Goal: Task Accomplishment & Management: Manage account settings

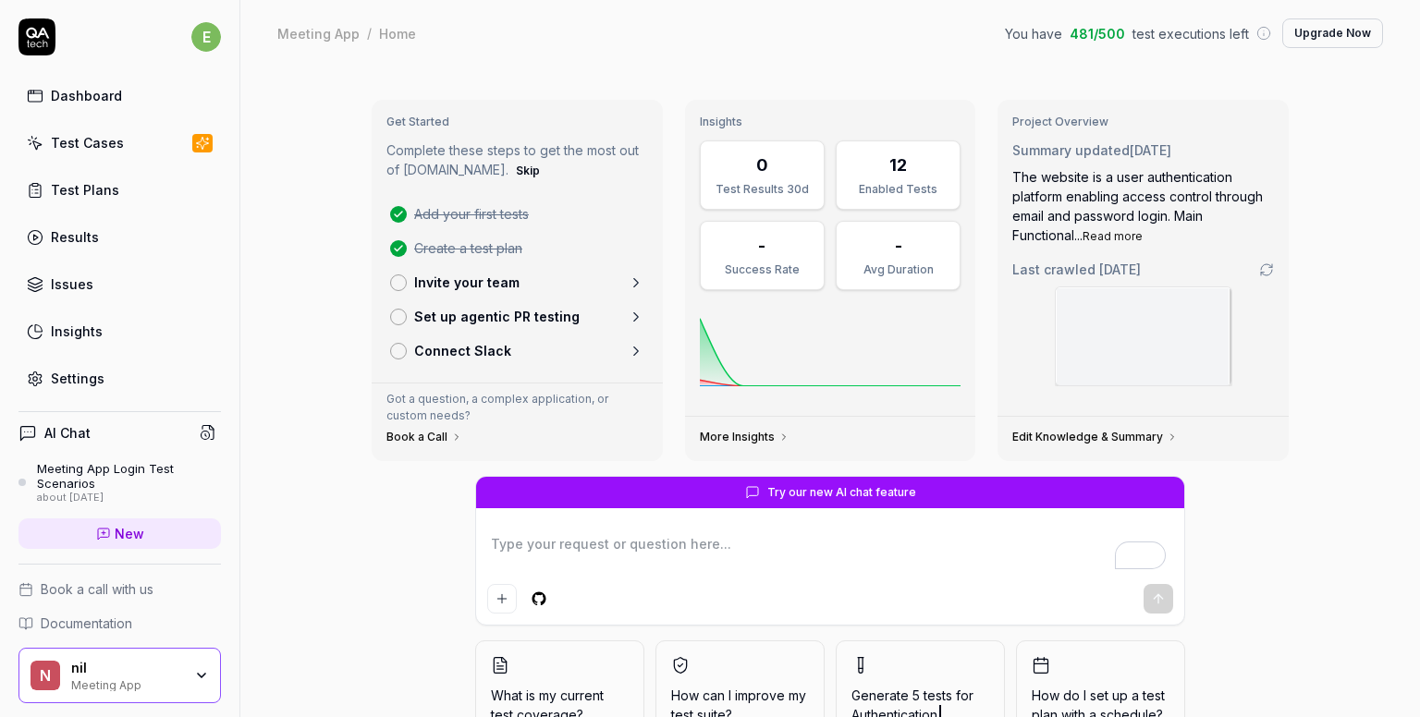
click at [68, 93] on div "Dashboard" at bounding box center [86, 95] width 71 height 19
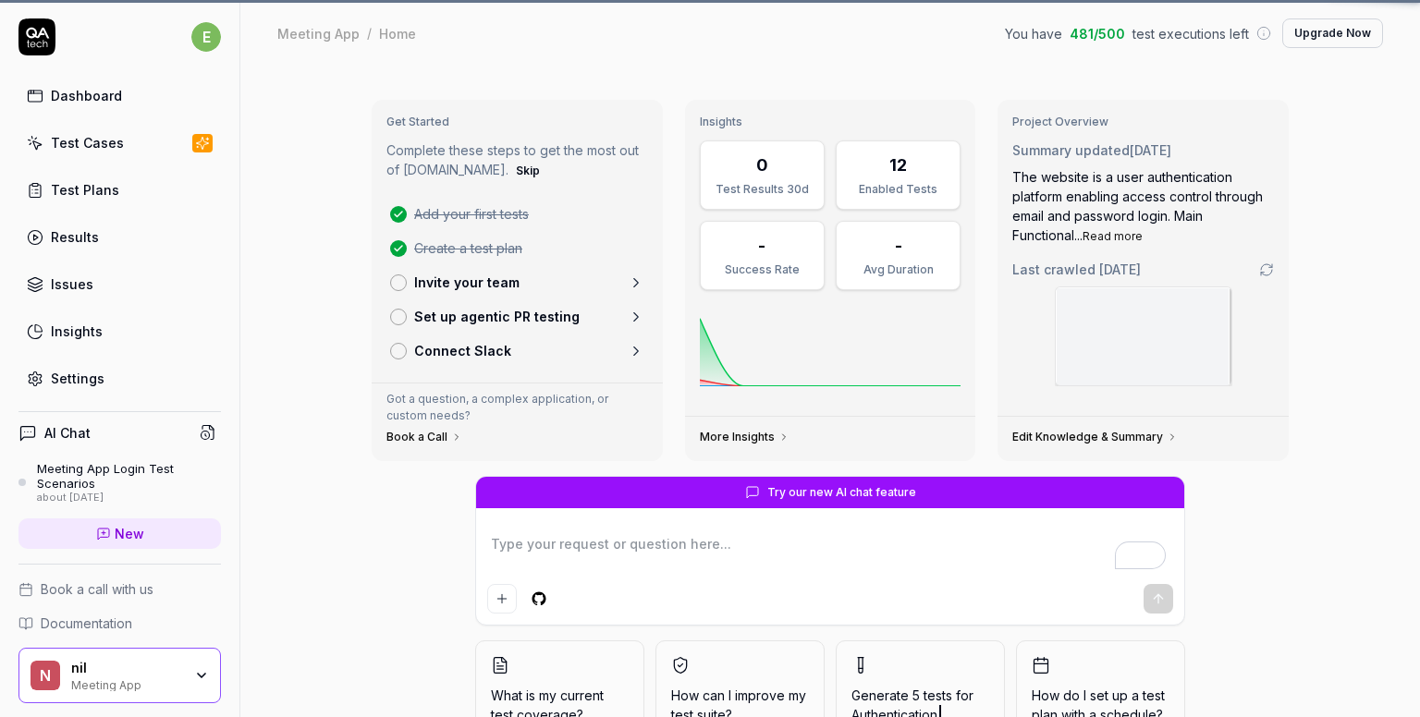
type textarea "*"
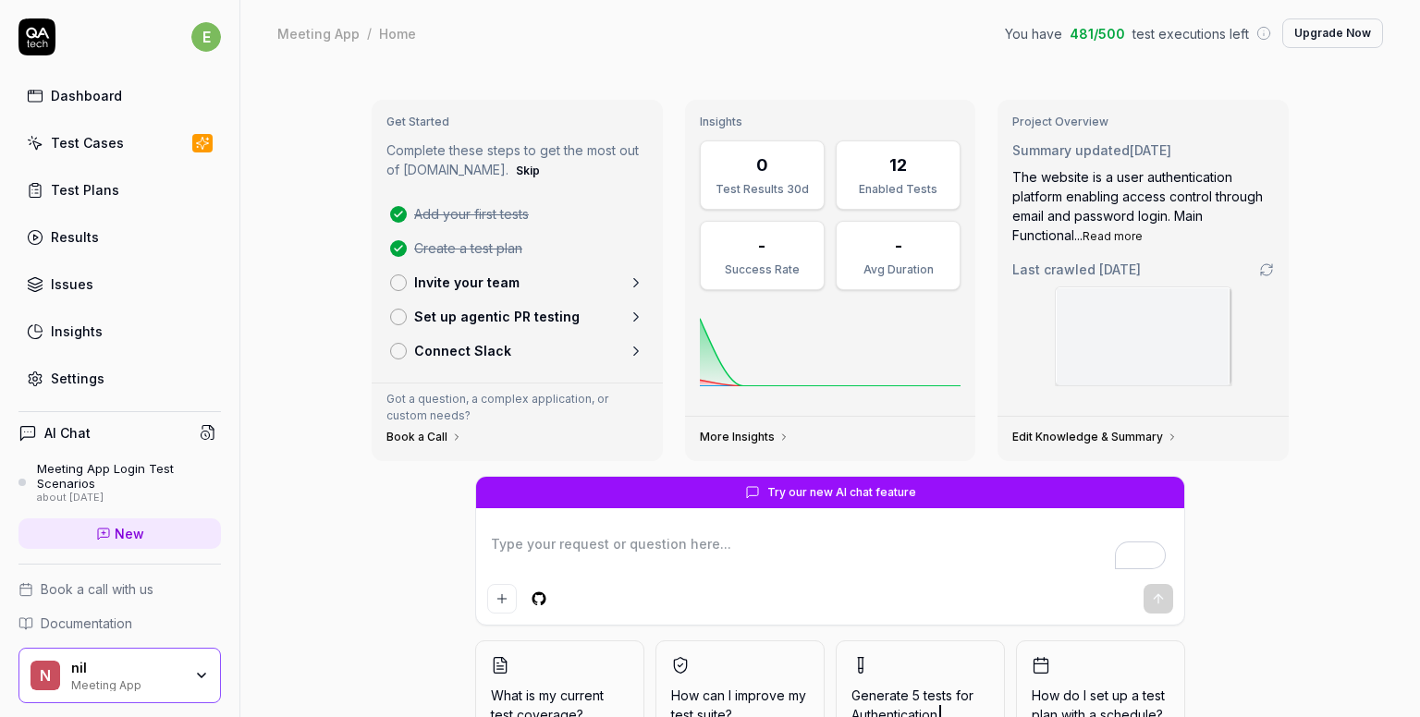
click at [67, 138] on div "Test Cases" at bounding box center [87, 142] width 73 height 19
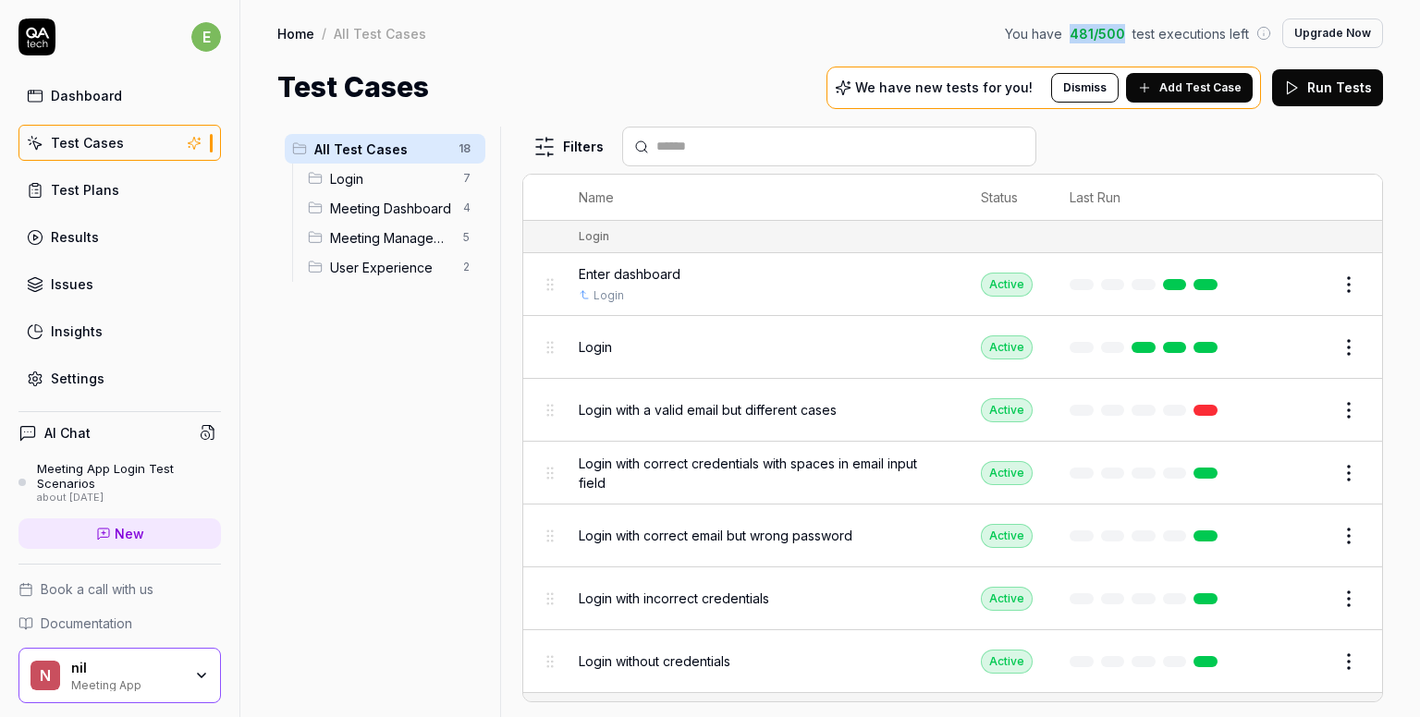
drag, startPoint x: 1069, startPoint y: 28, endPoint x: 1131, endPoint y: 28, distance: 62.9
click at [1131, 28] on div "You have 481 / 500 test executions left" at bounding box center [1138, 33] width 266 height 19
click at [970, 38] on div "Home / All Test Cases You have 481 / 500 test executions left Upgrade Now" at bounding box center [830, 33] width 1106 height 30
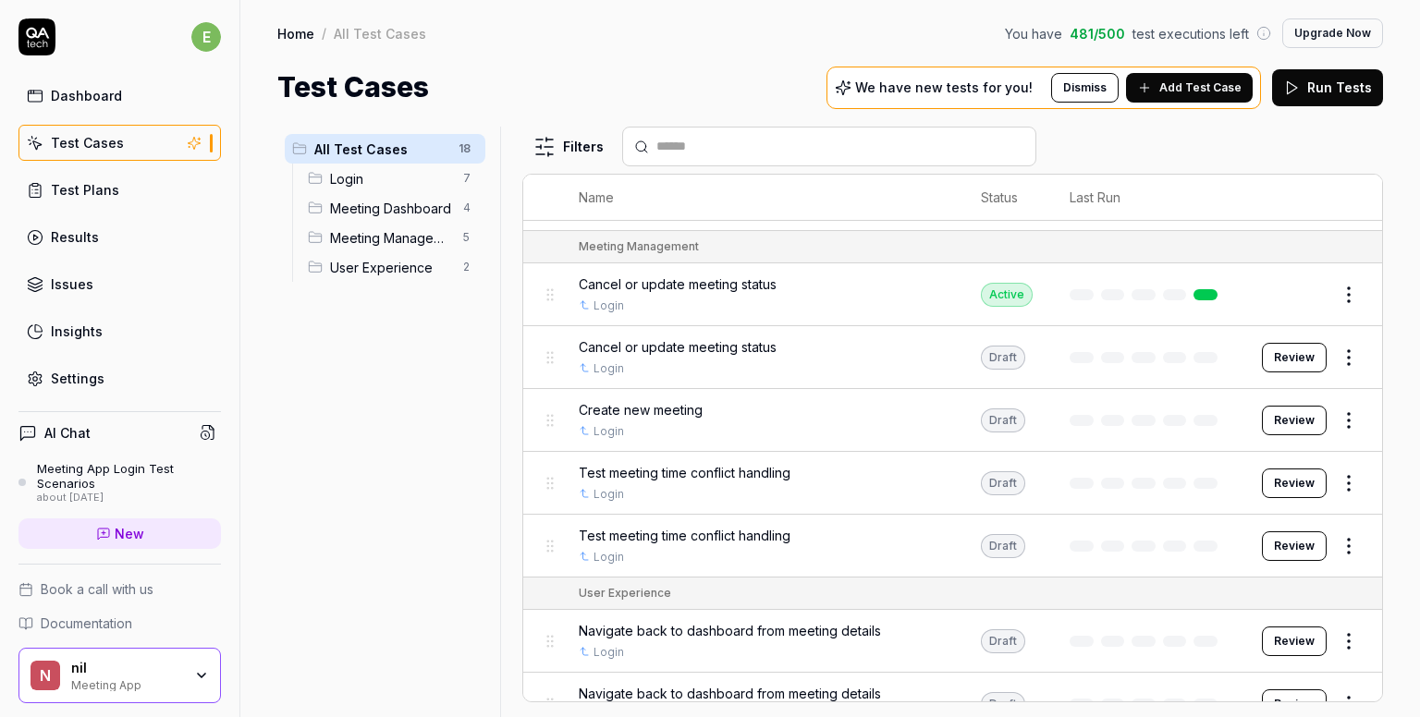
scroll to position [739, 0]
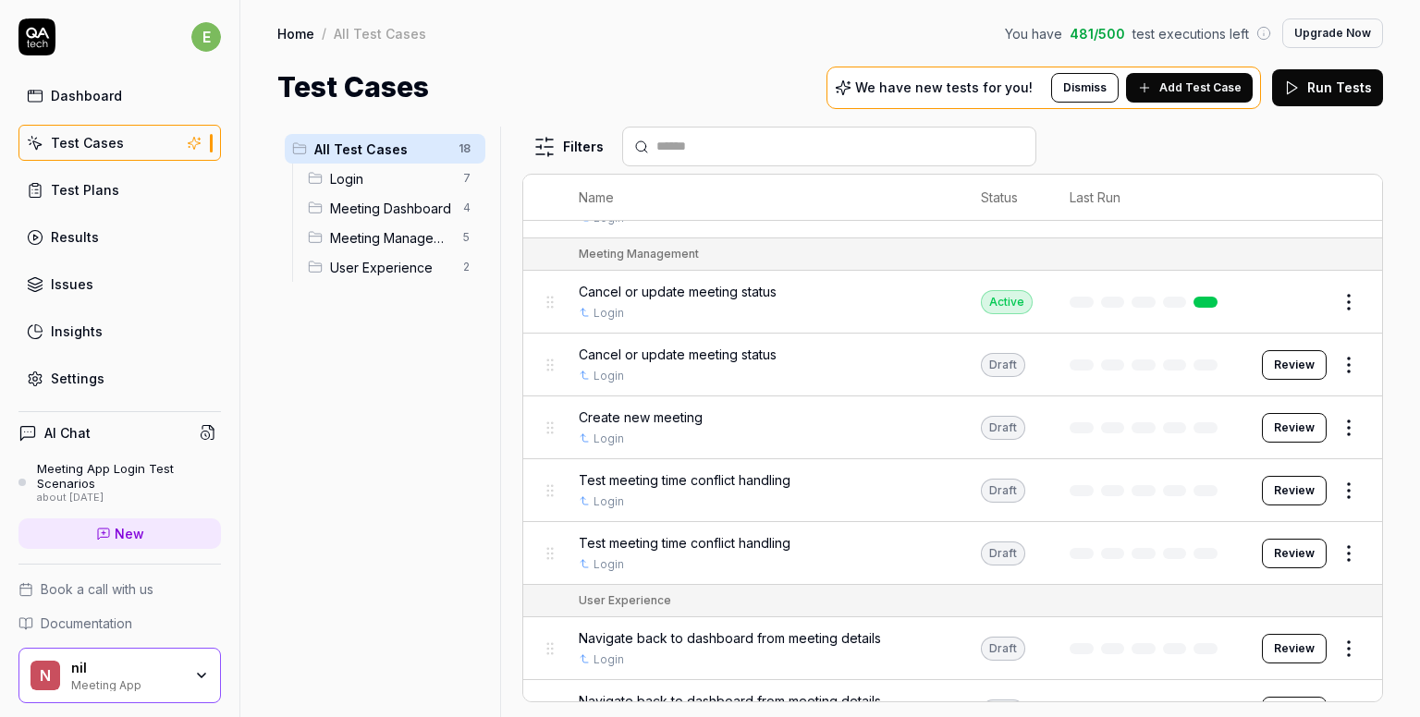
click at [1328, 360] on html "e Dashboard Test Cases Test Plans Results Issues Insights Settings AI Chat Meet…" at bounding box center [710, 358] width 1420 height 717
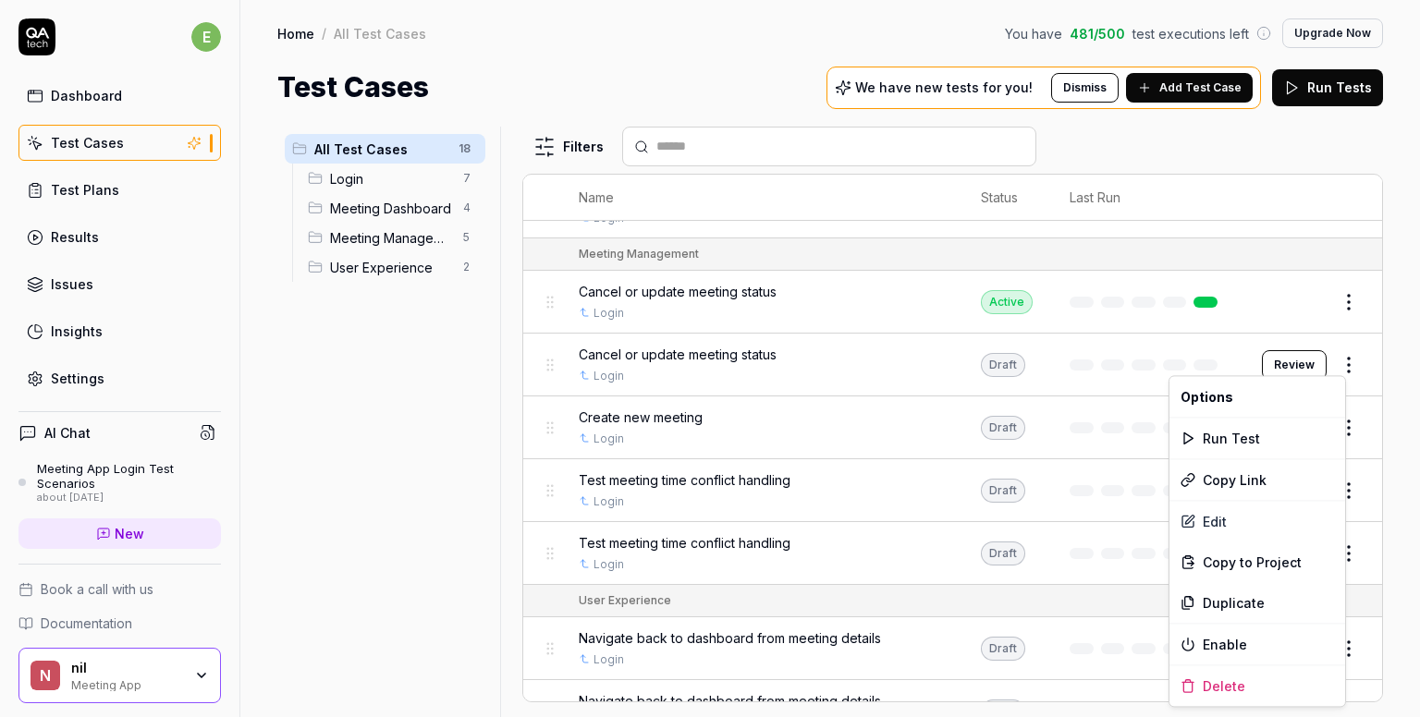
click at [1403, 359] on html "e Dashboard Test Cases Test Plans Results Issues Insights Settings AI Chat Meet…" at bounding box center [710, 358] width 1420 height 717
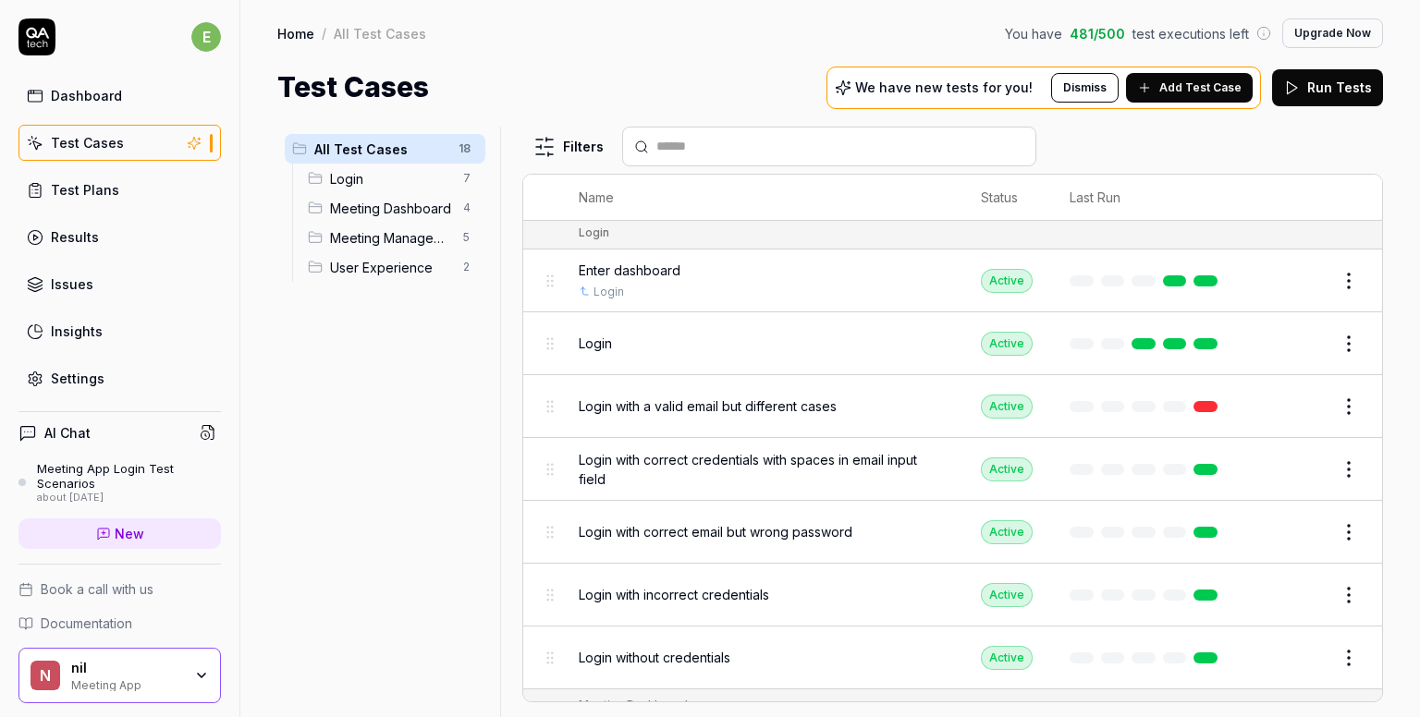
scroll to position [0, 0]
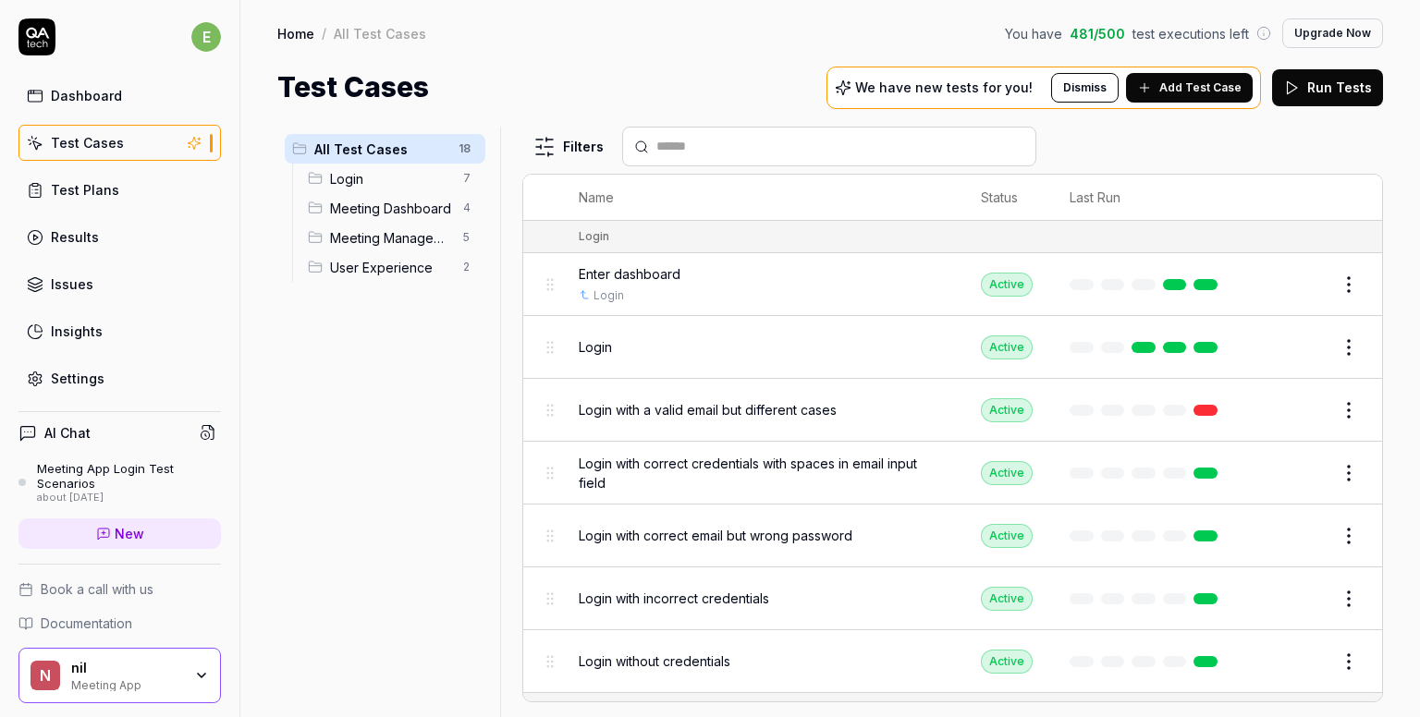
click at [87, 181] on div "Test Plans" at bounding box center [85, 189] width 68 height 19
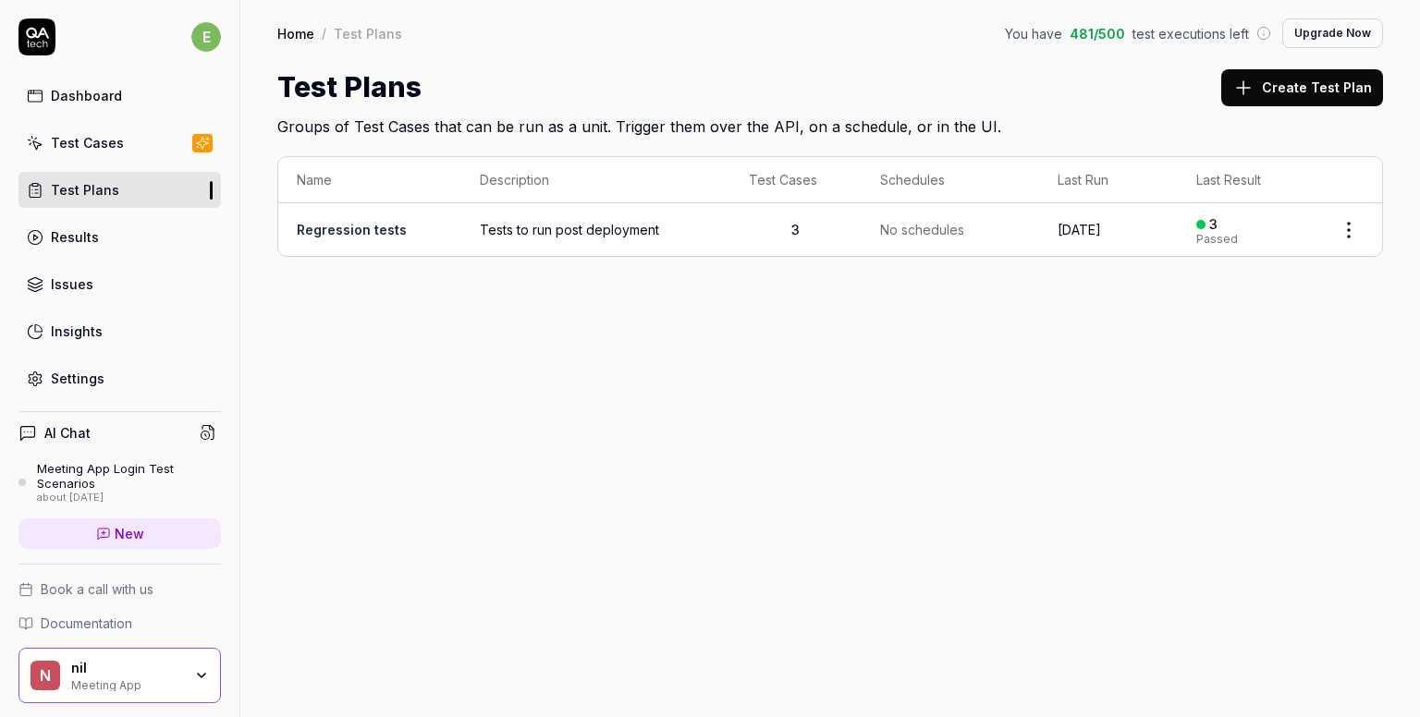
click at [506, 242] on td "Tests to run post deployment" at bounding box center [595, 229] width 269 height 53
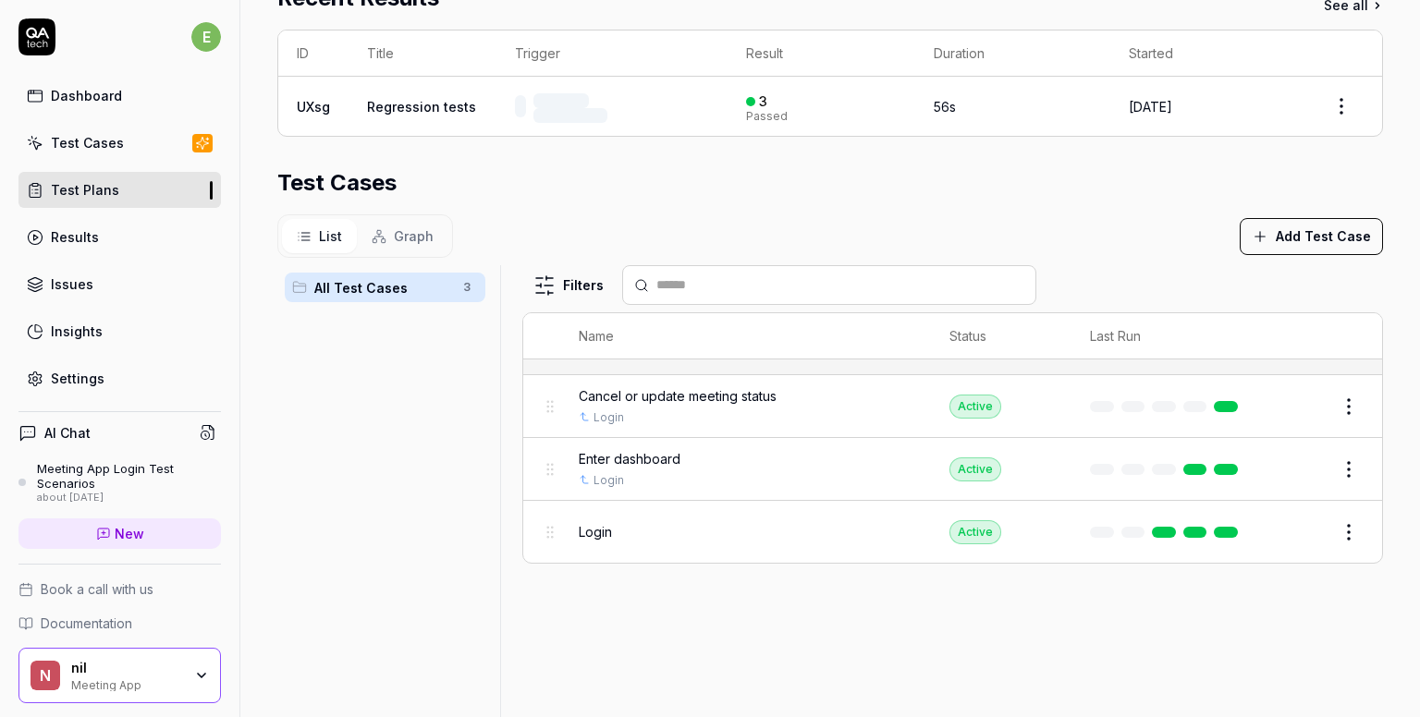
scroll to position [396, 0]
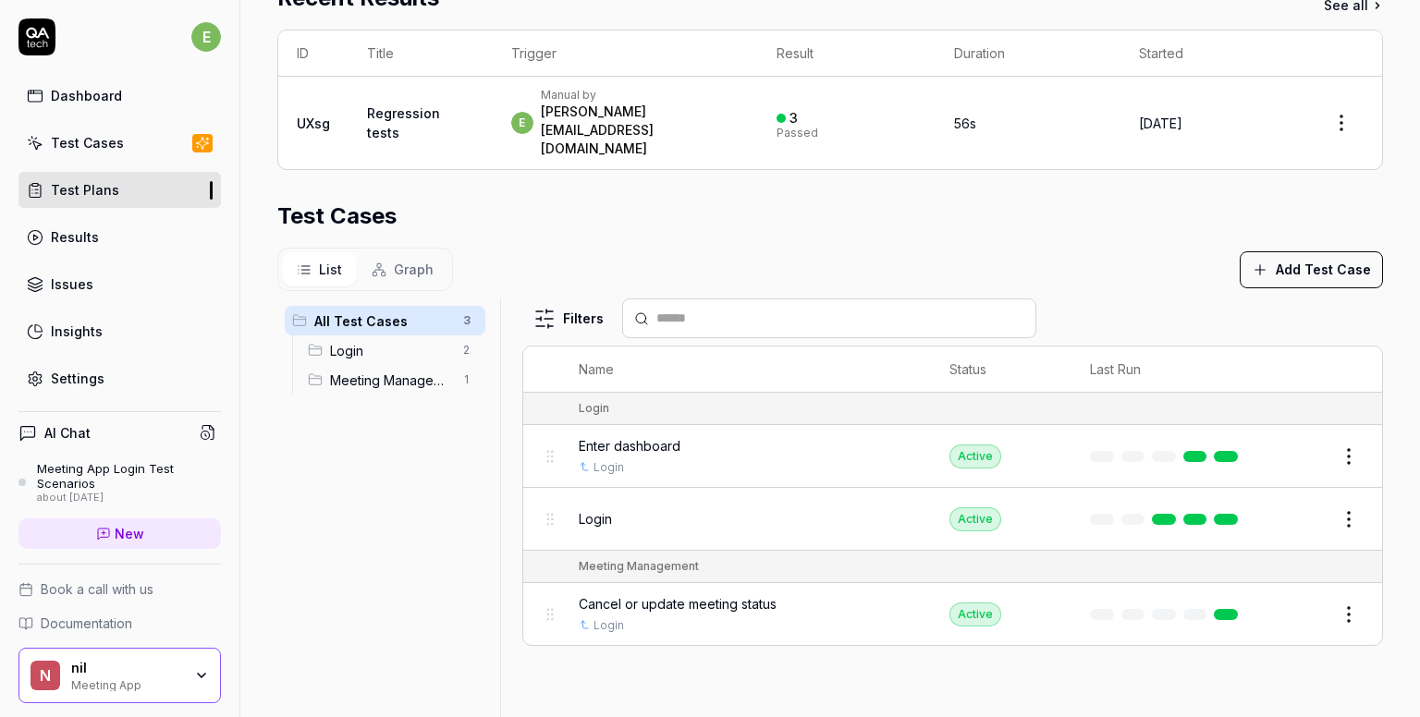
click at [137, 244] on link "Results" at bounding box center [119, 237] width 202 height 36
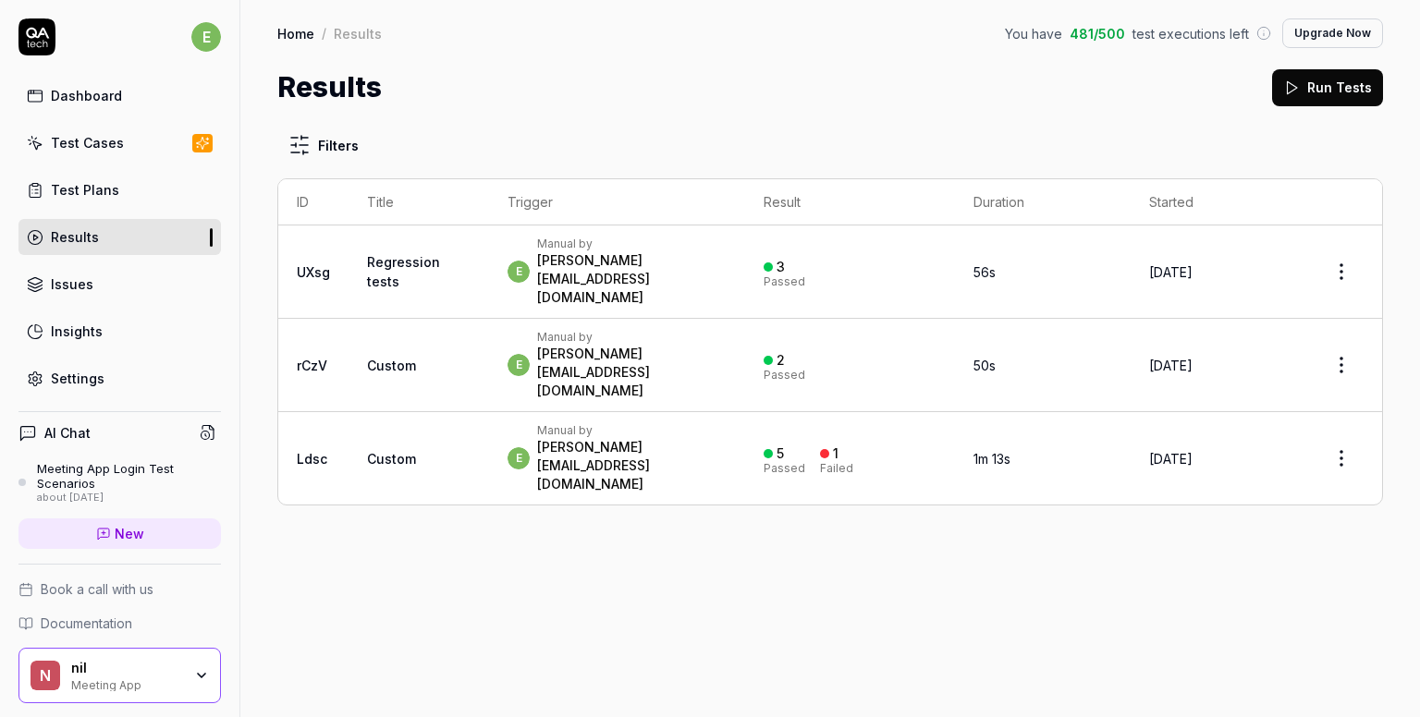
click at [122, 285] on link "Issues" at bounding box center [119, 284] width 202 height 36
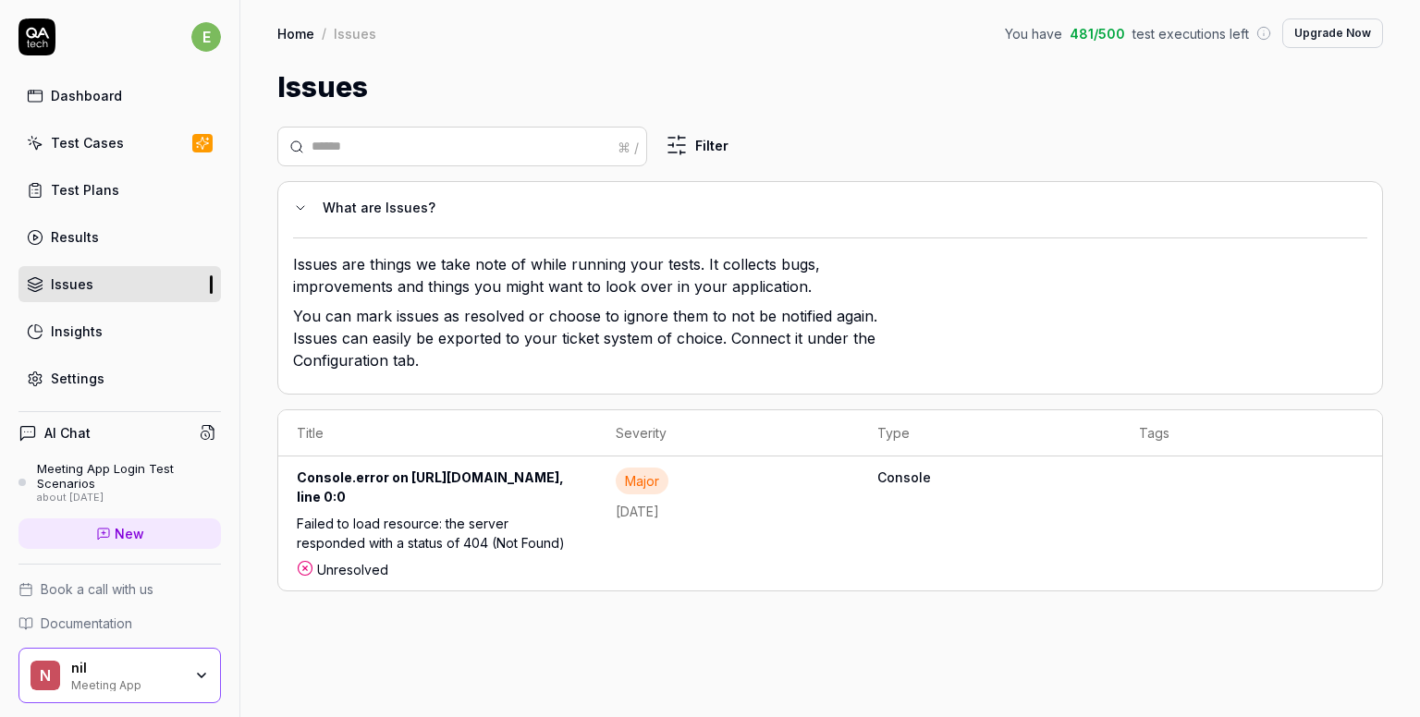
click at [101, 326] on link "Insights" at bounding box center [119, 331] width 202 height 36
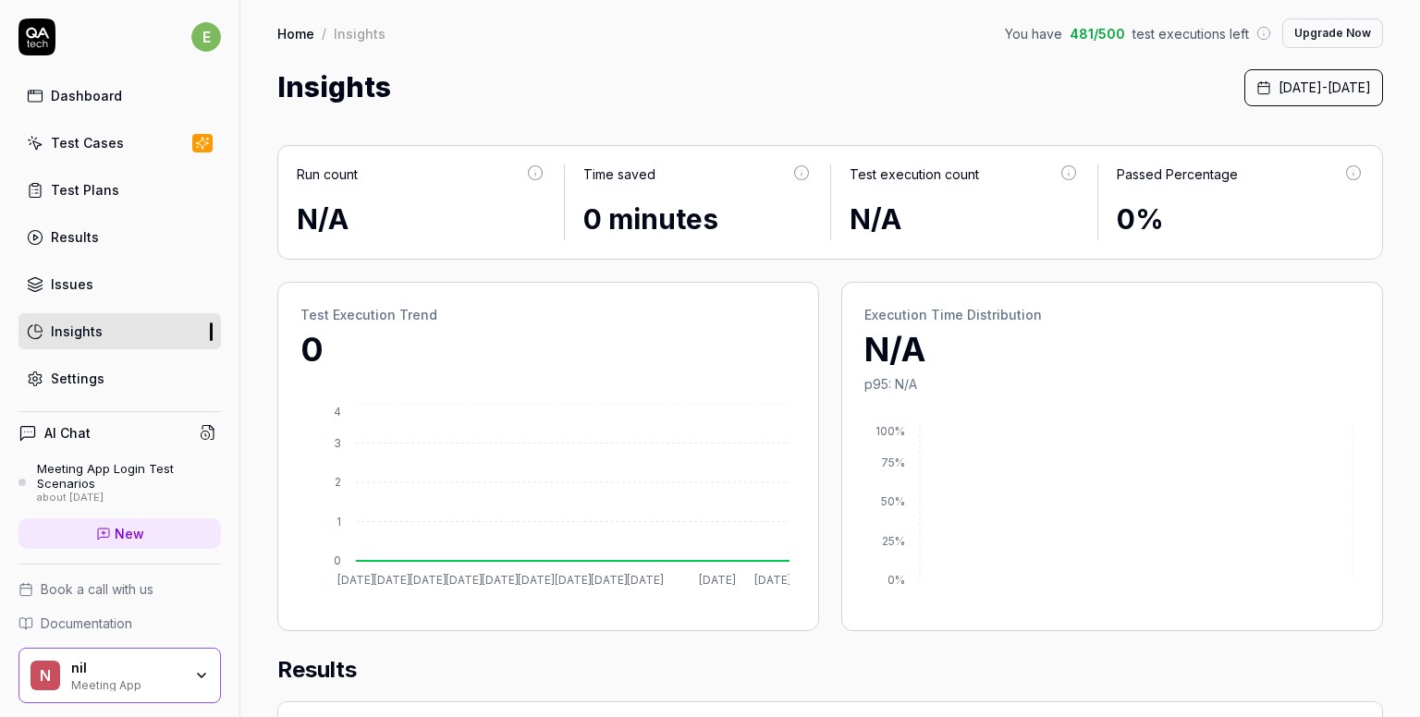
click at [1278, 90] on span "[DATE] - [DATE]" at bounding box center [1324, 87] width 92 height 19
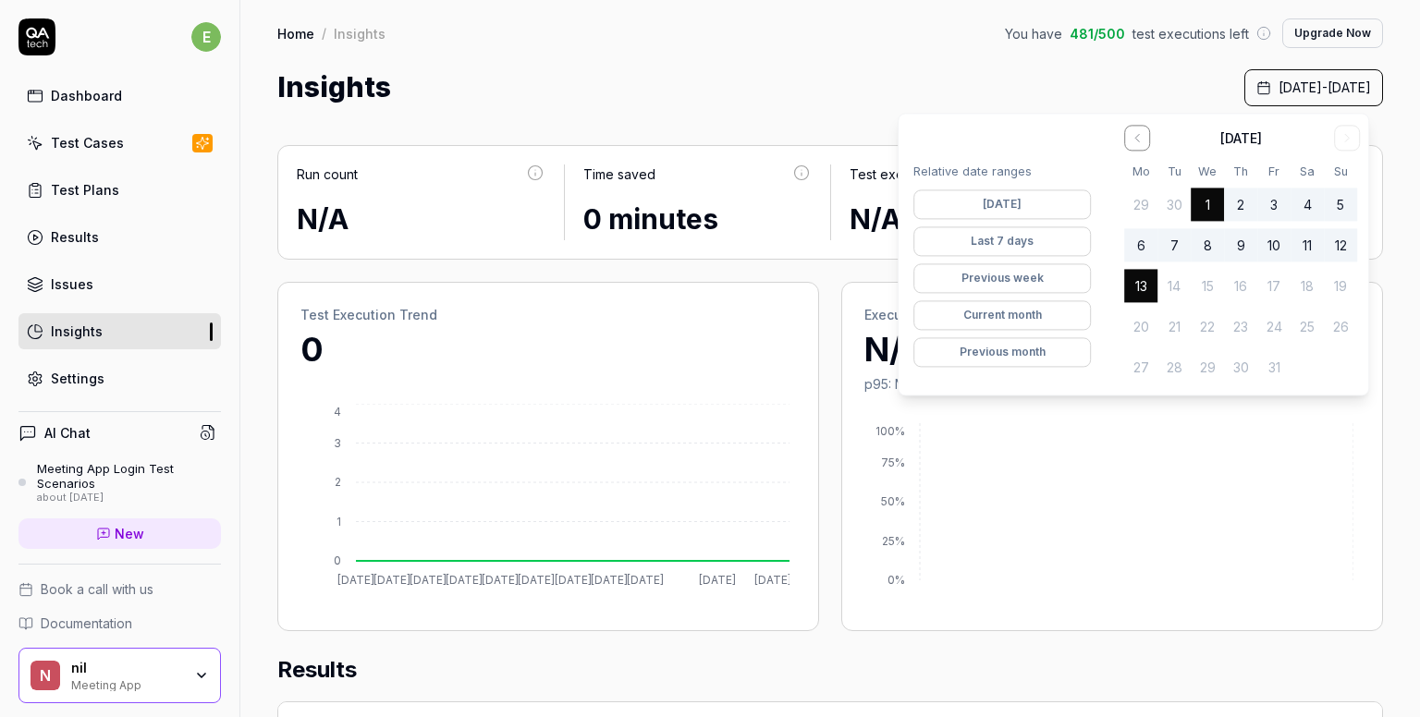
click at [1027, 359] on button "Previous month" at bounding box center [1001, 353] width 177 height 30
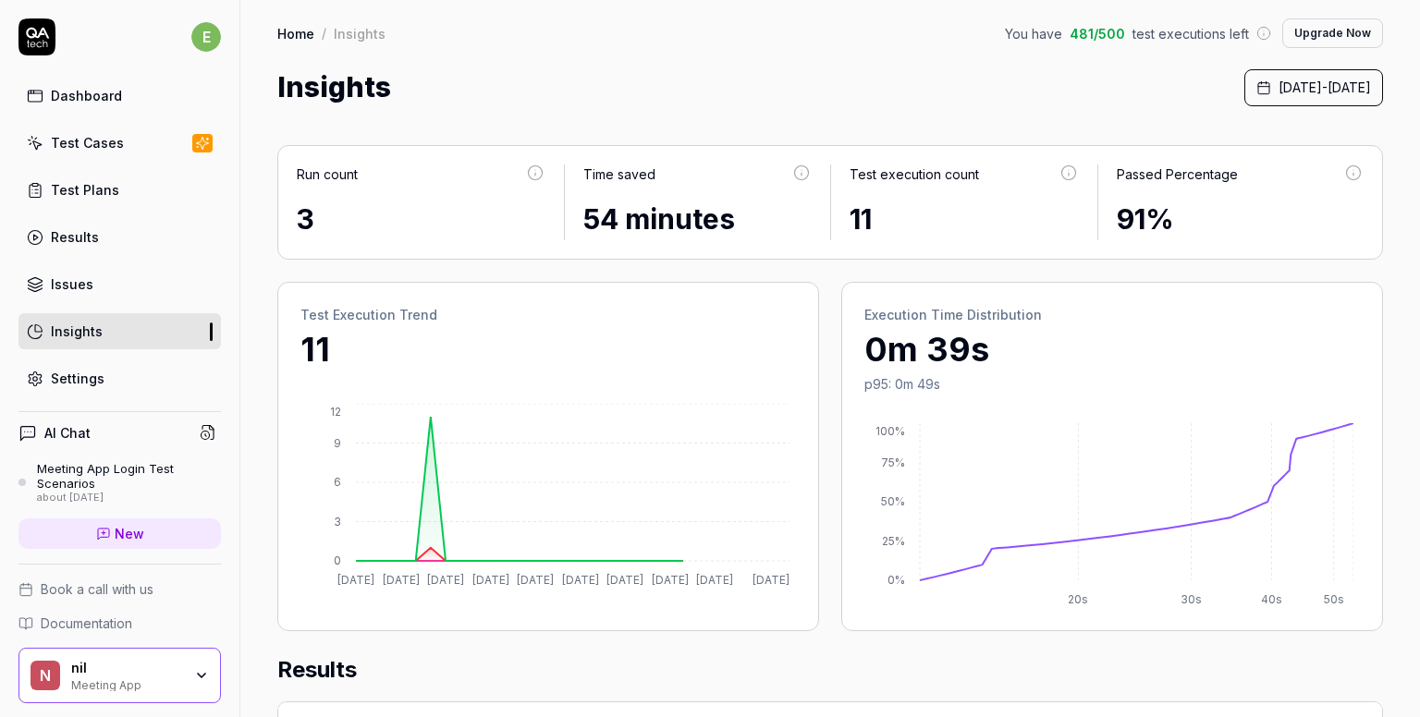
click at [838, 106] on div "Insights [DATE] - [DATE]" at bounding box center [830, 88] width 1106 height 42
click at [97, 293] on link "Issues" at bounding box center [119, 284] width 202 height 36
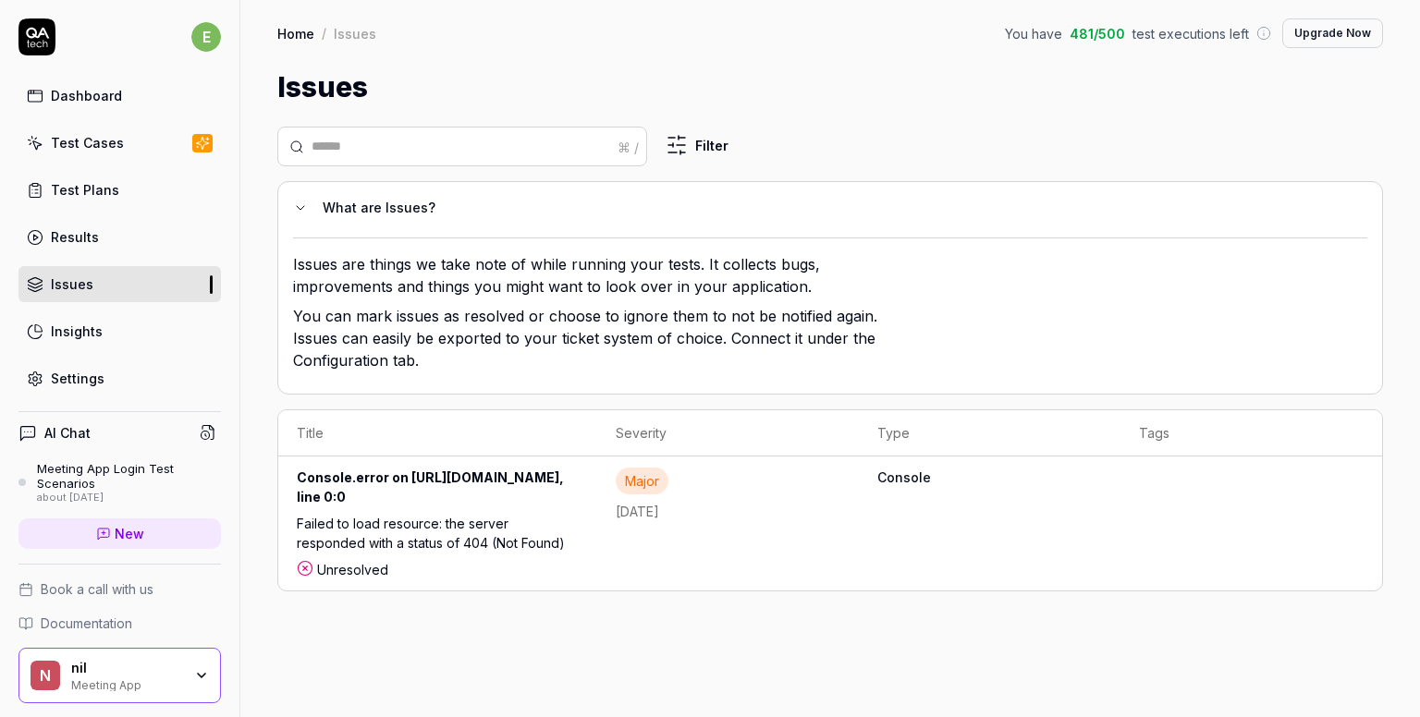
click at [95, 142] on div "Test Cases" at bounding box center [87, 142] width 73 height 19
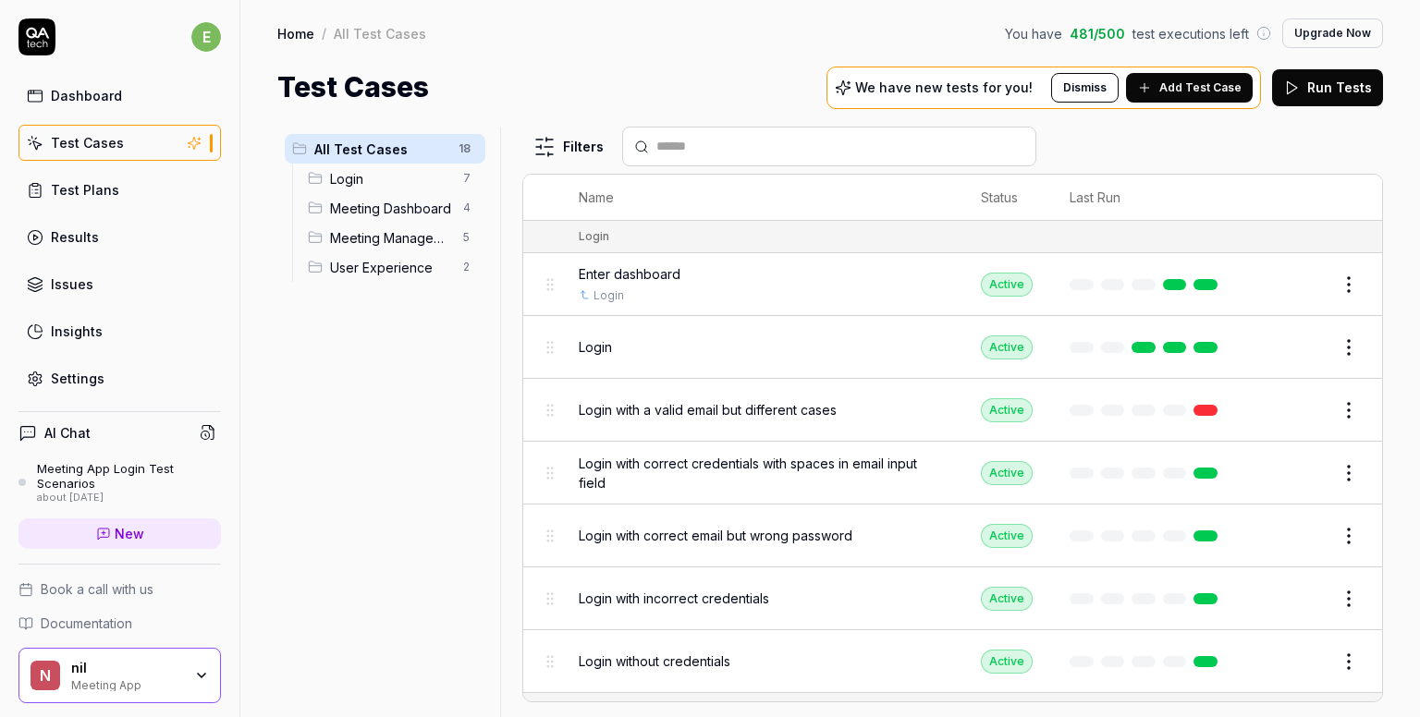
click at [1167, 91] on span "Add Test Case" at bounding box center [1200, 87] width 82 height 17
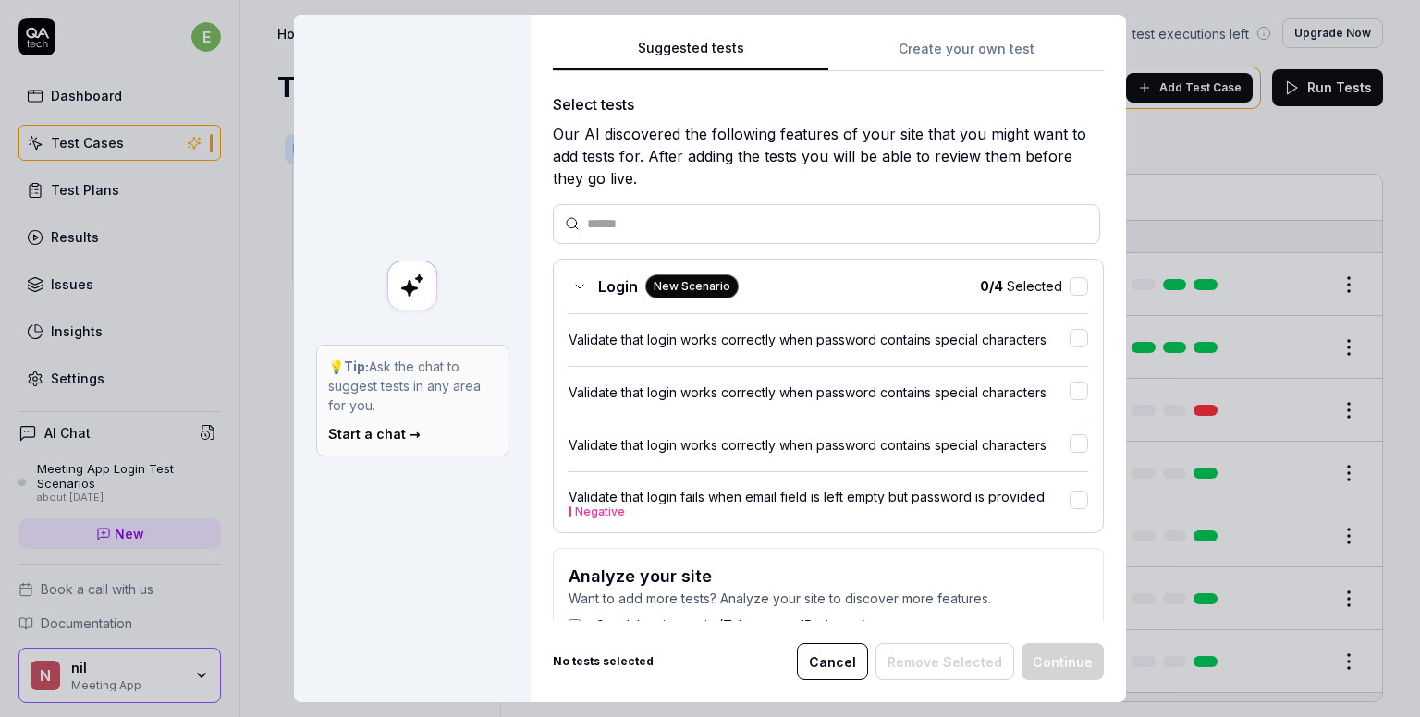
click at [935, 46] on button "Create your own test" at bounding box center [965, 54] width 275 height 33
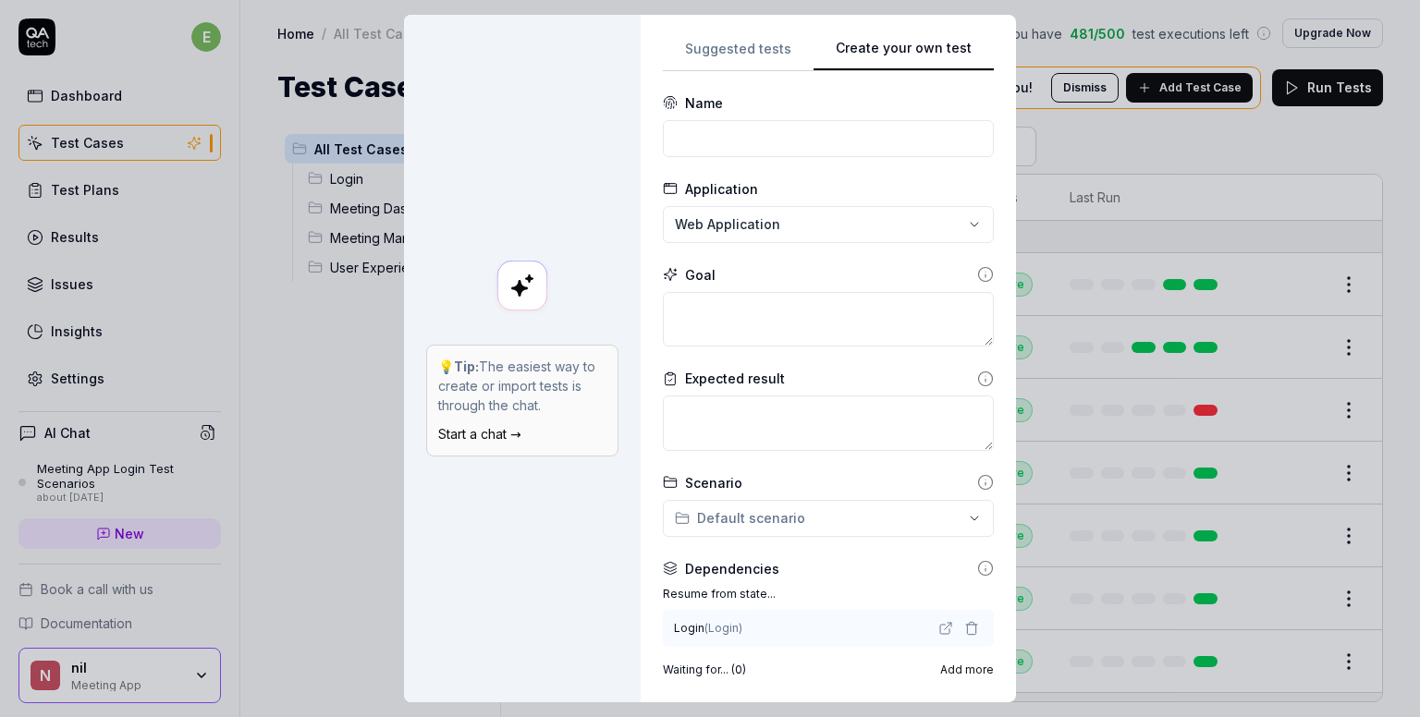
click at [706, 56] on button "Suggested tests" at bounding box center [738, 54] width 151 height 33
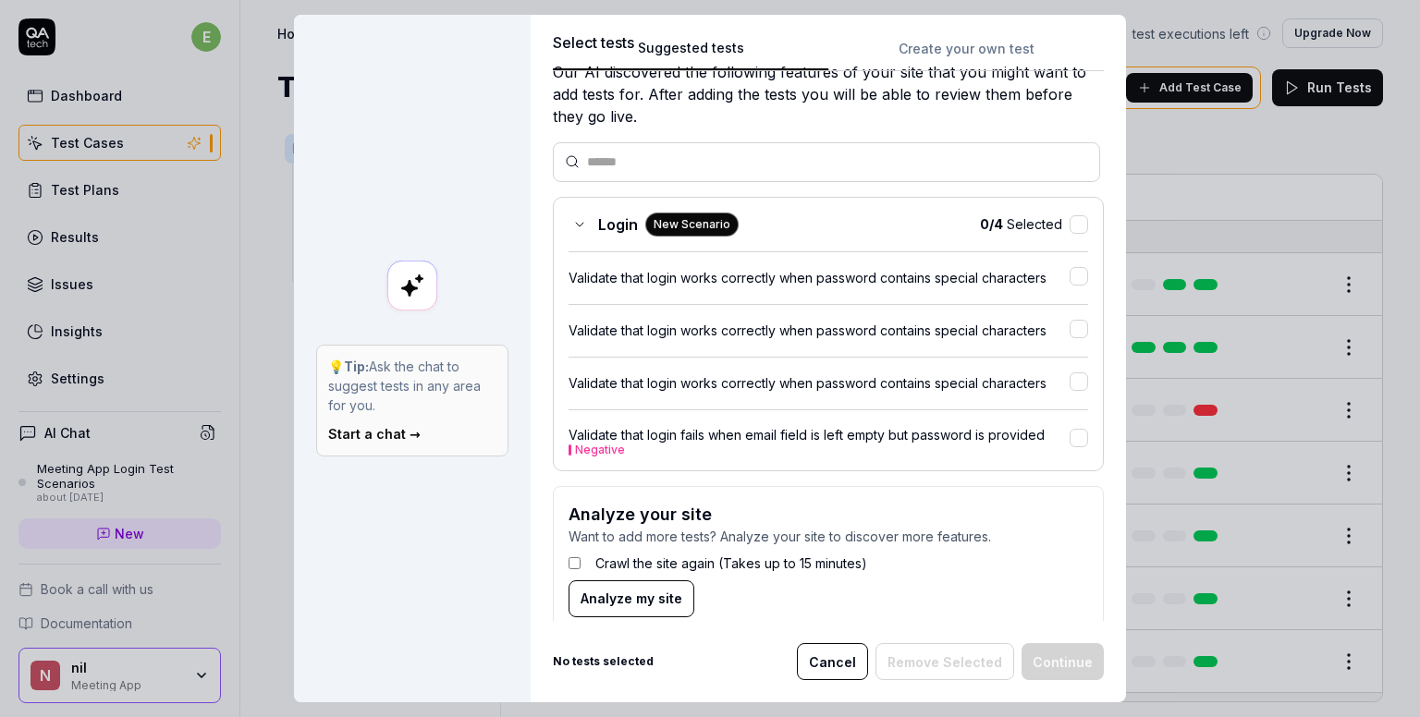
scroll to position [88, 0]
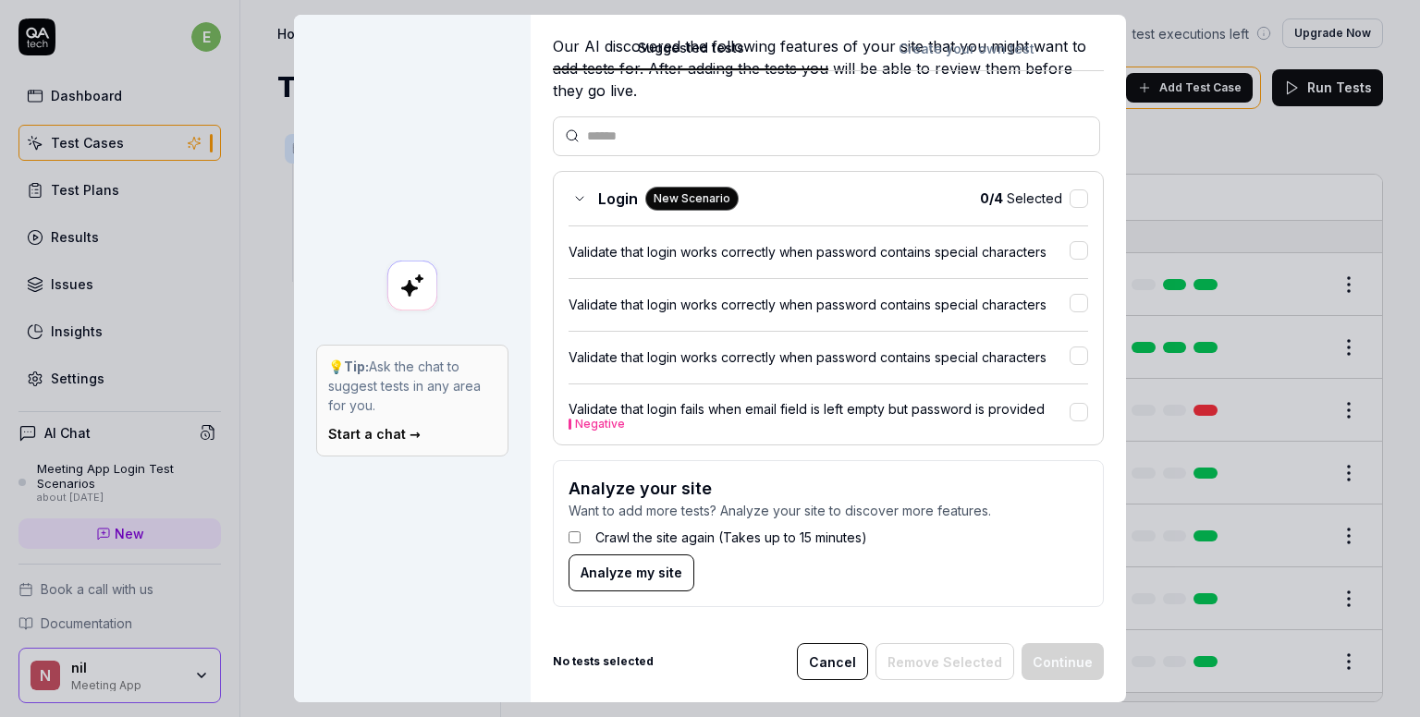
click at [614, 565] on span "Analyze my site" at bounding box center [632, 572] width 102 height 19
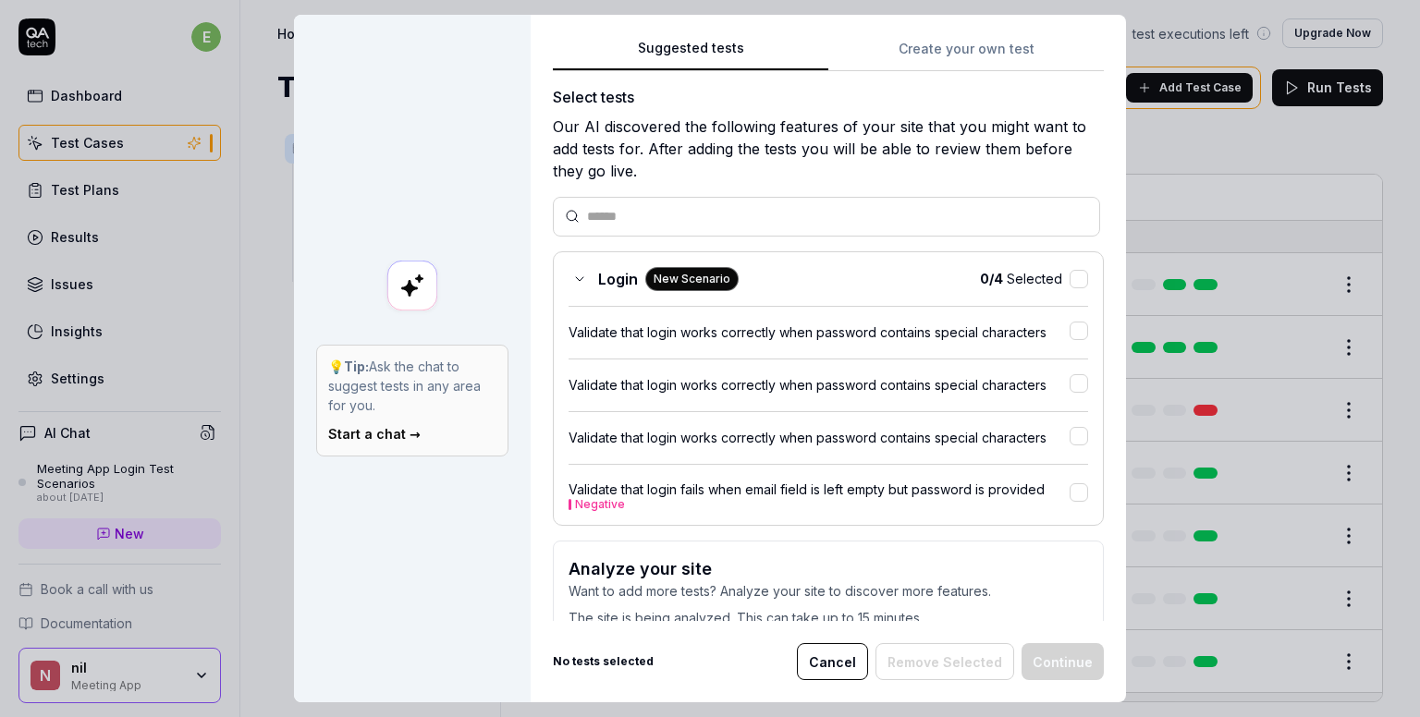
scroll to position [0, 0]
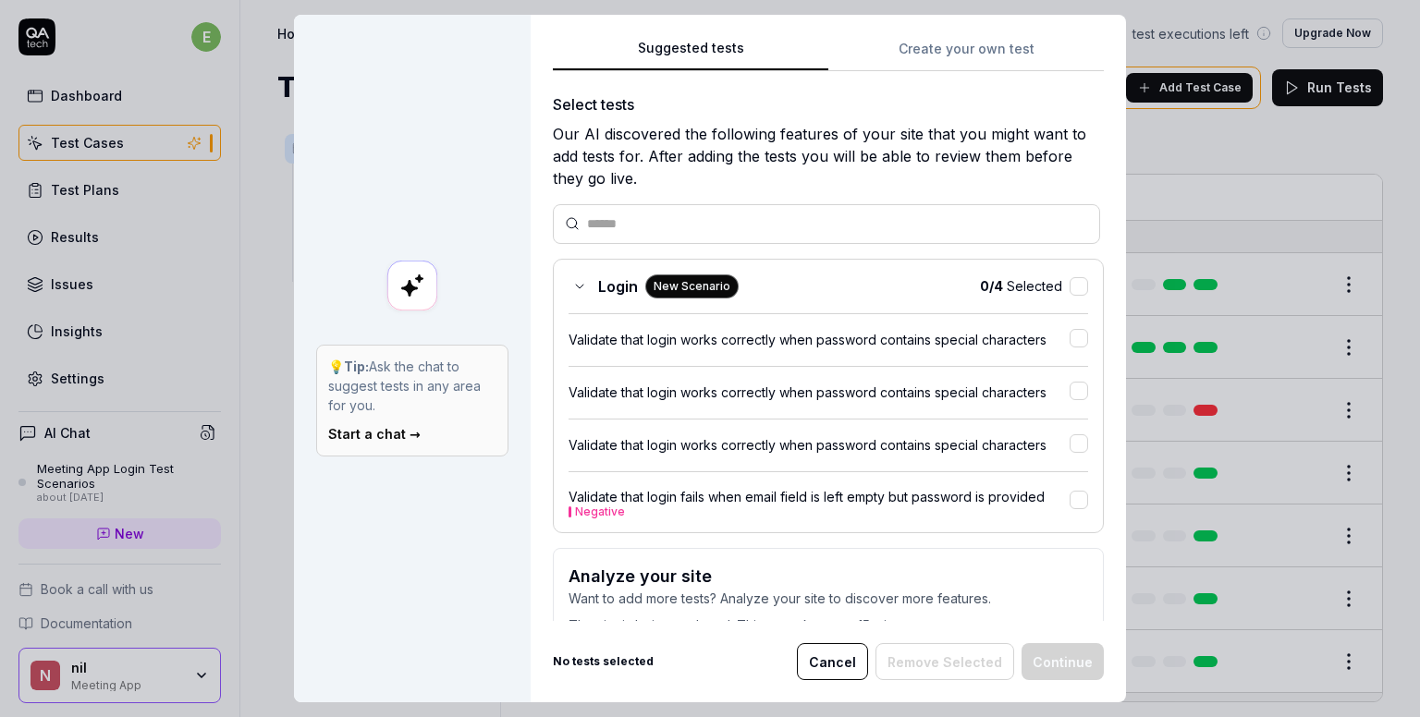
click at [569, 293] on div "Login New Scenario" at bounding box center [653, 287] width 170 height 24
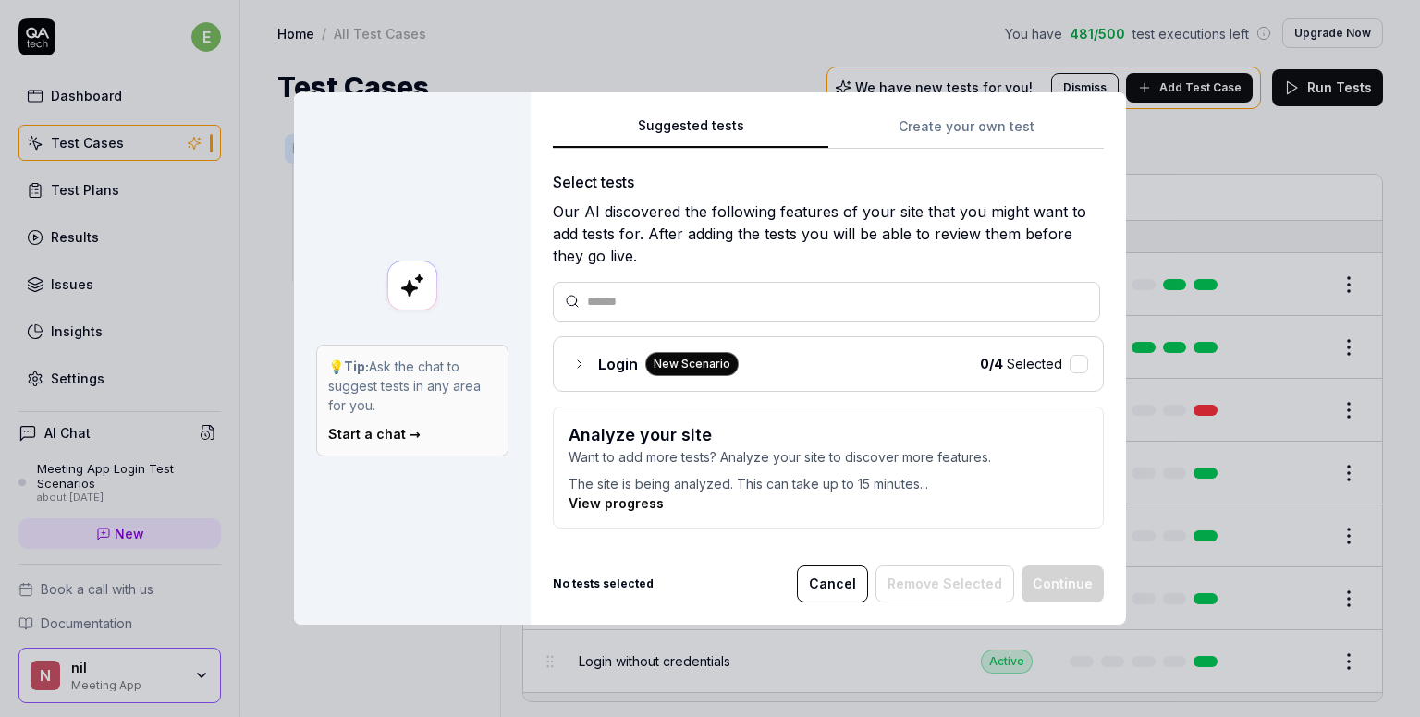
click at [590, 353] on div "Login New Scenario" at bounding box center [653, 364] width 170 height 24
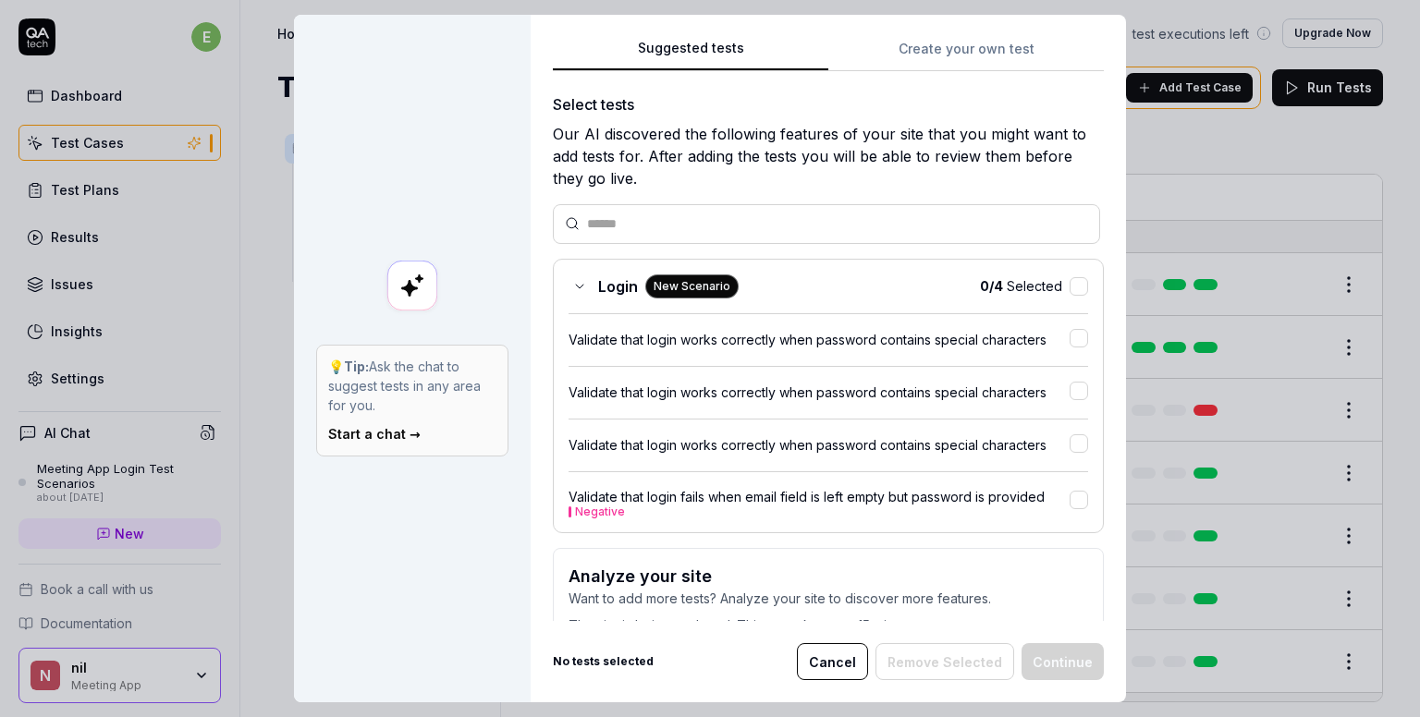
click at [928, 57] on button "Create your own test" at bounding box center [965, 54] width 275 height 33
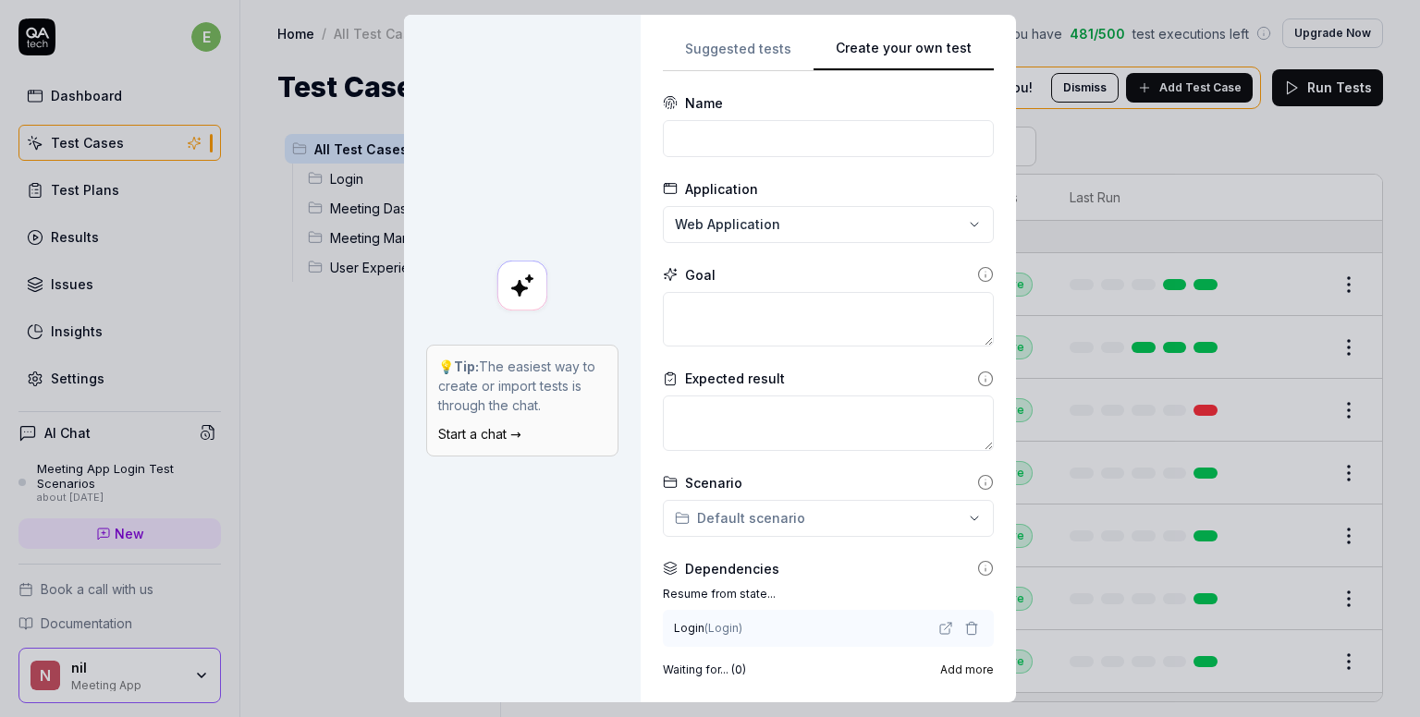
click at [710, 61] on button "Suggested tests" at bounding box center [738, 54] width 151 height 33
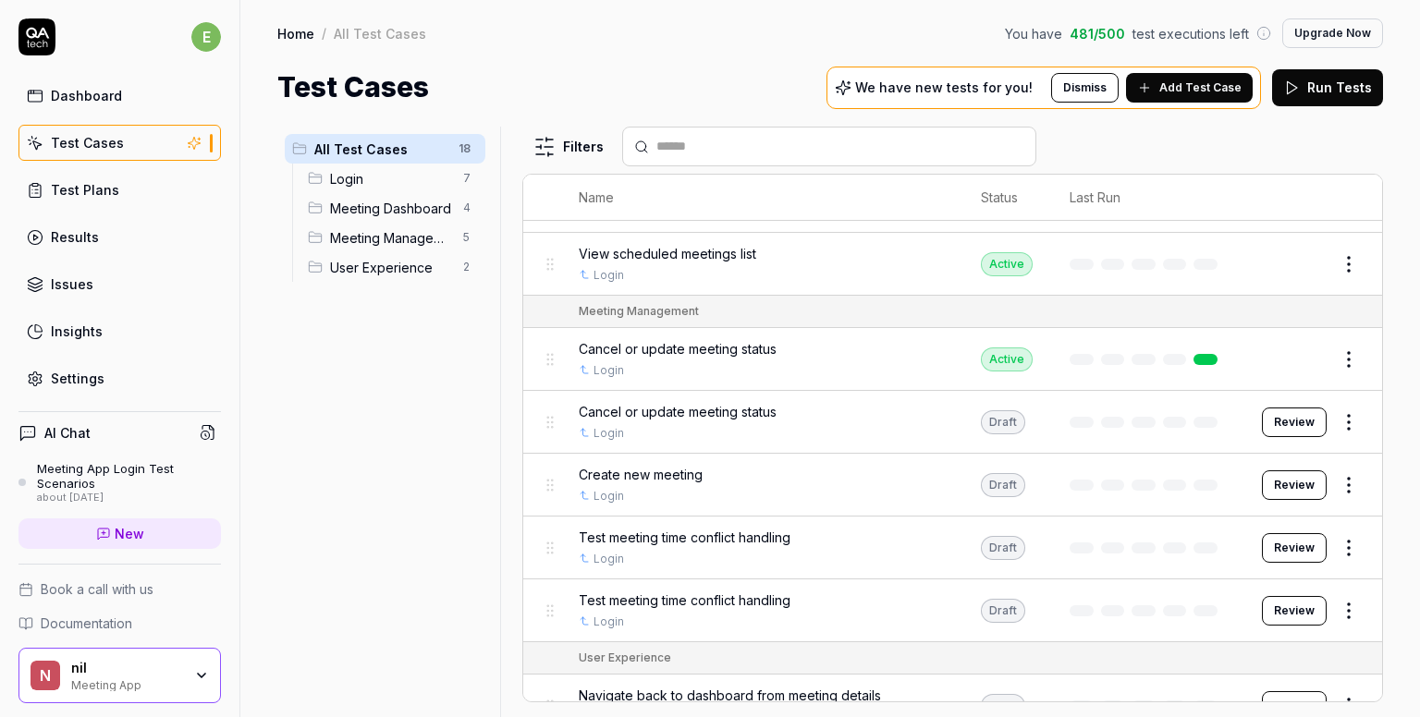
scroll to position [691, 0]
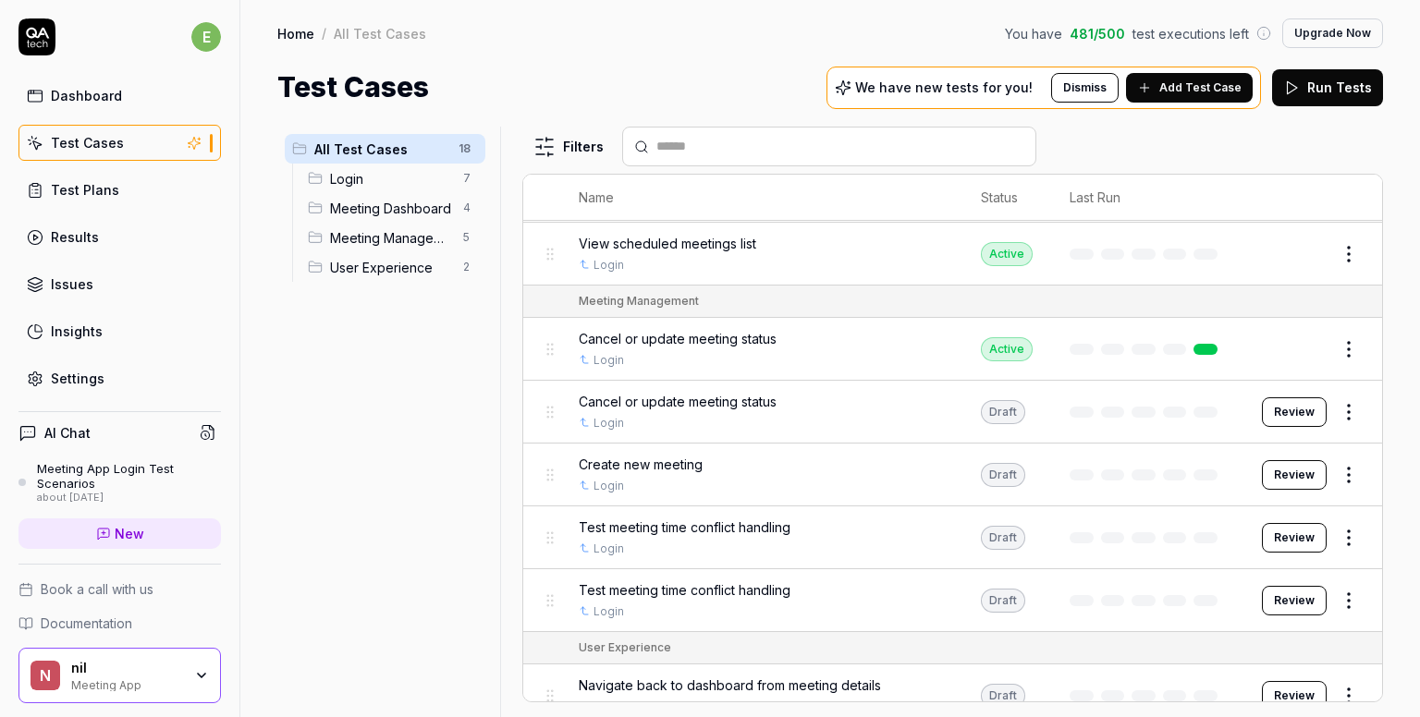
click at [1335, 416] on html "e Dashboard Test Cases Test Plans Results Issues Insights Settings AI Chat Meet…" at bounding box center [710, 358] width 1420 height 717
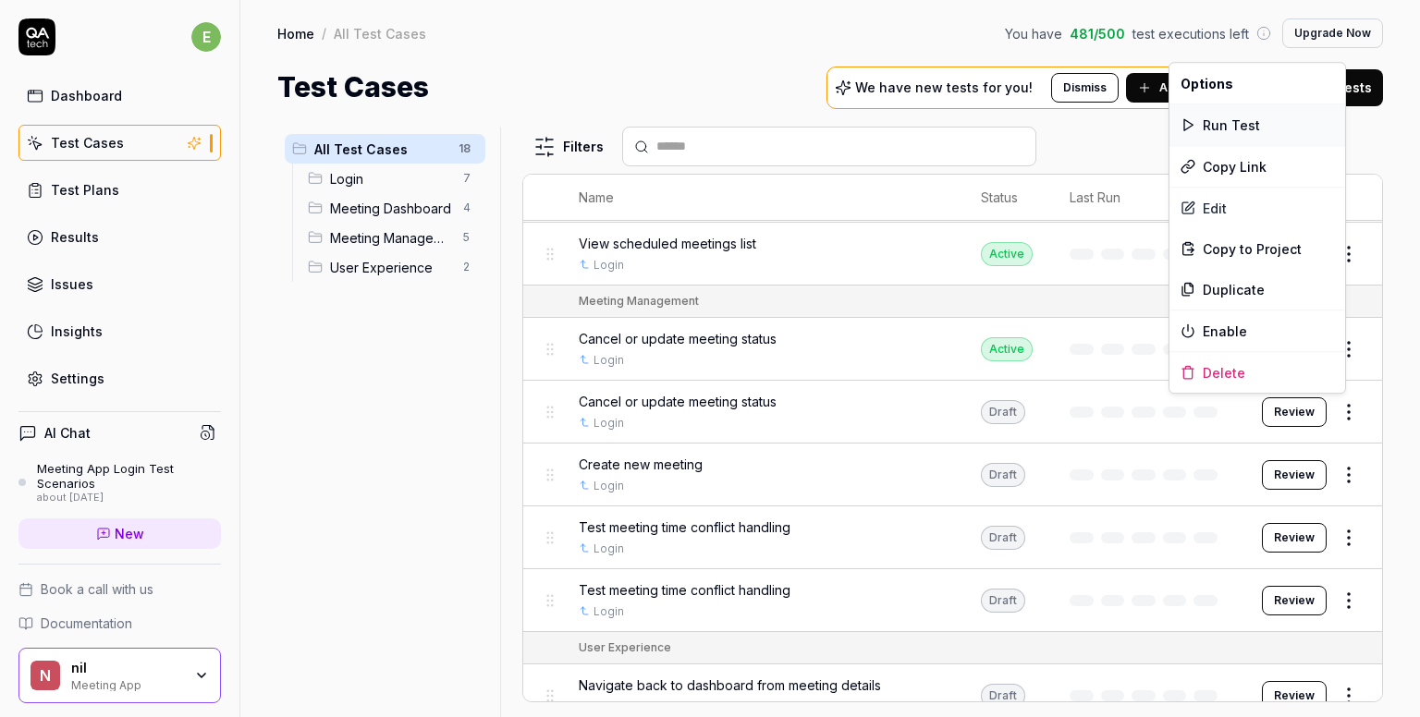
click at [1228, 120] on div "Run Test" at bounding box center [1257, 124] width 176 height 41
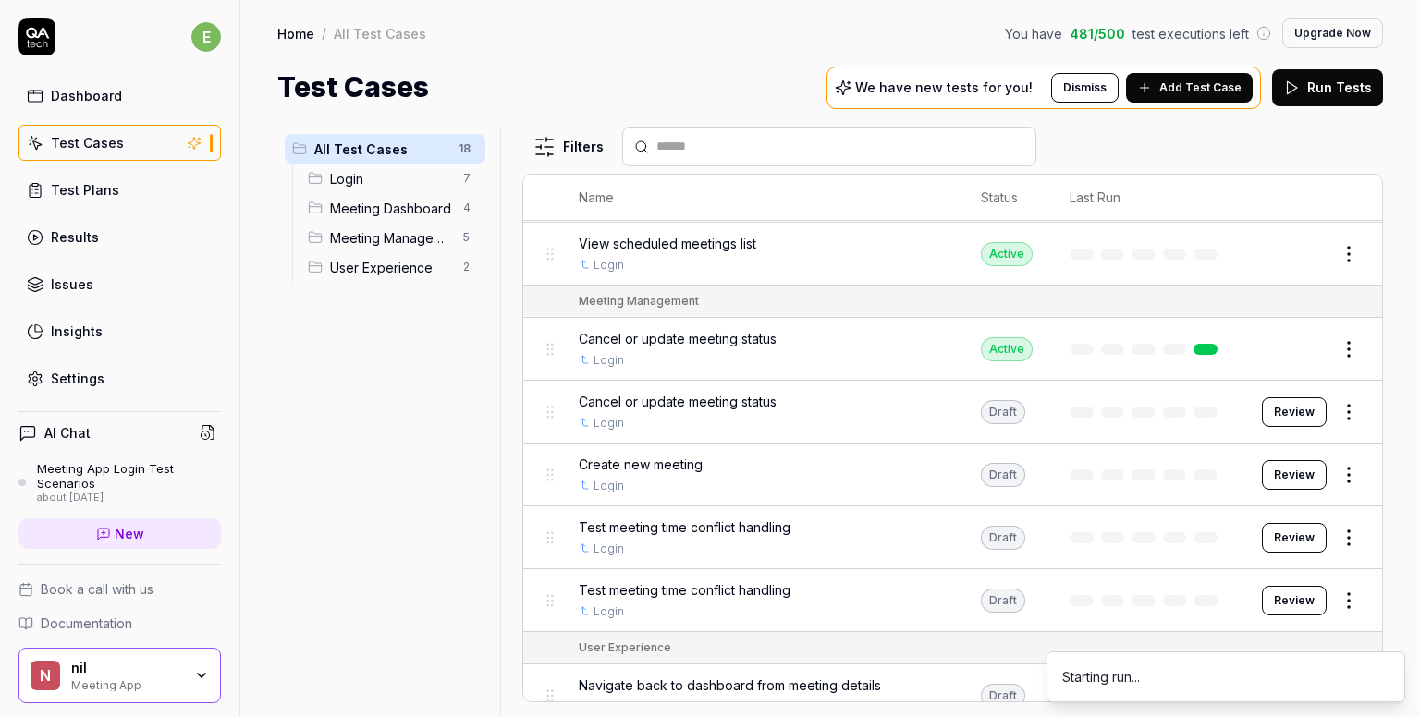
click at [1327, 482] on html "e Dashboard Test Cases Test Plans Results Issues Insights Settings AI Chat Meet…" at bounding box center [710, 358] width 1420 height 717
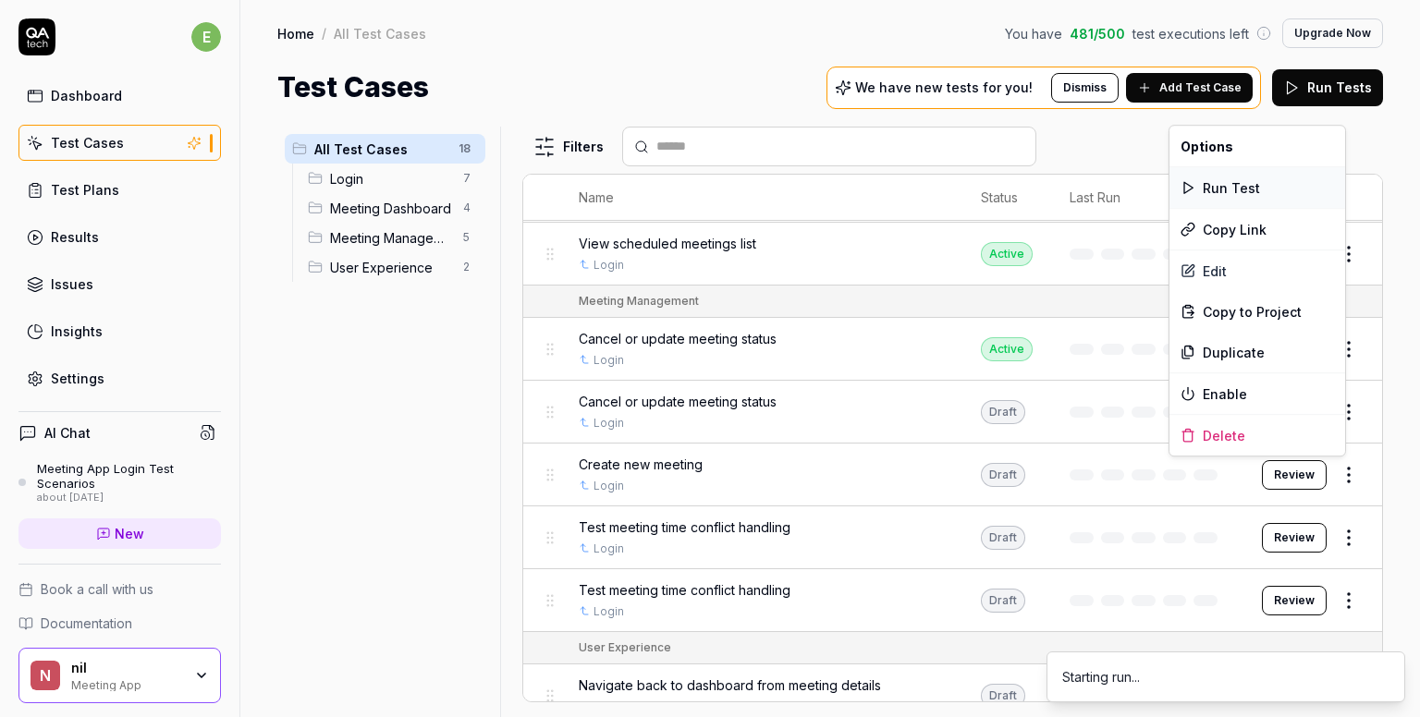
click at [1242, 193] on div "Run Test" at bounding box center [1257, 187] width 176 height 41
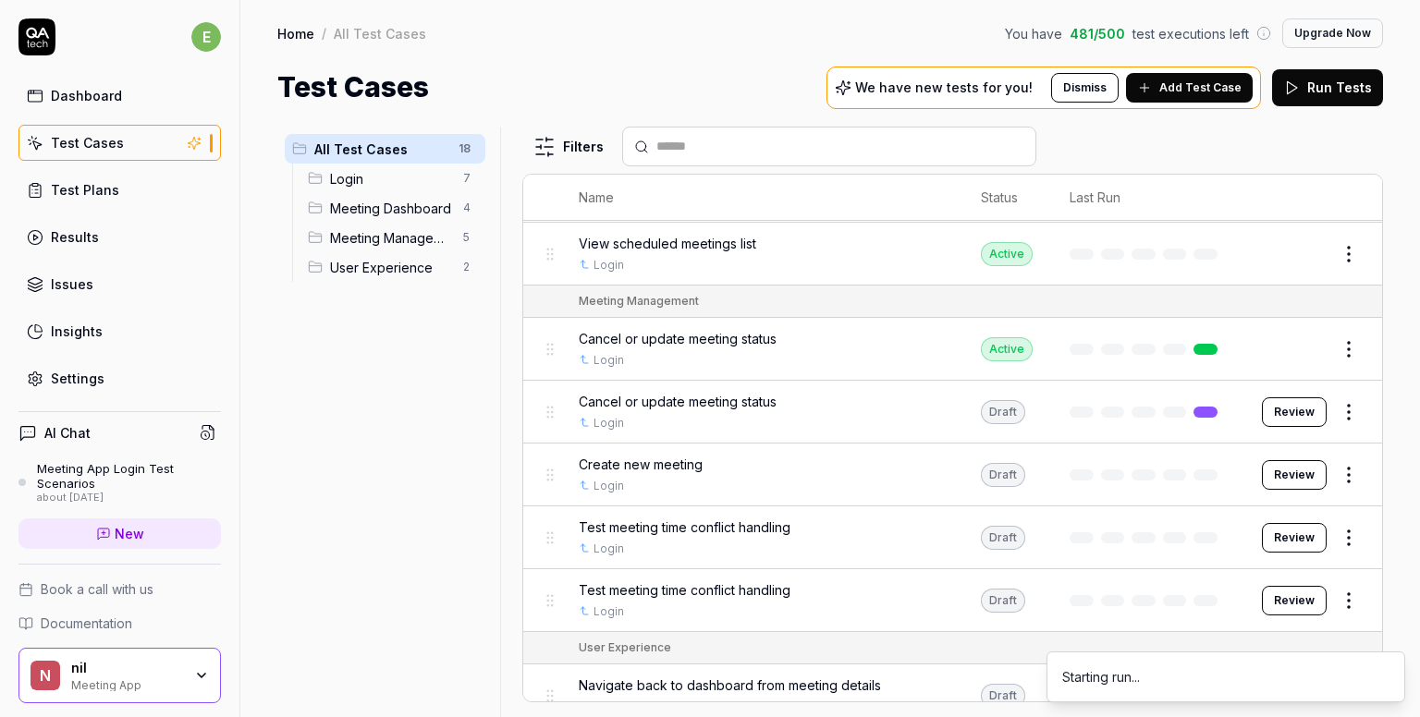
click at [1327, 530] on html "e Dashboard Test Cases Test Plans Results Issues Insights Settings AI Chat Meet…" at bounding box center [710, 358] width 1420 height 717
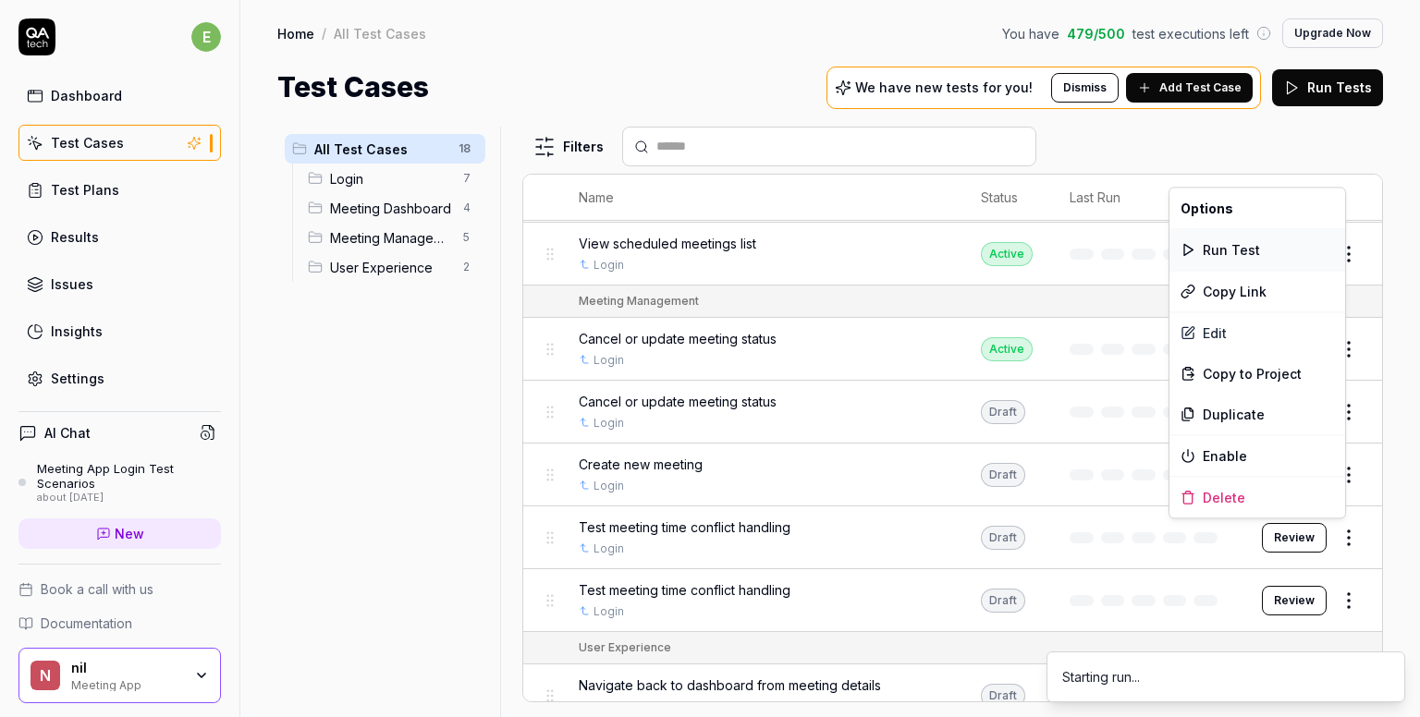
click at [1210, 242] on div "Run Test" at bounding box center [1257, 249] width 176 height 41
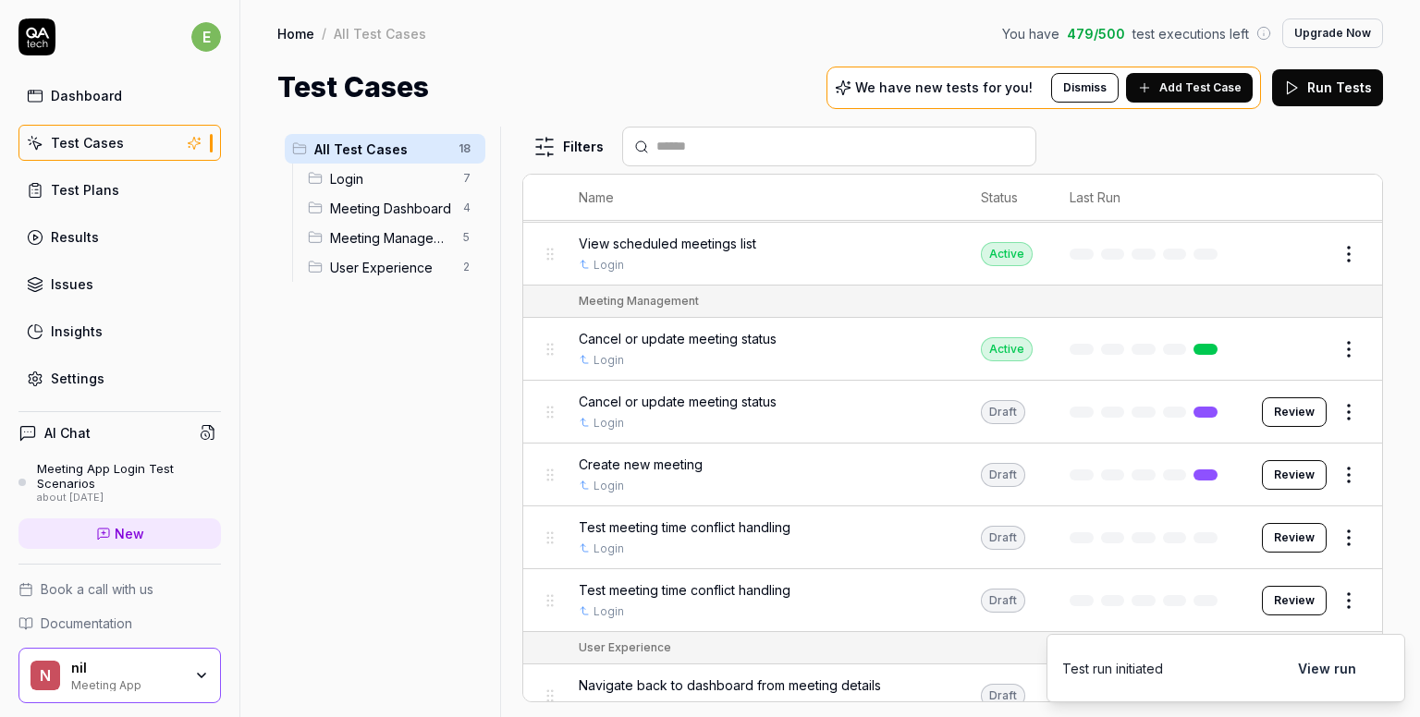
click at [1335, 585] on body "e Dashboard Test Cases Test Plans Results Issues Insights Settings AI Chat Meet…" at bounding box center [710, 358] width 1420 height 717
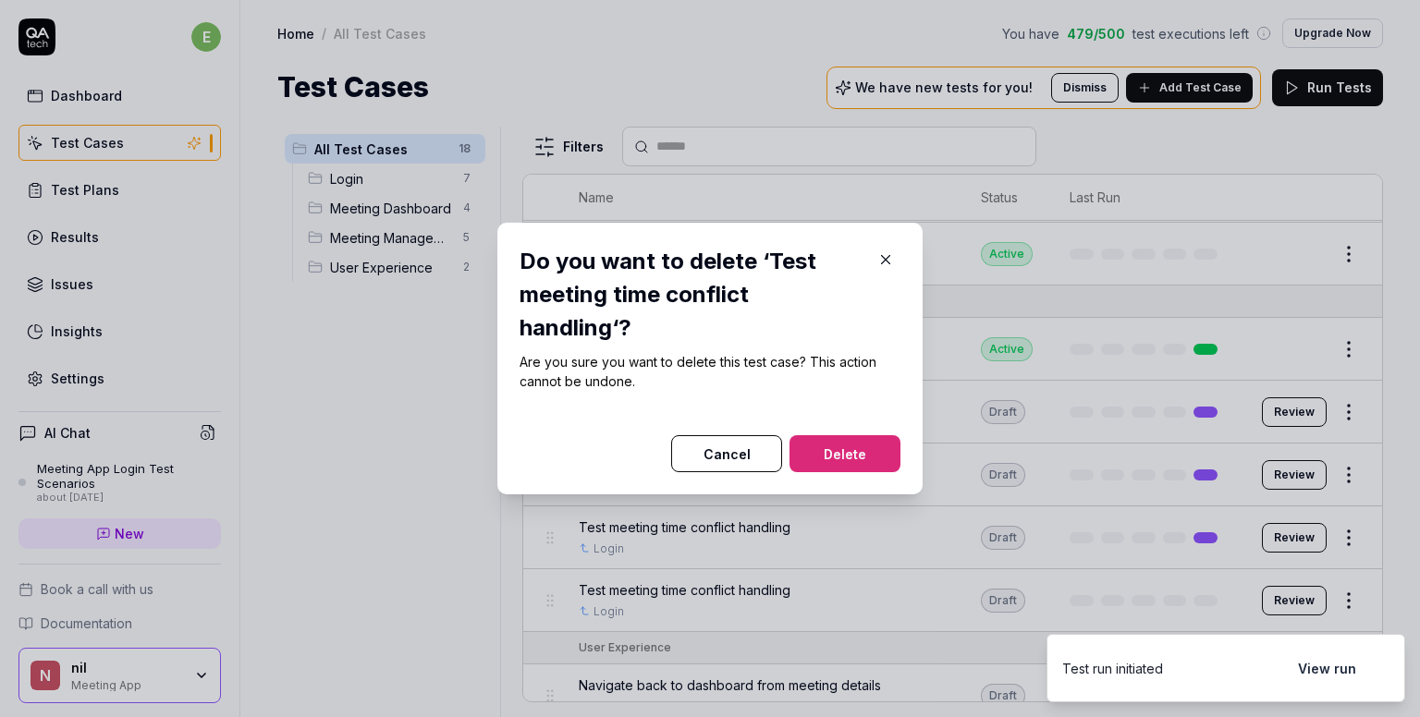
click at [877, 256] on icon "button" at bounding box center [885, 259] width 17 height 17
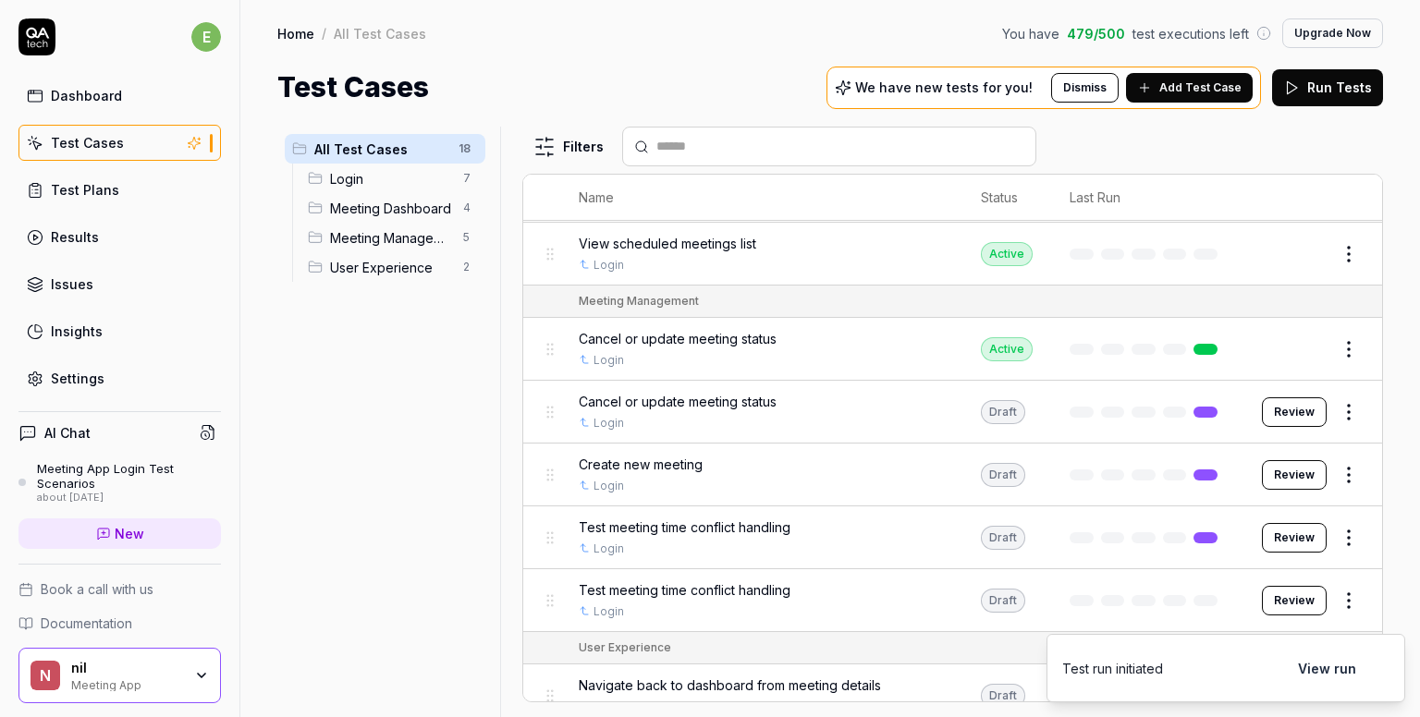
click at [1331, 601] on html "e Dashboard Test Cases Test Plans Results Issues Insights Settings AI Chat Meet…" at bounding box center [710, 358] width 1420 height 717
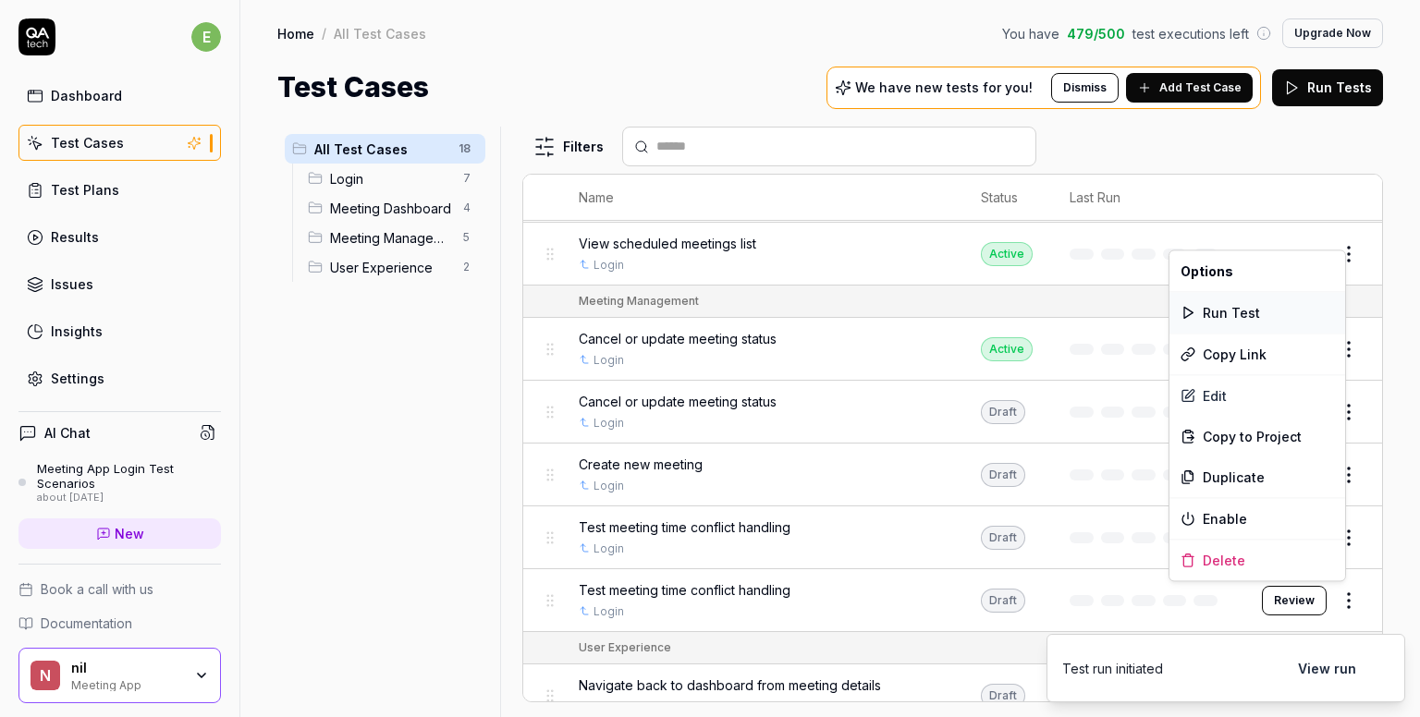
click at [1253, 307] on div "Run Test" at bounding box center [1257, 312] width 176 height 41
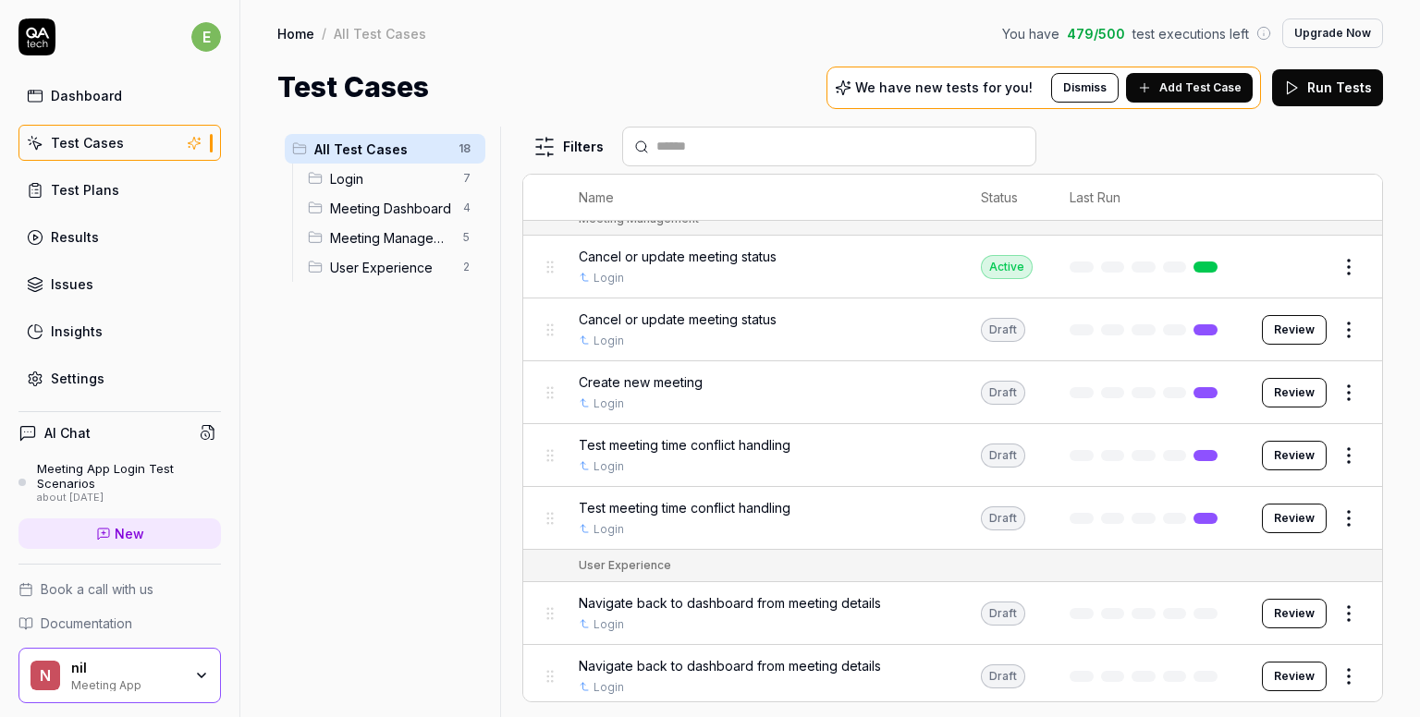
scroll to position [681, 0]
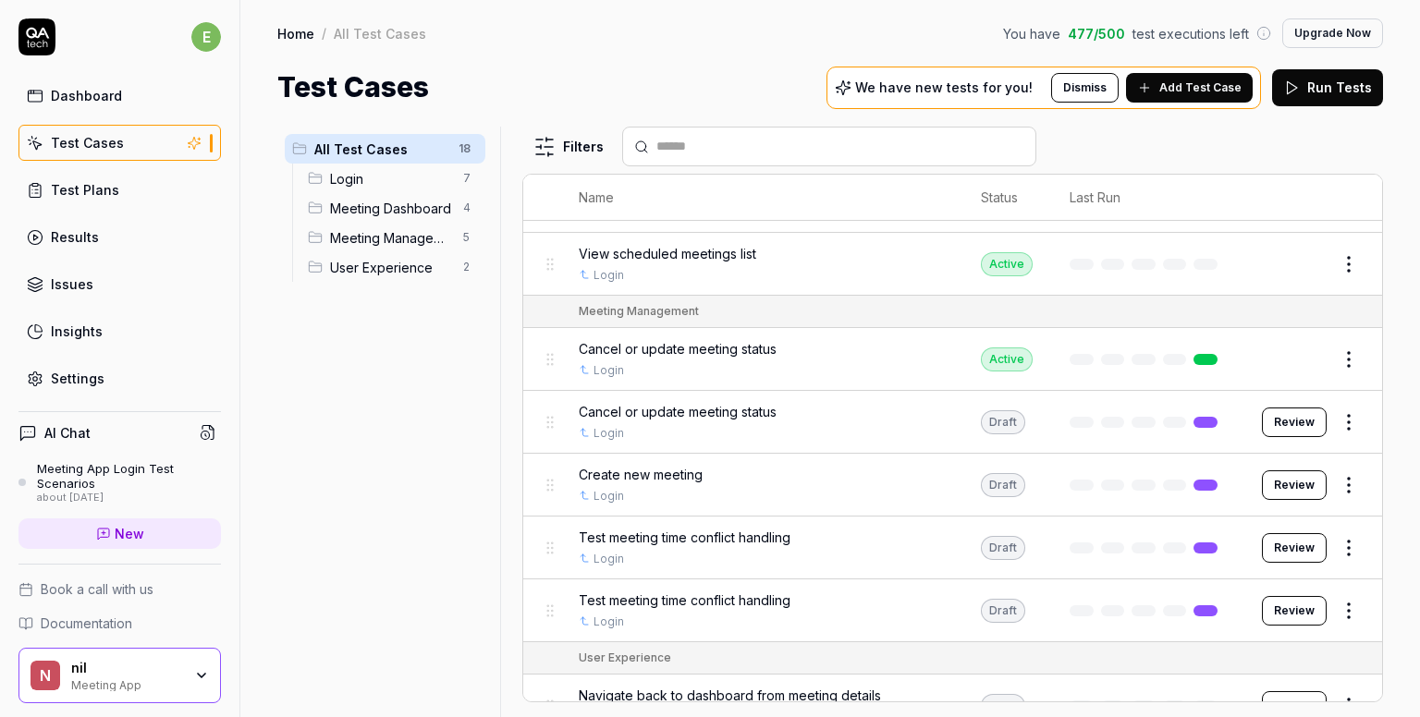
click at [643, 472] on span "Create new meeting" at bounding box center [641, 474] width 124 height 19
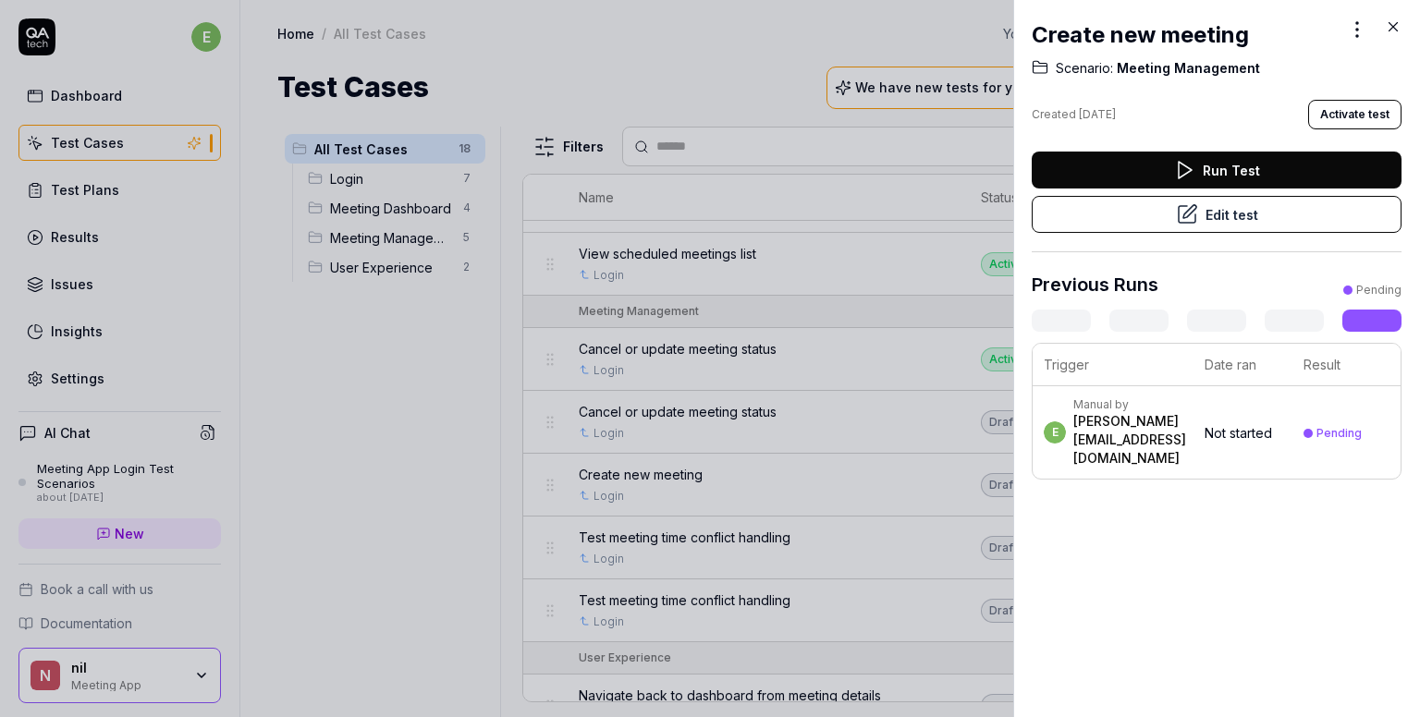
click at [1346, 31] on div "Create new meeting Scenario: Meeting Management Created [DATE] Activate test Ru…" at bounding box center [710, 358] width 1420 height 717
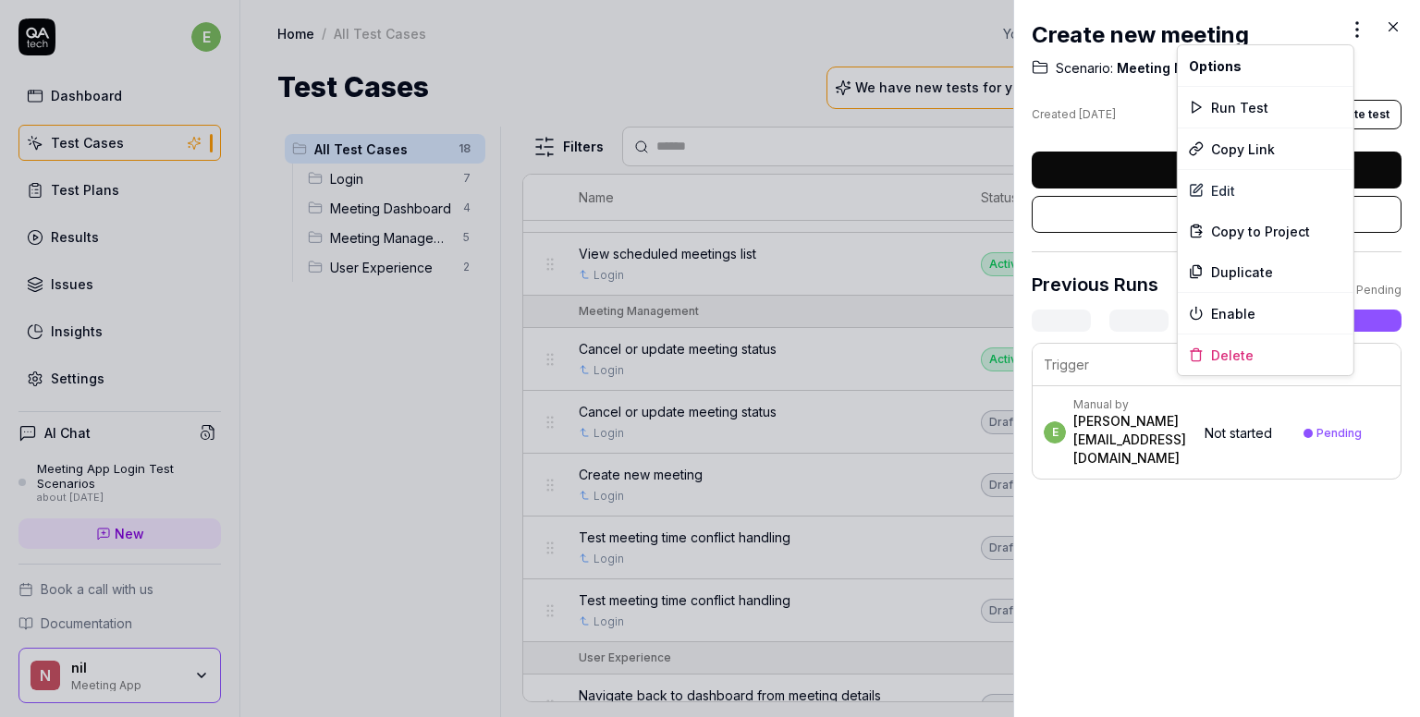
click at [359, 361] on div at bounding box center [710, 358] width 1420 height 717
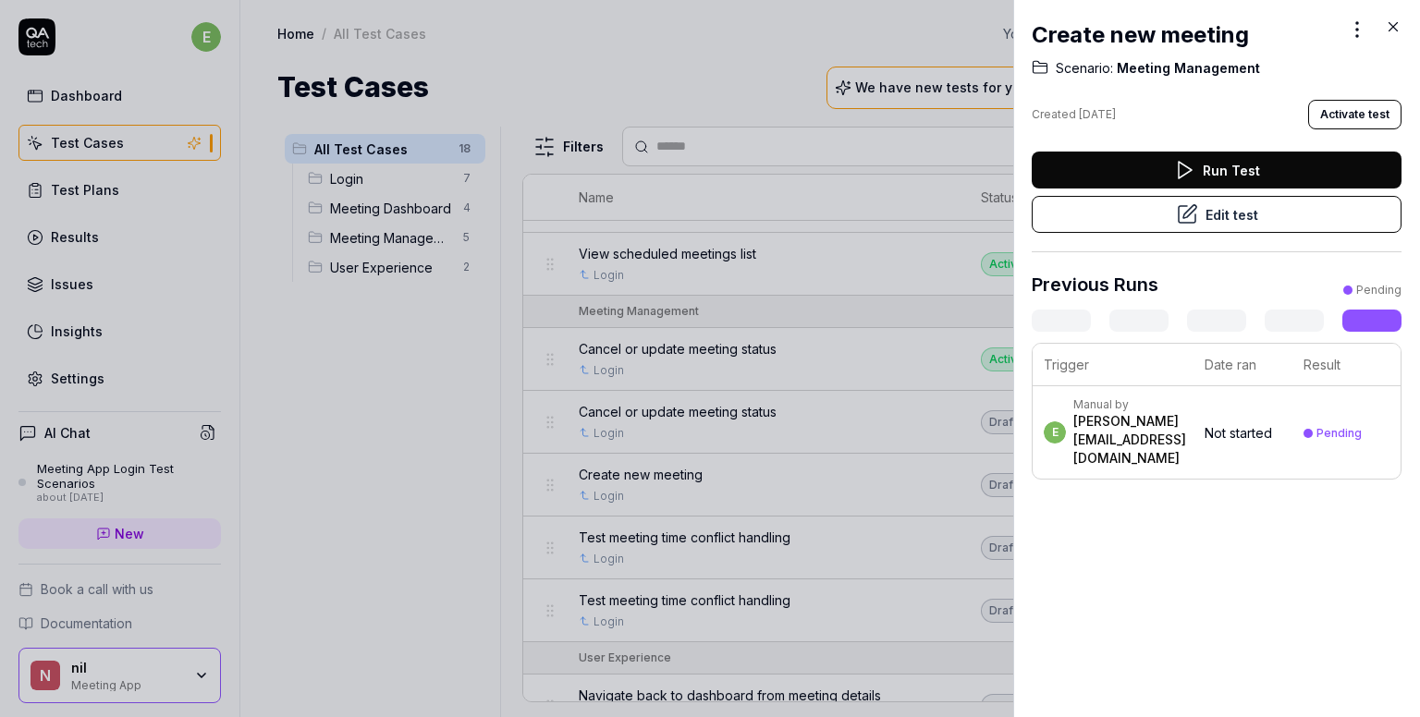
click at [359, 361] on div at bounding box center [710, 358] width 1420 height 717
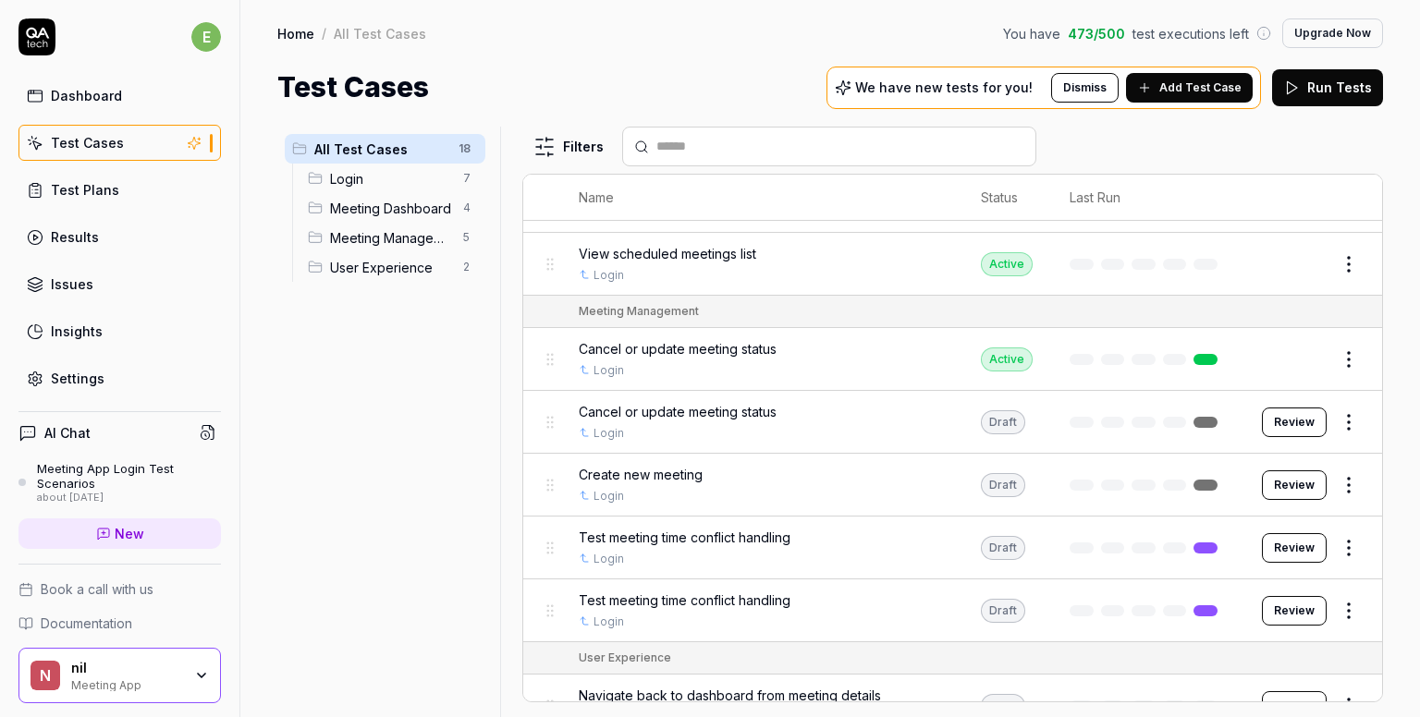
click at [437, 432] on div "All Test Cases 18 Login 7 Meeting Dashboard 4 Meeting Management 5 User Experie…" at bounding box center [384, 411] width 215 height 568
click at [111, 104] on link "Dashboard" at bounding box center [119, 96] width 202 height 36
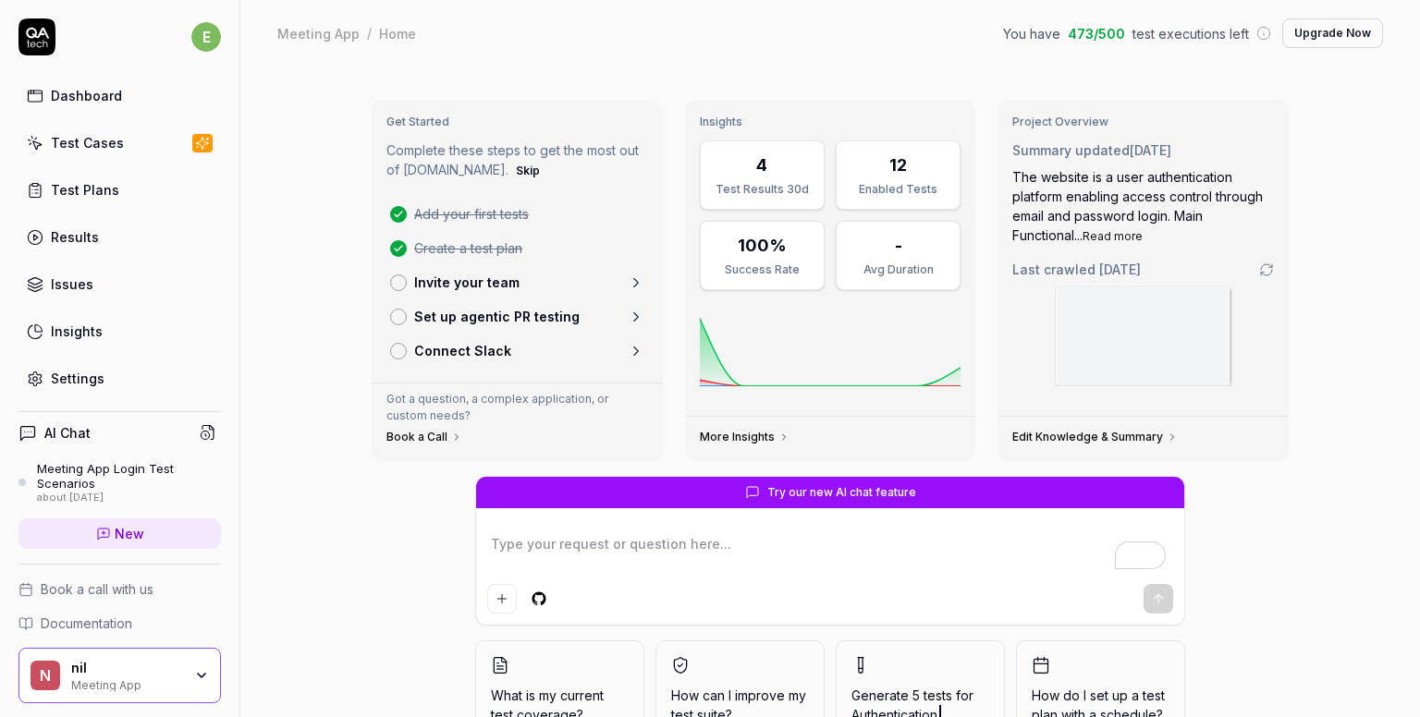
click at [764, 437] on link "More Insights" at bounding box center [745, 437] width 90 height 15
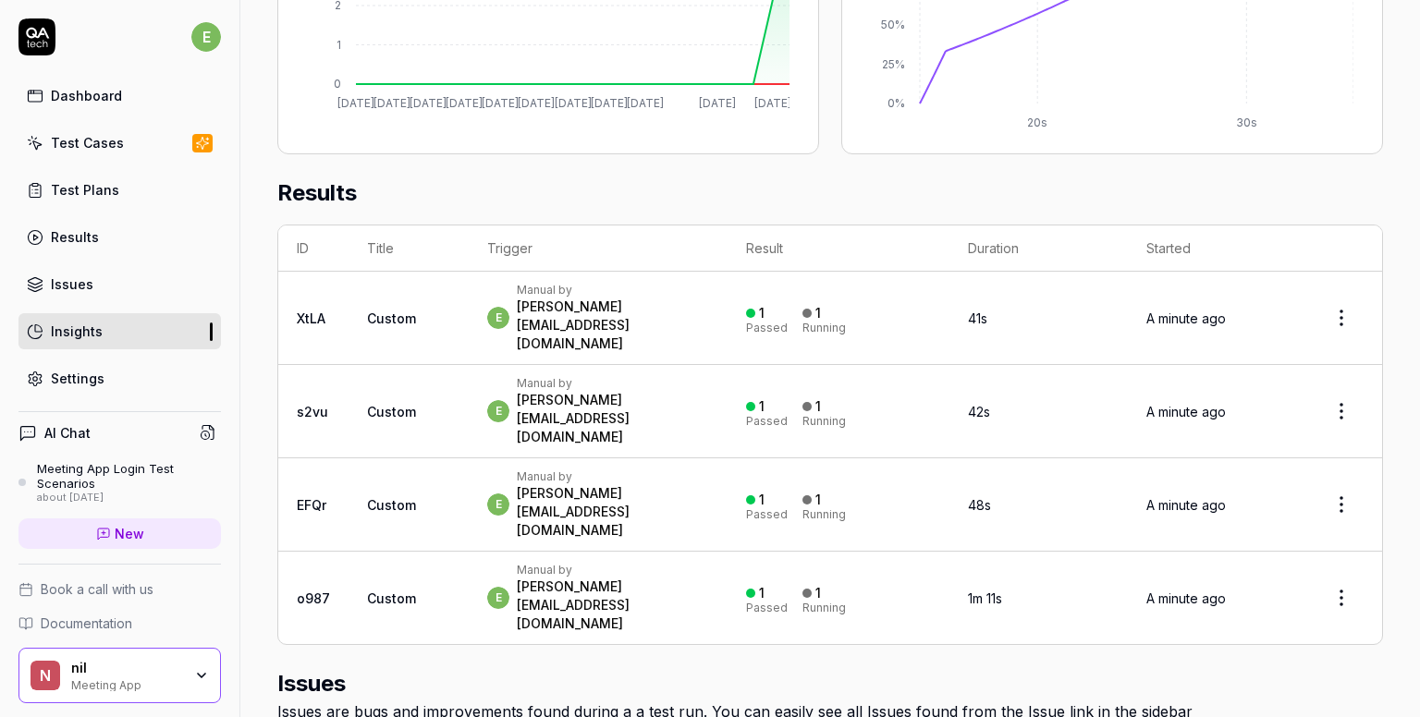
scroll to position [555, 0]
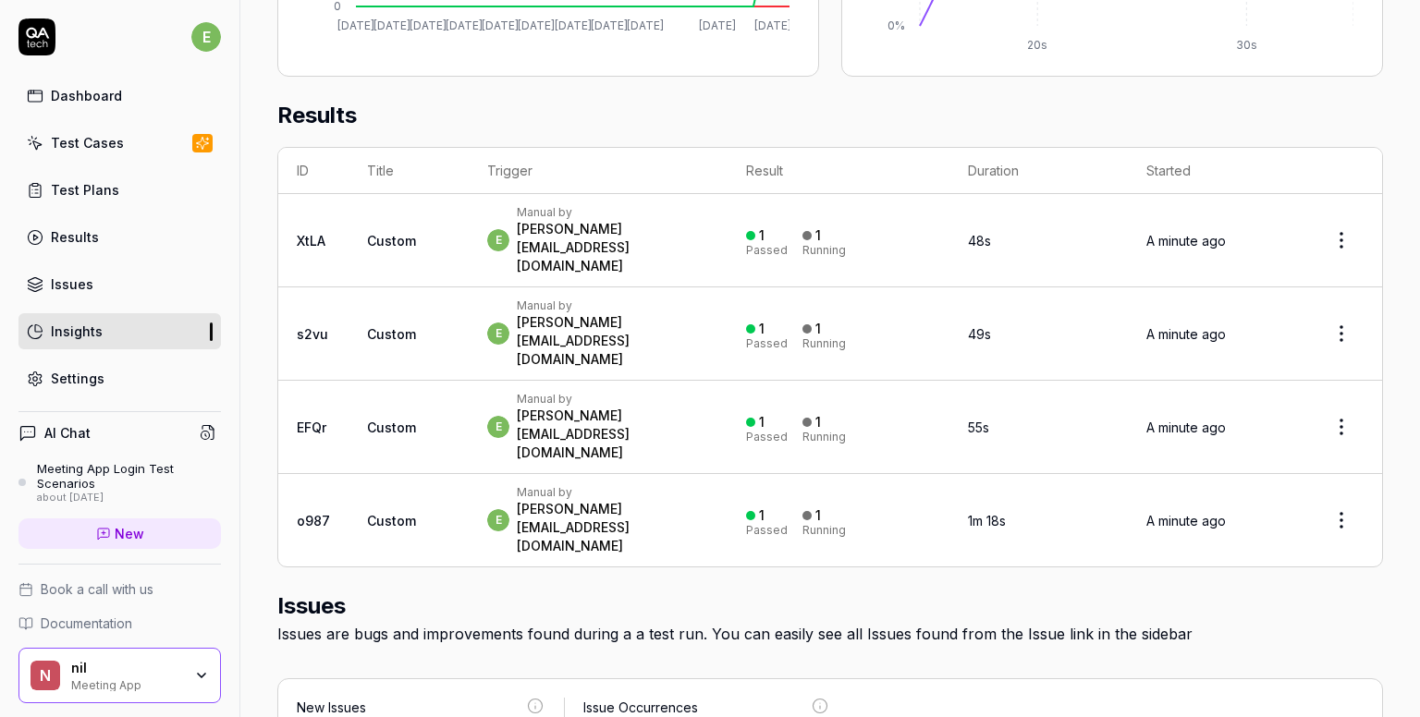
click at [104, 471] on div "Meeting App Login Test Scenarios" at bounding box center [129, 476] width 184 height 31
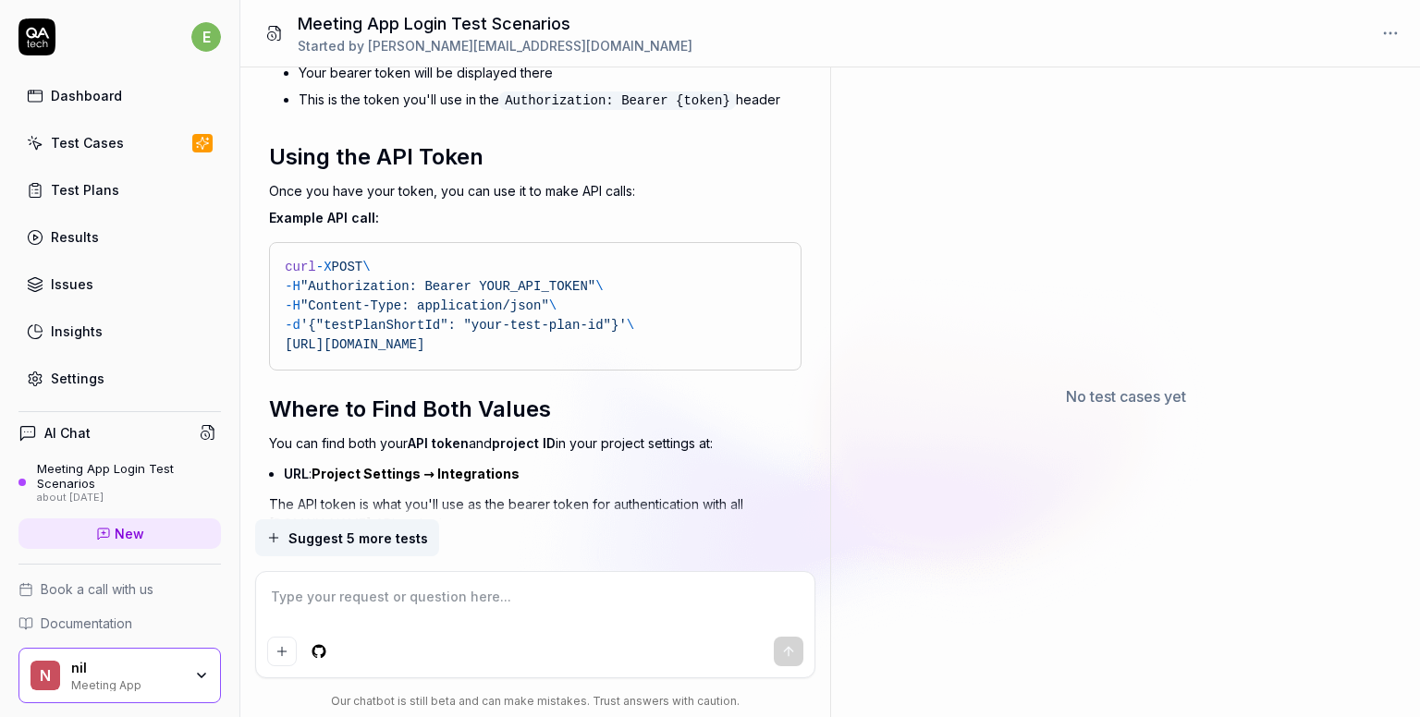
click at [88, 374] on div "Settings" at bounding box center [78, 378] width 54 height 19
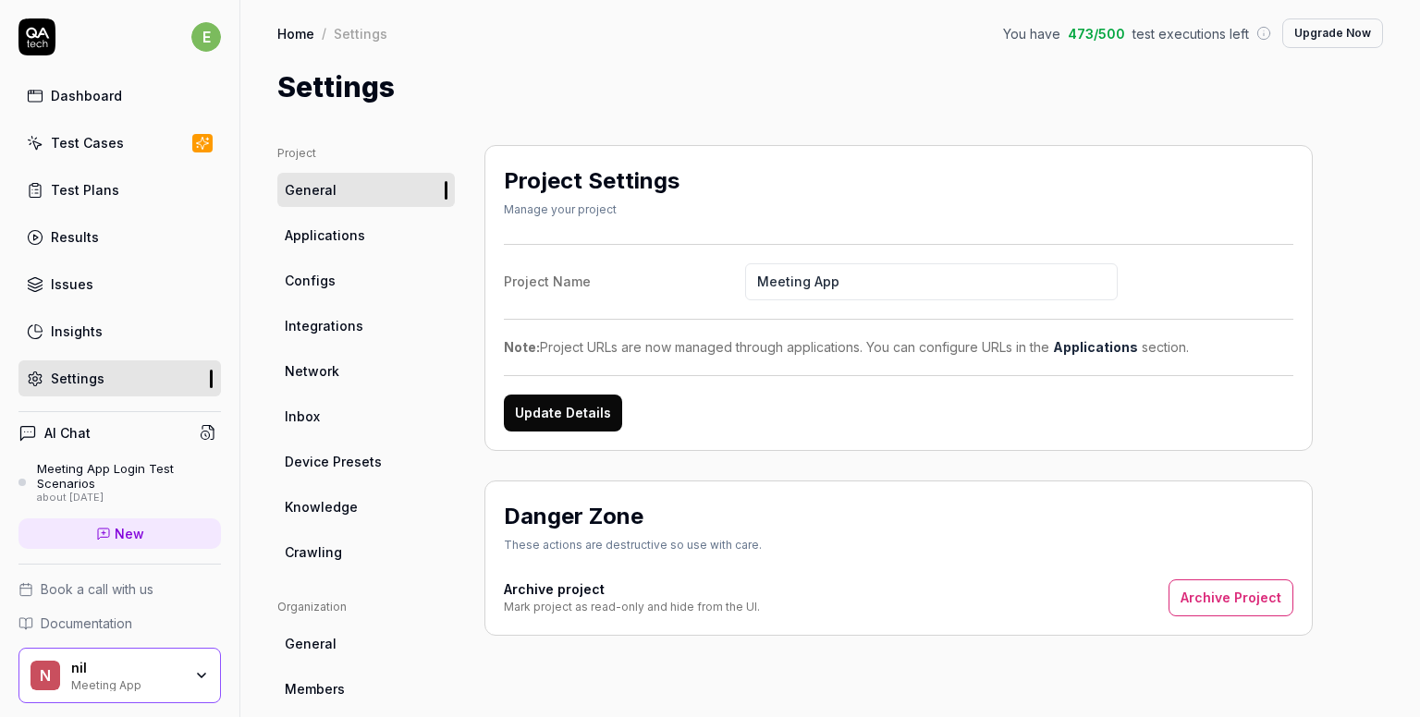
click at [573, 415] on button "Update Details" at bounding box center [563, 413] width 118 height 37
drag, startPoint x: 537, startPoint y: 341, endPoint x: 1011, endPoint y: 353, distance: 474.4
click at [1011, 353] on div "Note: Project URLs are now managed through applications. You can configure URLs…" at bounding box center [898, 346] width 789 height 19
click at [944, 364] on div "Project Name Meeting App Note: Project URLs are now managed through application…" at bounding box center [898, 338] width 789 height 188
click at [274, 231] on div "Project General Applications Configs Integrations Network Inbox Device Presets …" at bounding box center [829, 607] width 1179 height 998
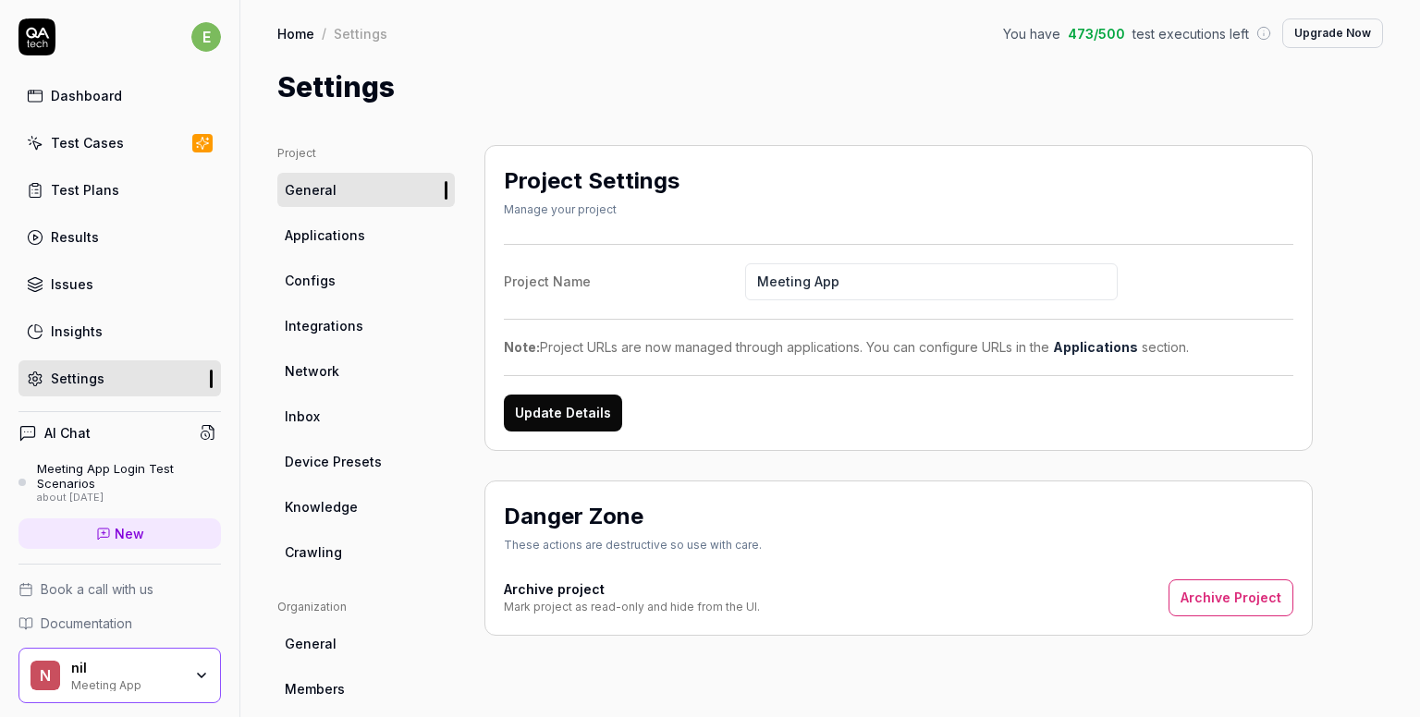
click at [355, 234] on span "Applications" at bounding box center [325, 235] width 80 height 19
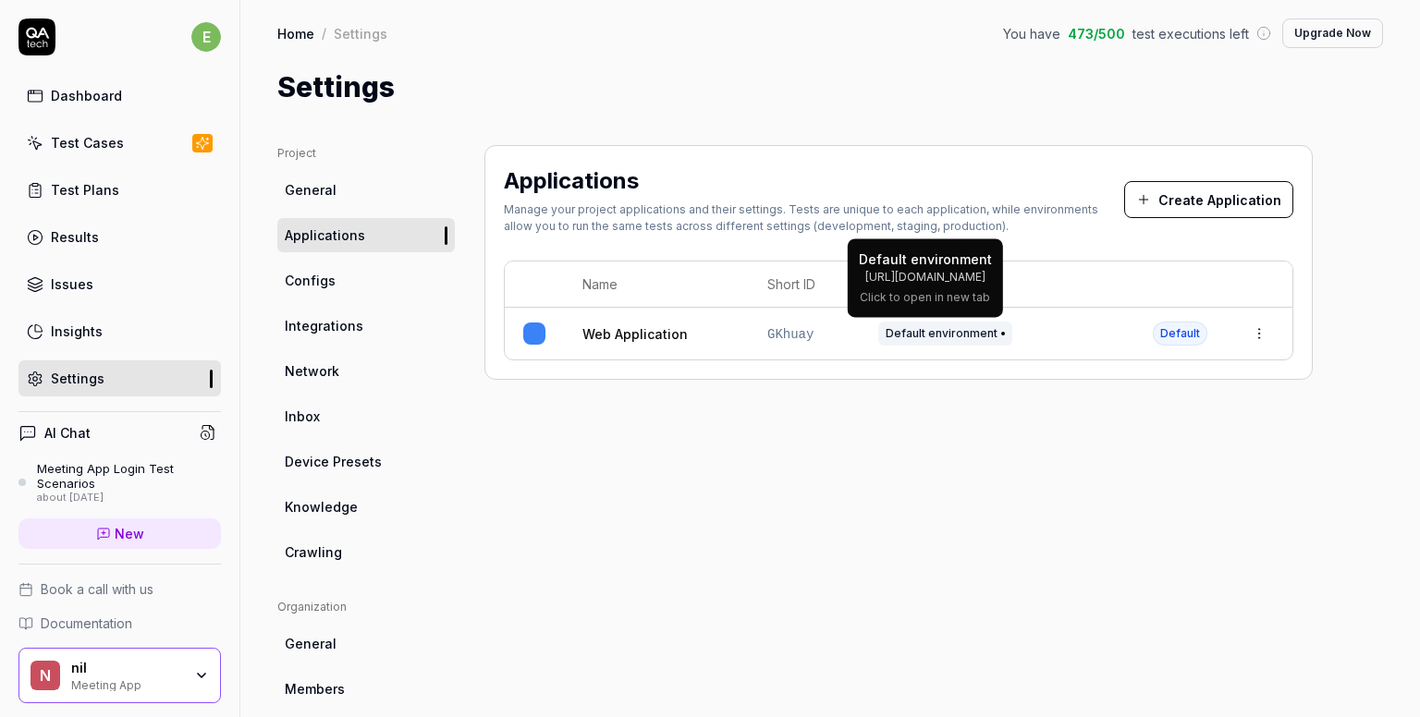
click at [976, 334] on span "Default environment" at bounding box center [945, 334] width 134 height 24
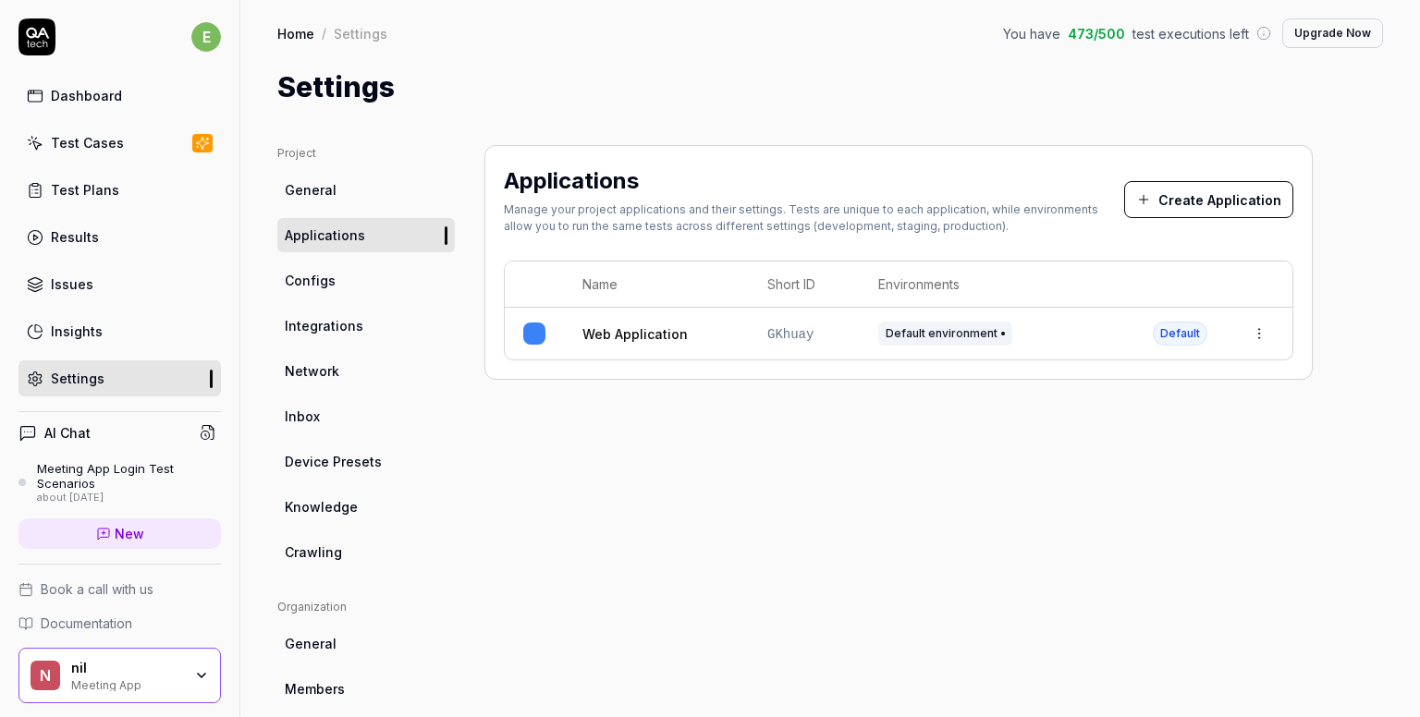
click at [1290, 328] on td at bounding box center [1259, 334] width 67 height 52
click at [1276, 333] on td at bounding box center [1259, 334] width 67 height 52
click at [1264, 334] on html "e Dashboard Test Cases Test Plans Results Issues Insights Settings AI Chat Meet…" at bounding box center [710, 358] width 1420 height 717
click at [902, 455] on html "e Dashboard Test Cases Test Plans Results Issues Insights Settings AI Chat Meet…" at bounding box center [710, 358] width 1420 height 717
click at [95, 192] on div "Test Plans" at bounding box center [85, 189] width 68 height 19
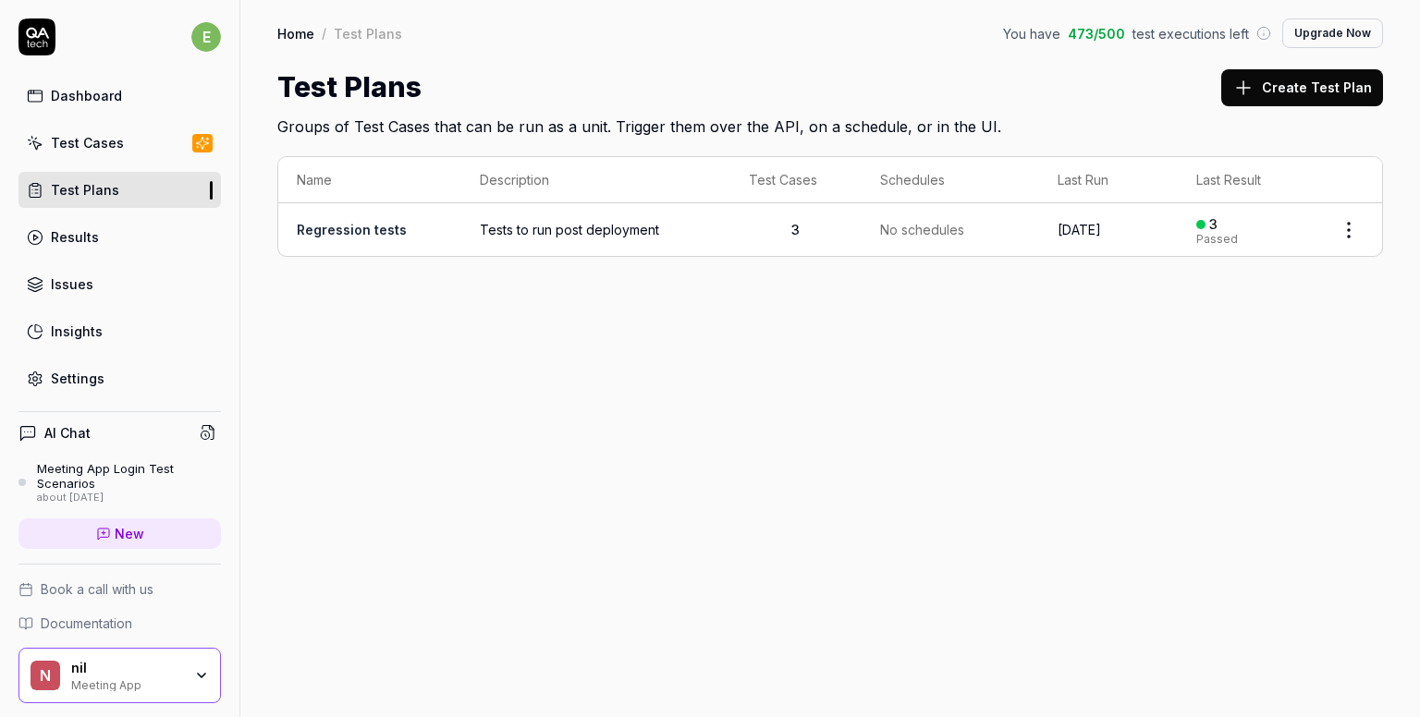
click at [104, 149] on div "Test Cases" at bounding box center [87, 142] width 73 height 19
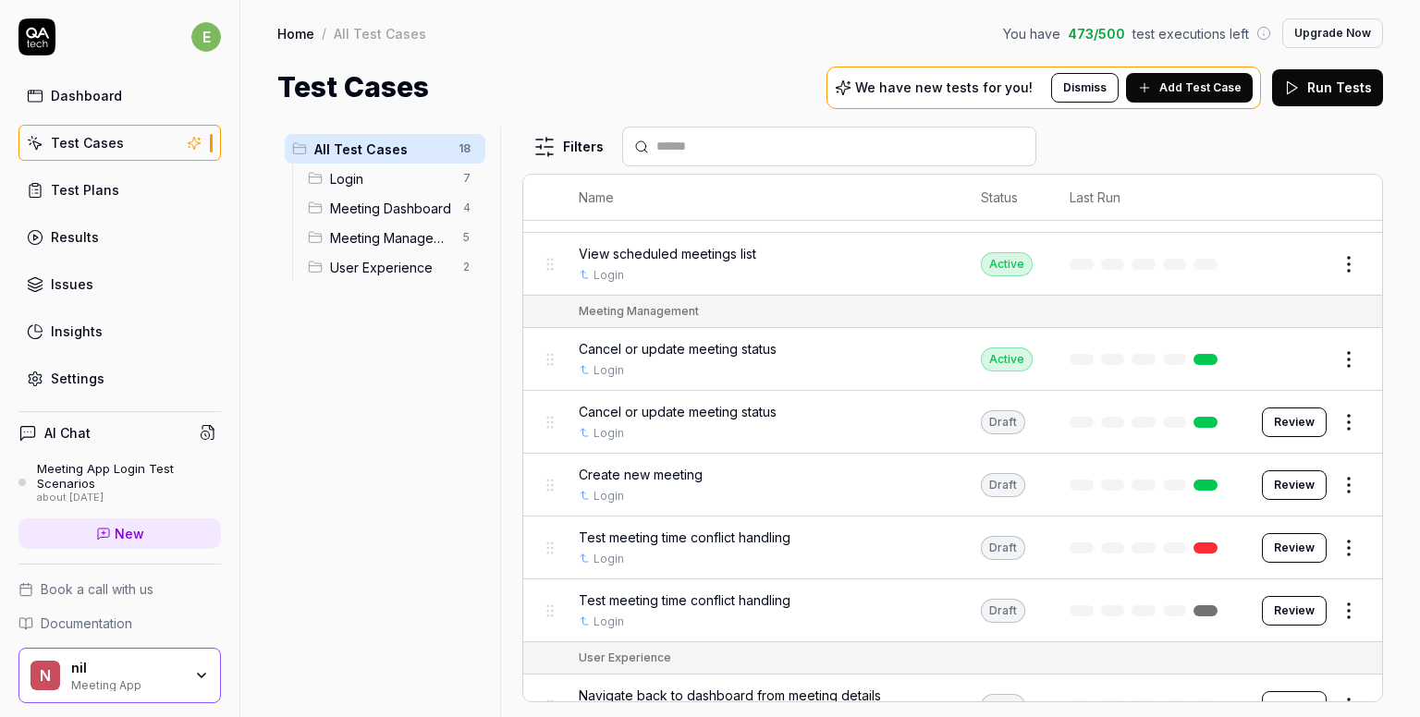
scroll to position [774, 0]
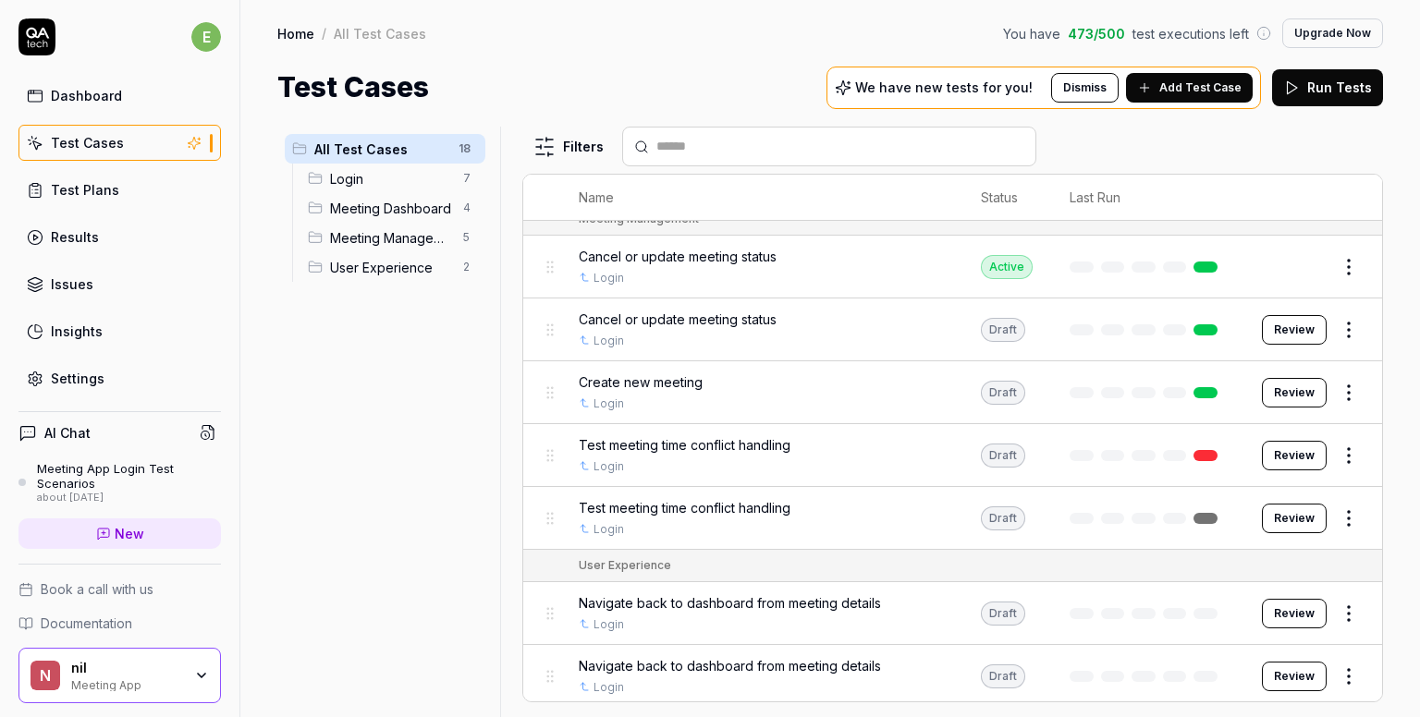
click at [1346, 326] on html "e Dashboard Test Cases Test Plans Results Issues Insights Settings AI Chat Meet…" at bounding box center [710, 358] width 1420 height 717
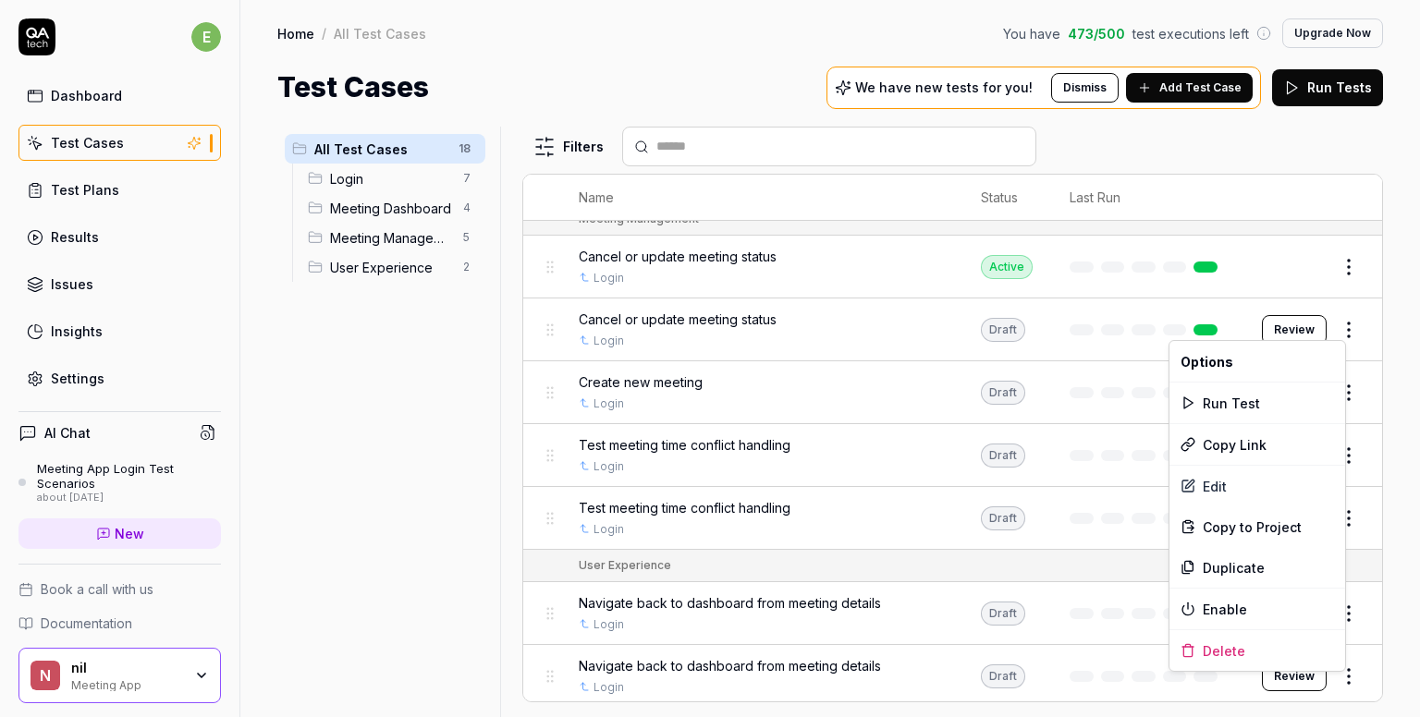
click at [700, 312] on html "e Dashboard Test Cases Test Plans Results Issues Insights Settings AI Chat Meet…" at bounding box center [710, 358] width 1420 height 717
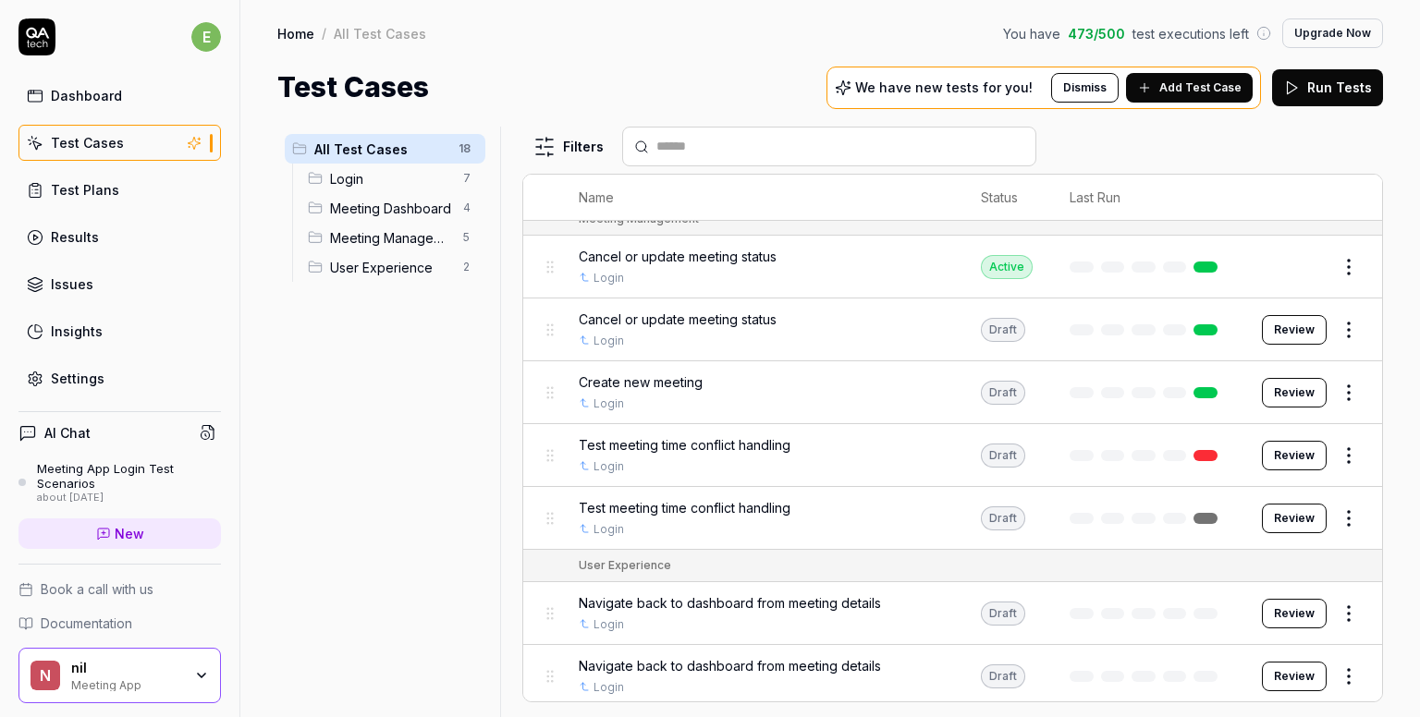
click at [700, 312] on span "Cancel or update meeting status" at bounding box center [678, 319] width 198 height 19
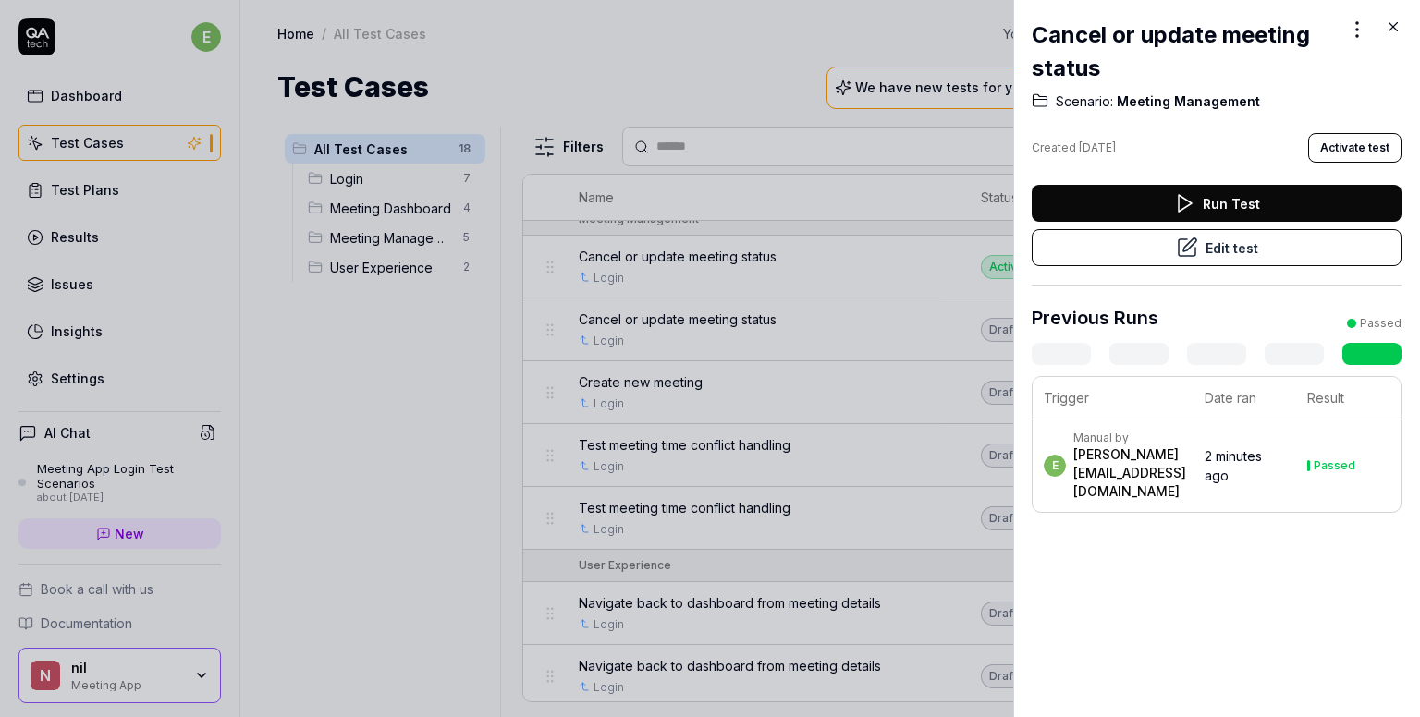
click at [1363, 145] on button "Activate test" at bounding box center [1354, 148] width 93 height 30
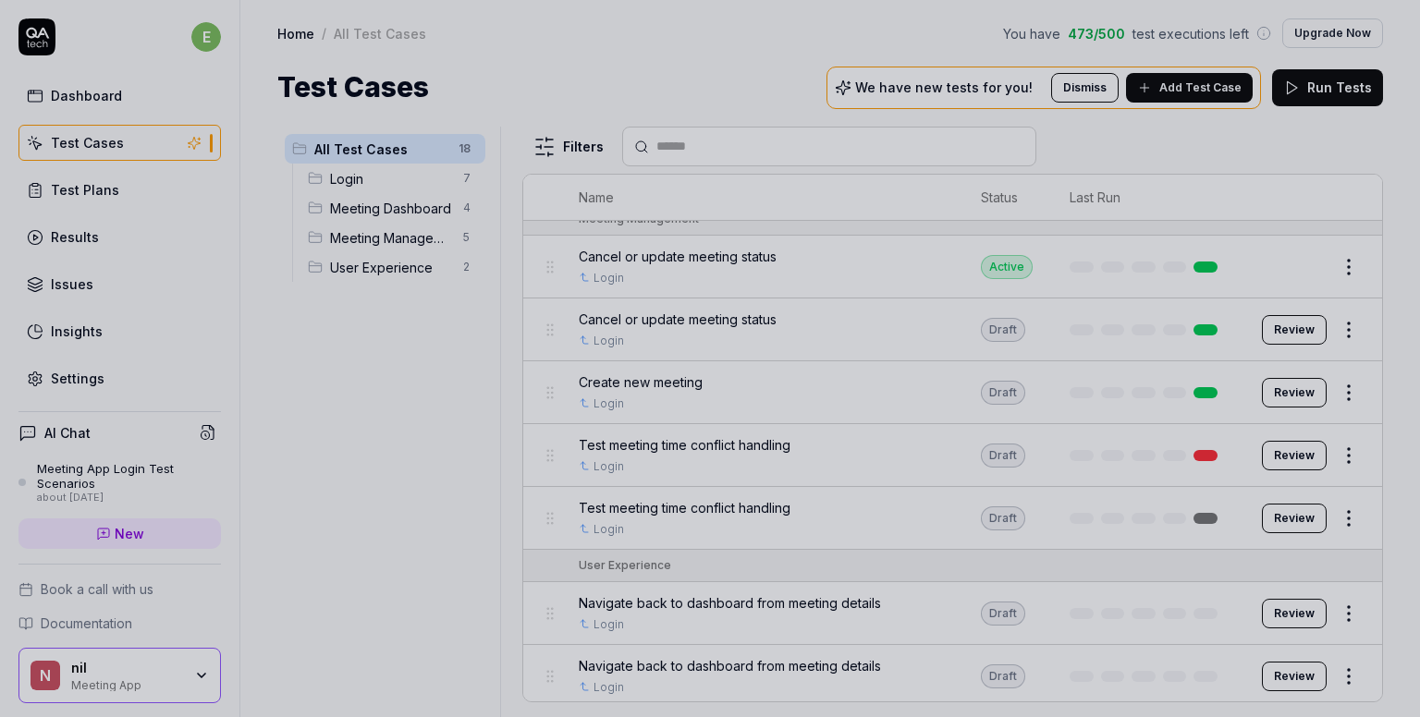
click at [677, 341] on div at bounding box center [710, 358] width 1420 height 717
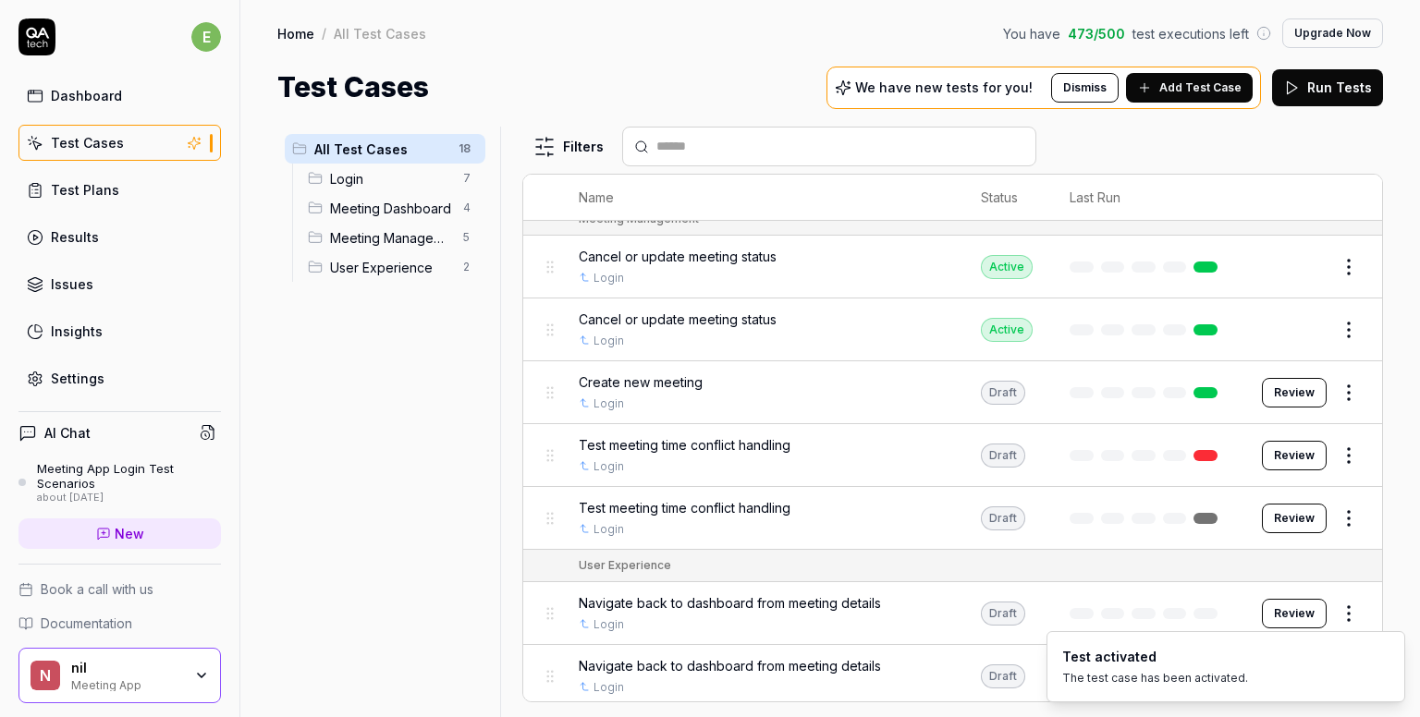
click at [644, 375] on span "Create new meeting" at bounding box center [641, 382] width 124 height 19
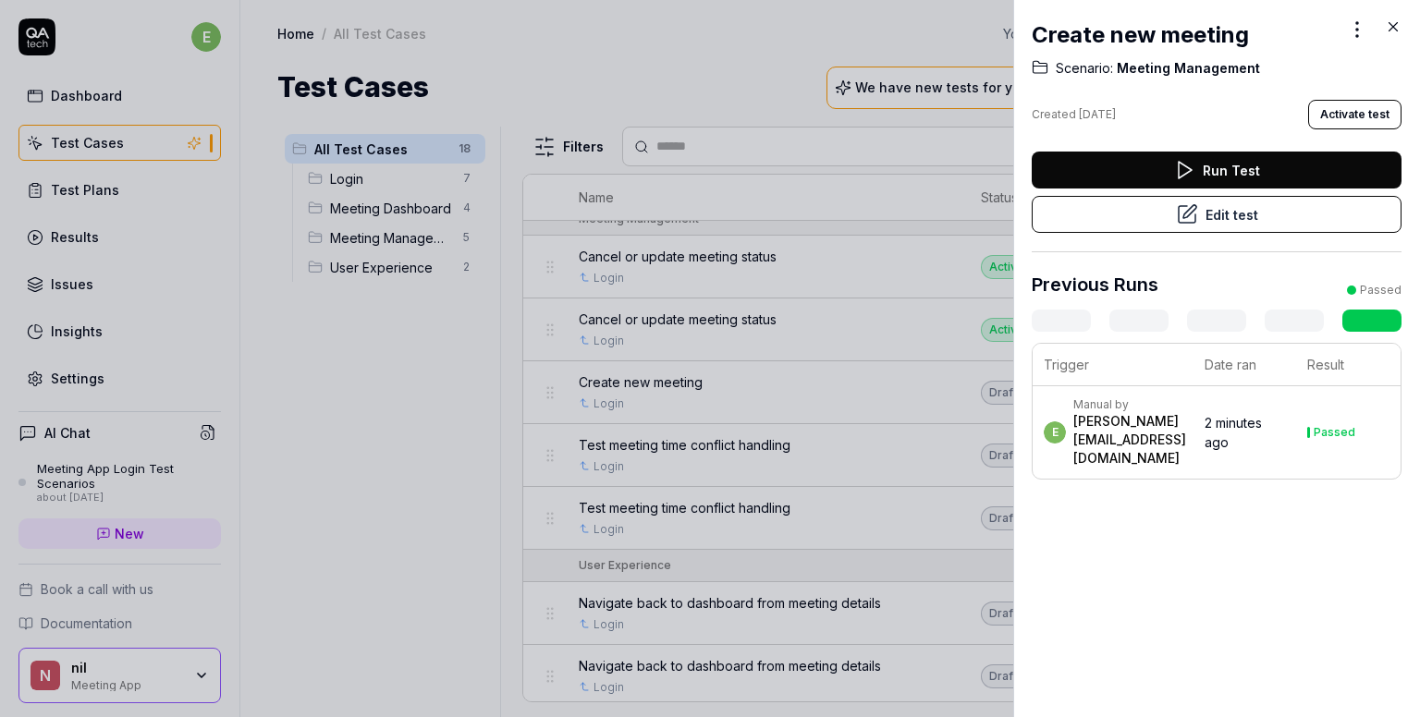
click at [1373, 117] on button "Activate test" at bounding box center [1354, 115] width 93 height 30
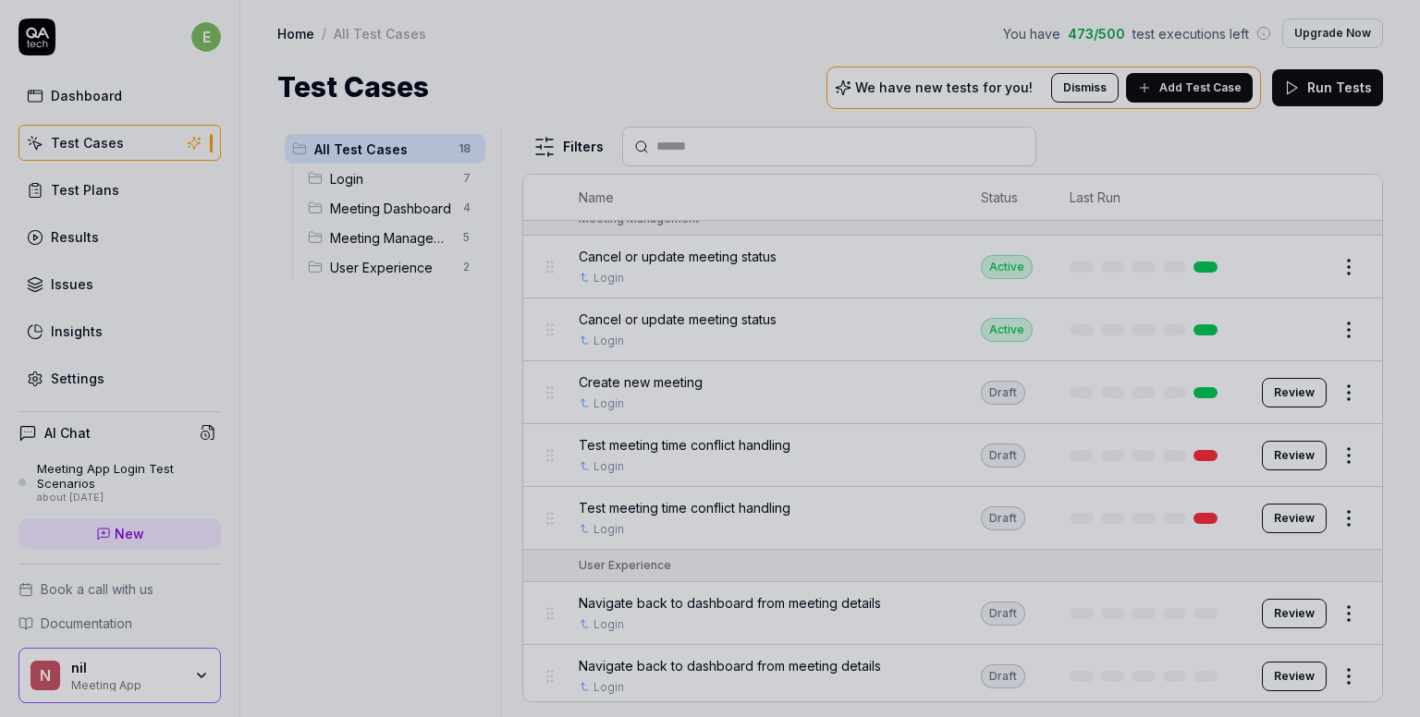
click at [752, 449] on div at bounding box center [710, 358] width 1420 height 717
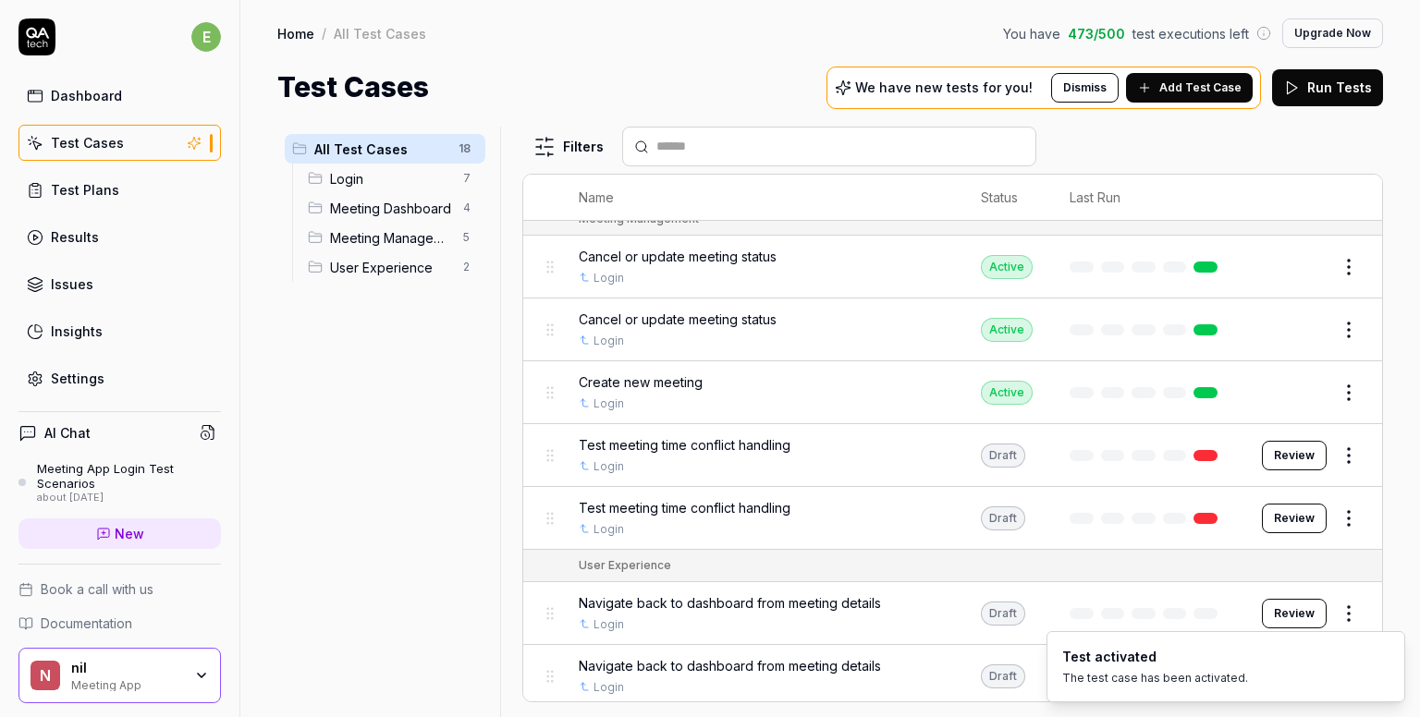
click at [714, 435] on span "Test meeting time conflict handling" at bounding box center [685, 444] width 212 height 19
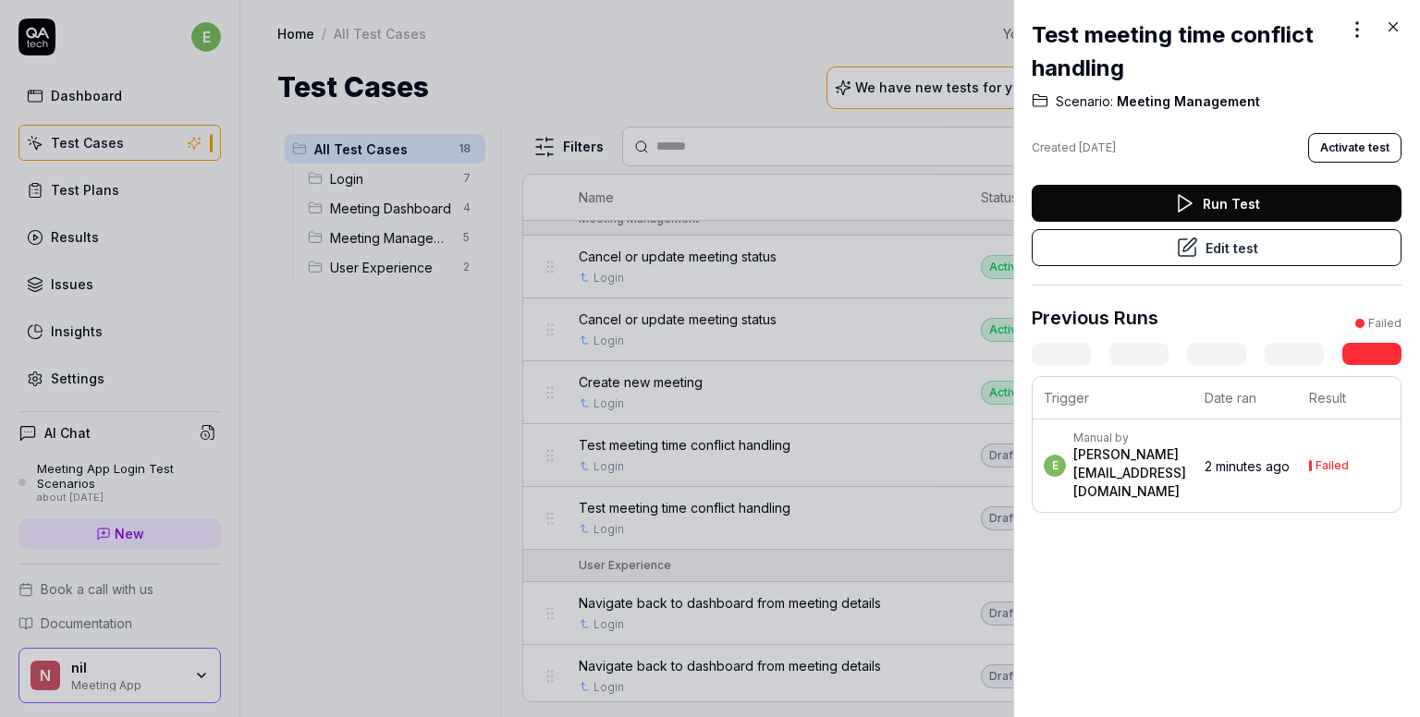
click at [1356, 145] on button "Activate test" at bounding box center [1354, 148] width 93 height 30
click at [744, 466] on div at bounding box center [710, 358] width 1420 height 717
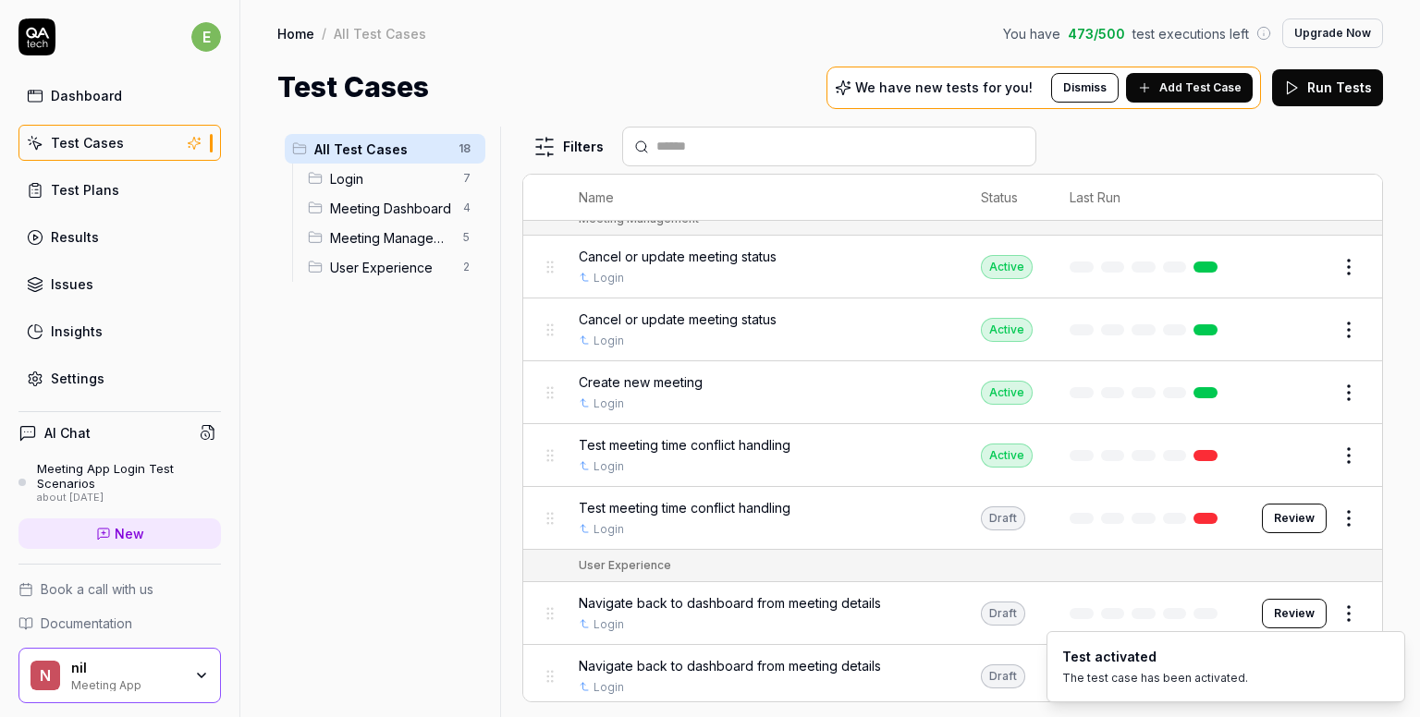
click at [823, 508] on div "Test meeting time conflict handling" at bounding box center [761, 507] width 365 height 19
click at [743, 504] on body "e Dashboard Test Cases Test Plans Results Issues Insights Settings AI Chat Meet…" at bounding box center [710, 358] width 1420 height 717
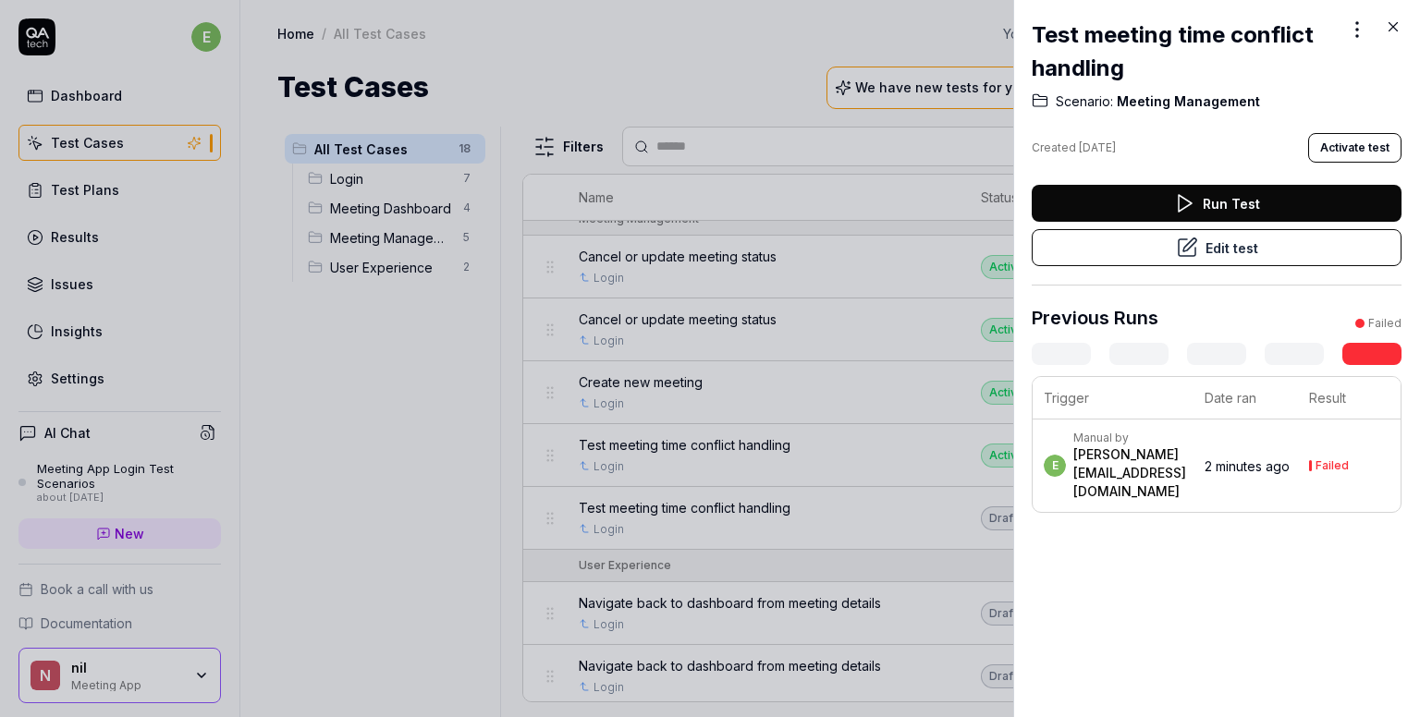
click at [1346, 147] on button "Activate test" at bounding box center [1354, 148] width 93 height 30
click at [1254, 245] on button "Edit test" at bounding box center [1217, 247] width 370 height 37
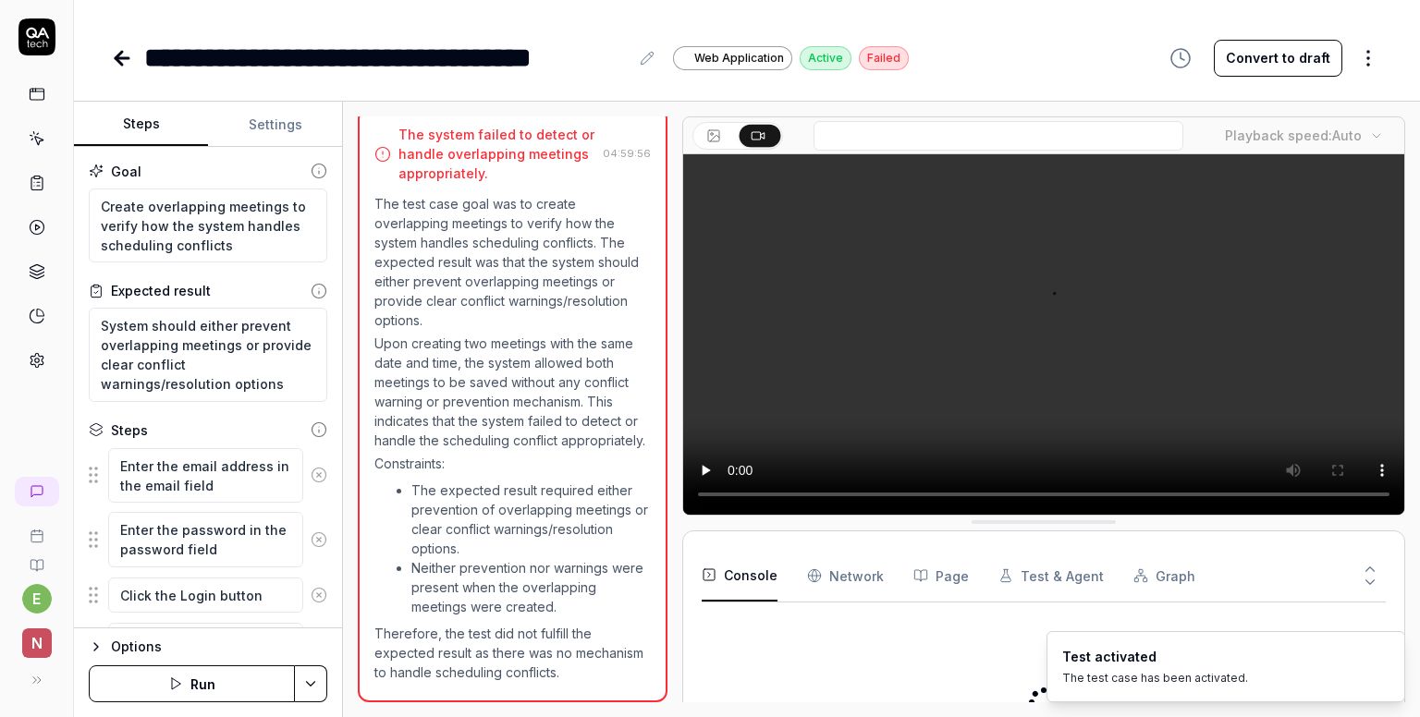
scroll to position [1114, 0]
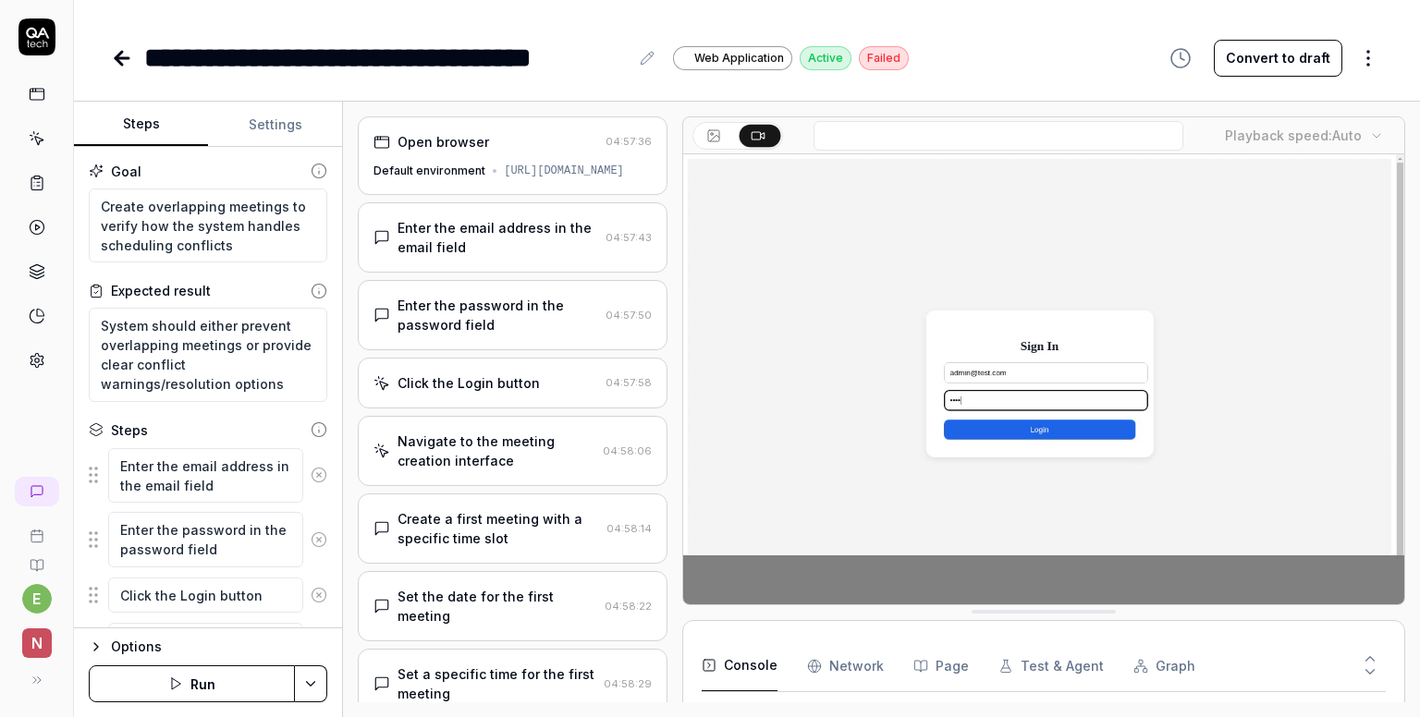
click at [266, 128] on button "Settings" at bounding box center [275, 125] width 134 height 44
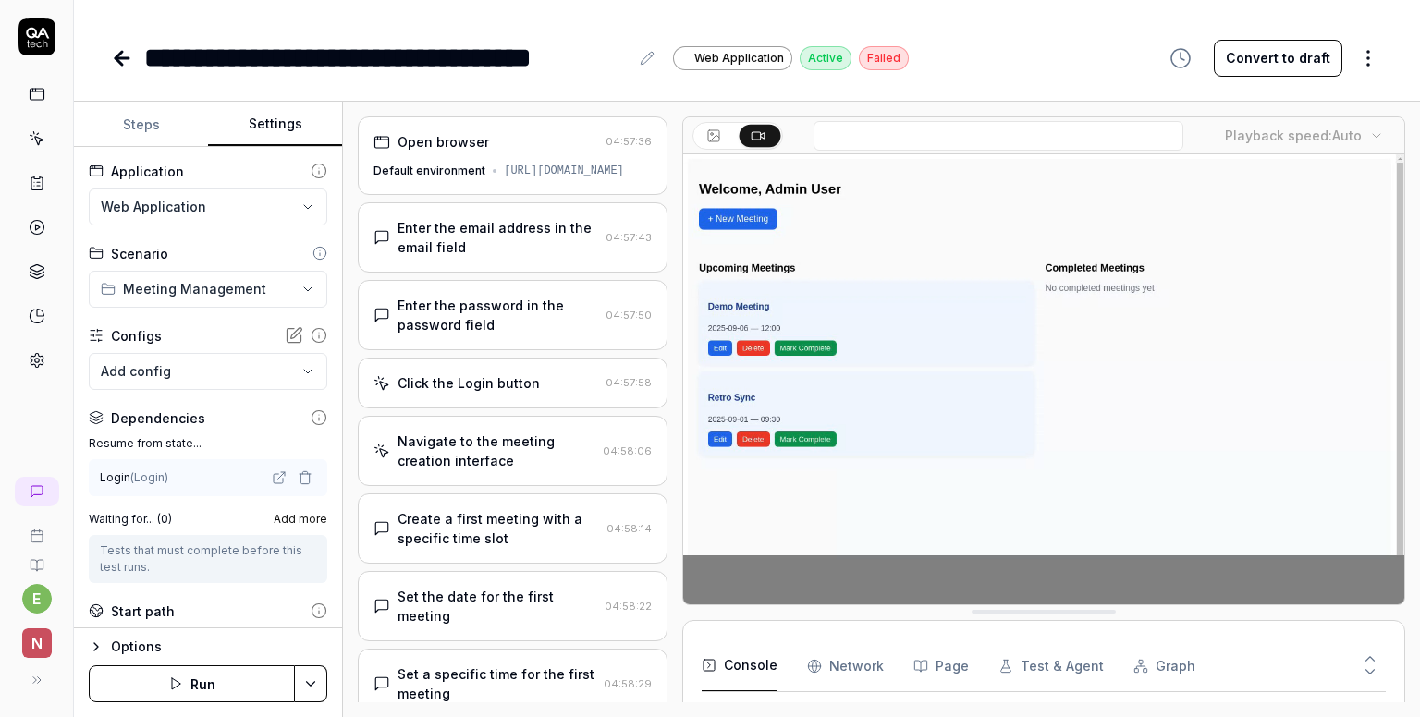
click at [128, 126] on button "Steps" at bounding box center [141, 125] width 134 height 44
type textarea "*"
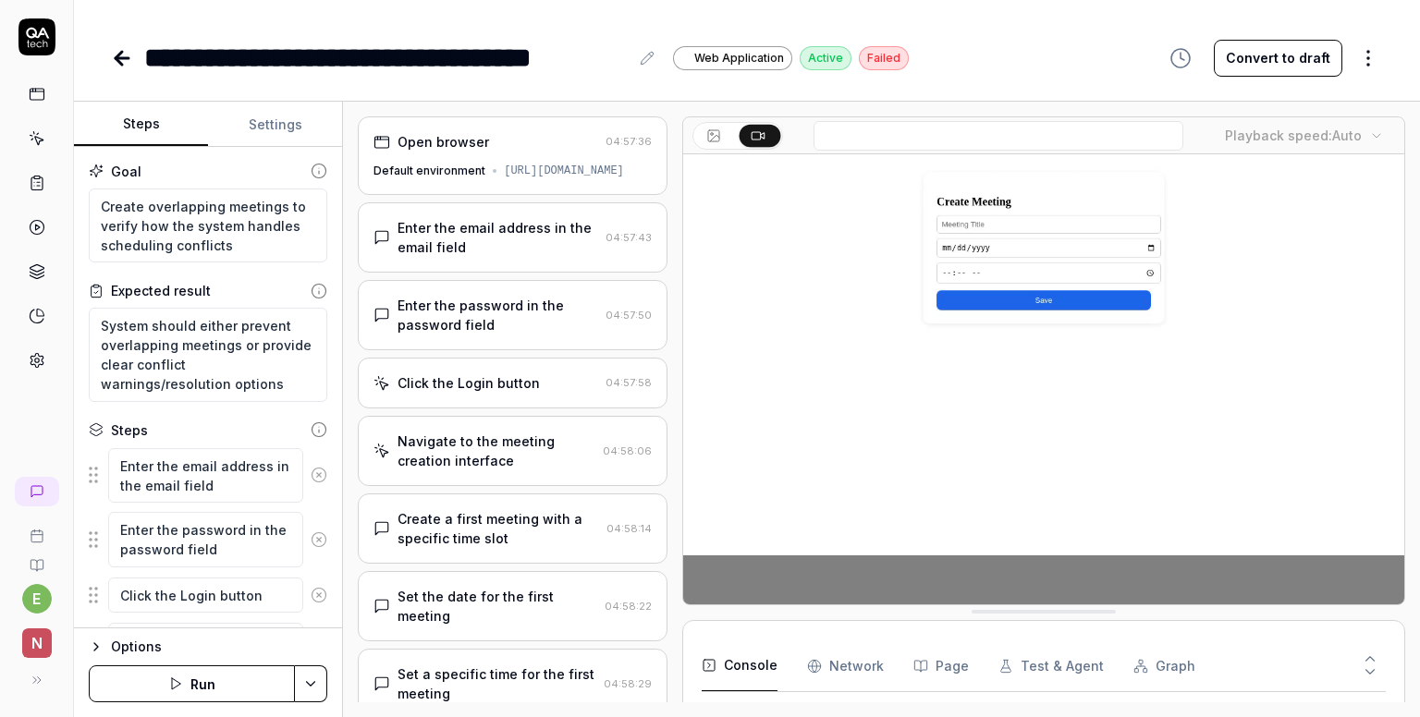
click at [703, 134] on button at bounding box center [715, 136] width 41 height 22
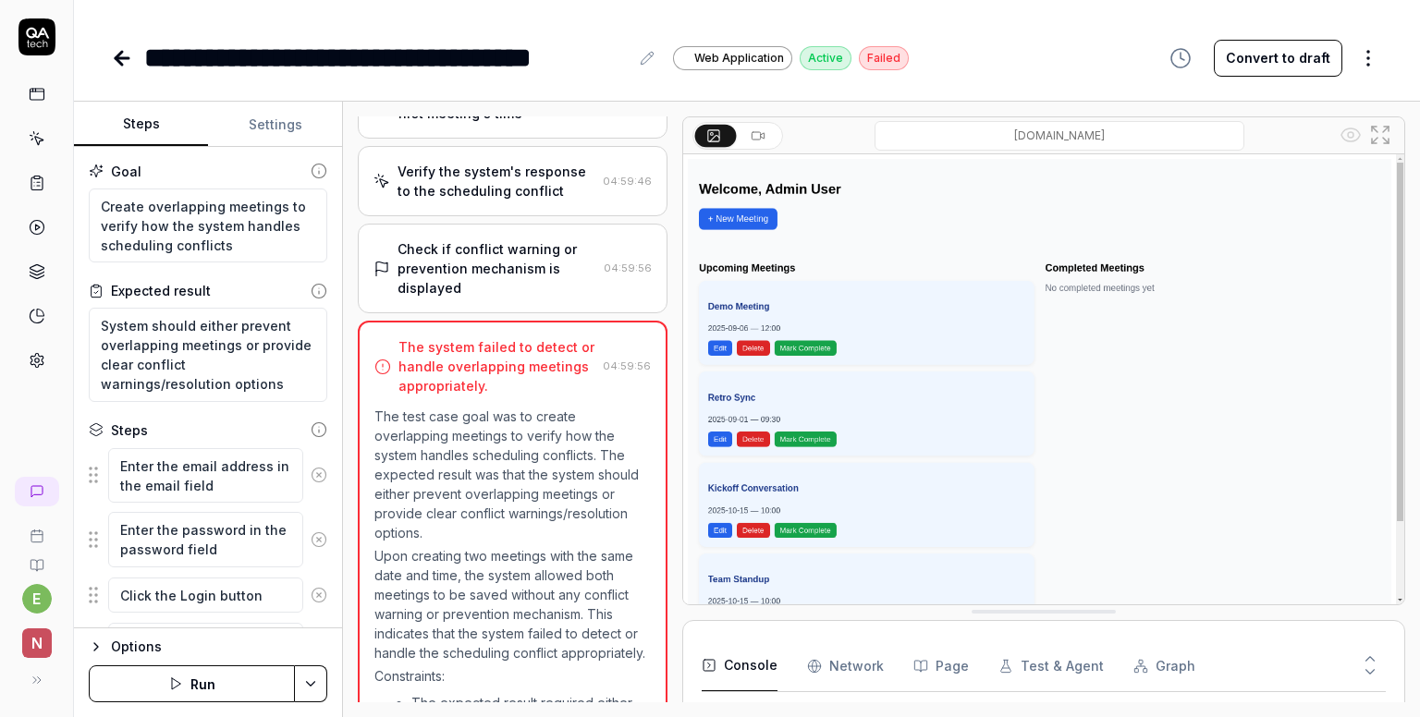
scroll to position [920, 0]
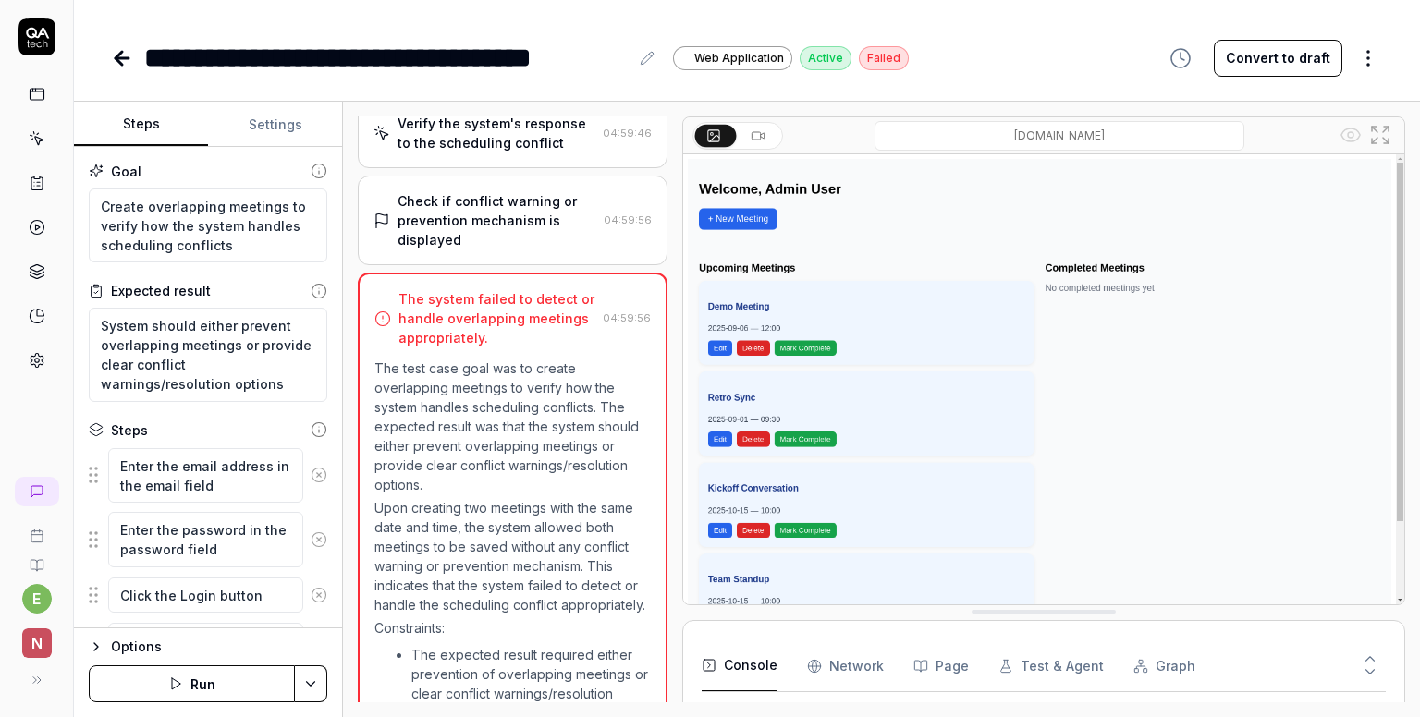
click at [311, 679] on html "**********" at bounding box center [710, 358] width 1420 height 717
click at [666, 390] on html "**********" at bounding box center [710, 358] width 1420 height 717
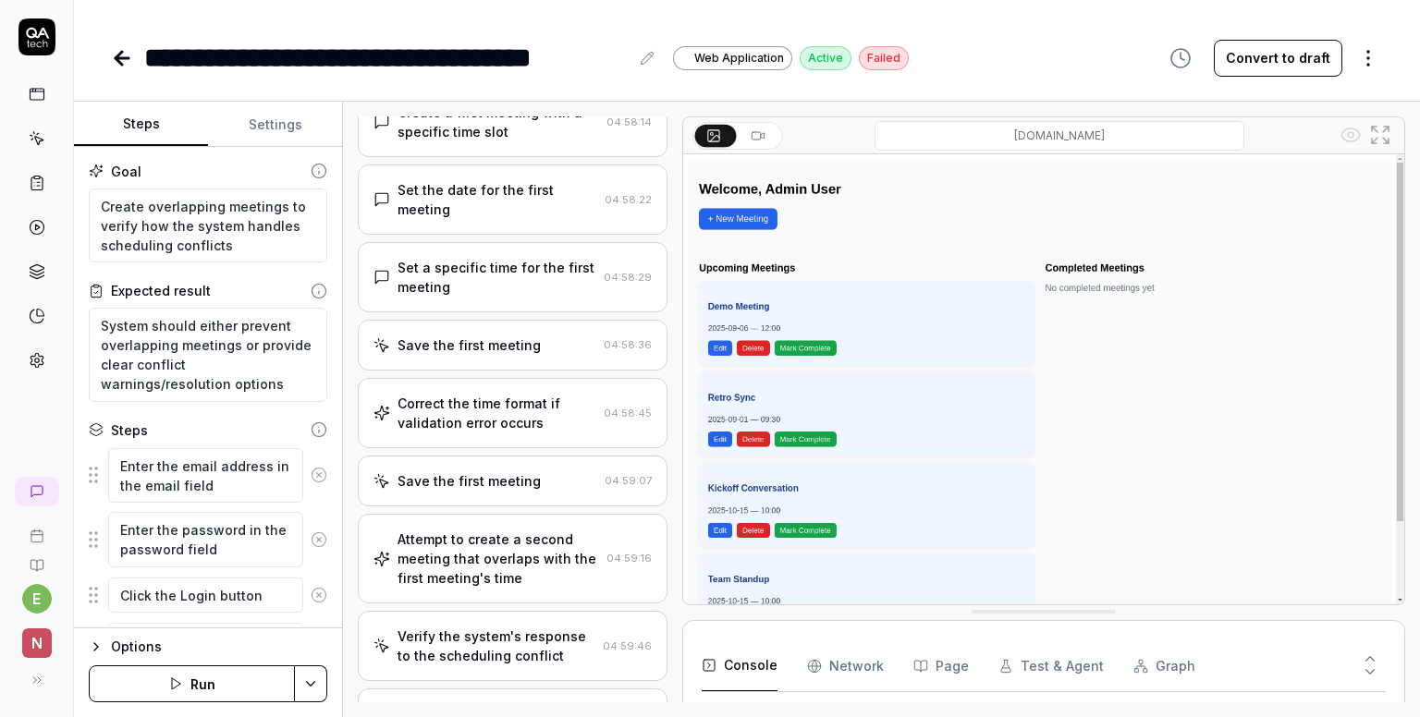
click at [849, 658] on Requests "Network" at bounding box center [845, 667] width 77 height 52
click at [950, 663] on button "Page" at bounding box center [940, 667] width 55 height 52
click at [1050, 663] on button "Test & Agent" at bounding box center [1050, 667] width 105 height 52
click at [1157, 663] on button "Graph" at bounding box center [1164, 667] width 62 height 52
click at [731, 665] on button "Console" at bounding box center [740, 667] width 76 height 52
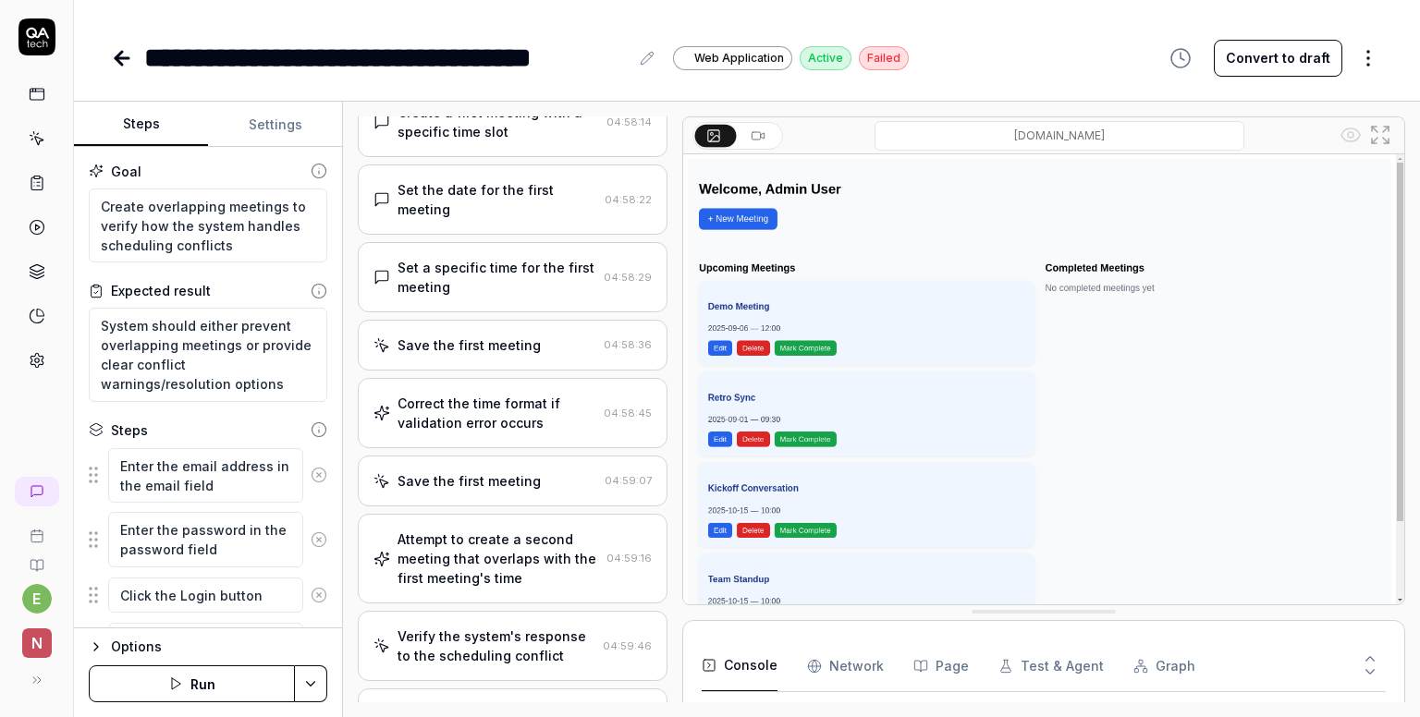
scroll to position [104, 0]
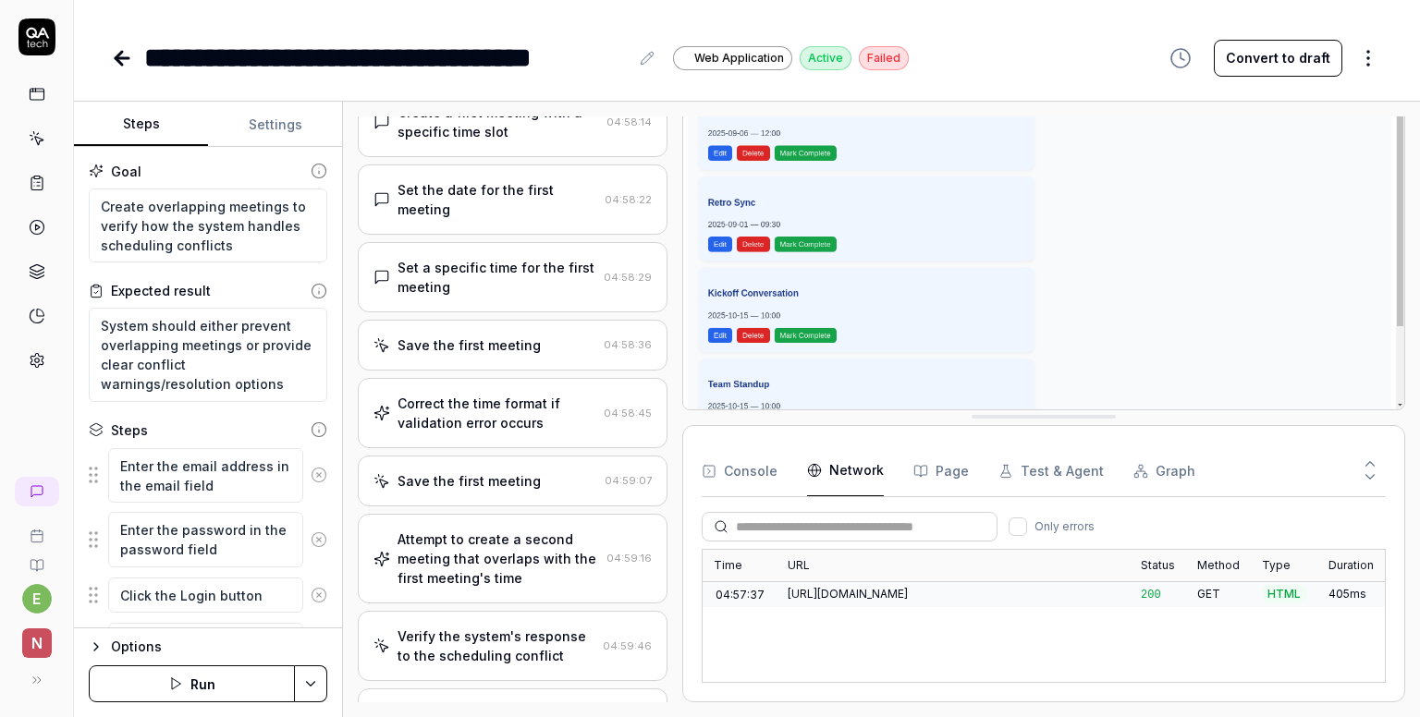
click at [931, 480] on button "Page" at bounding box center [940, 472] width 55 height 52
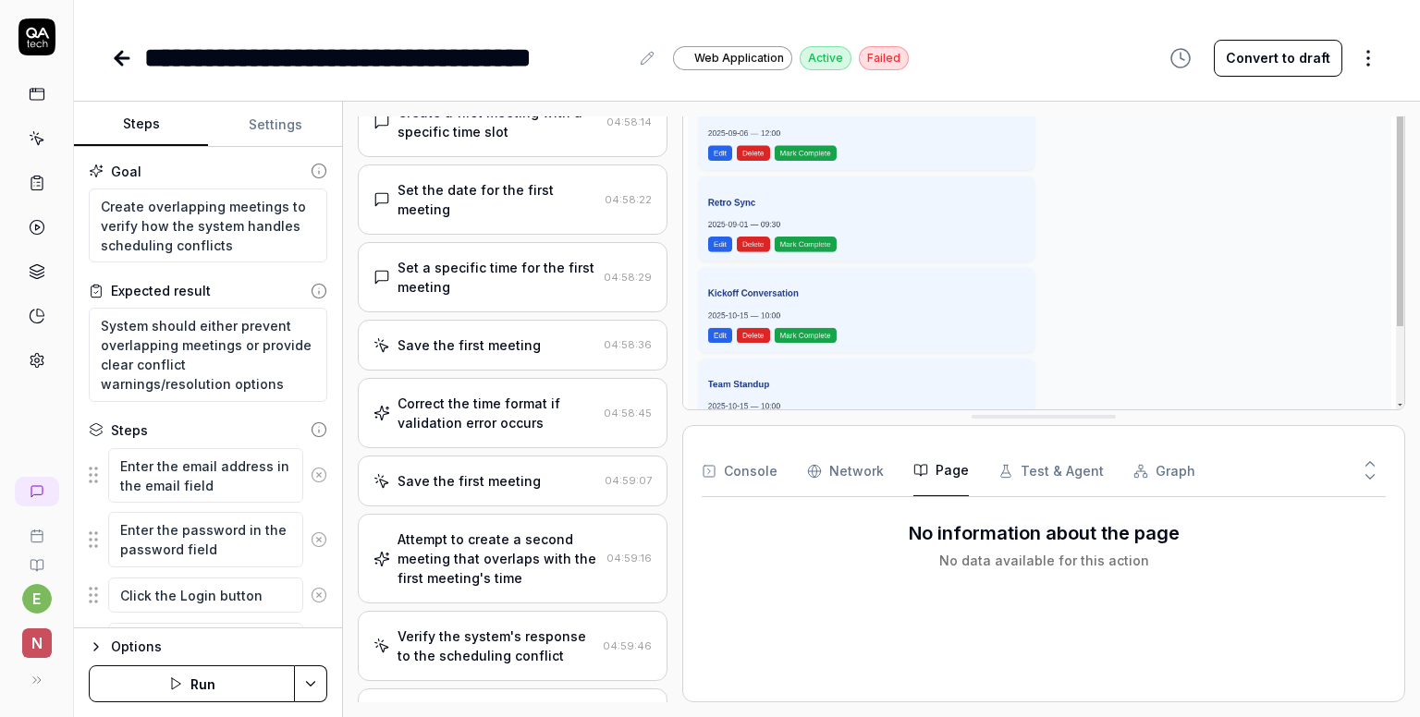
click at [1042, 474] on button "Test & Agent" at bounding box center [1050, 472] width 105 height 52
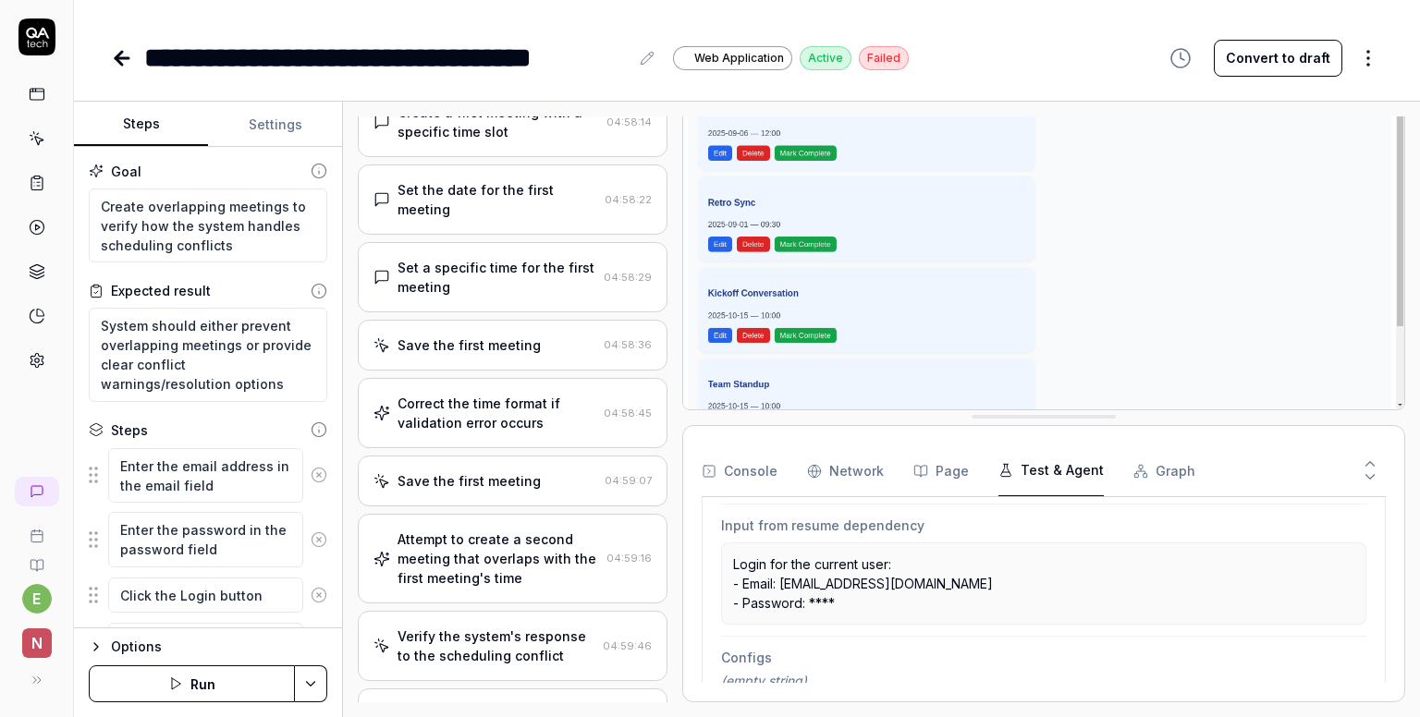
scroll to position [595, 0]
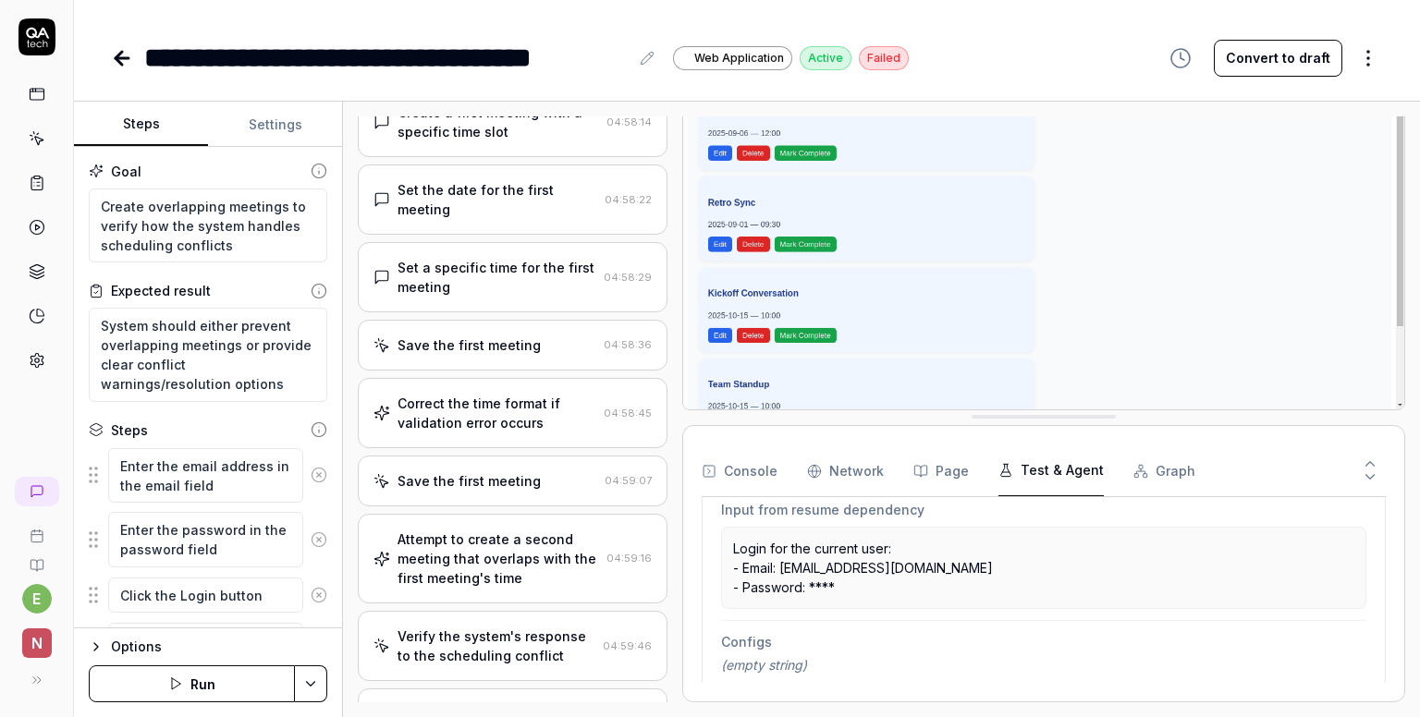
click at [1154, 479] on button "Graph" at bounding box center [1164, 472] width 62 height 52
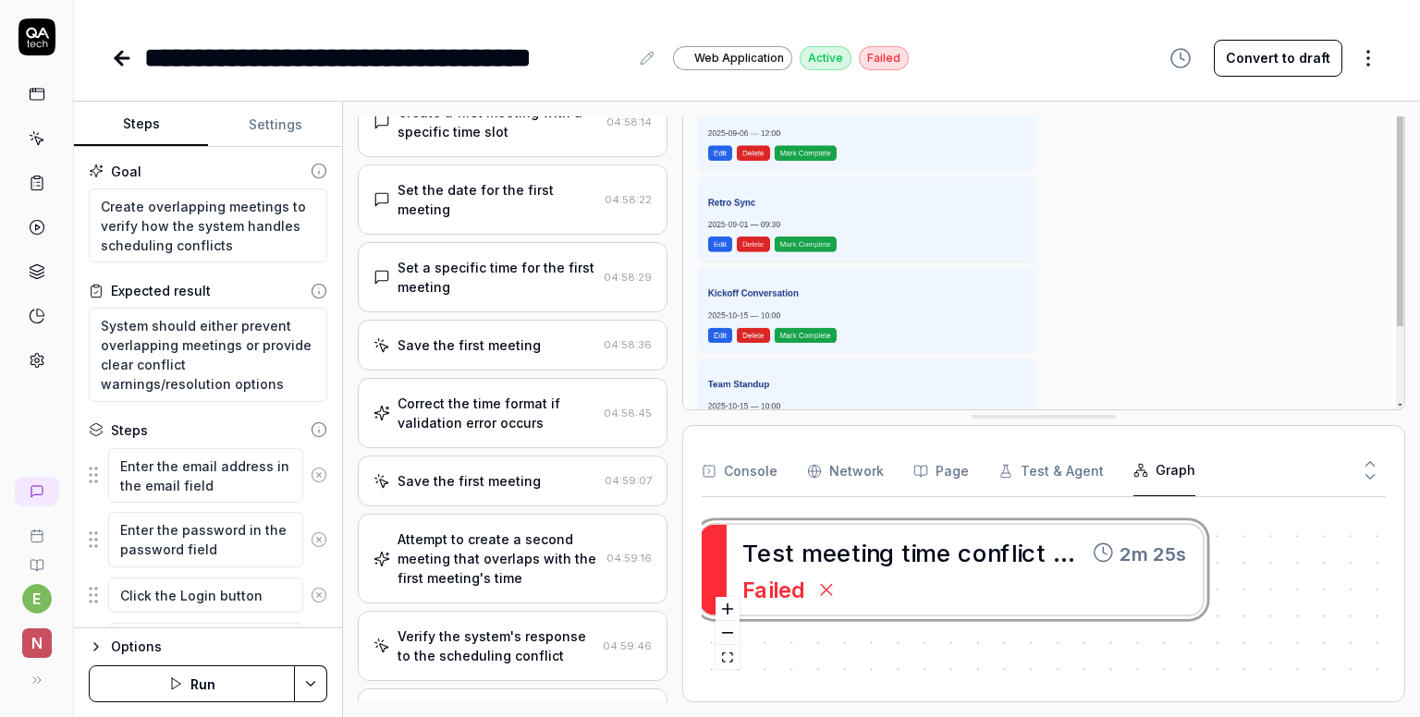
click at [117, 62] on icon at bounding box center [122, 58] width 22 height 22
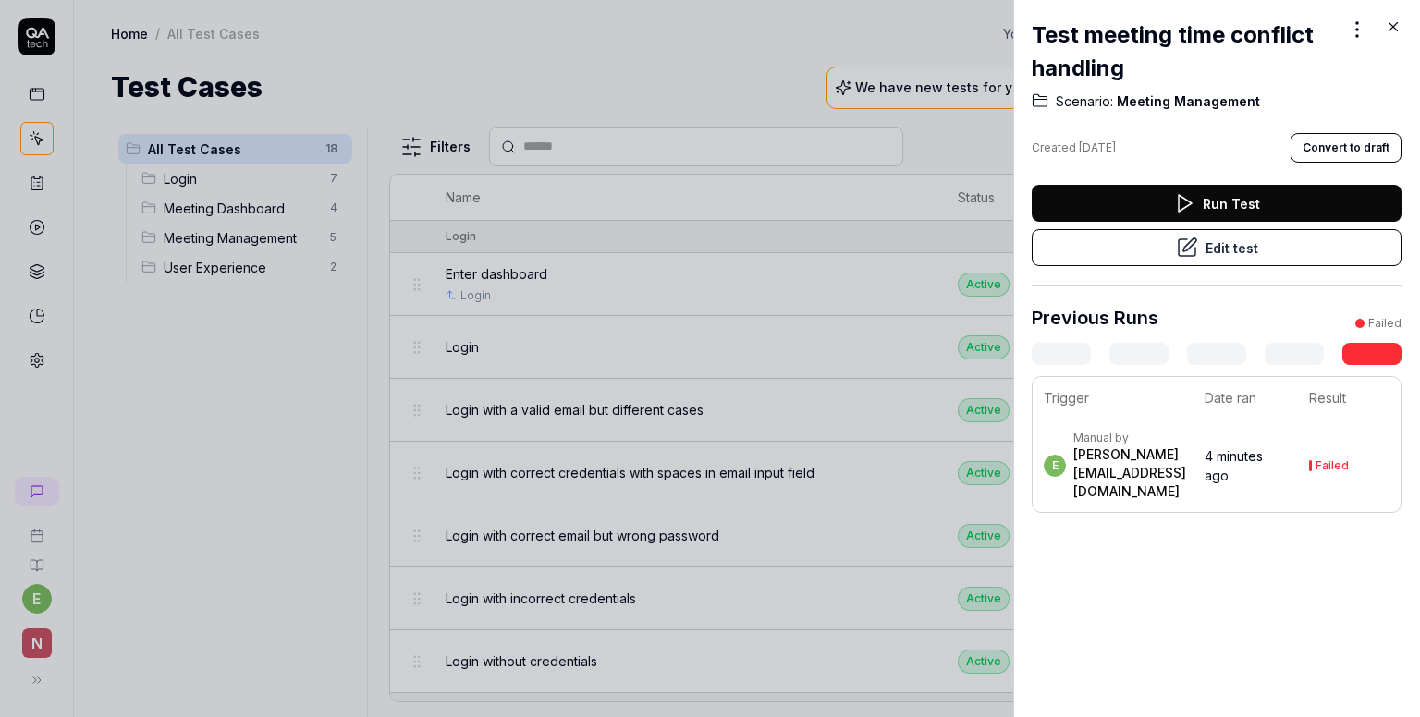
click at [1397, 28] on icon at bounding box center [1393, 26] width 17 height 17
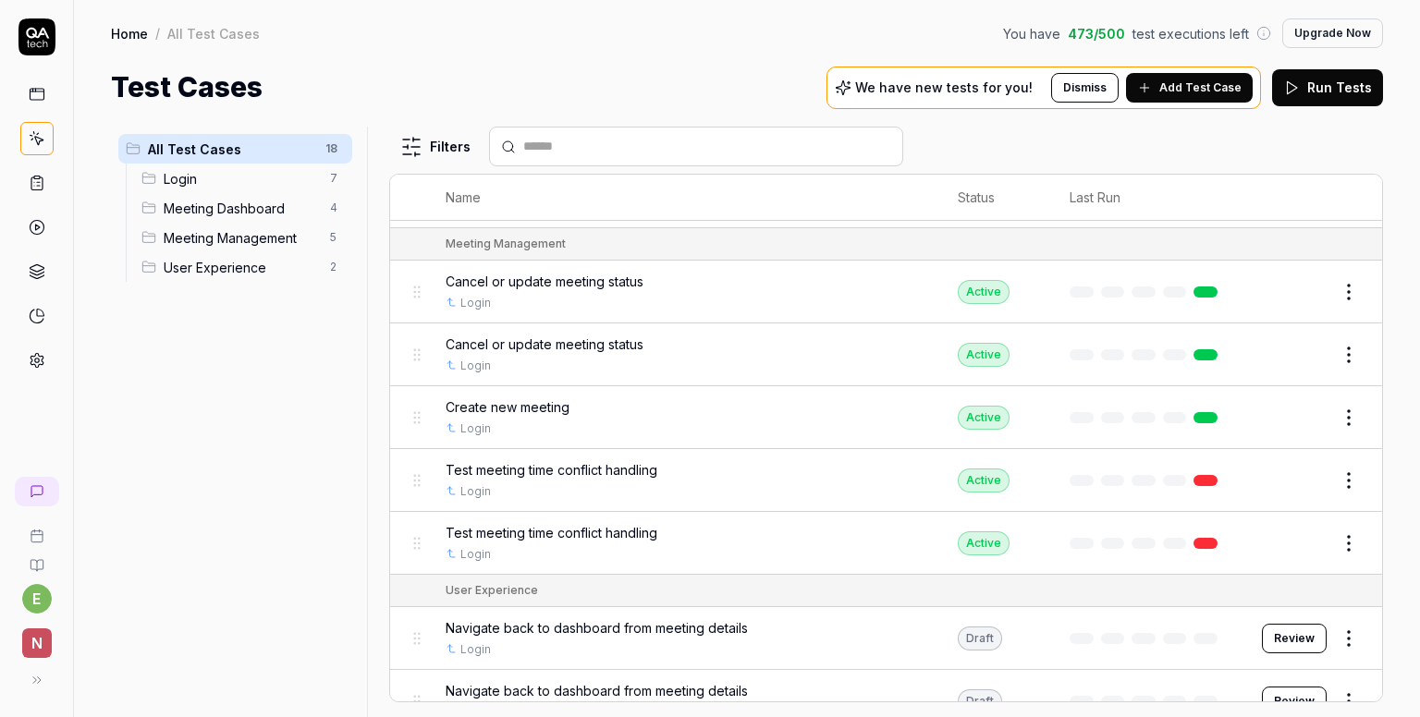
scroll to position [774, 0]
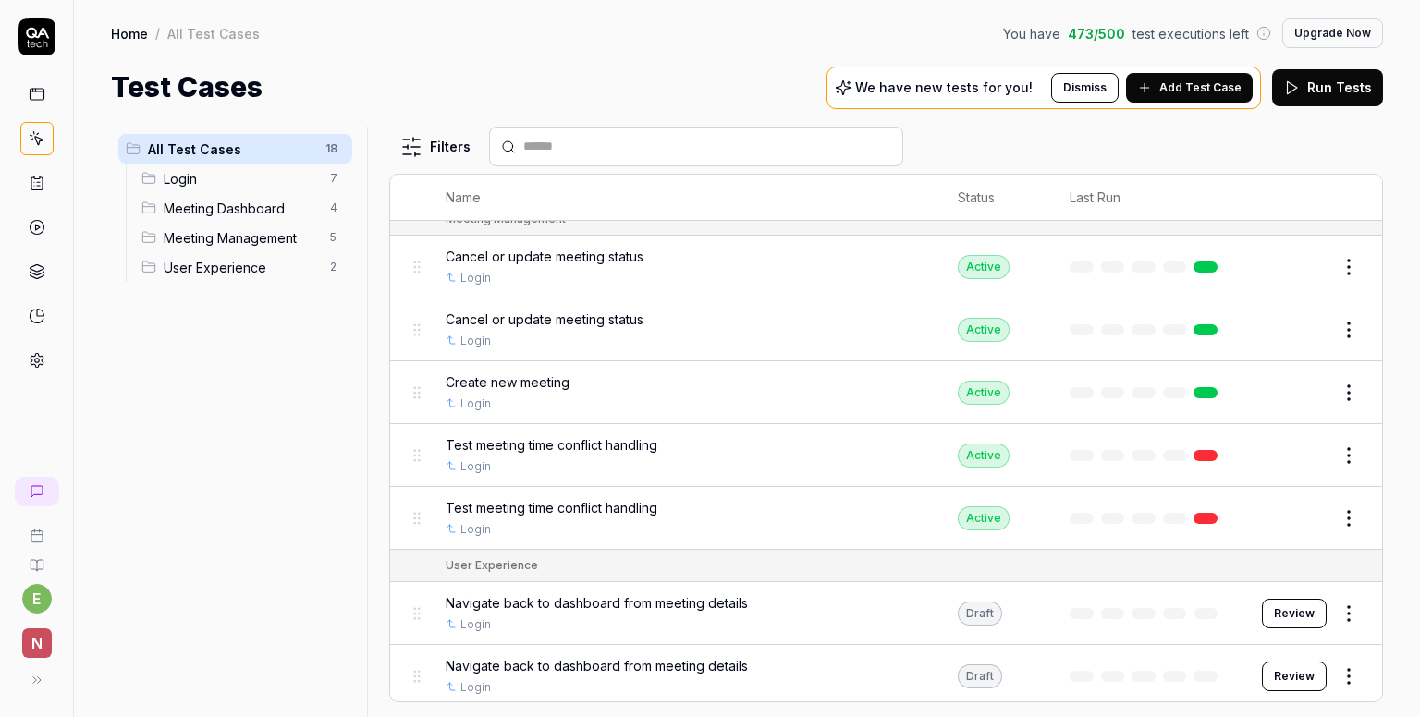
click at [527, 315] on span "Cancel or update meeting status" at bounding box center [545, 319] width 198 height 19
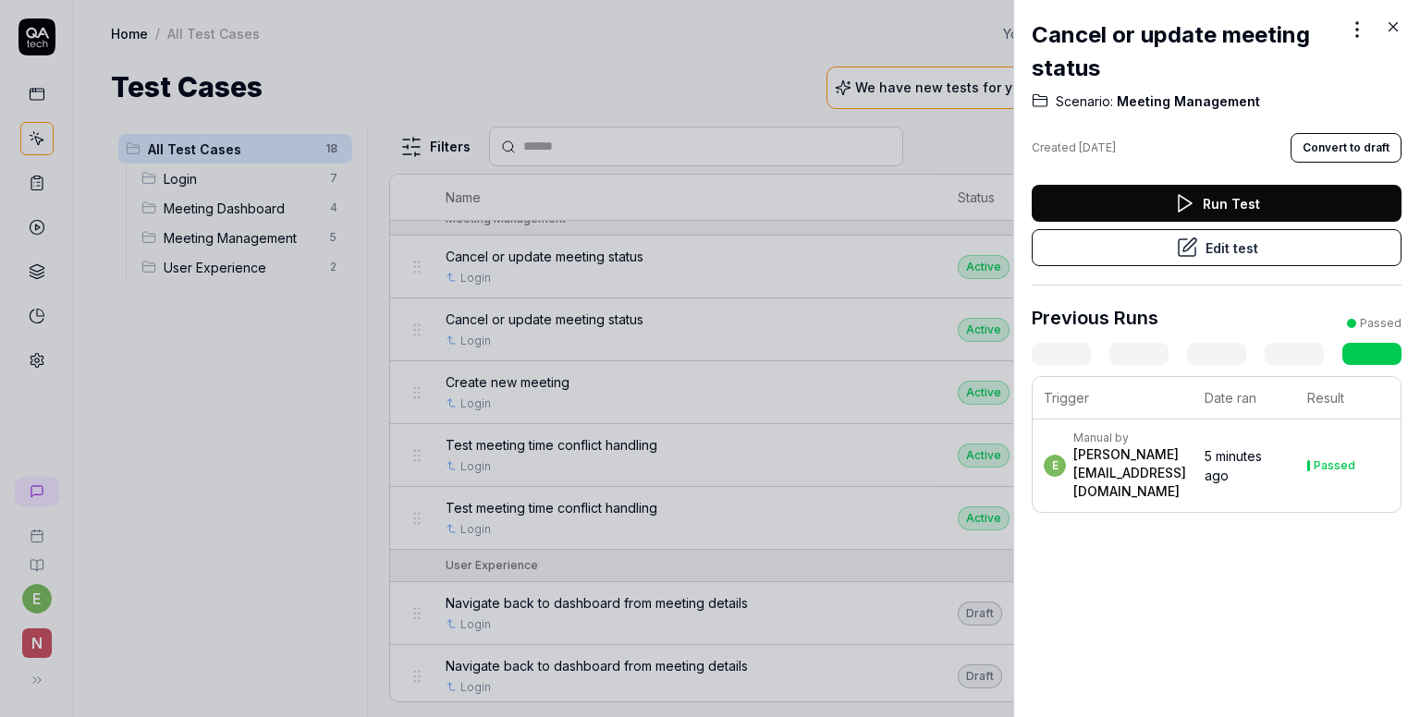
click at [1345, 31] on div "Cancel or update meeting status Scenario: Meeting Management Created [DATE] Con…" at bounding box center [710, 358] width 1420 height 717
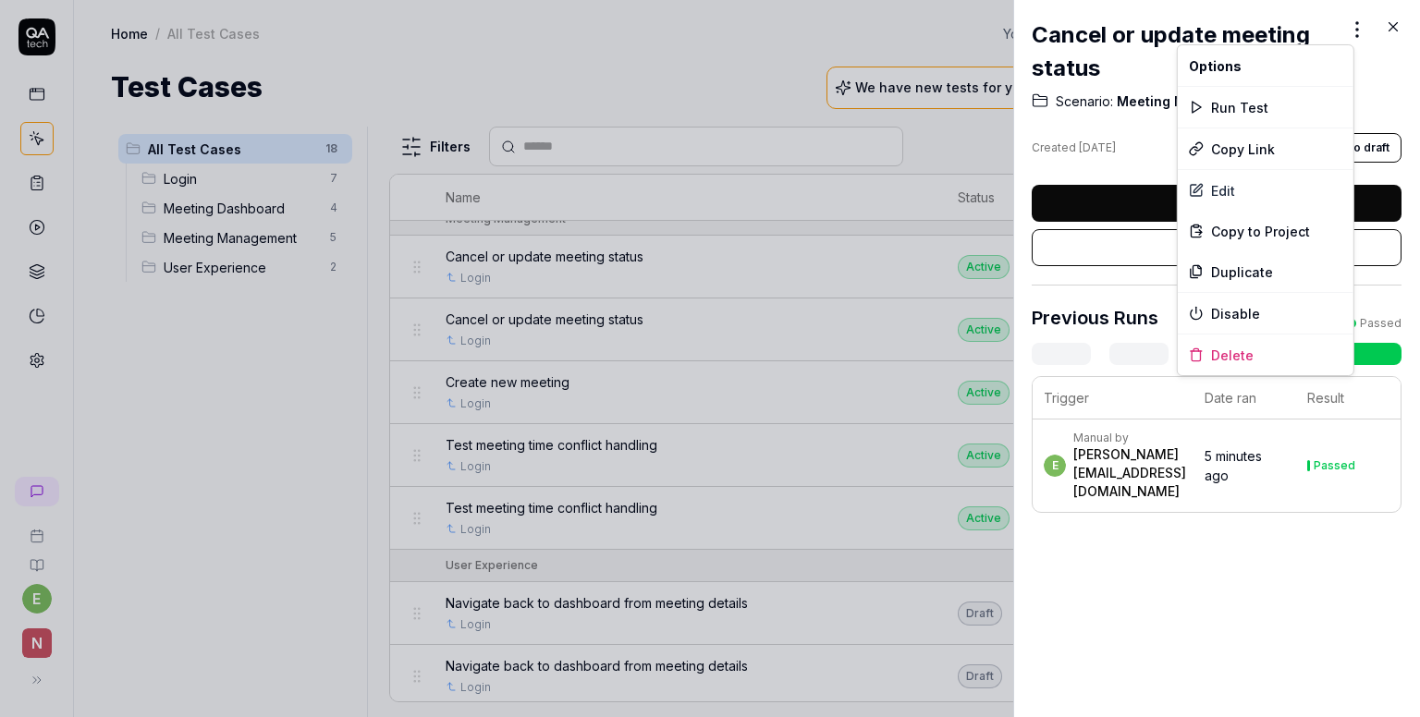
click at [1106, 114] on div "Cancel or update meeting status Scenario: Meeting Management Created [DATE] Con…" at bounding box center [710, 358] width 1420 height 717
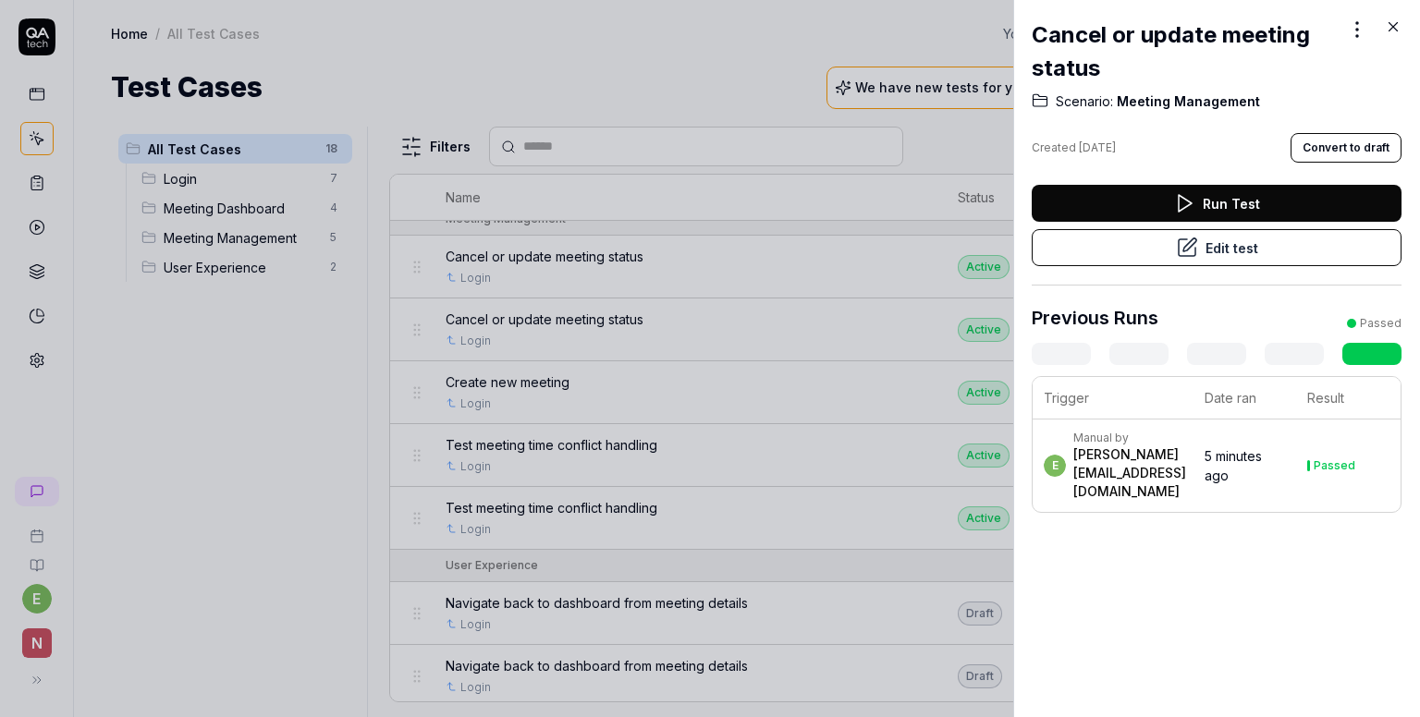
click at [1187, 253] on icon at bounding box center [1187, 247] width 17 height 17
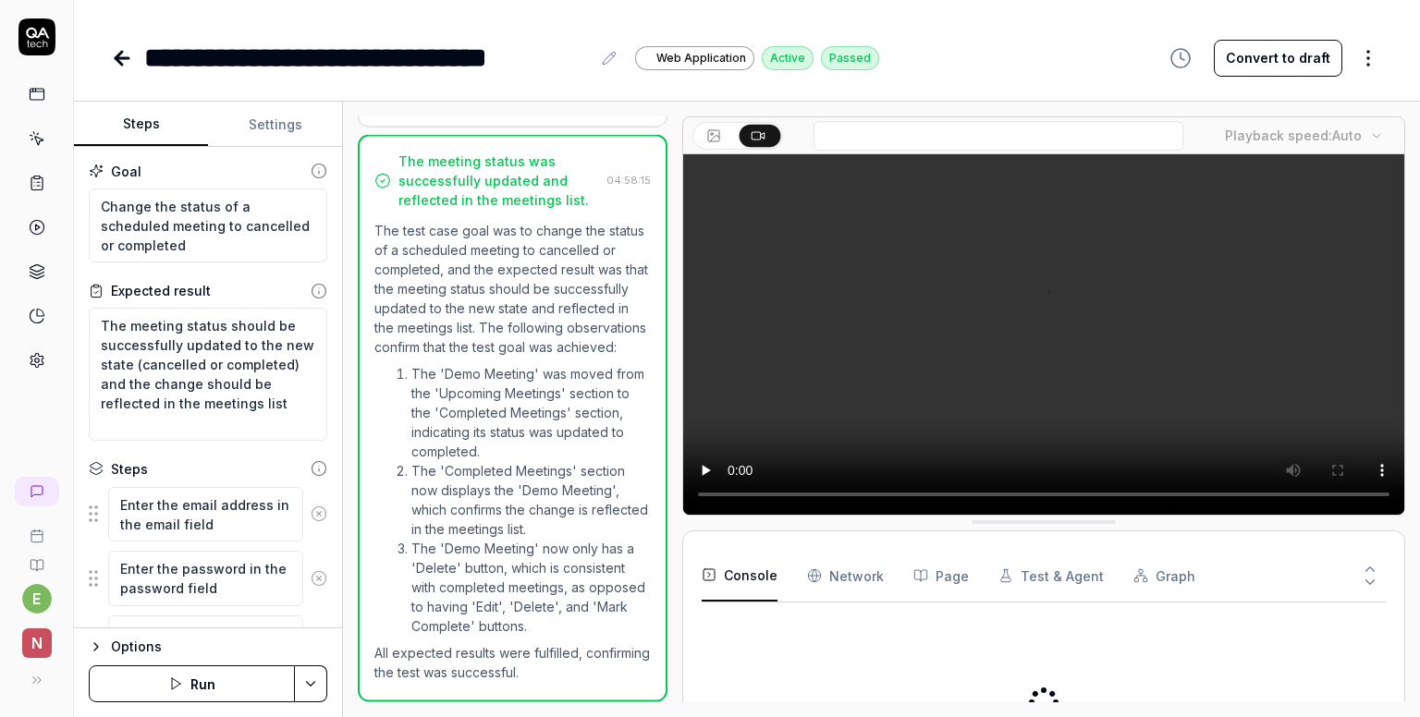
scroll to position [507, 0]
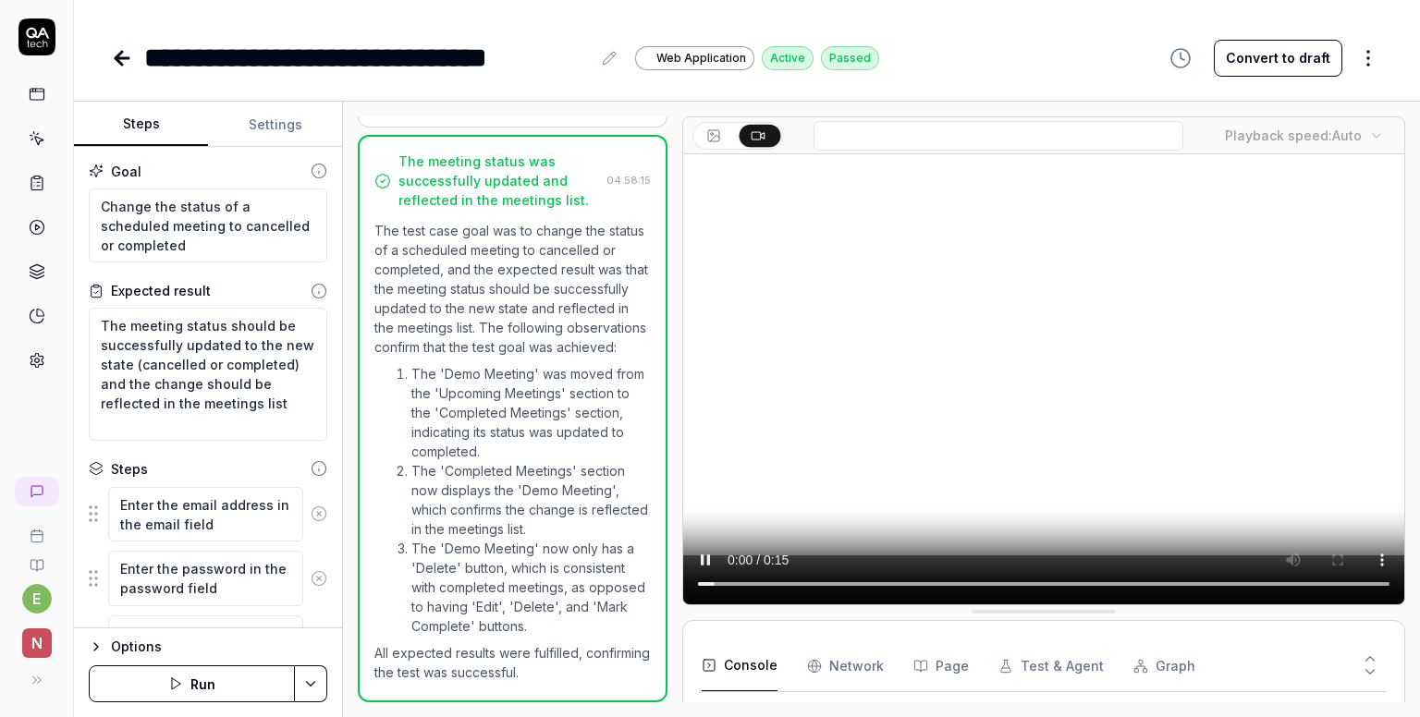
type textarea "*"
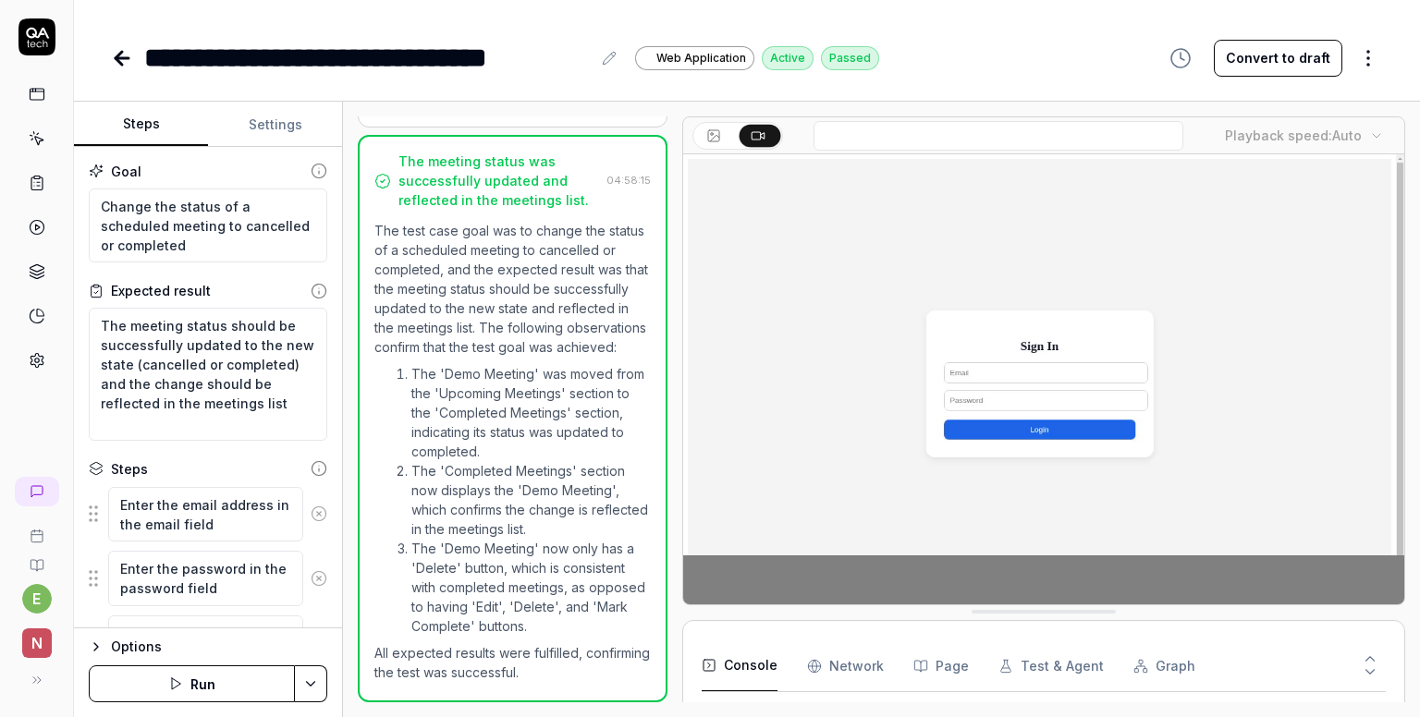
click at [714, 127] on button at bounding box center [715, 136] width 41 height 22
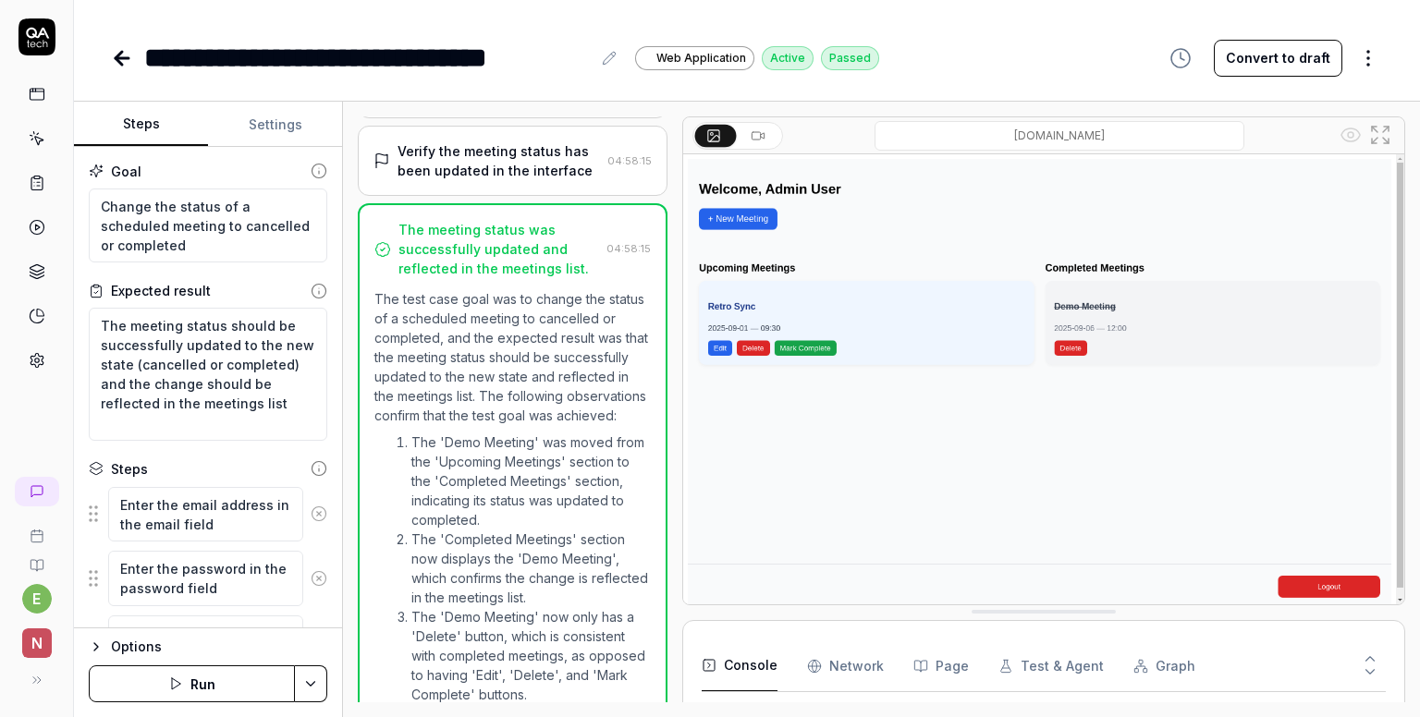
scroll to position [396, 0]
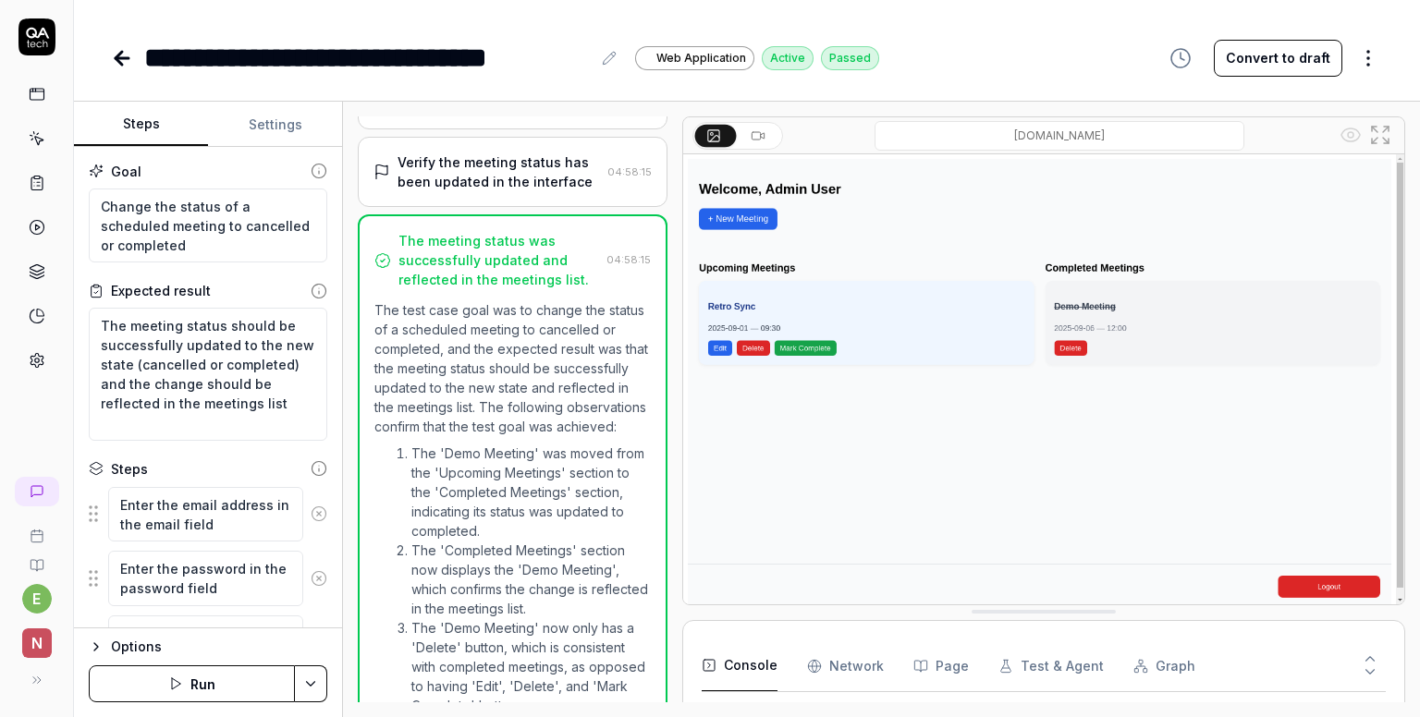
click at [44, 238] on link at bounding box center [36, 227] width 33 height 33
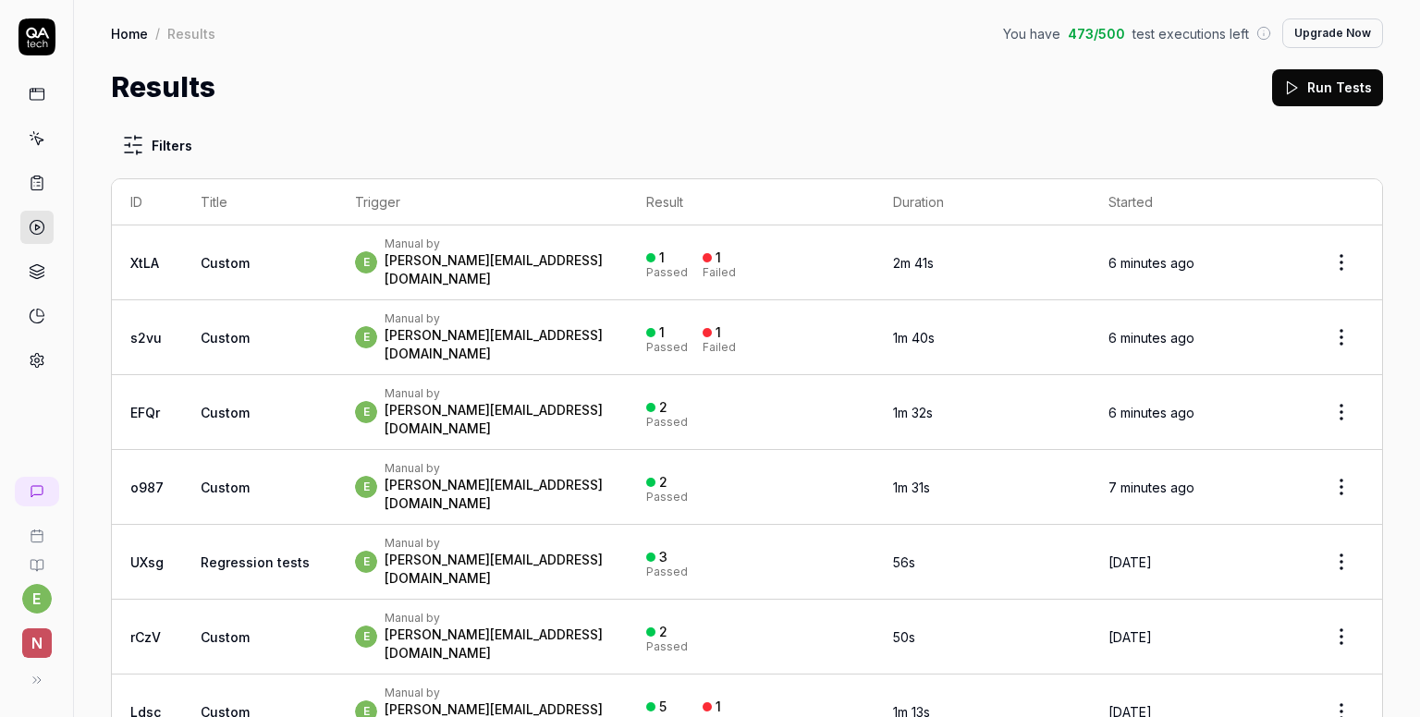
click at [402, 401] on div "[PERSON_NAME][EMAIL_ADDRESS][DOMAIN_NAME]" at bounding box center [497, 419] width 225 height 37
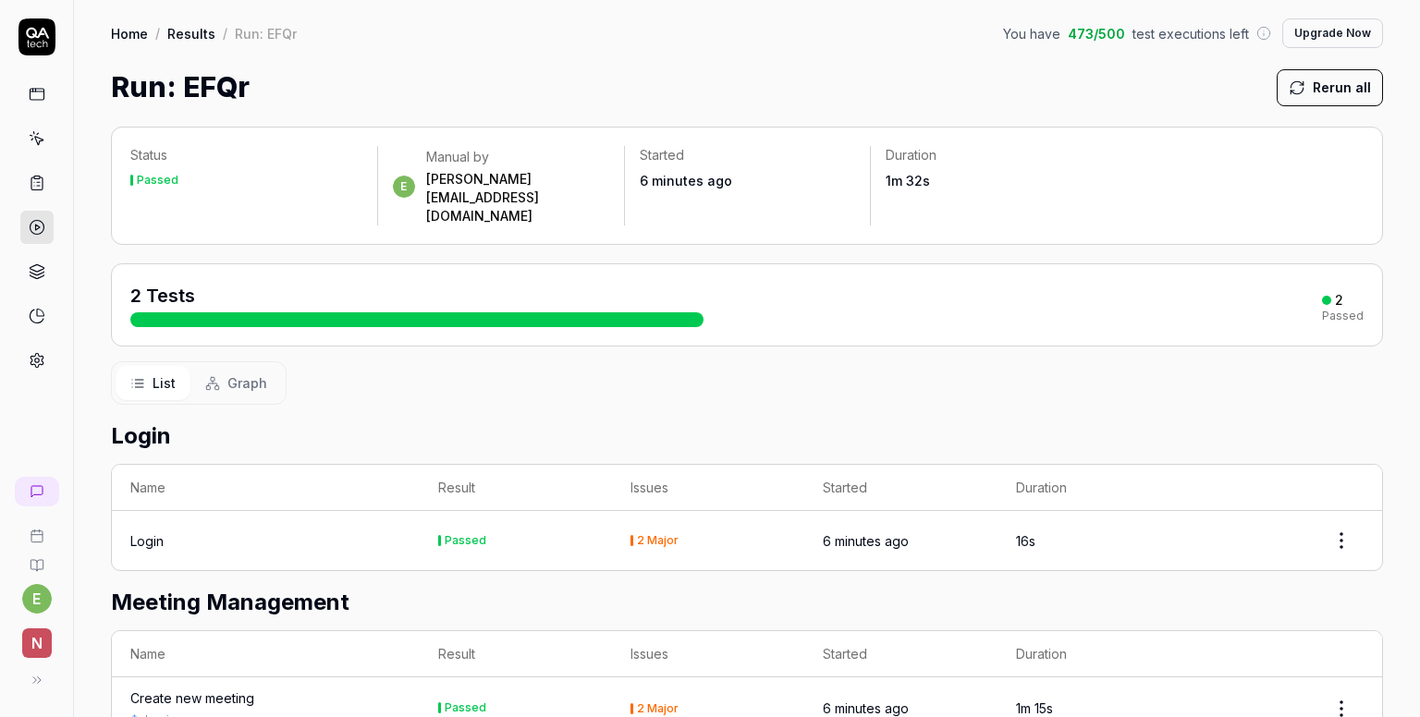
scroll to position [74, 0]
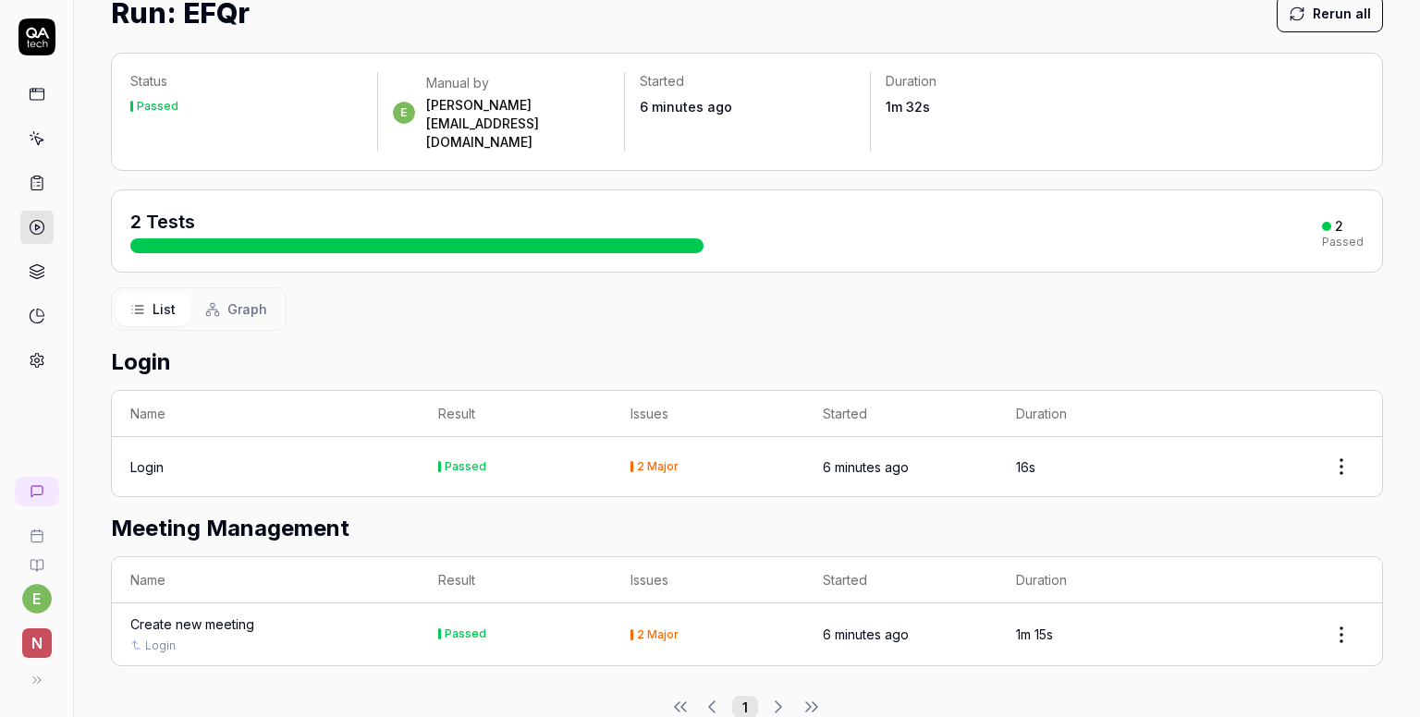
click at [1330, 429] on html "e n Home / Results / Run: EFQr You have 473 / 500 test executions left Upgrade …" at bounding box center [710, 358] width 1420 height 717
click at [949, 312] on html "e n Home / Results / Run: EFQr You have 473 / 500 test executions left Upgrade …" at bounding box center [710, 358] width 1420 height 717
click at [163, 446] on td "Login" at bounding box center [266, 466] width 308 height 59
drag, startPoint x: 173, startPoint y: 432, endPoint x: 316, endPoint y: 437, distance: 143.4
click at [174, 458] on div "Login" at bounding box center [265, 467] width 271 height 19
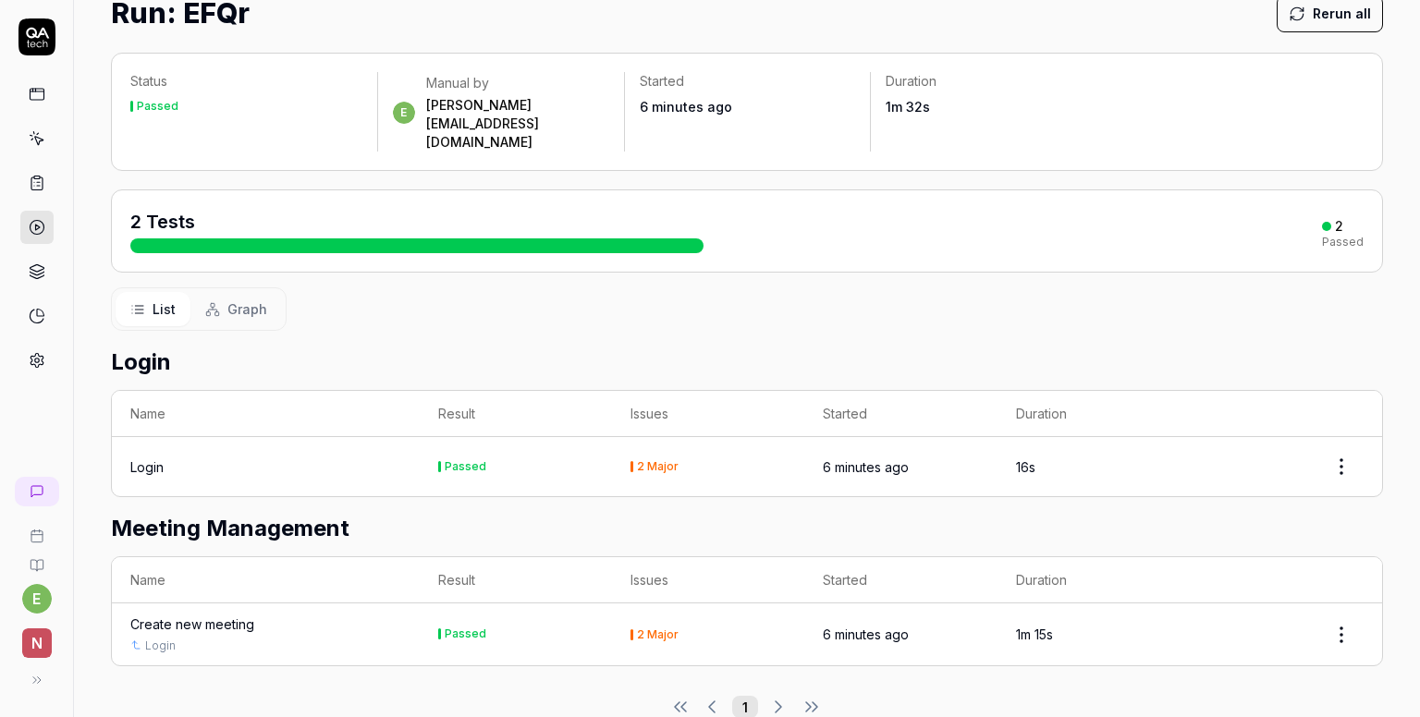
click at [465, 461] on div "Passed" at bounding box center [466, 466] width 42 height 11
click at [207, 292] on div "List Graph" at bounding box center [199, 308] width 176 height 43
click at [209, 292] on button "Graph" at bounding box center [236, 309] width 92 height 34
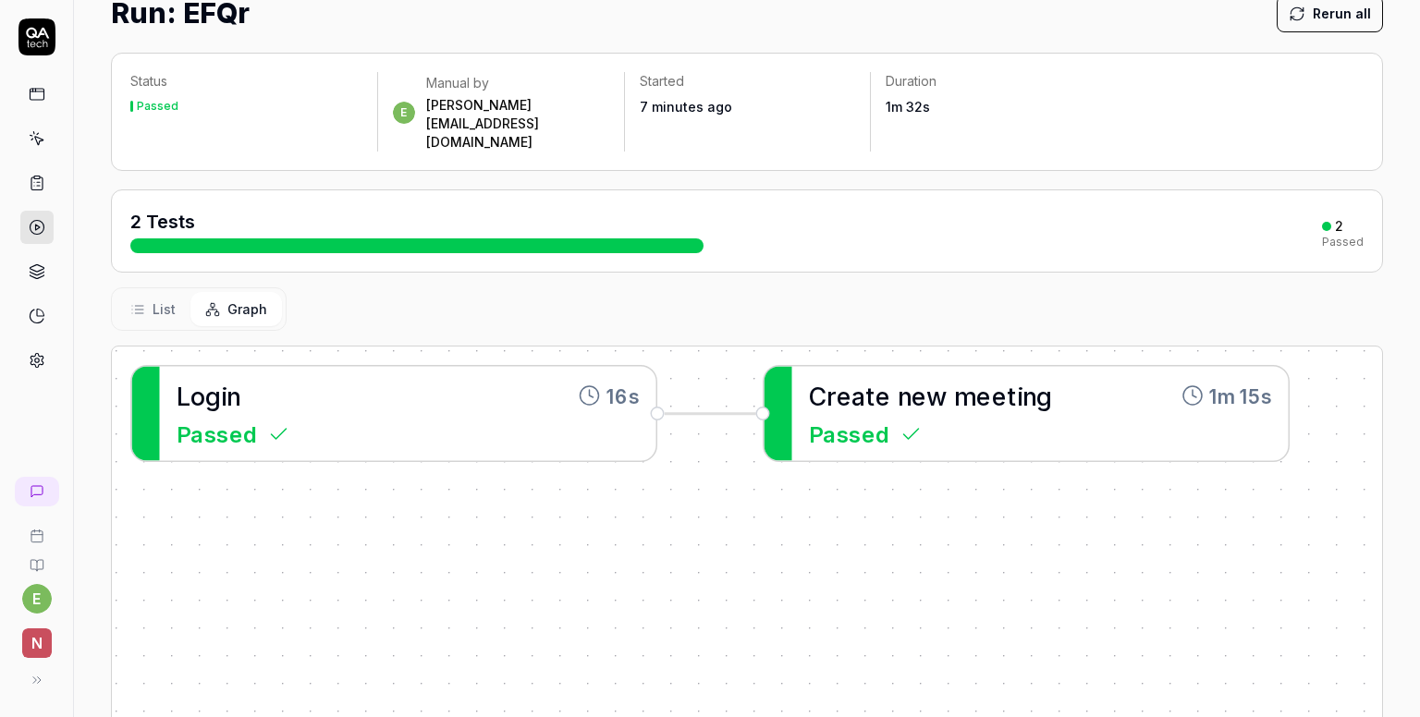
click at [163, 299] on span "List" at bounding box center [164, 308] width 23 height 19
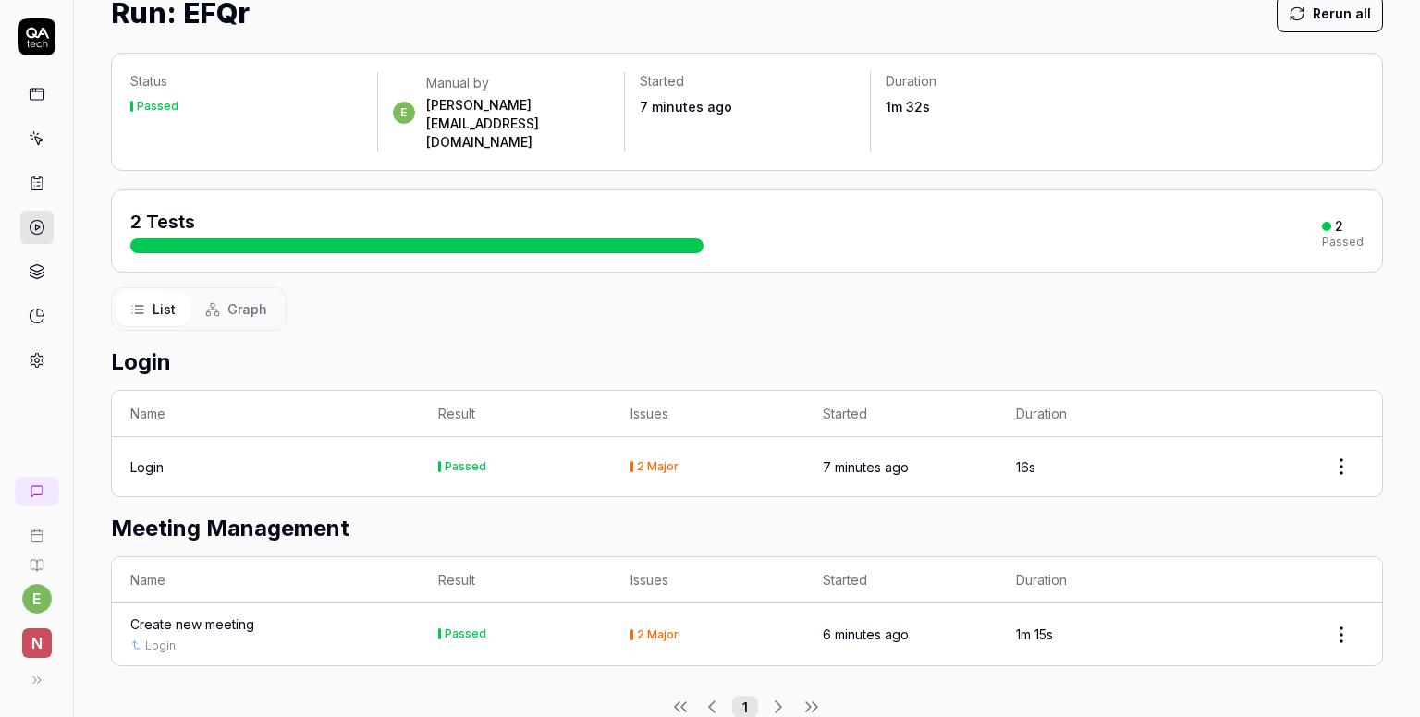
click at [49, 271] on link at bounding box center [36, 271] width 33 height 33
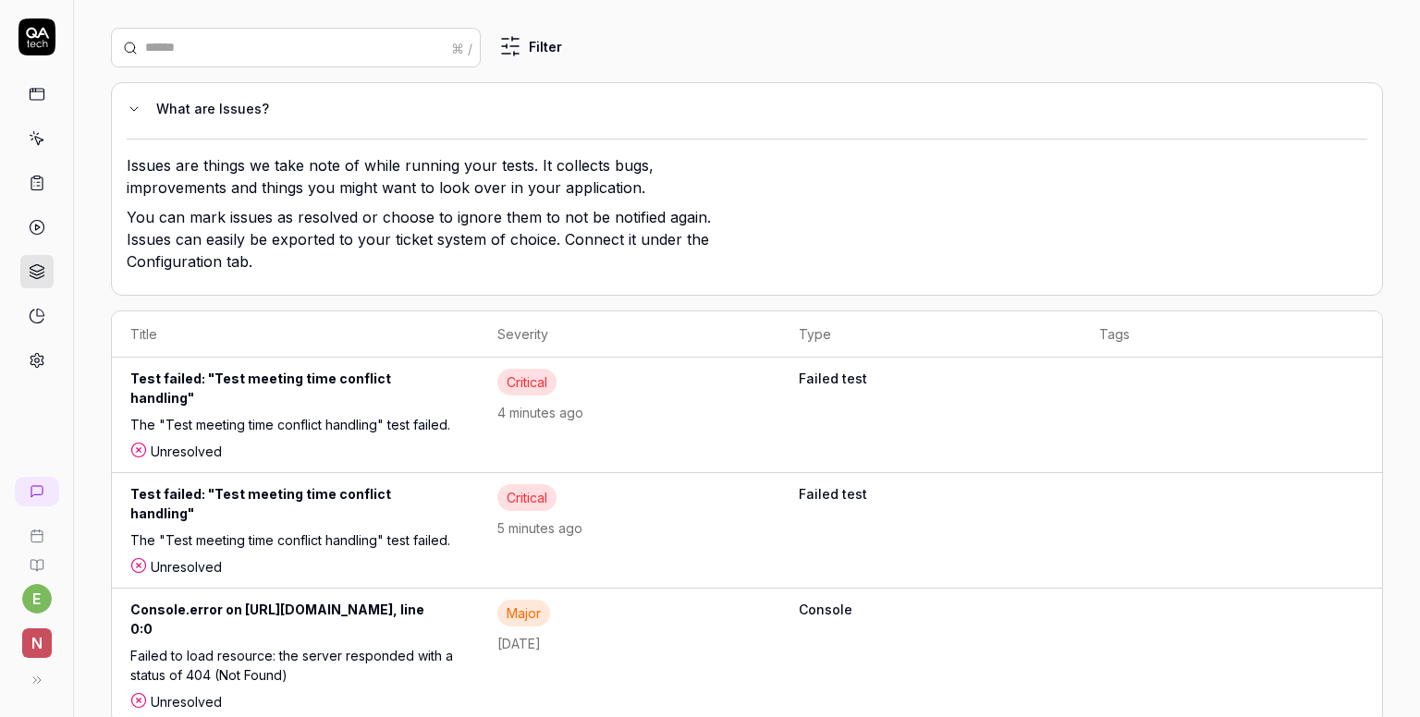
scroll to position [102, 0]
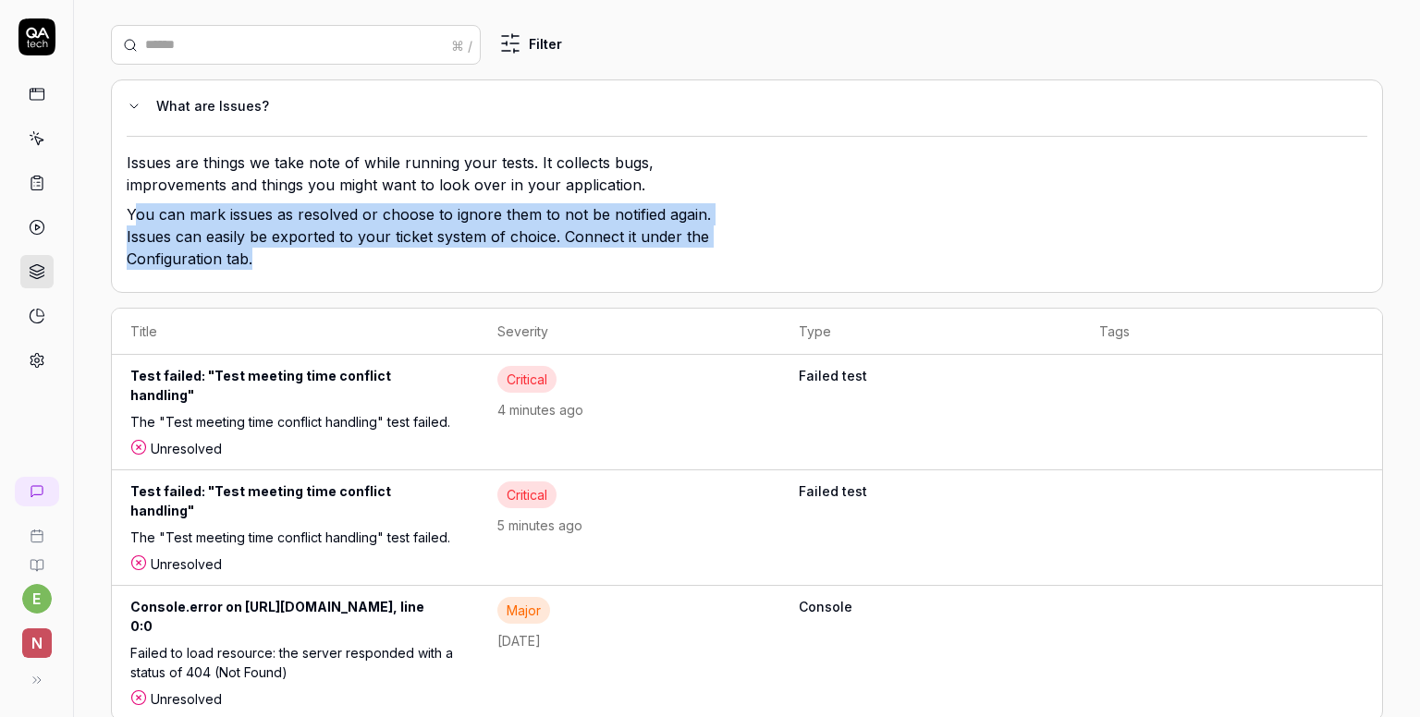
drag, startPoint x: 285, startPoint y: 268, endPoint x: 132, endPoint y: 220, distance: 159.9
click at [132, 220] on p "You can mark issues as resolved or choose to ignore them to not be notified aga…" at bounding box center [427, 240] width 601 height 74
click at [238, 289] on div "What are Issues? Issues are things we take note of while running your tests. It…" at bounding box center [747, 186] width 1272 height 214
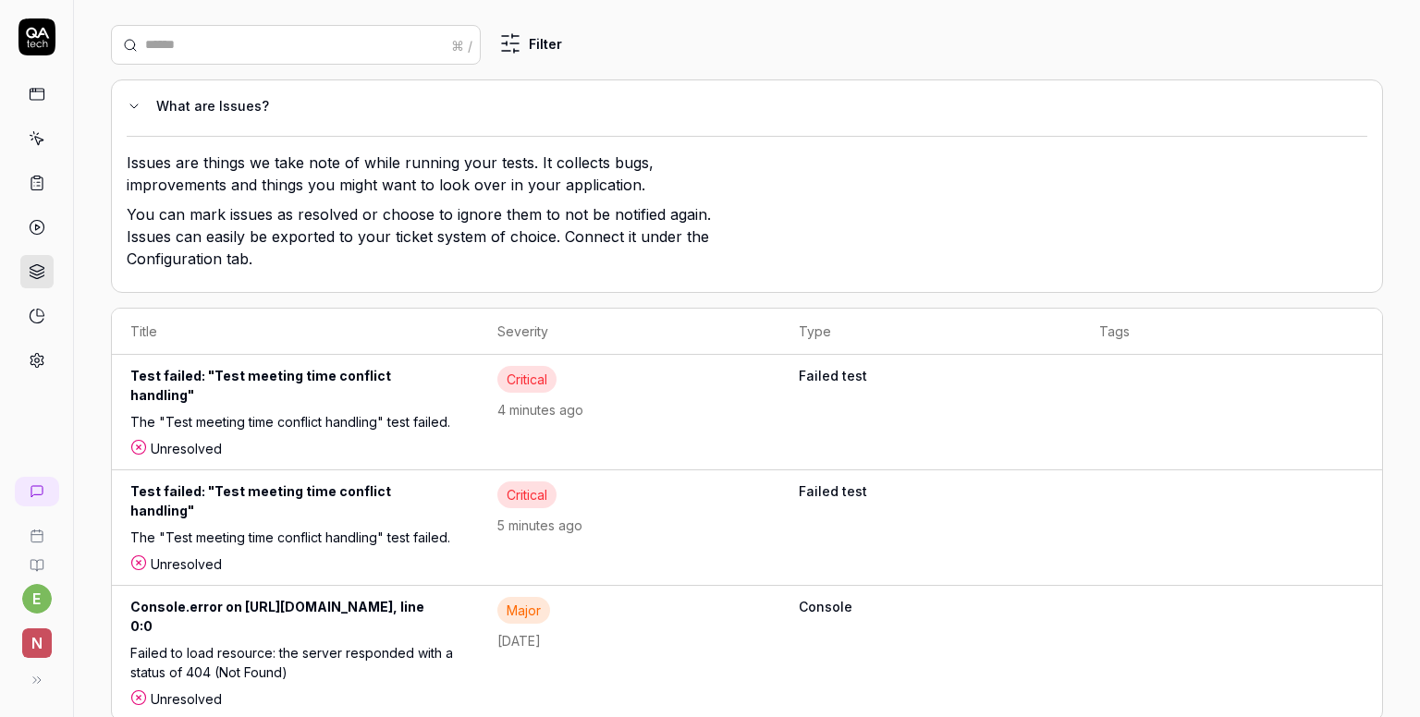
click at [257, 381] on div "Test failed: "Test meeting time conflict handling"" at bounding box center [295, 389] width 330 height 46
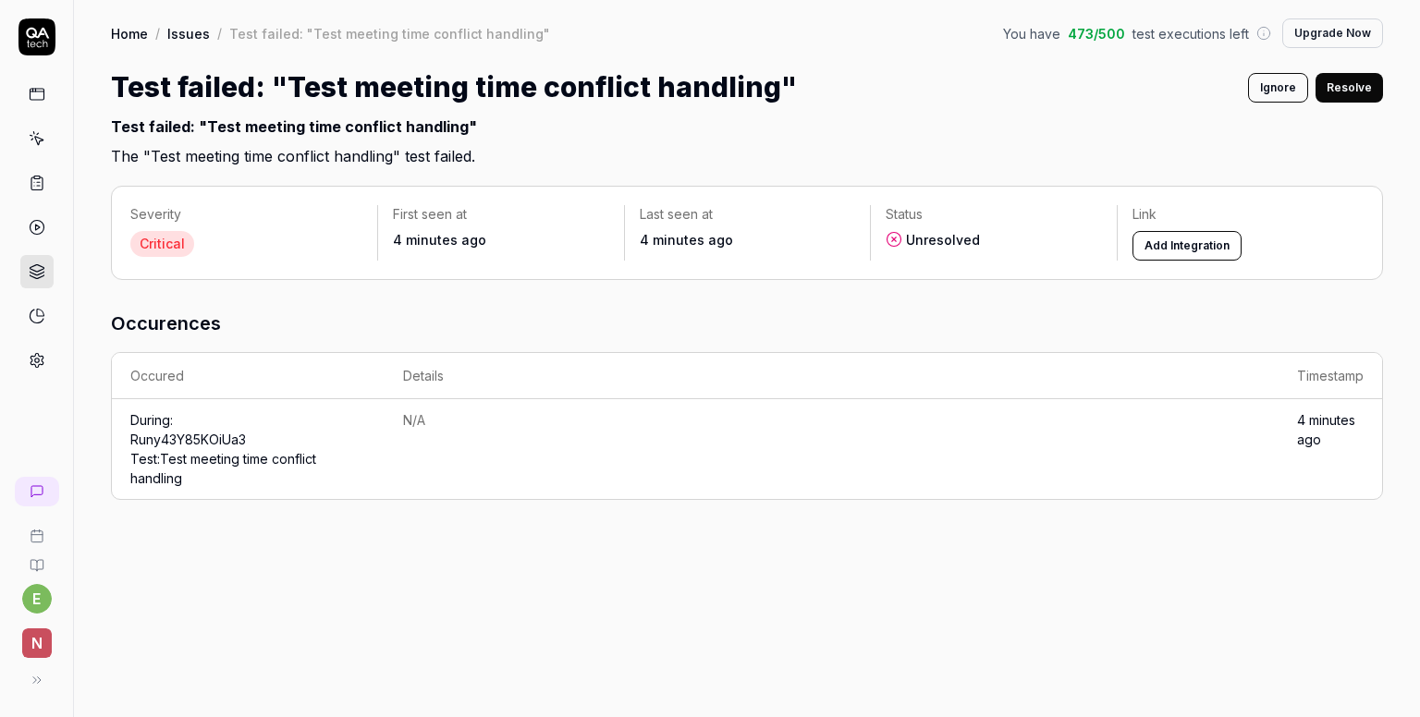
click at [1170, 239] on button "Add Integration" at bounding box center [1186, 246] width 109 height 30
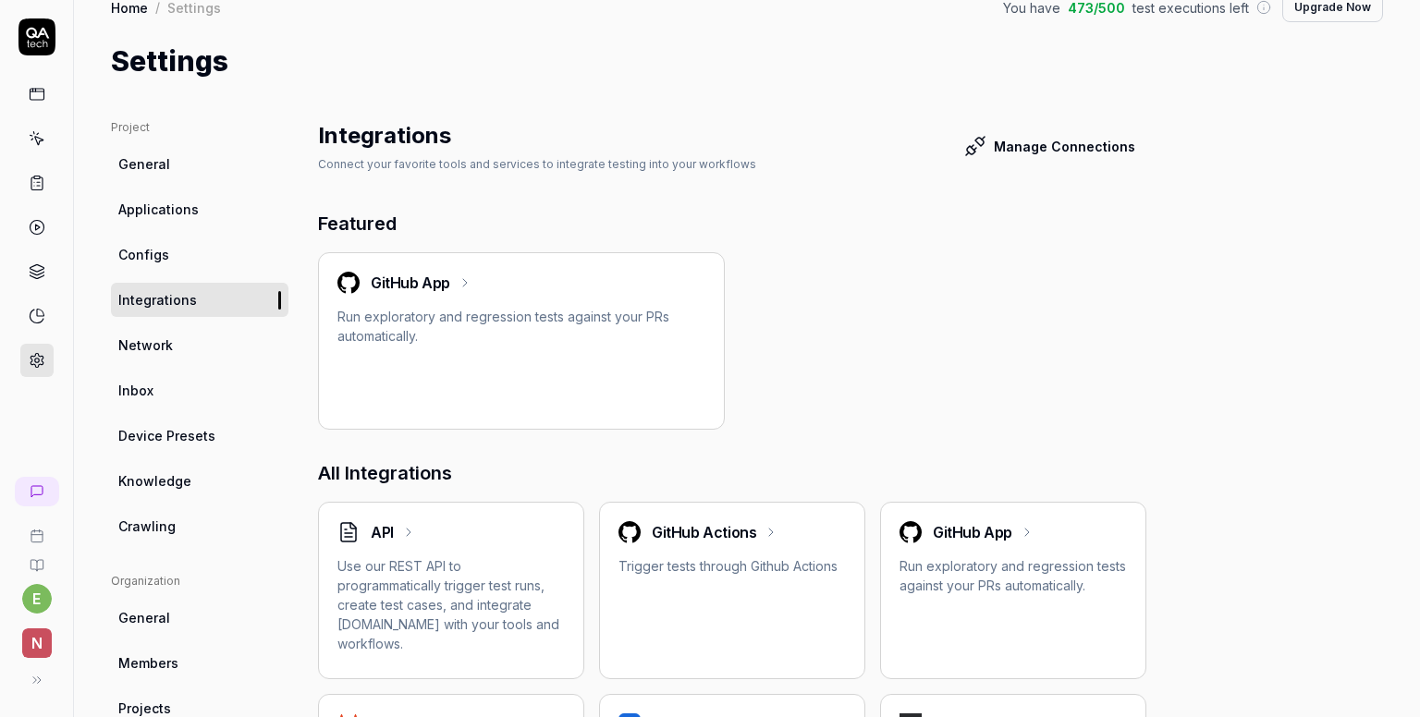
scroll to position [2, 0]
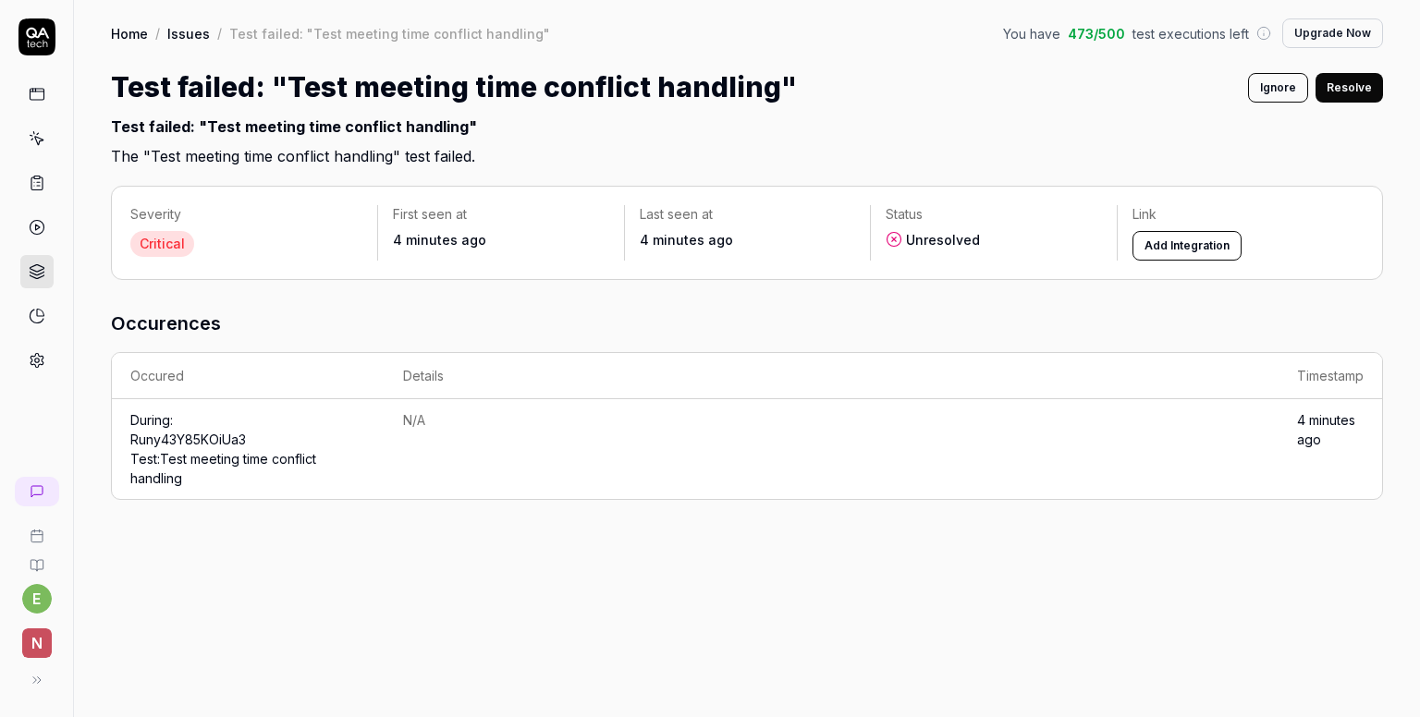
click at [36, 112] on div at bounding box center [36, 227] width 33 height 299
click at [37, 99] on rect at bounding box center [37, 94] width 14 height 11
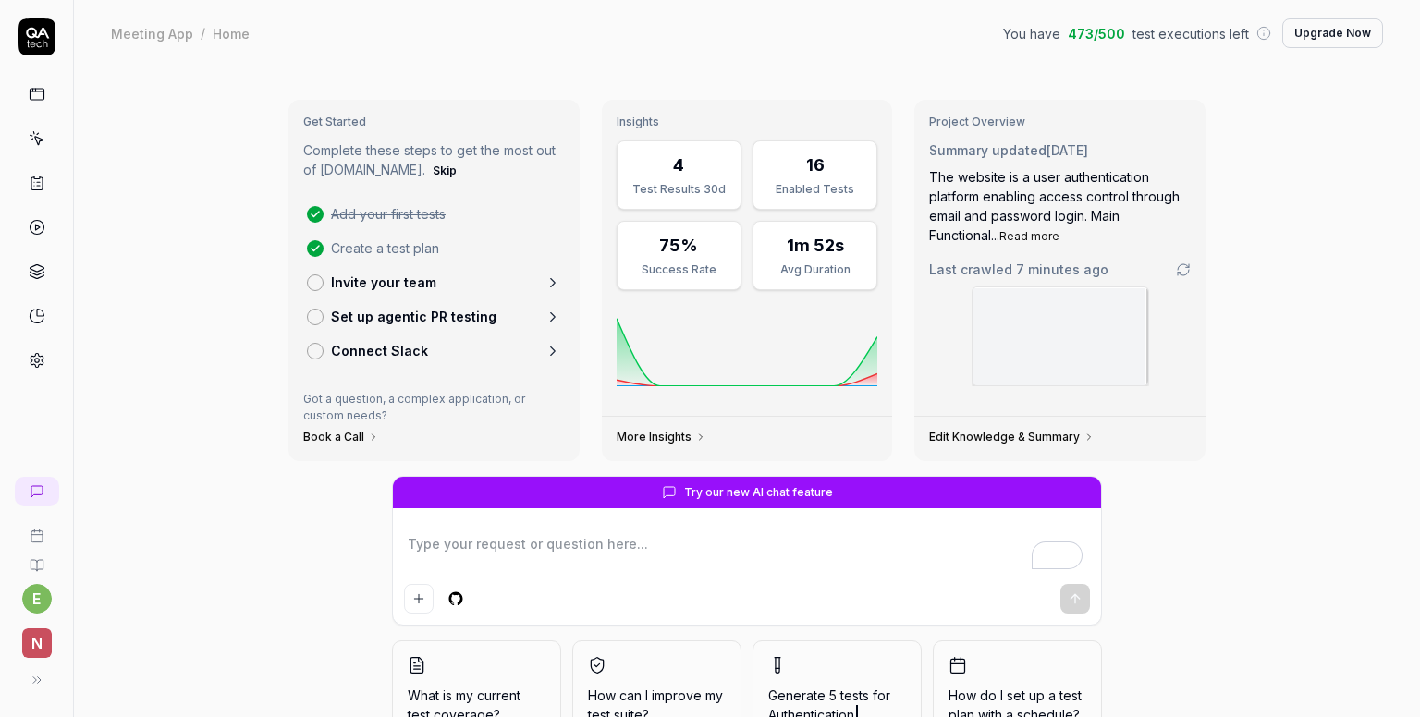
click at [206, 482] on div "Get Started Complete these steps to get the most out of [DOMAIN_NAME]. Skip Add…" at bounding box center [747, 442] width 1346 height 750
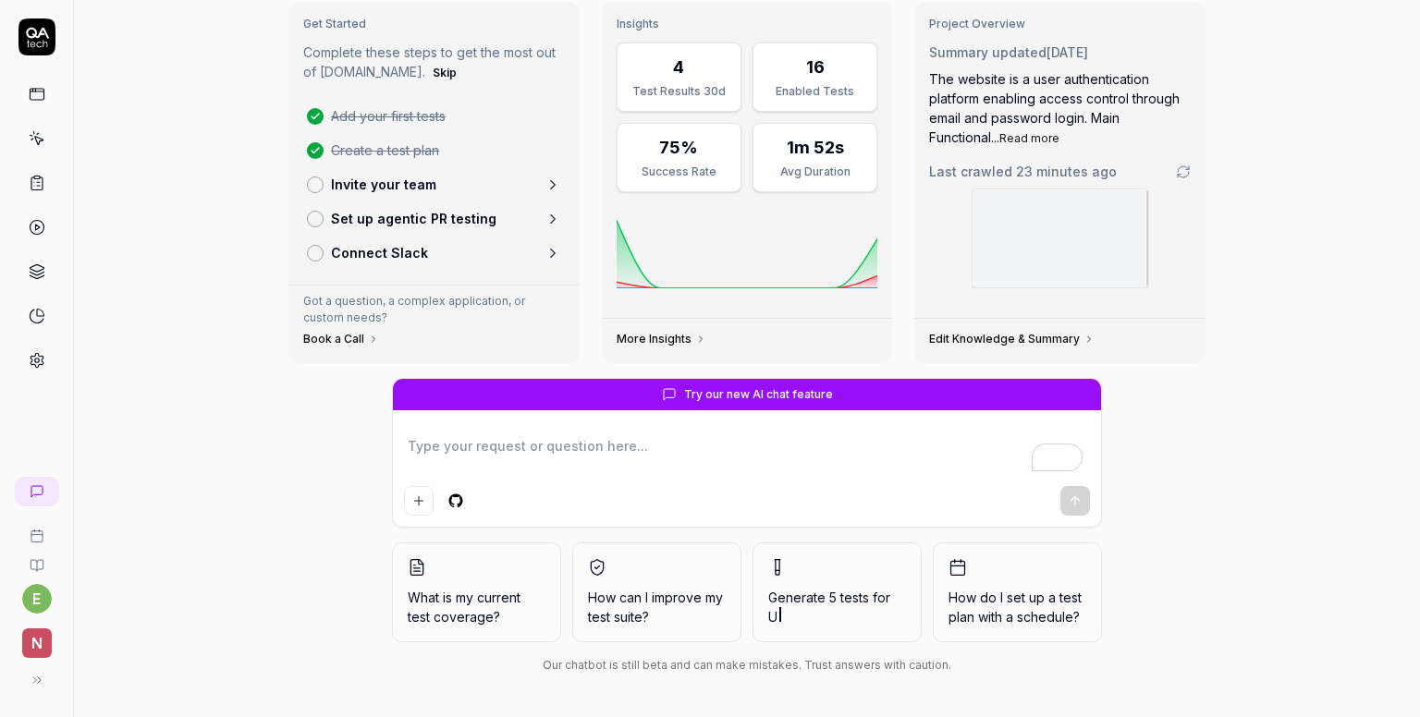
scroll to position [99, 0]
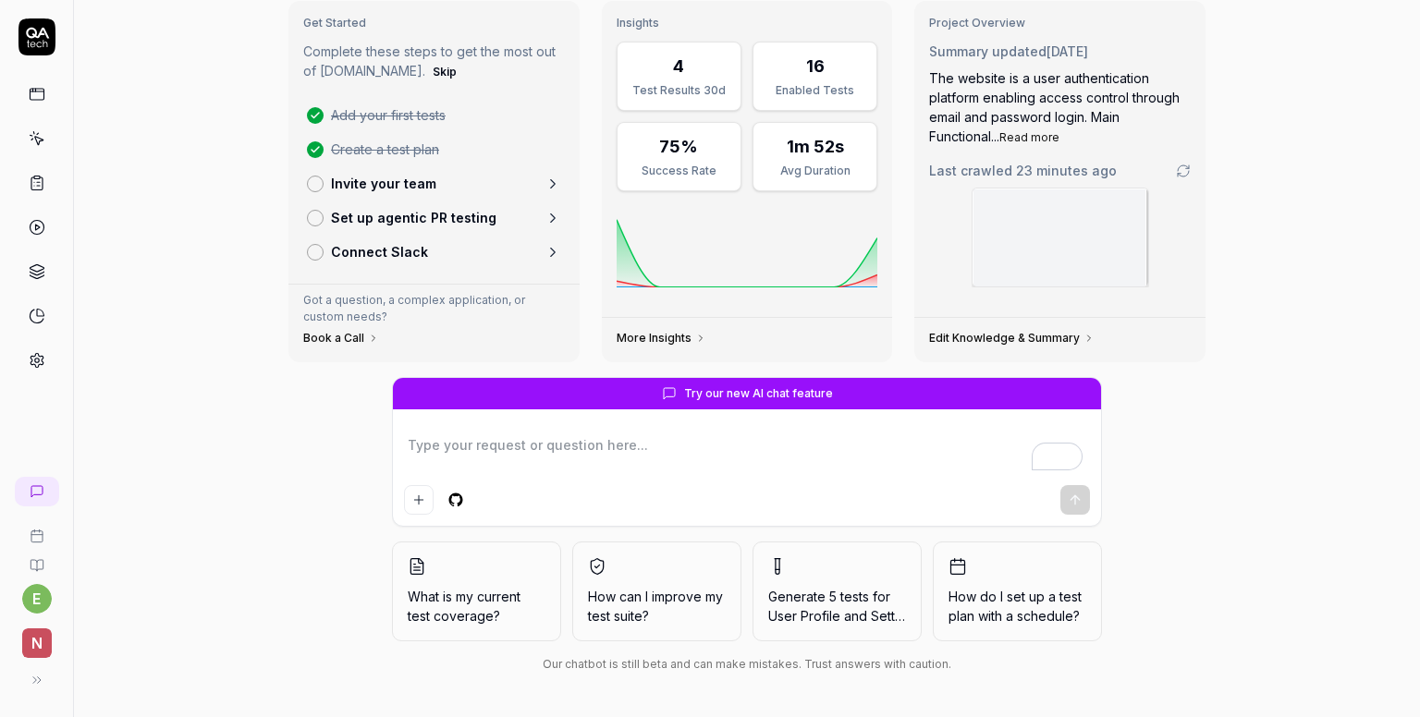
click at [1060, 331] on link "Edit Knowledge & Summary" at bounding box center [1011, 338] width 165 height 15
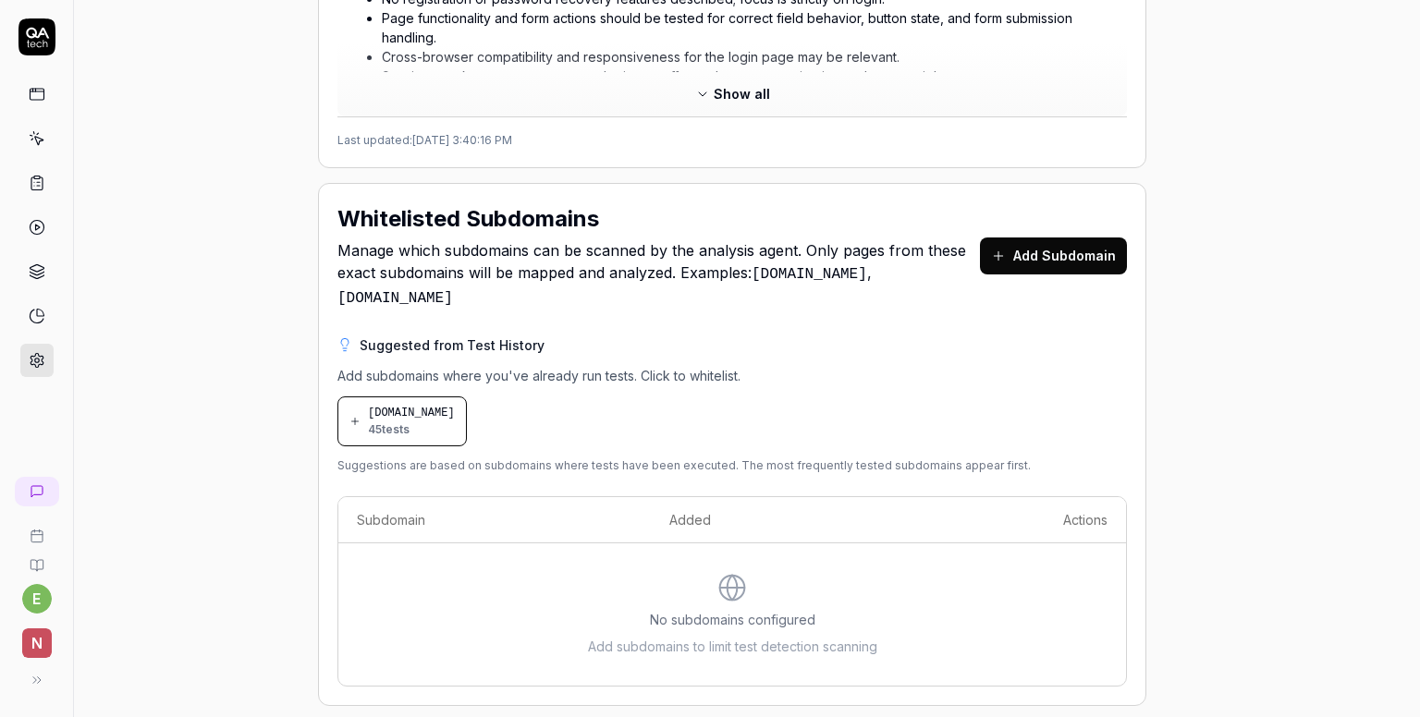
scroll to position [1108, 0]
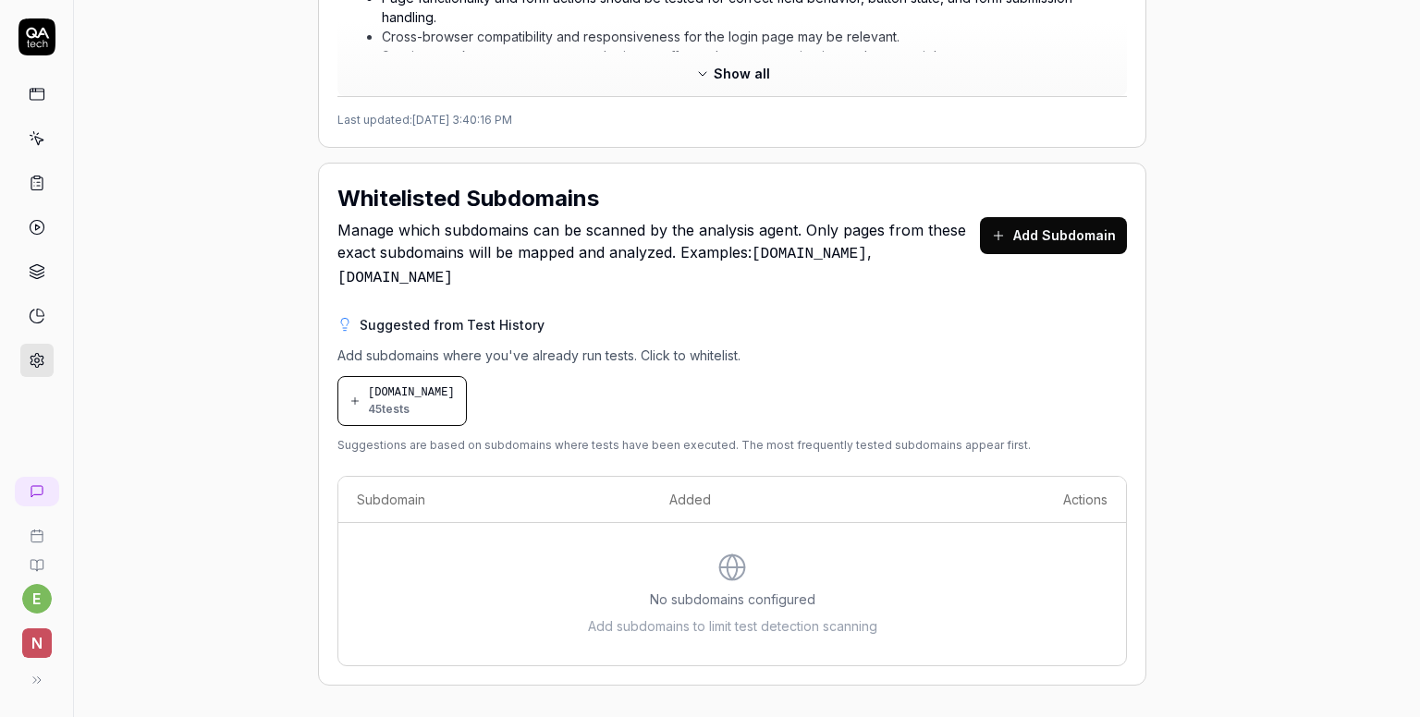
click at [45, 98] on link at bounding box center [36, 94] width 33 height 33
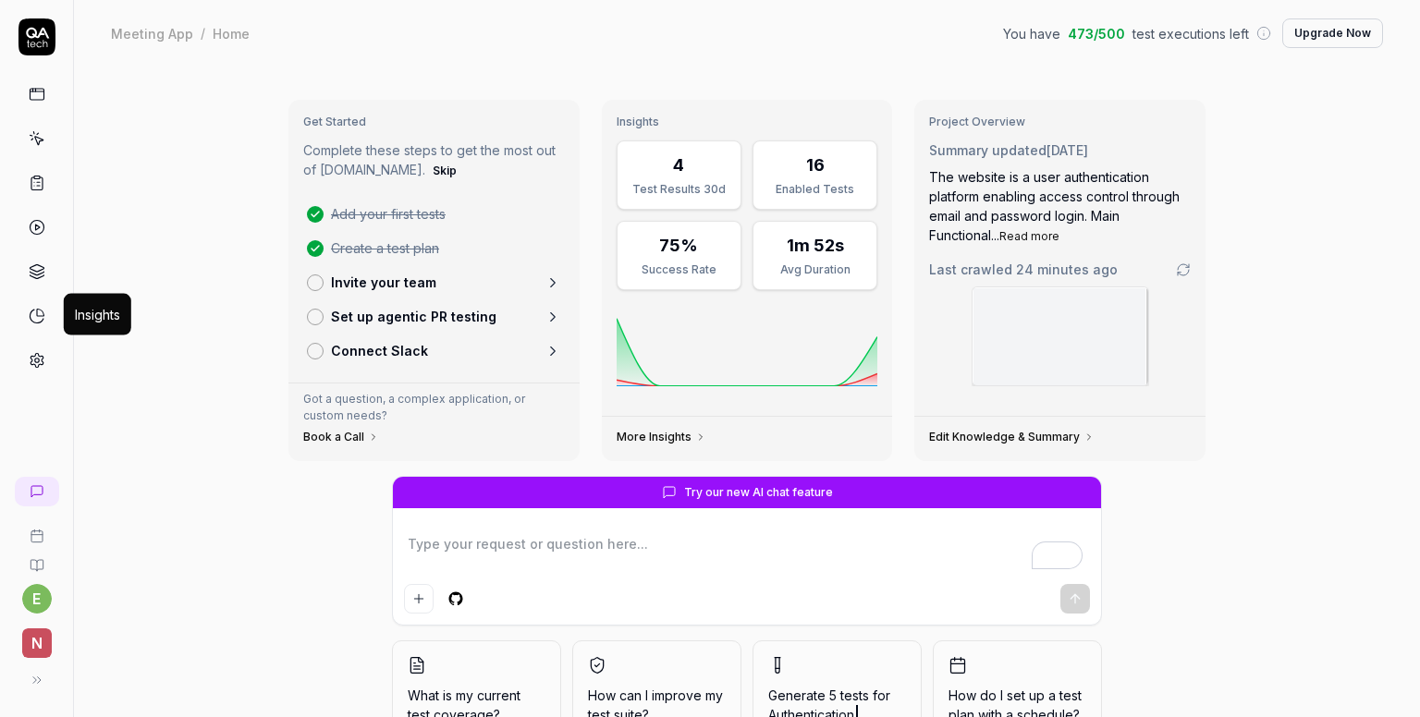
click at [41, 299] on link at bounding box center [36, 315] width 33 height 33
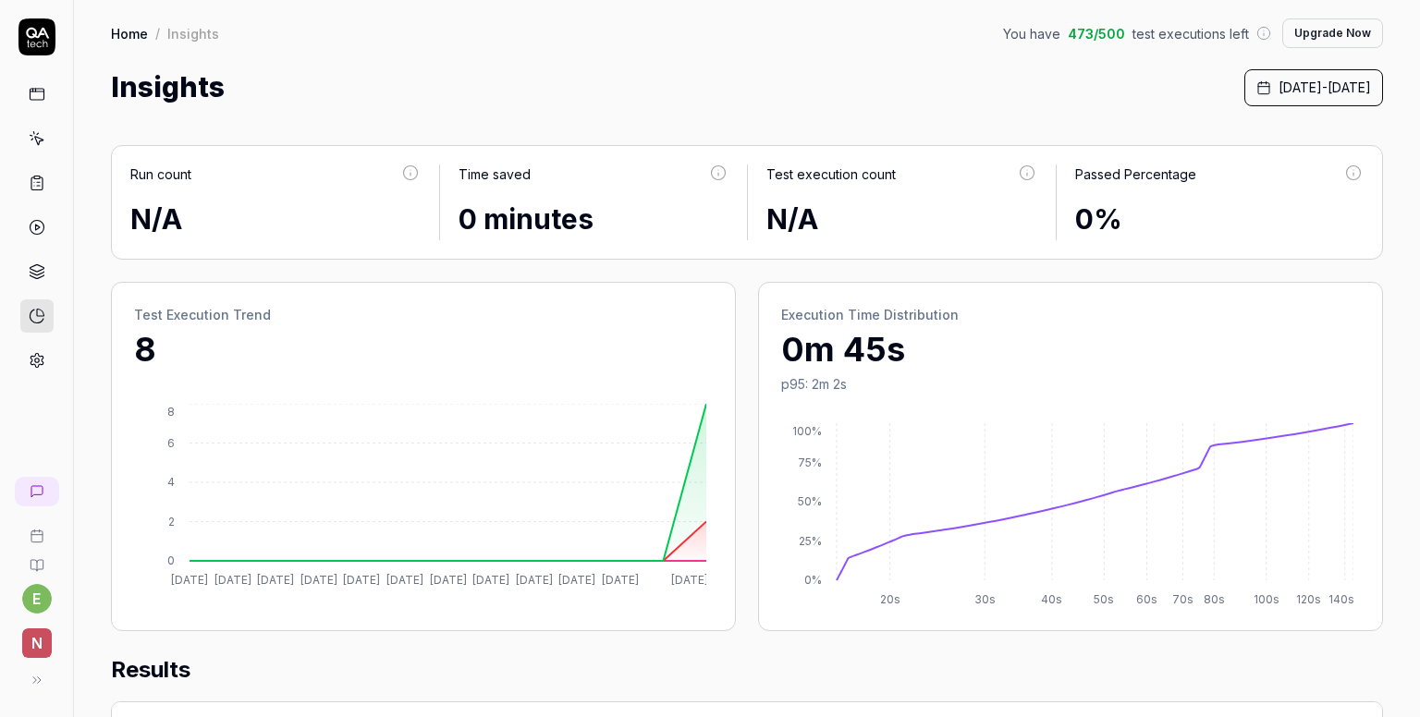
click at [1278, 88] on span "[DATE] - [DATE]" at bounding box center [1324, 87] width 92 height 19
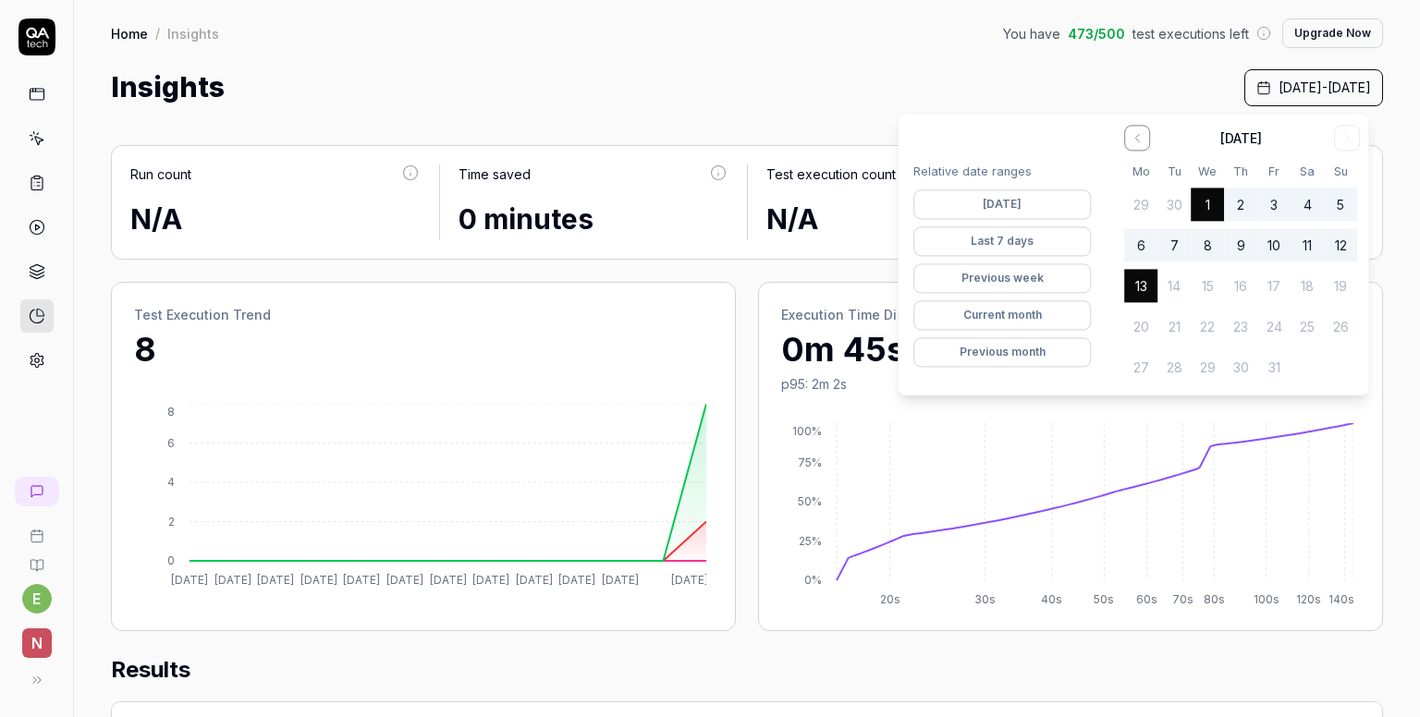
click at [1014, 350] on button "Previous month" at bounding box center [1001, 353] width 177 height 30
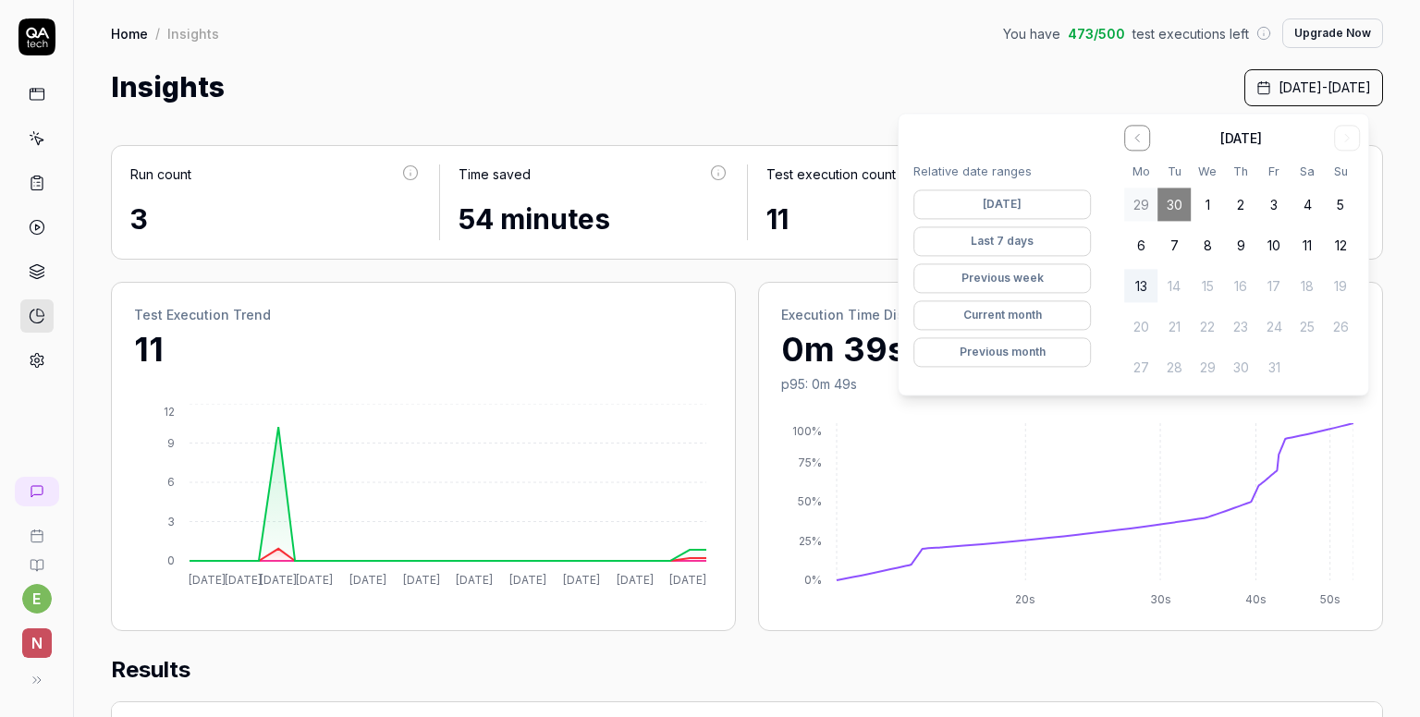
click at [795, 94] on div "Insights [DATE] - [DATE]" at bounding box center [747, 88] width 1272 height 42
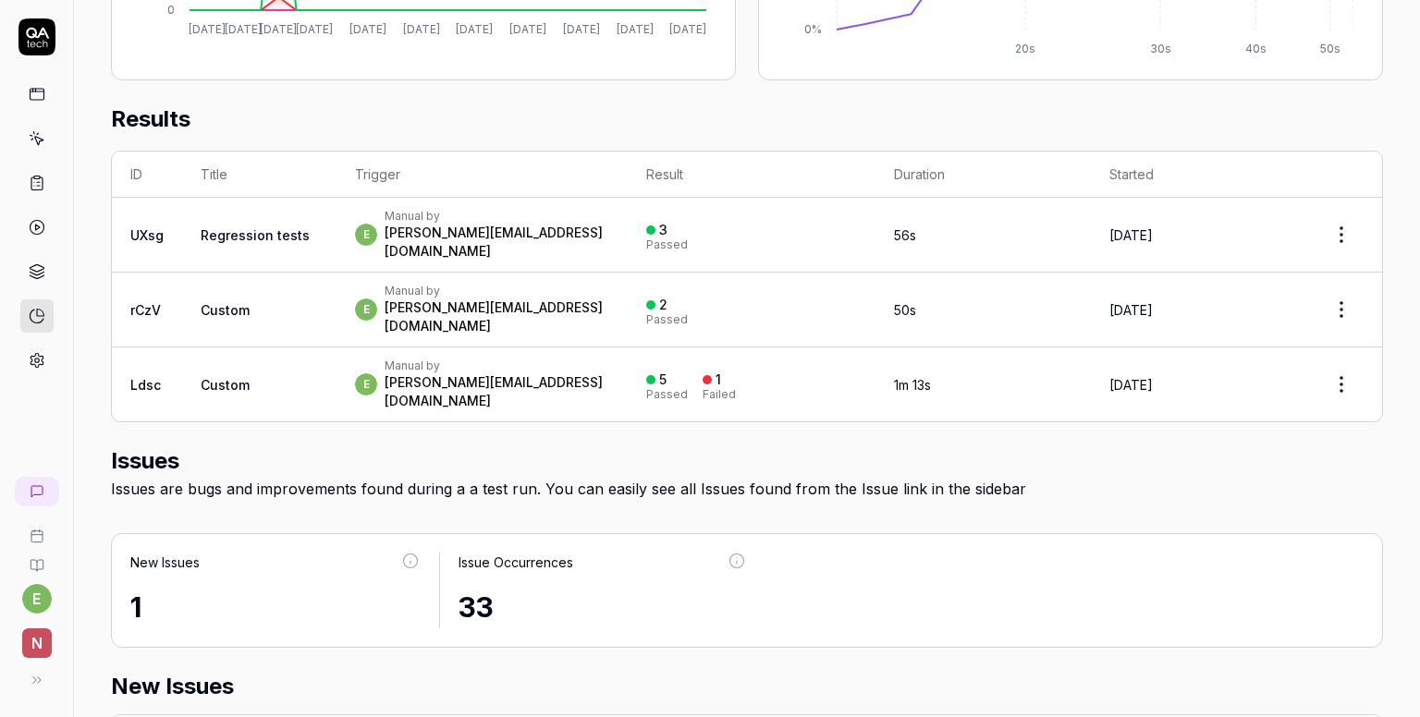
scroll to position [588, 0]
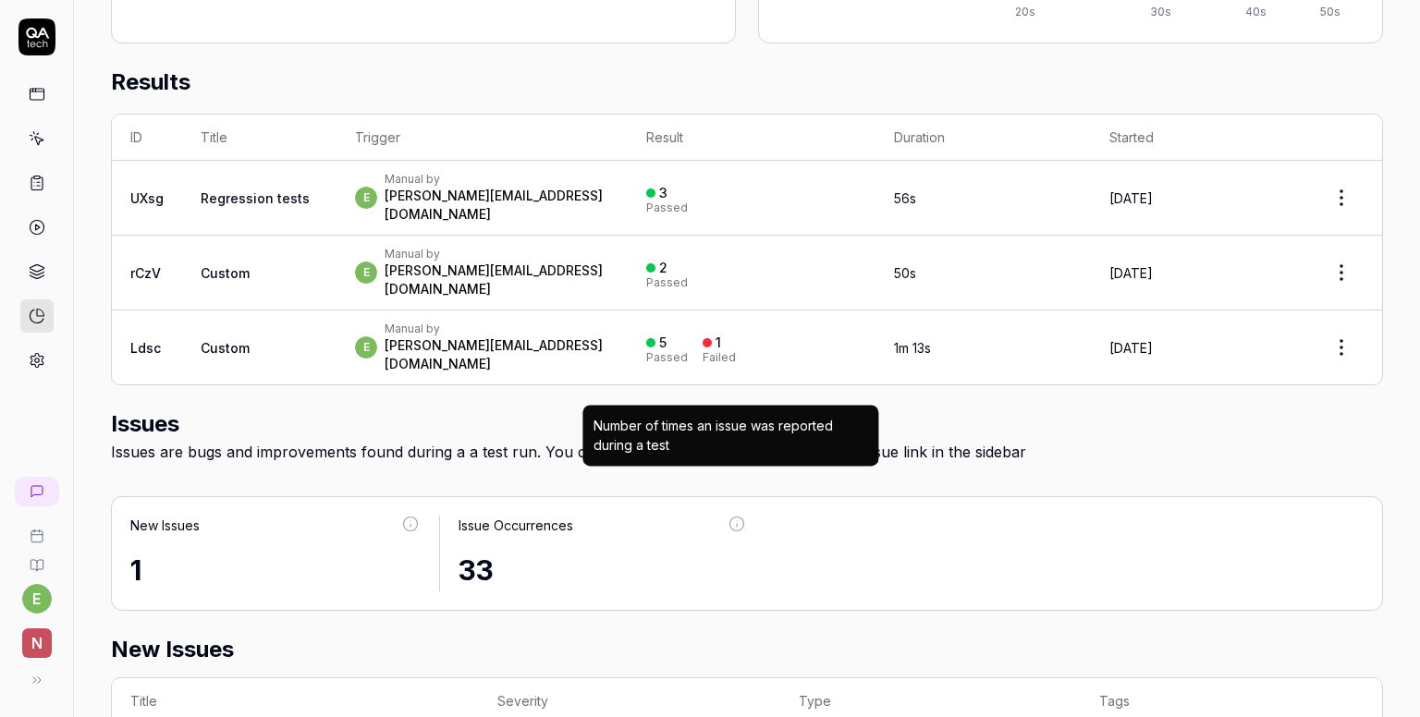
click at [728, 516] on icon at bounding box center [736, 524] width 17 height 17
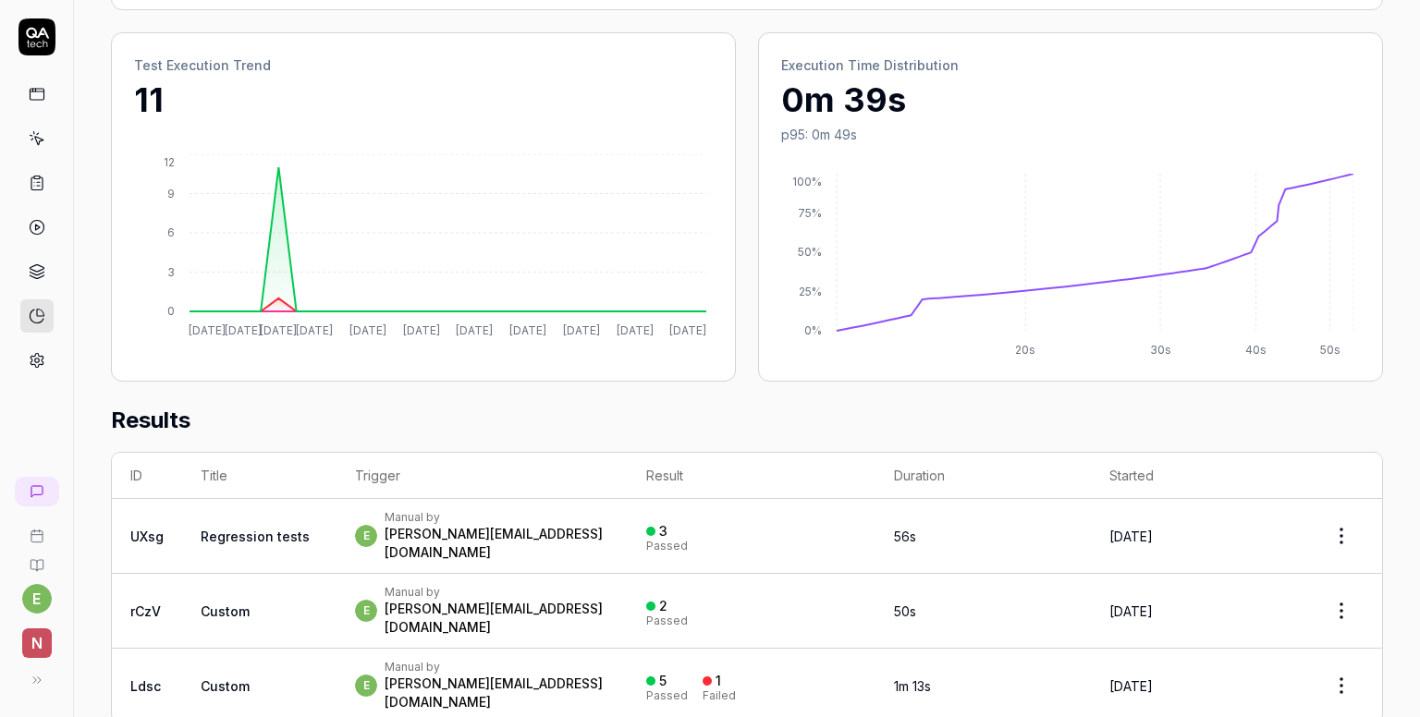
scroll to position [237, 0]
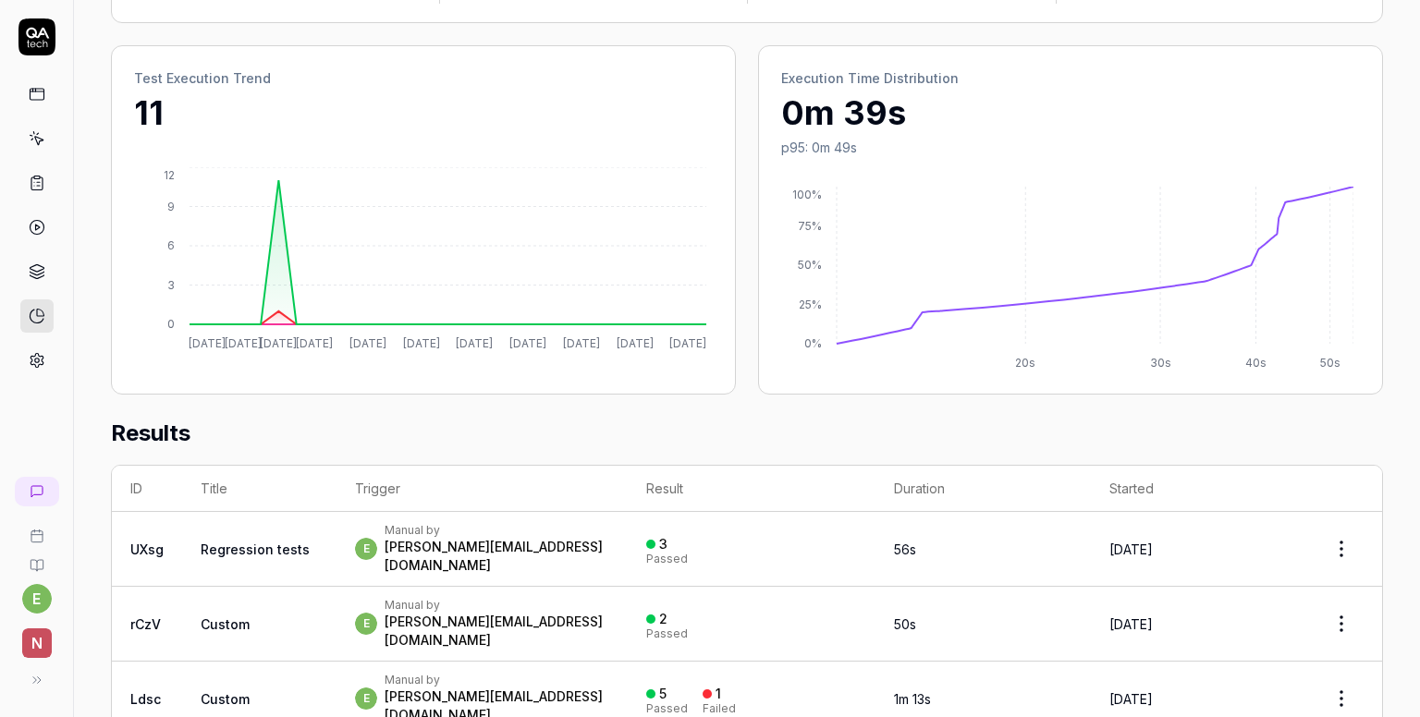
click at [222, 691] on span "Custom" at bounding box center [225, 699] width 49 height 16
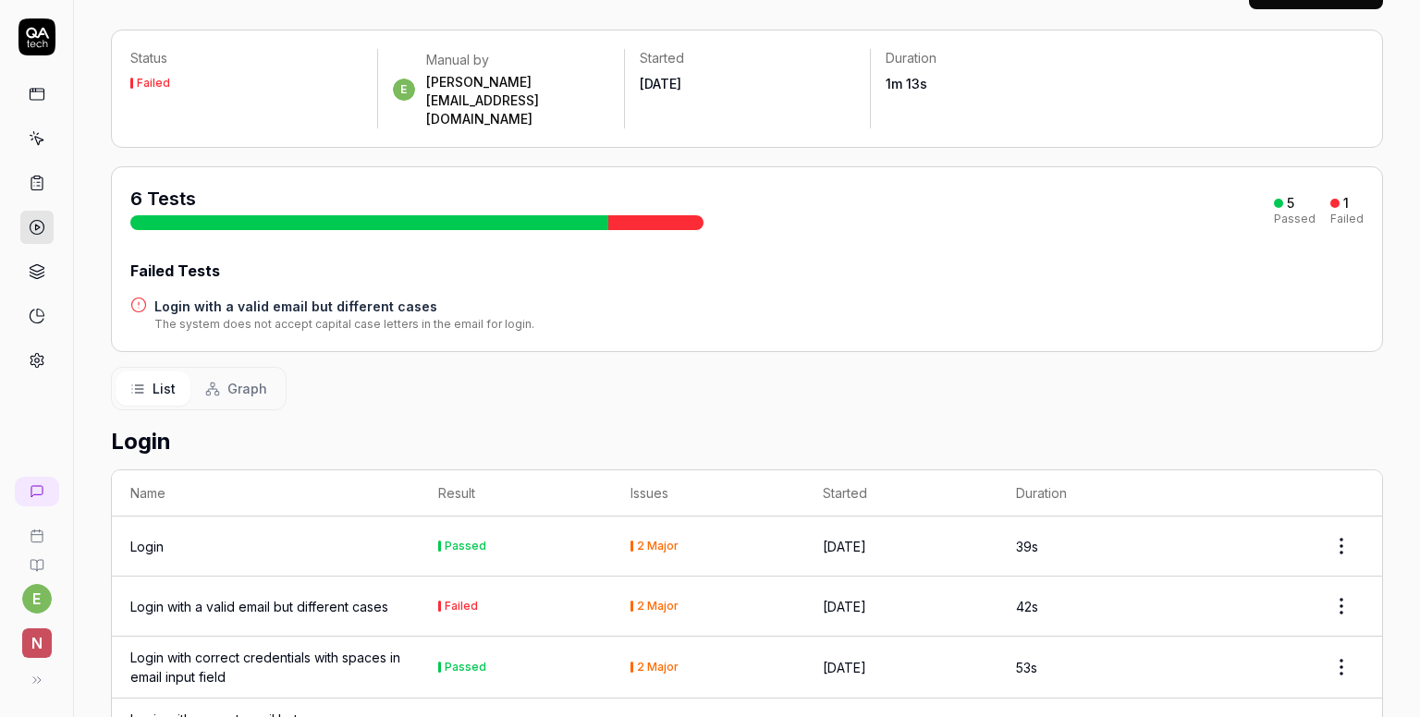
scroll to position [185, 0]
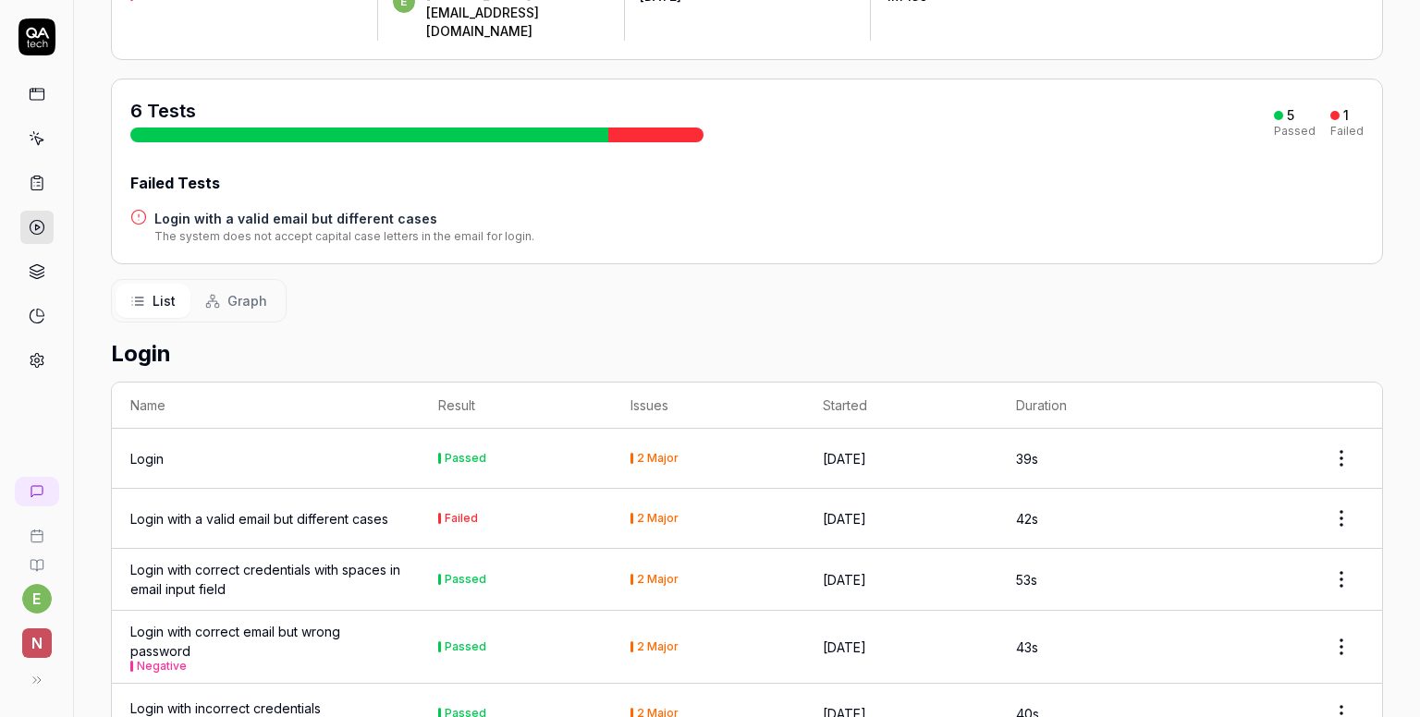
click at [298, 509] on div "Login with a valid email but different cases" at bounding box center [259, 518] width 258 height 19
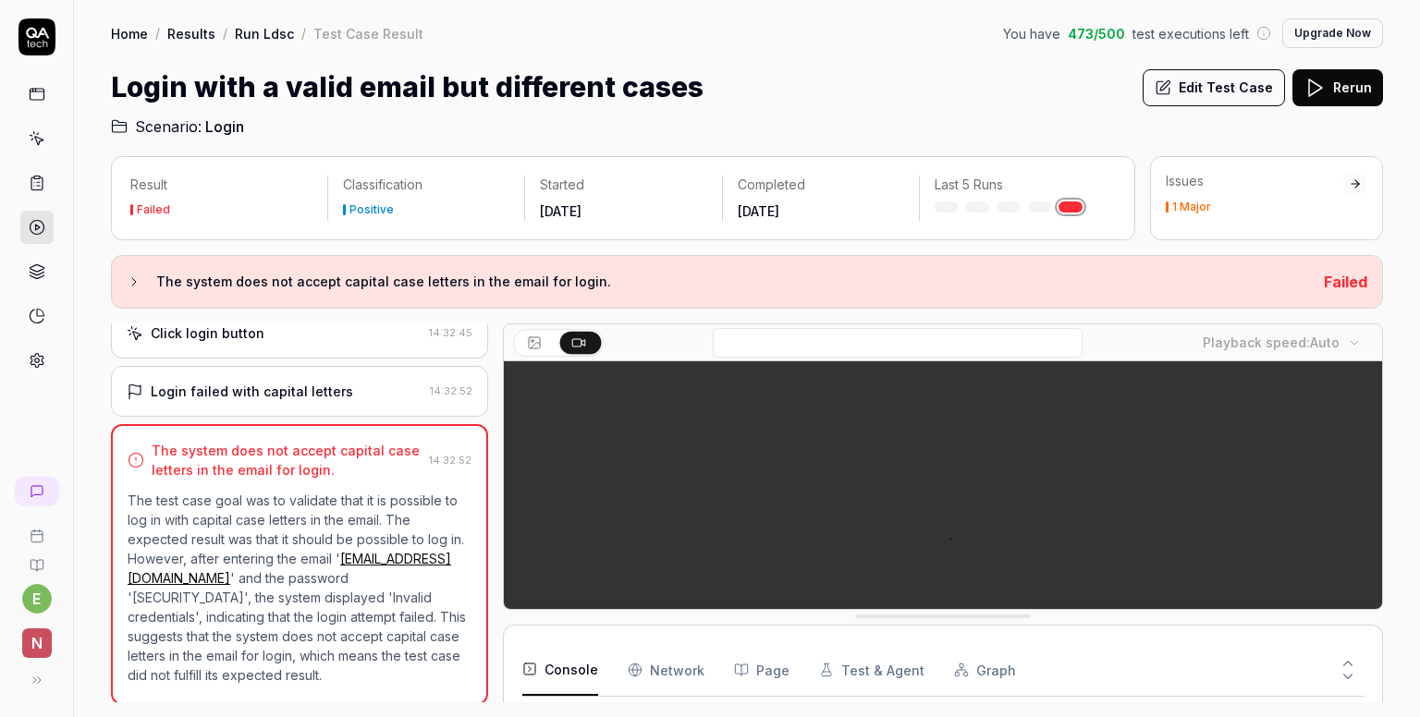
scroll to position [217, 0]
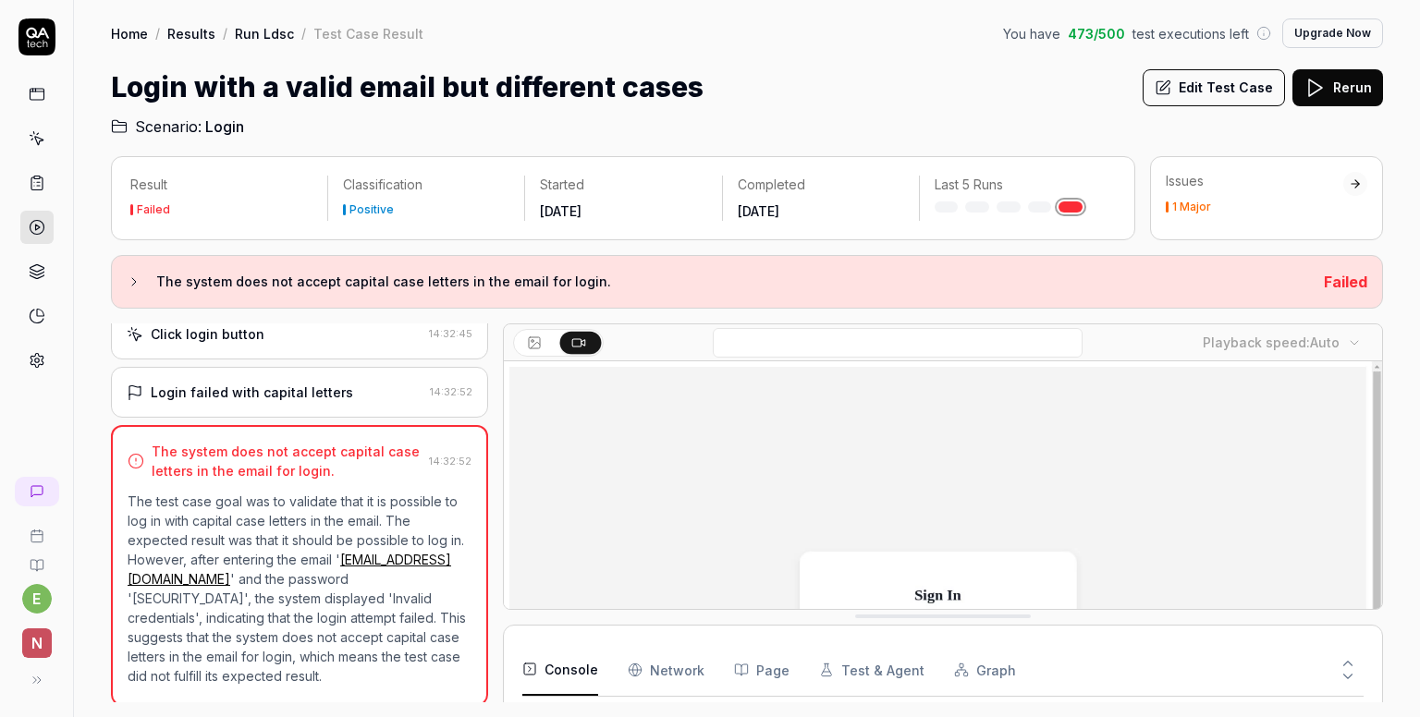
click at [136, 285] on icon at bounding box center [134, 282] width 15 height 15
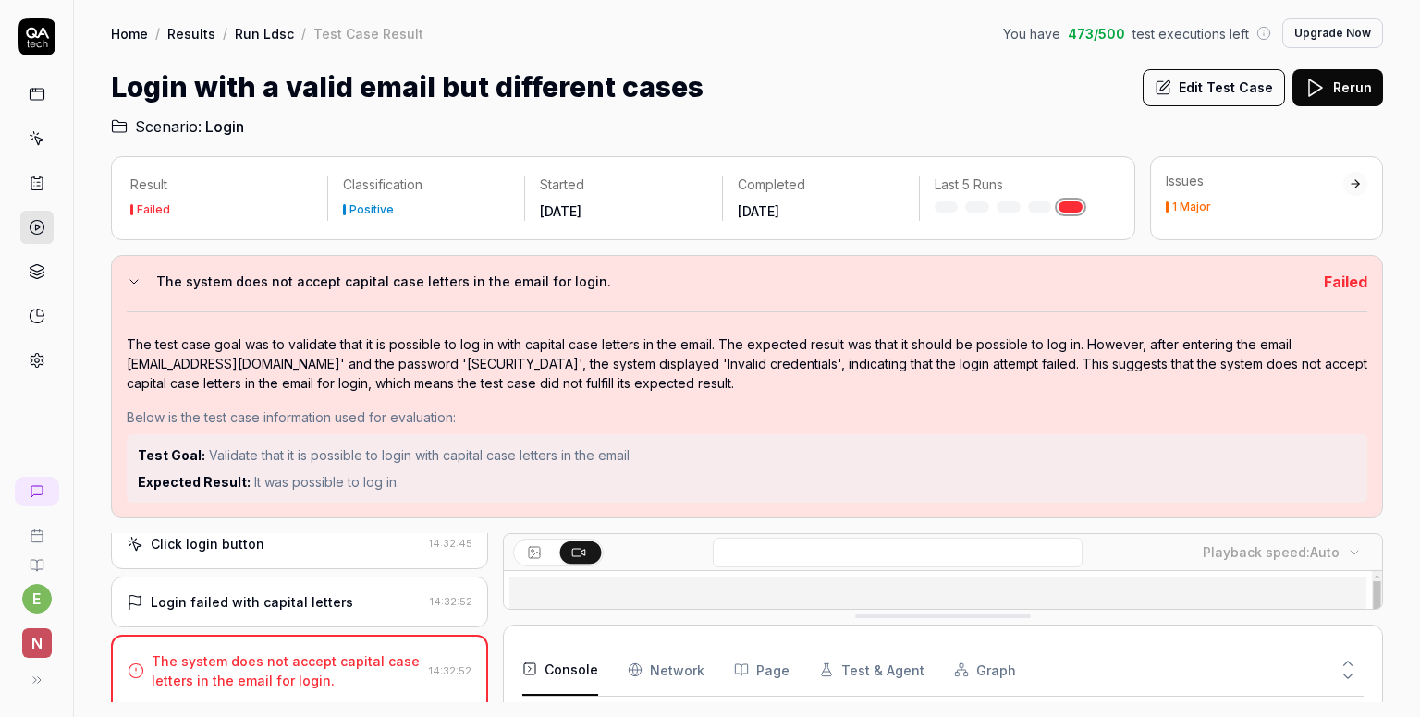
click at [135, 283] on icon at bounding box center [134, 282] width 15 height 15
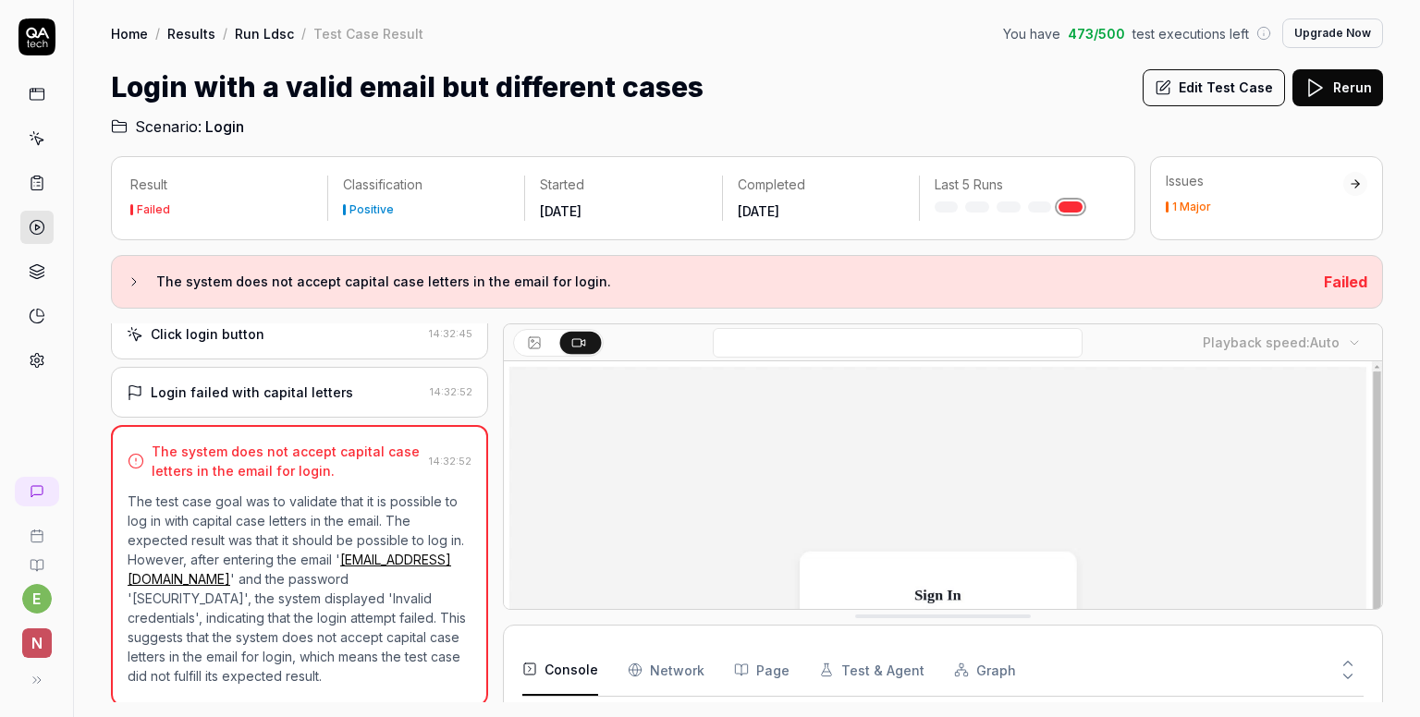
click at [524, 344] on button at bounding box center [536, 343] width 41 height 22
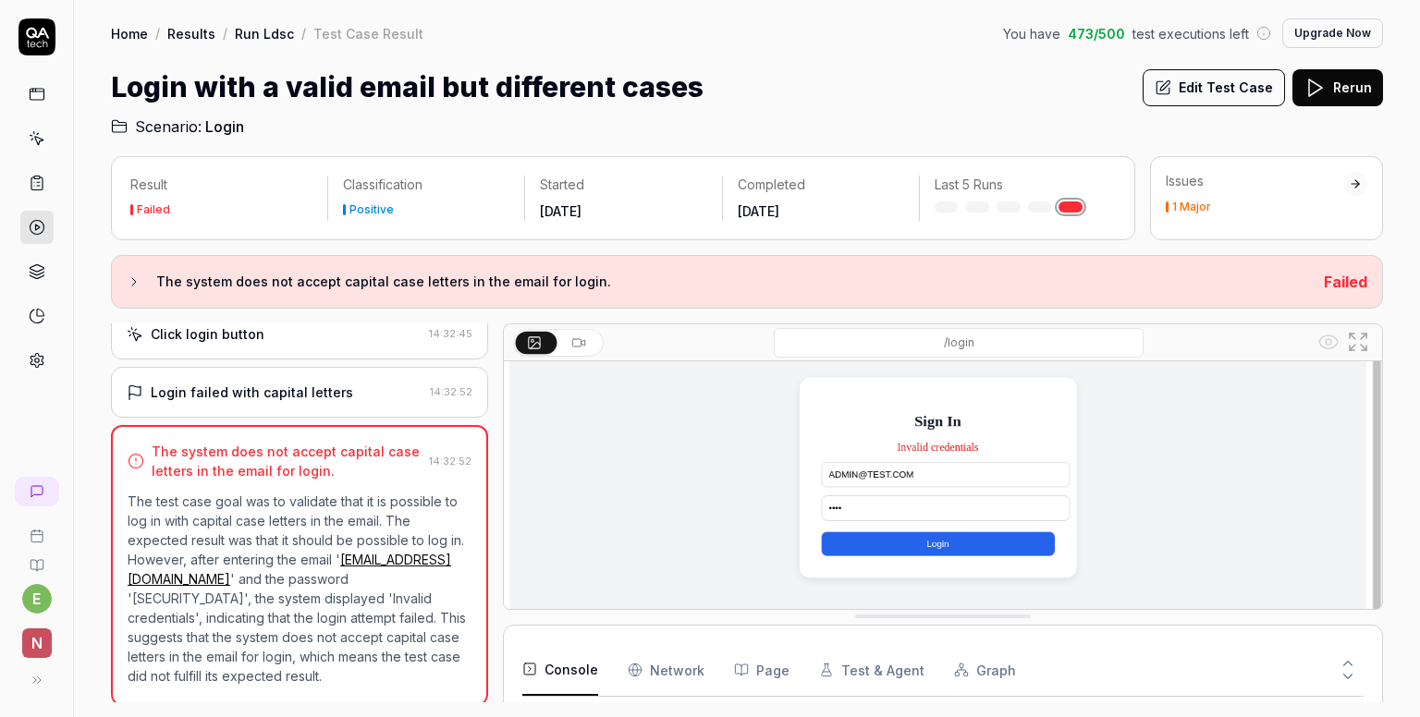
scroll to position [154, 0]
click at [1360, 183] on div at bounding box center [1355, 183] width 13 height 13
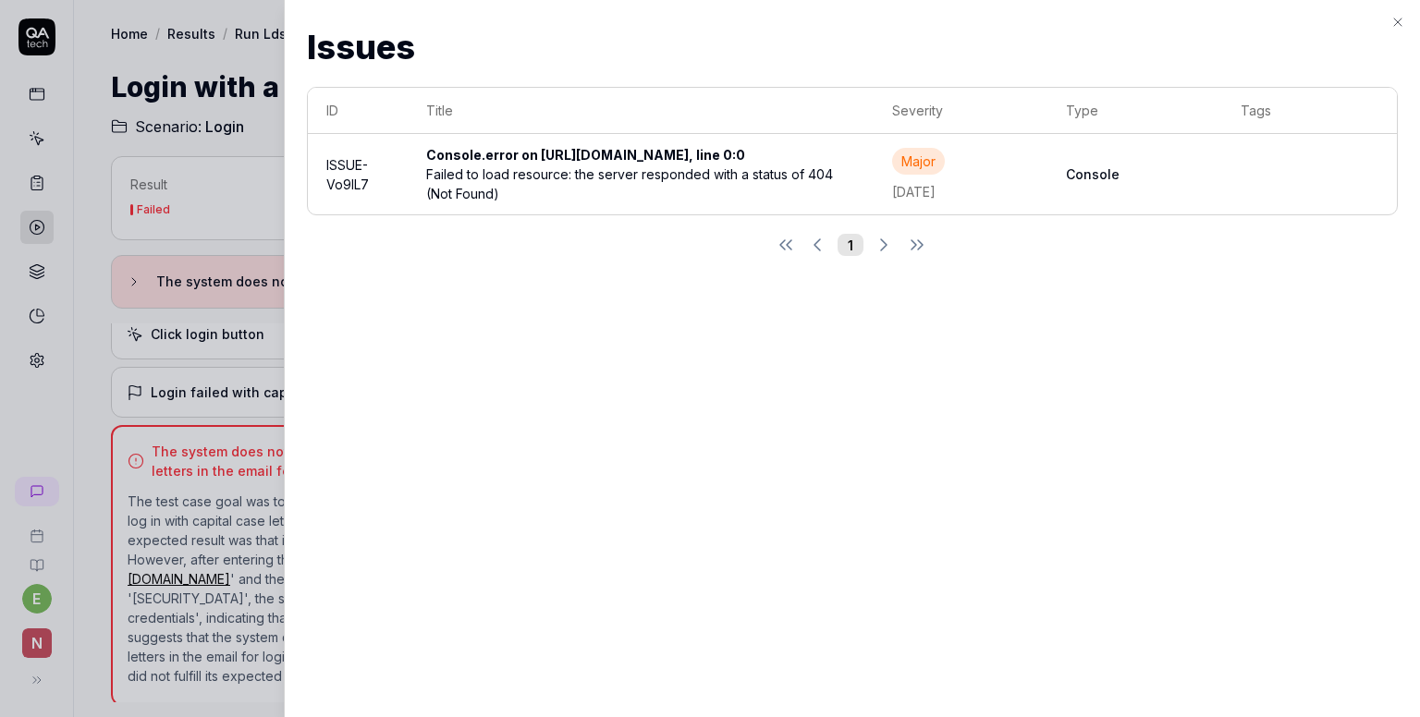
click at [1407, 25] on div "Issues Issues ID Title Severity Type Tags ISSUE-Vo9IL7 Console.error on [URL][D…" at bounding box center [852, 358] width 1136 height 717
click at [1395, 25] on icon "button" at bounding box center [1397, 22] width 15 height 15
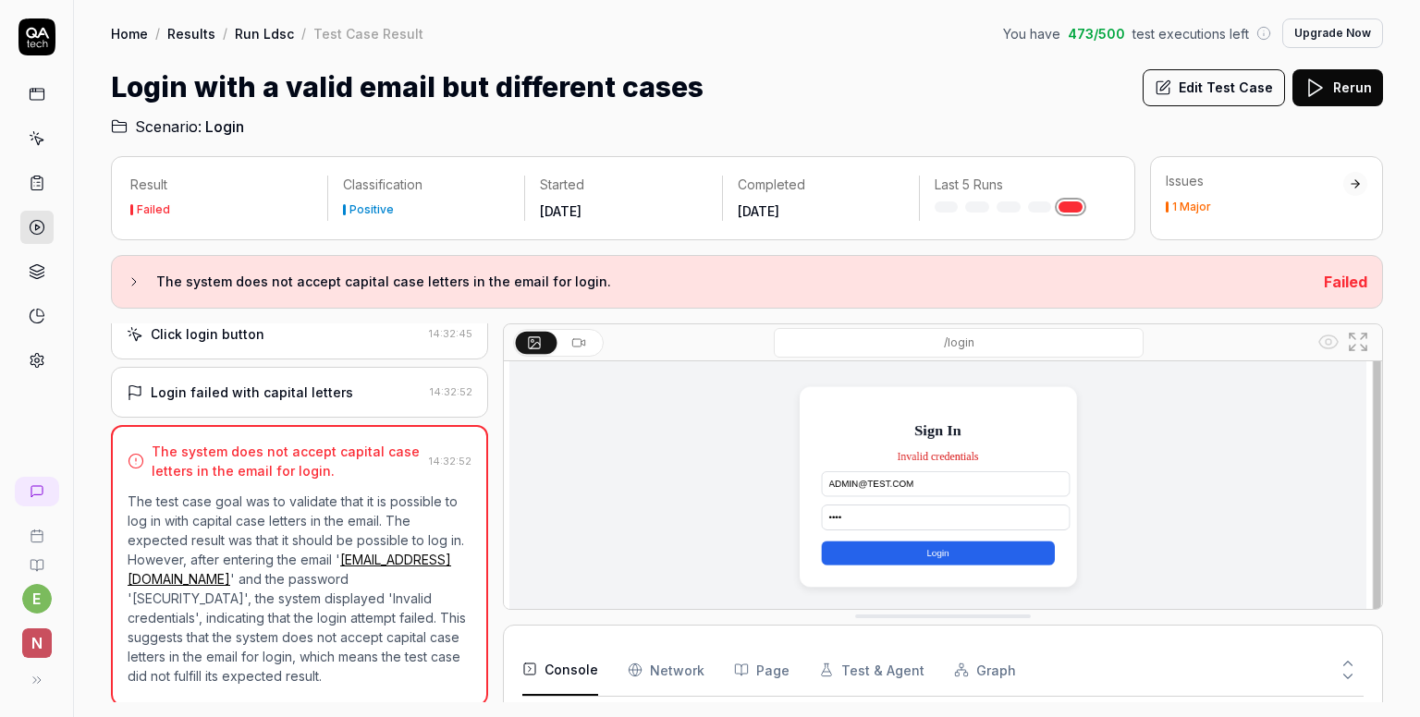
click at [865, 67] on div "Login with a valid email but different cases Edit Test Case Rerun" at bounding box center [747, 88] width 1272 height 42
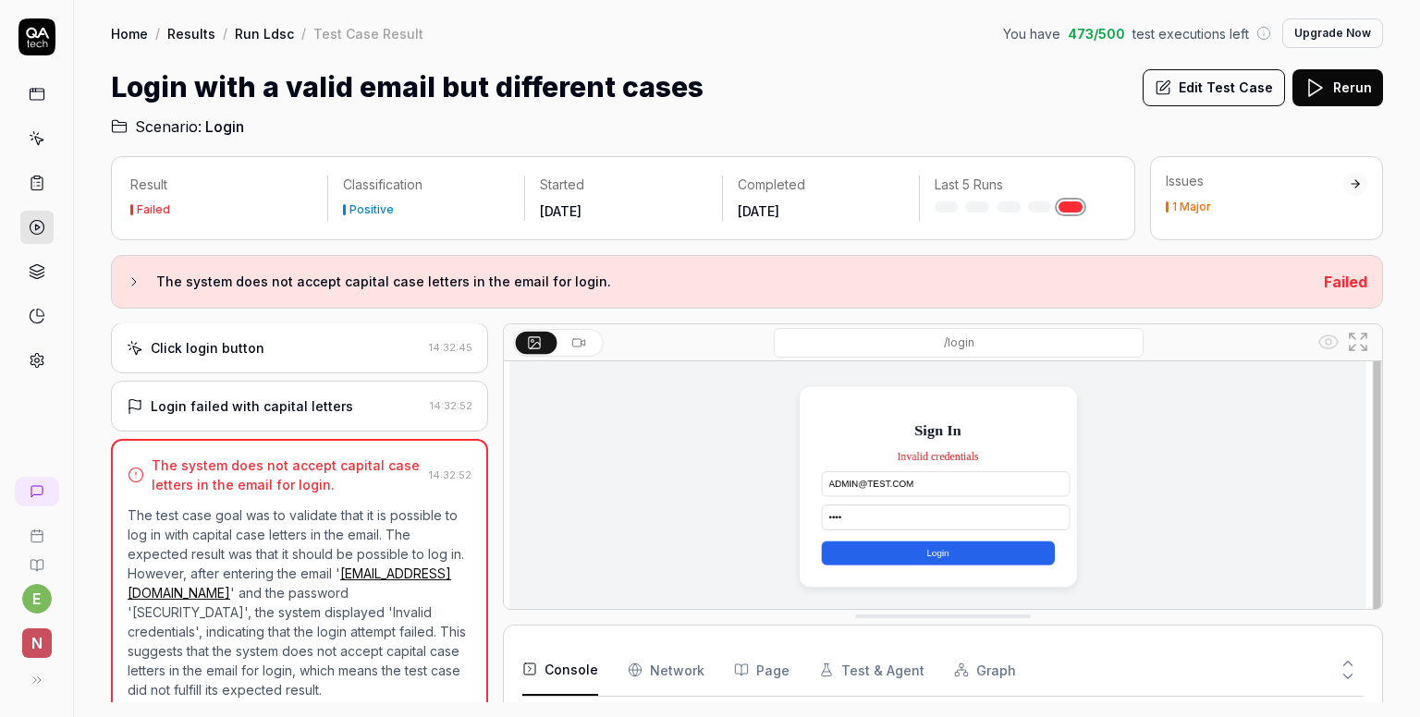
scroll to position [217, 0]
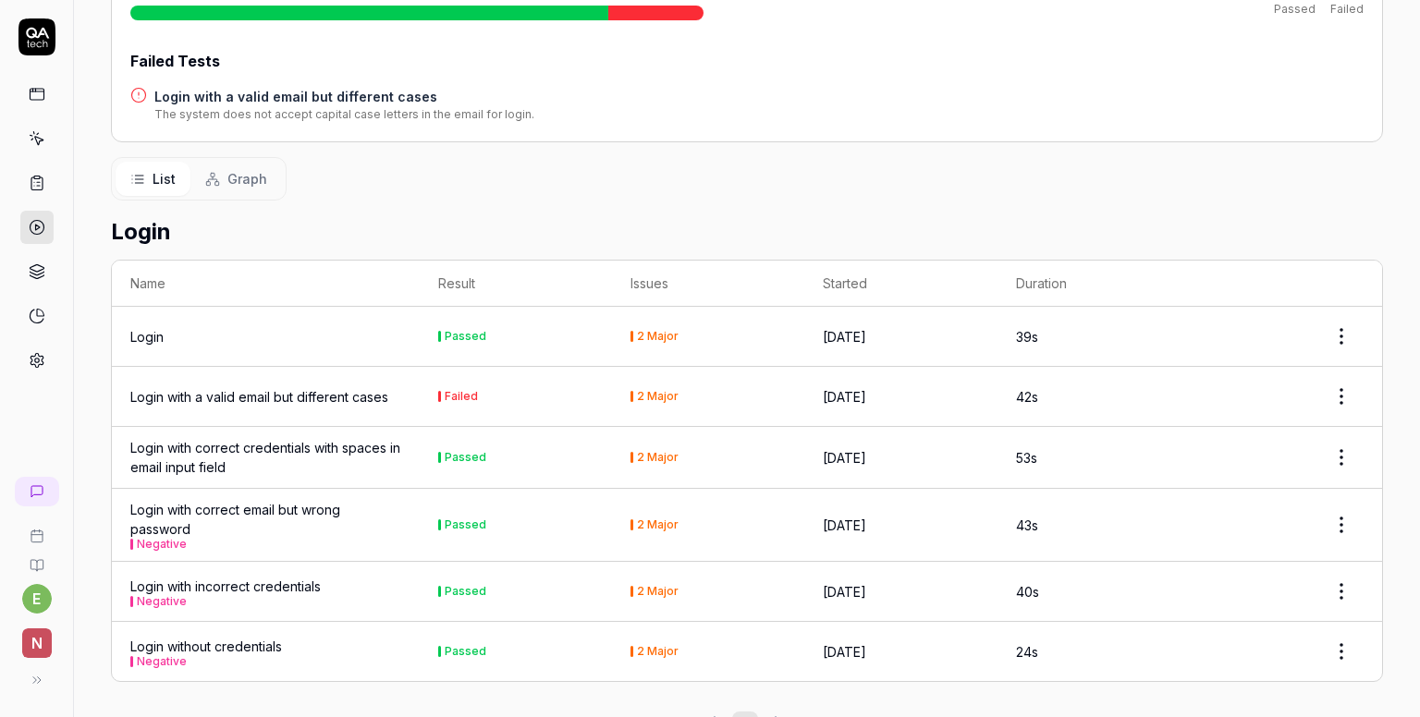
scroll to position [323, 0]
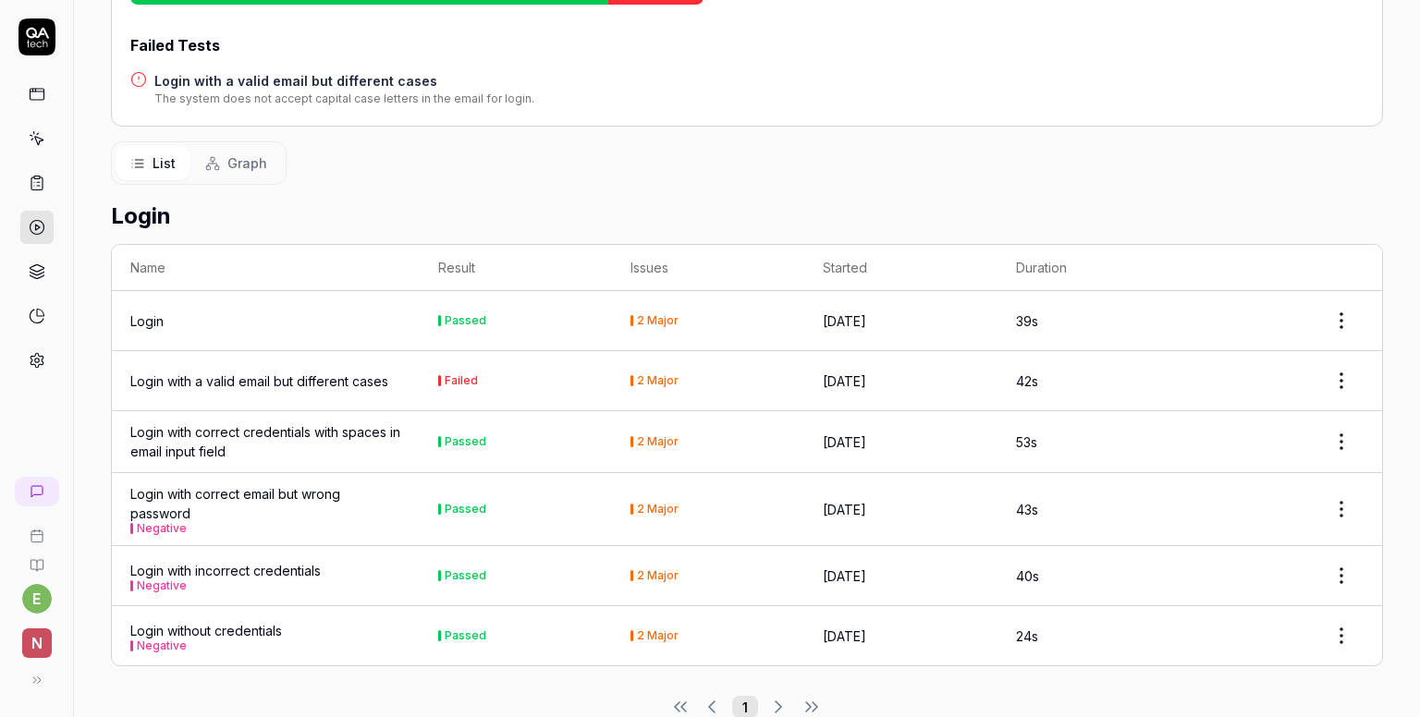
click at [154, 312] on div "Login" at bounding box center [146, 321] width 33 height 19
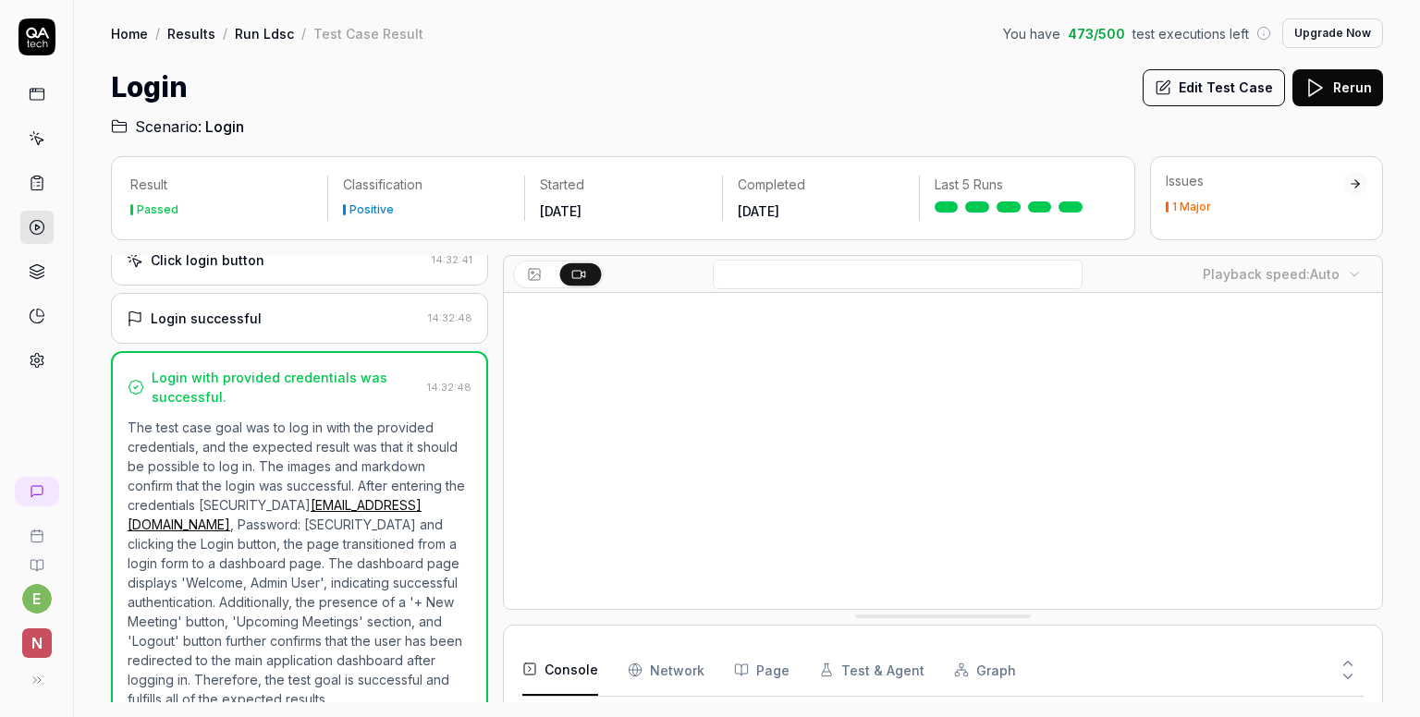
scroll to position [246, 0]
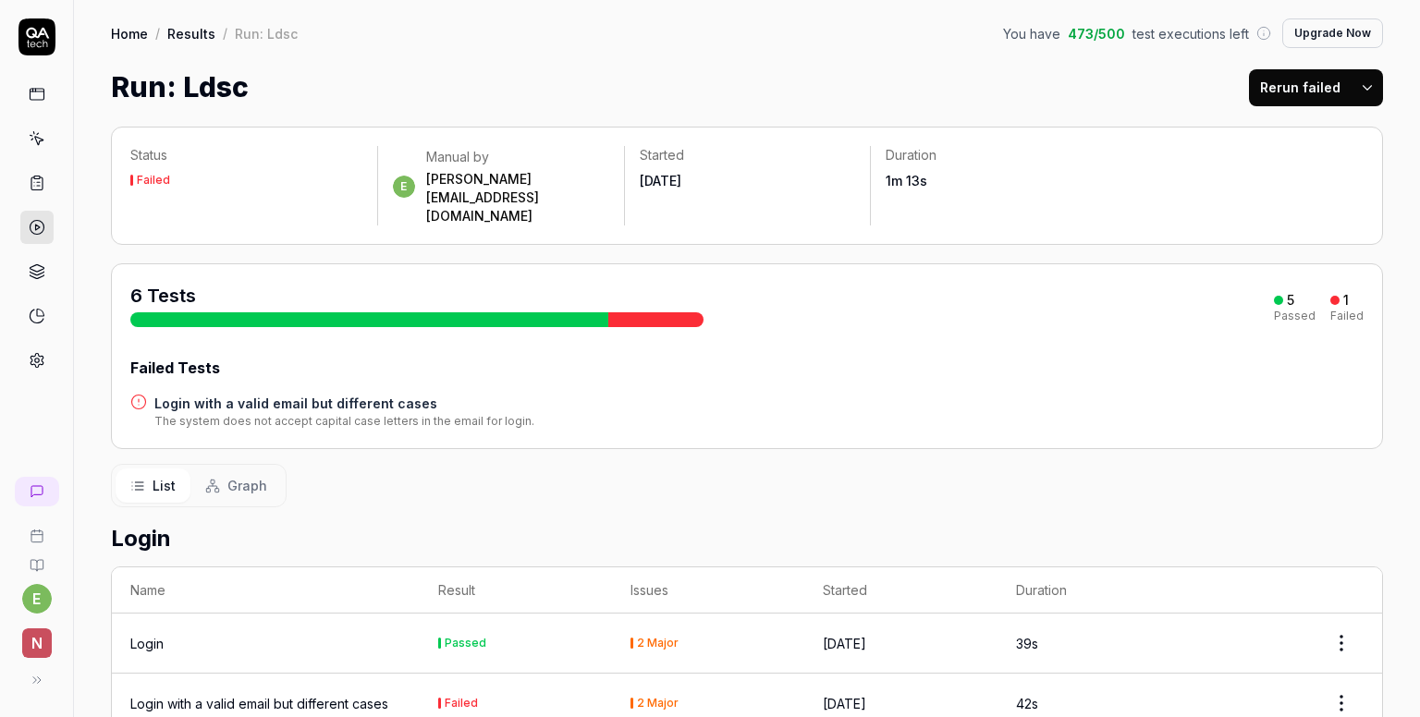
click at [186, 34] on link "Results" at bounding box center [191, 33] width 48 height 18
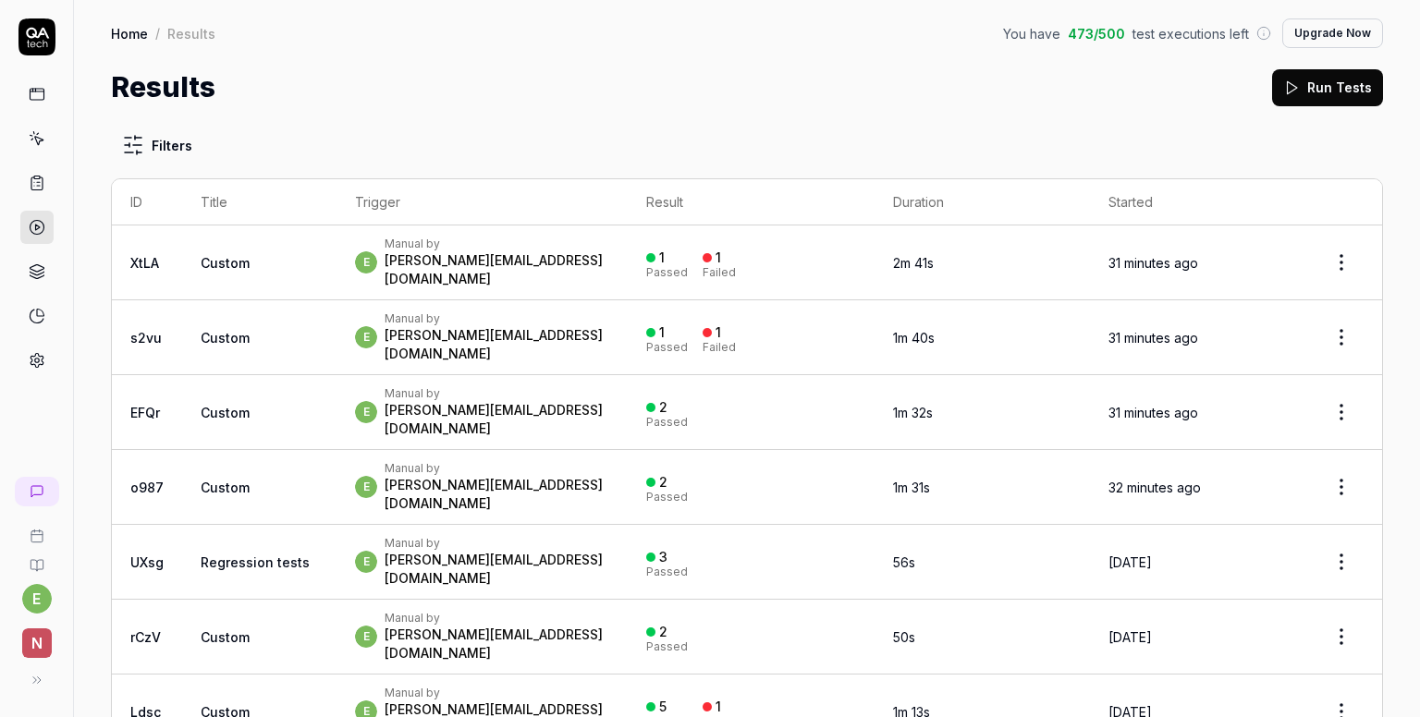
click at [122, 38] on link "Home" at bounding box center [129, 33] width 37 height 18
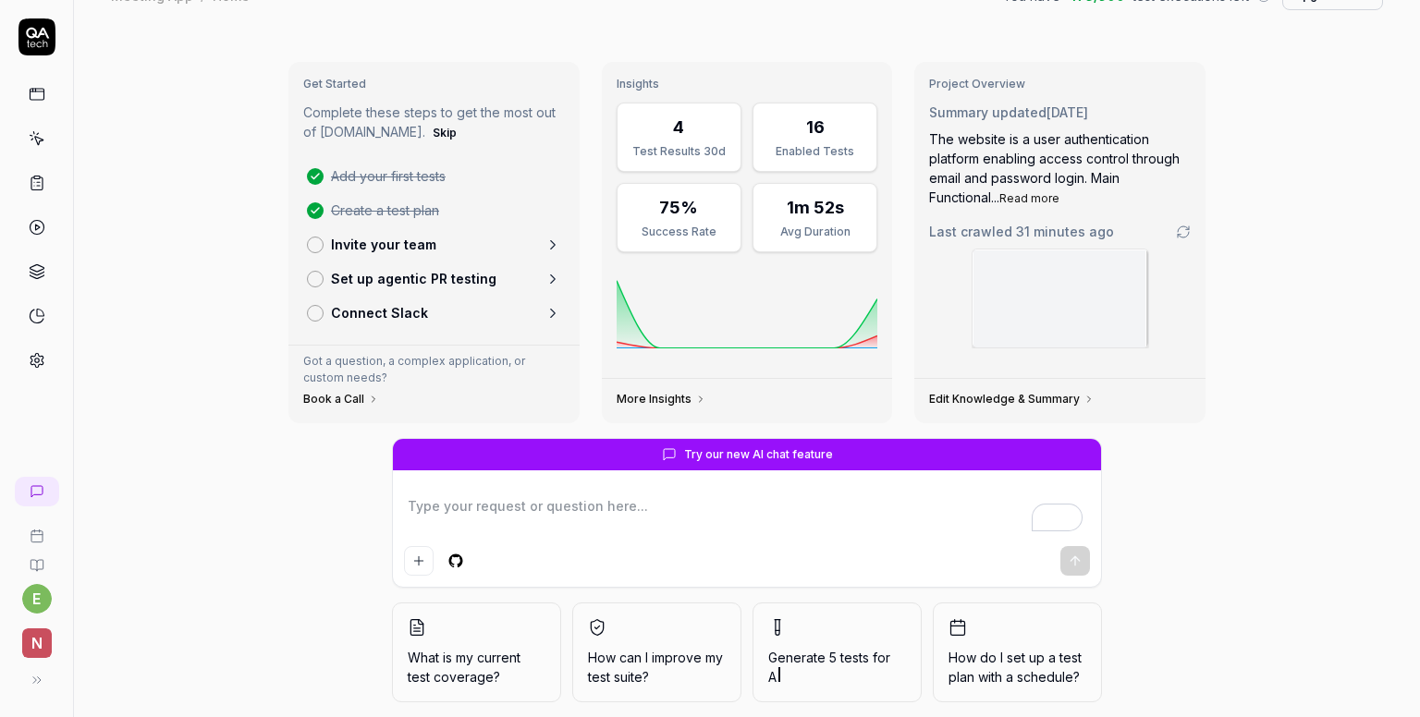
scroll to position [6, 0]
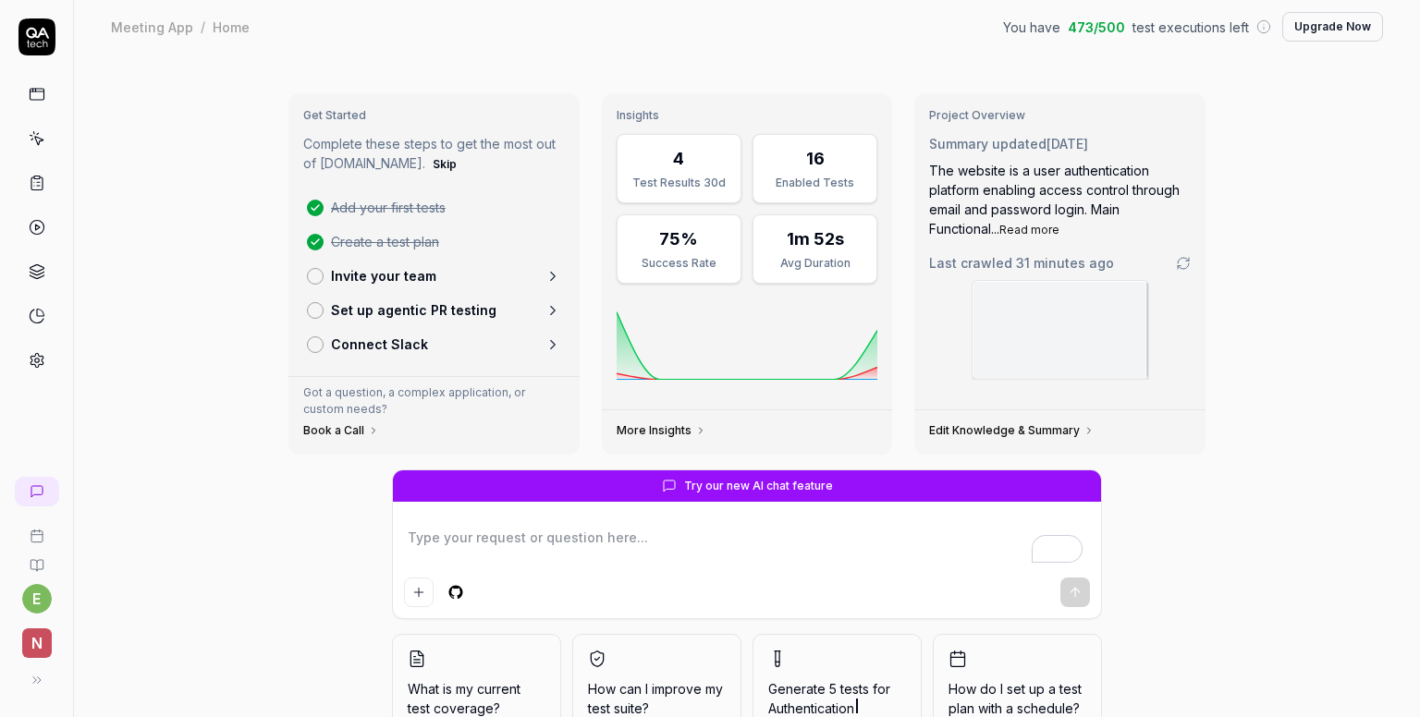
type textarea "*"
click at [679, 430] on link "More Insights" at bounding box center [662, 430] width 90 height 15
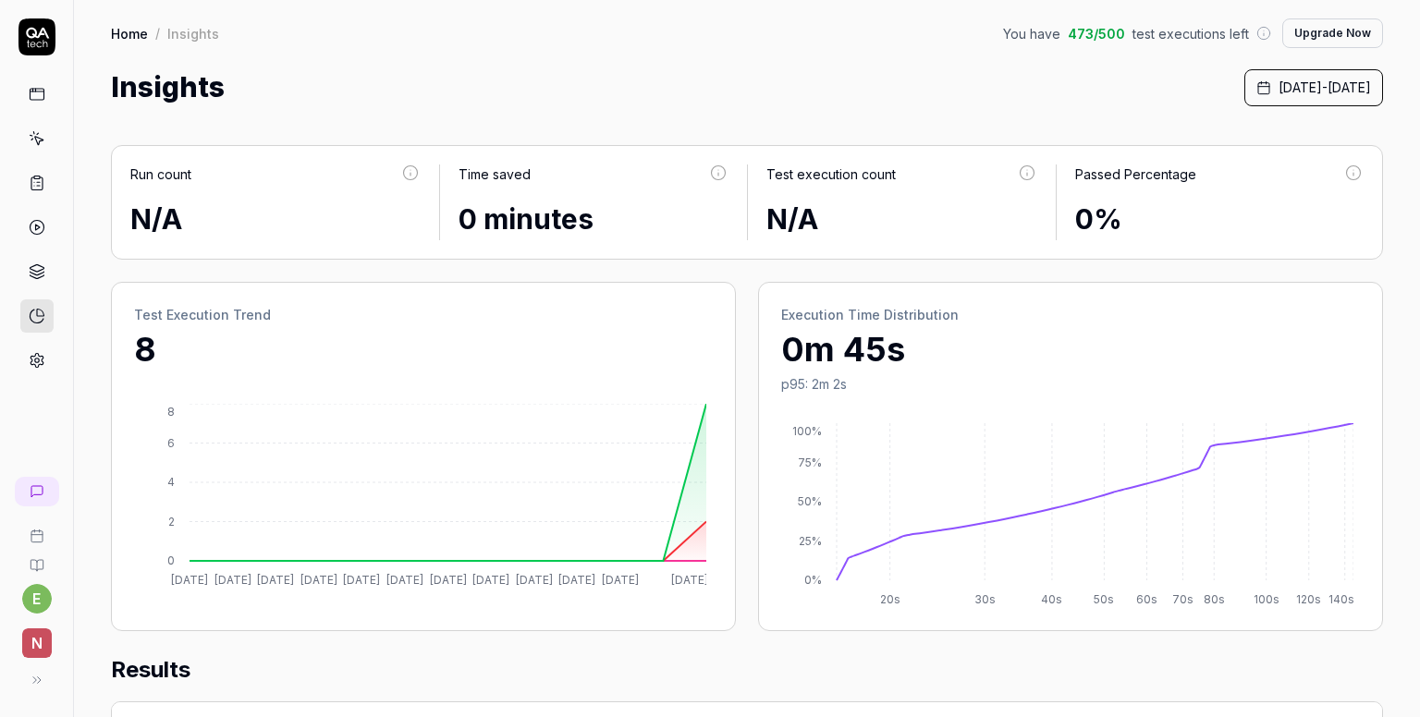
click at [1278, 86] on span "[DATE] - [DATE]" at bounding box center [1324, 87] width 92 height 19
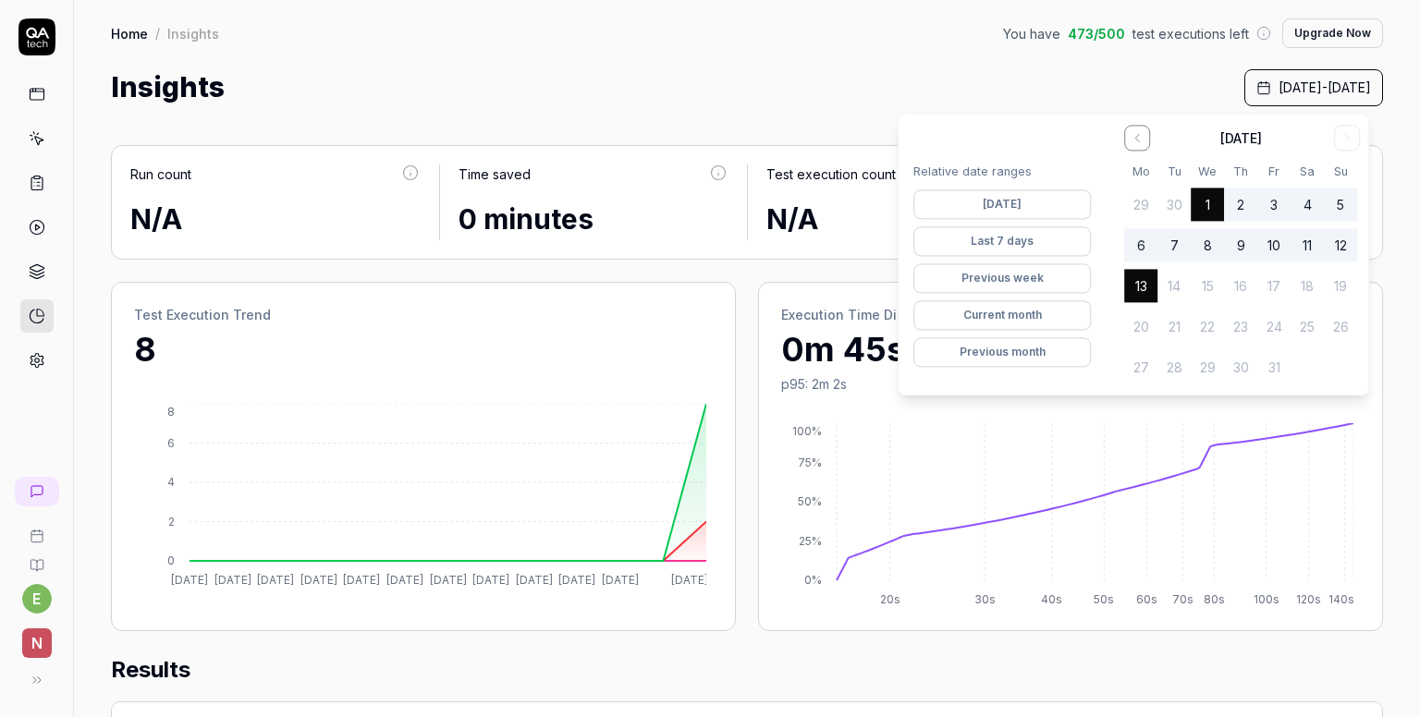
click at [1023, 351] on button "Previous month" at bounding box center [1001, 353] width 177 height 30
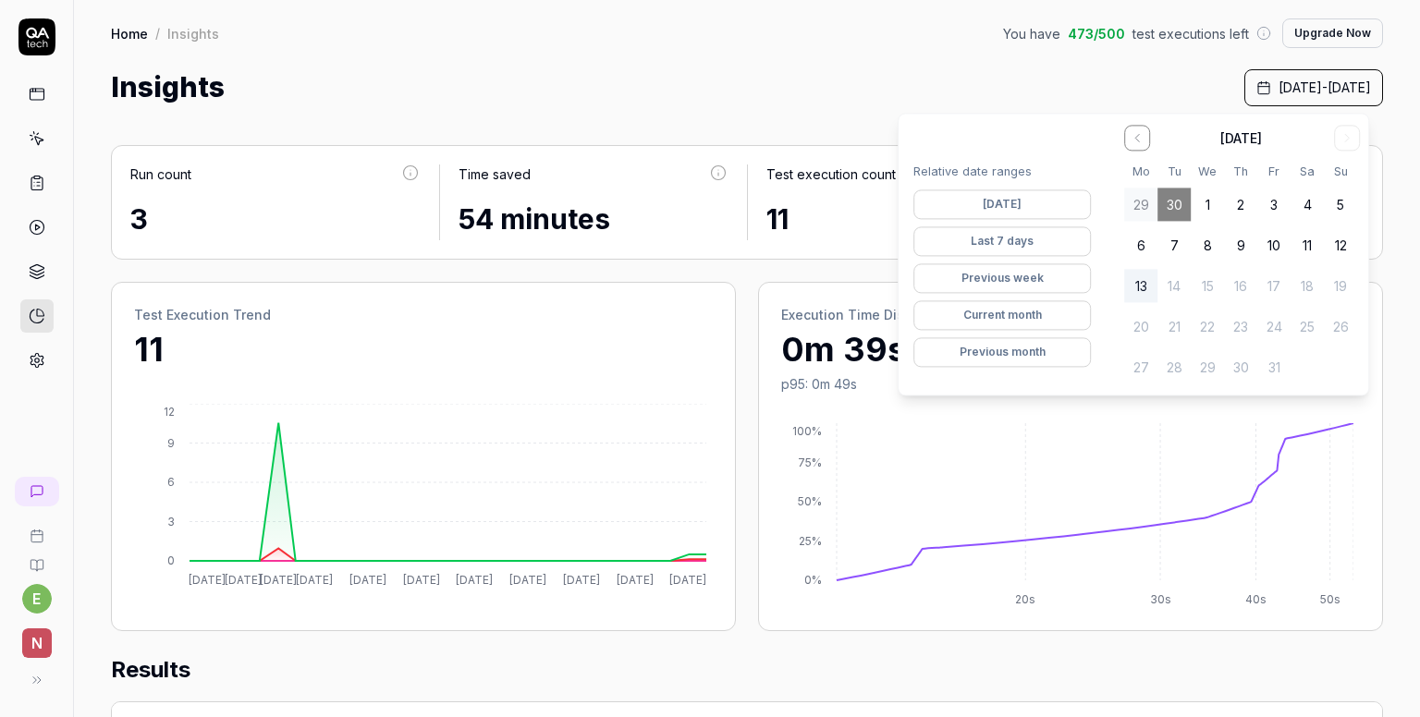
click at [766, 69] on div "Insights [DATE] - [DATE]" at bounding box center [747, 88] width 1272 height 42
